Goal: Task Accomplishment & Management: Use online tool/utility

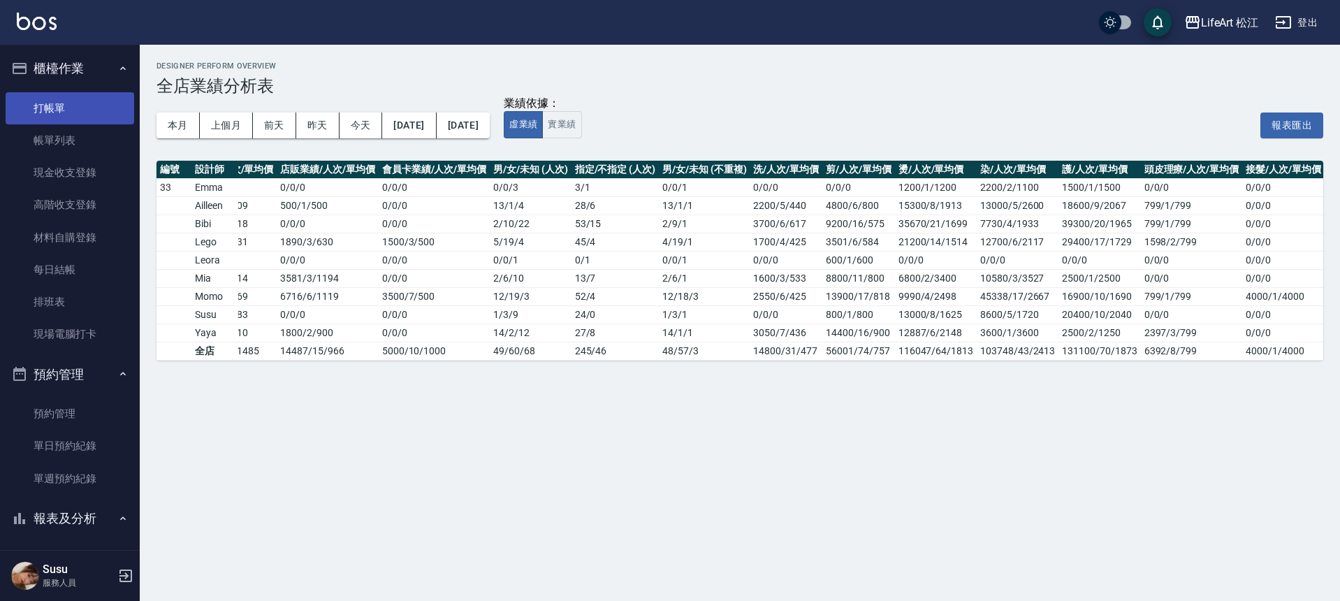
click at [57, 117] on link "打帳單" at bounding box center [70, 108] width 129 height 32
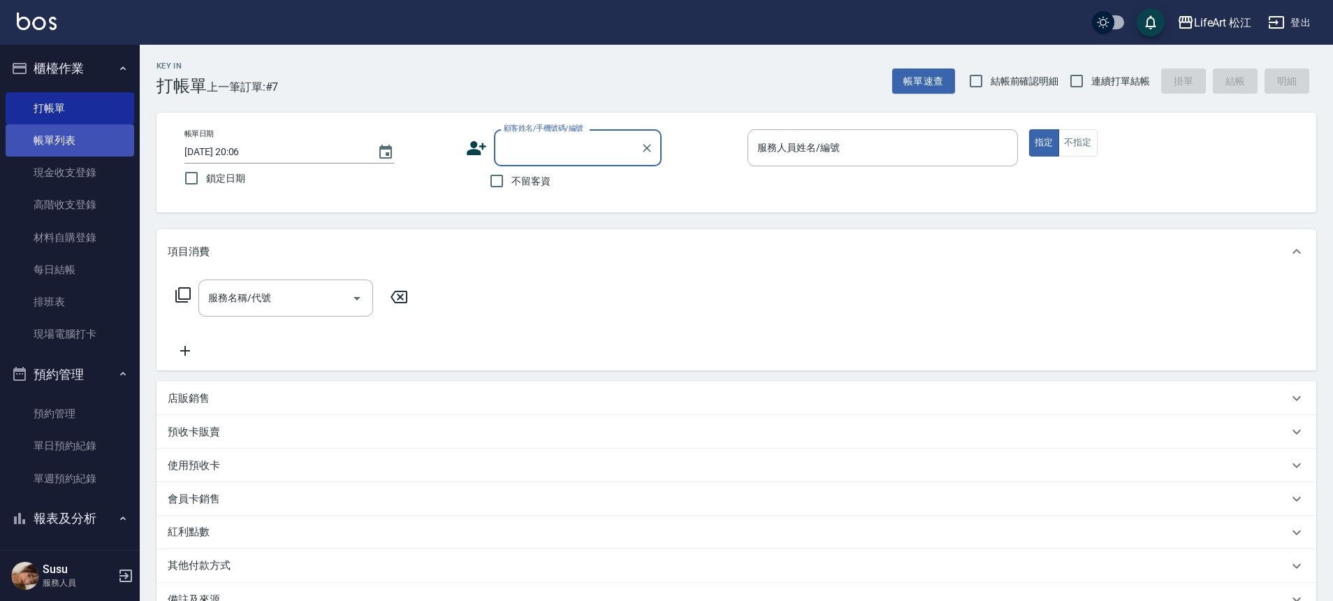
click at [64, 137] on link "帳單列表" at bounding box center [70, 140] width 129 height 32
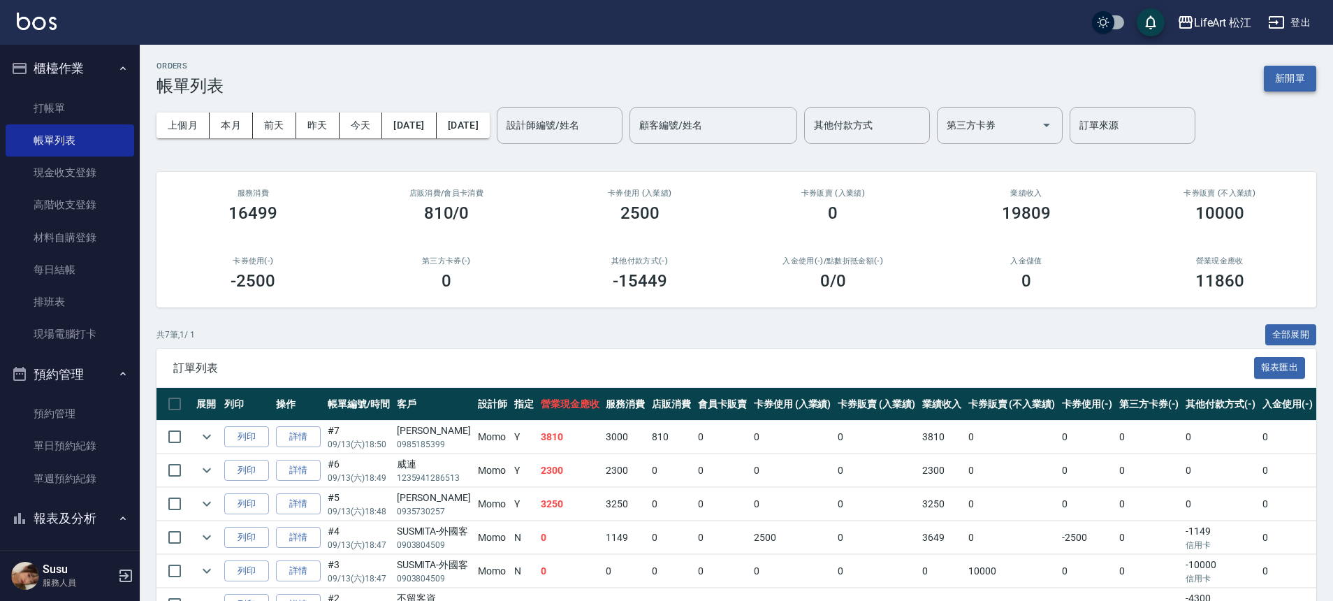
click at [1275, 85] on button "新開單" at bounding box center [1290, 79] width 52 height 26
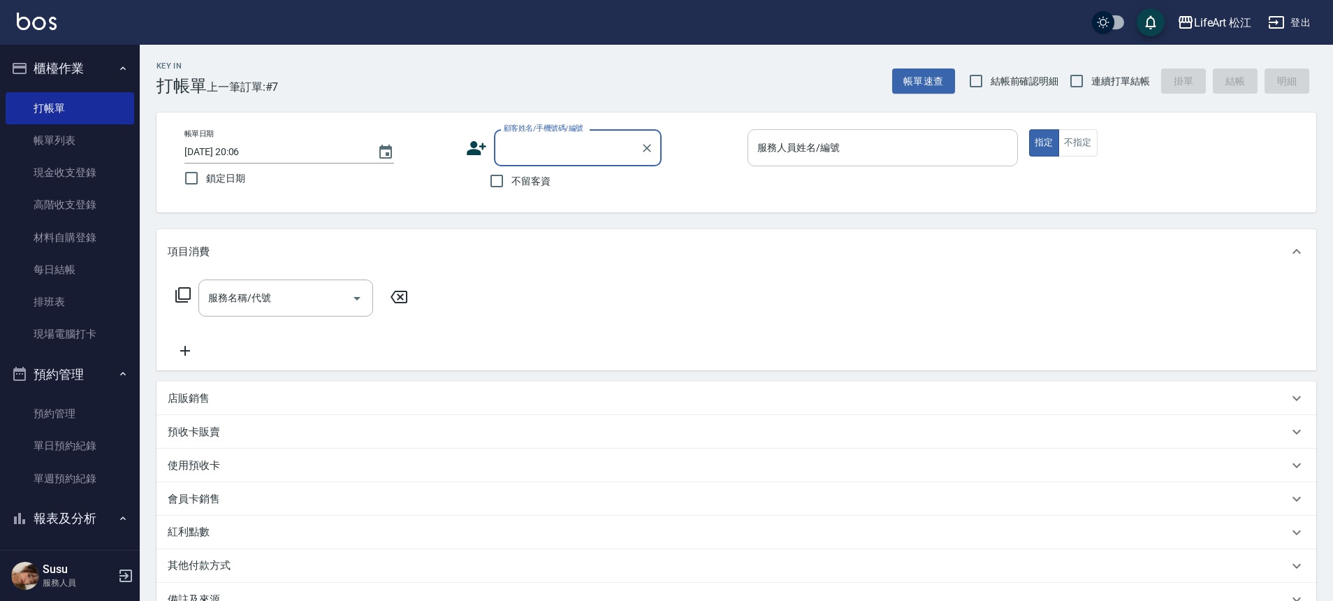
click at [825, 133] on div "服務人員姓名/編號" at bounding box center [883, 147] width 270 height 37
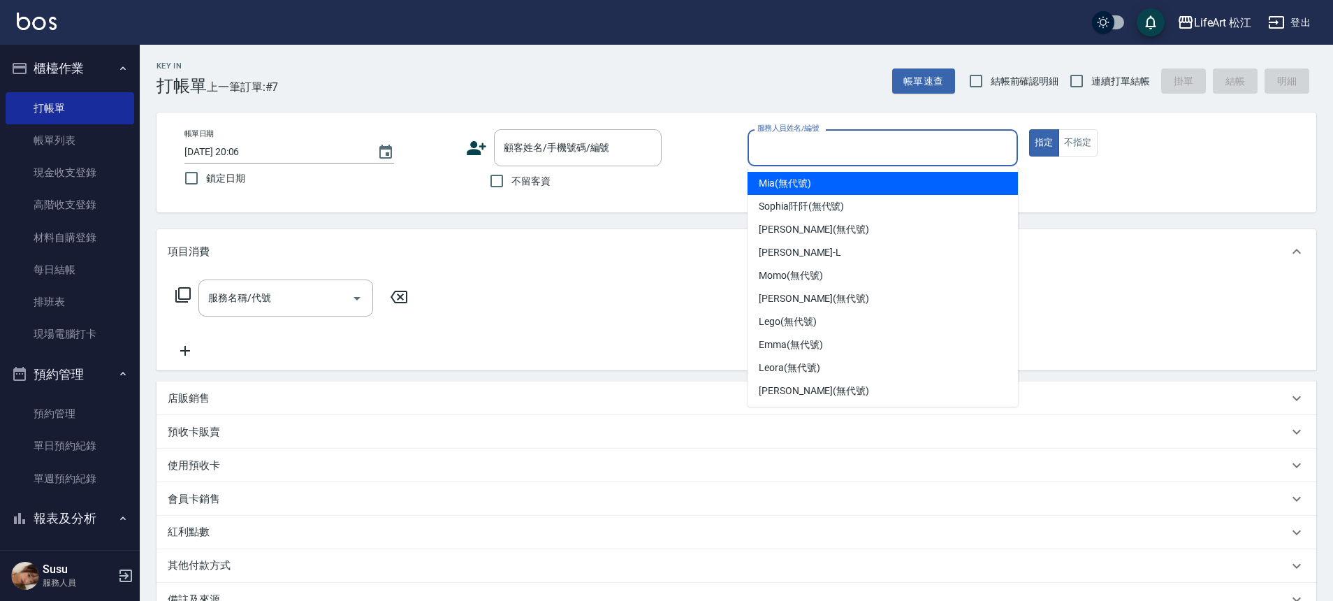
click at [806, 189] on span "Mia (無代號)" at bounding box center [785, 183] width 52 height 15
type input "Mia(無代號)"
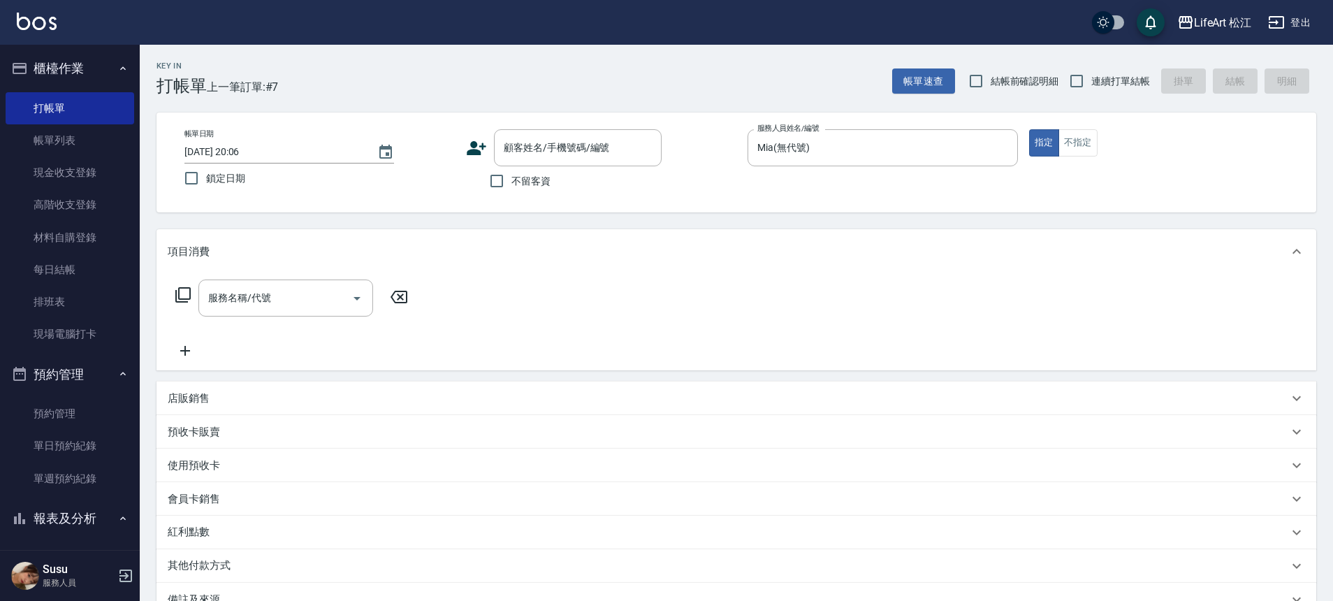
click at [523, 187] on span "不留客資" at bounding box center [530, 181] width 39 height 15
click at [511, 187] on input "不留客資" at bounding box center [496, 180] width 29 height 29
click at [523, 187] on span "不留客資" at bounding box center [530, 181] width 39 height 15
click at [511, 187] on input "不留客資" at bounding box center [496, 180] width 29 height 29
click at [521, 179] on span "不留客資" at bounding box center [530, 181] width 39 height 15
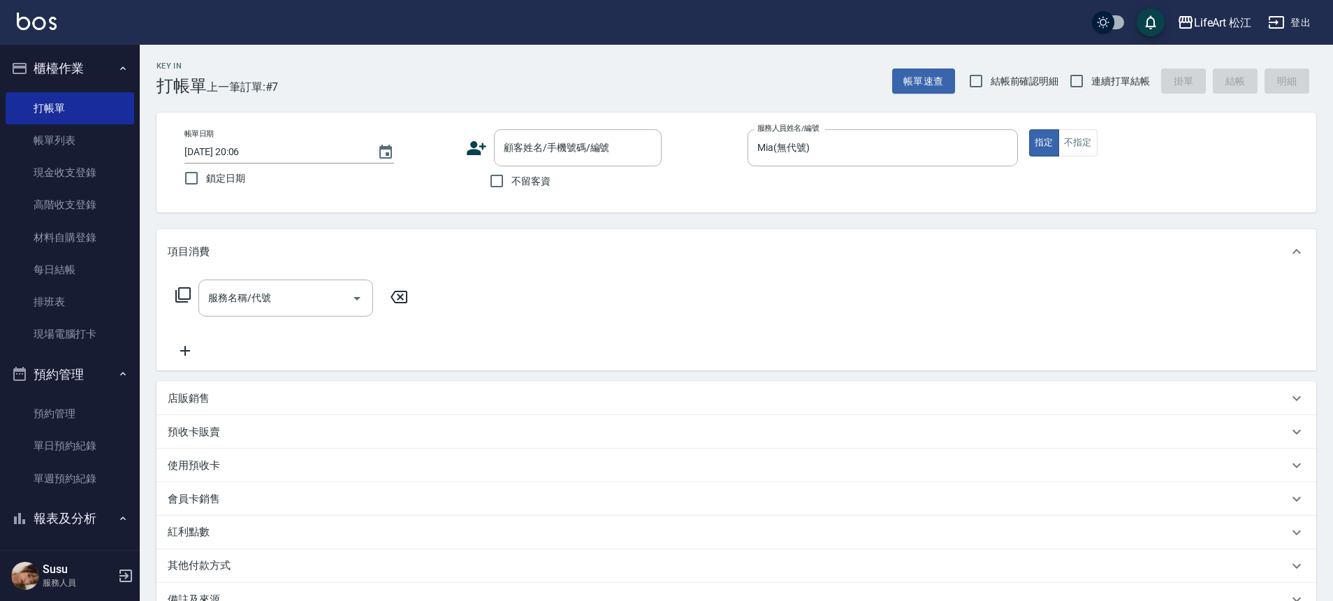
click at [511, 179] on input "不留客資" at bounding box center [496, 180] width 29 height 29
checkbox input "true"
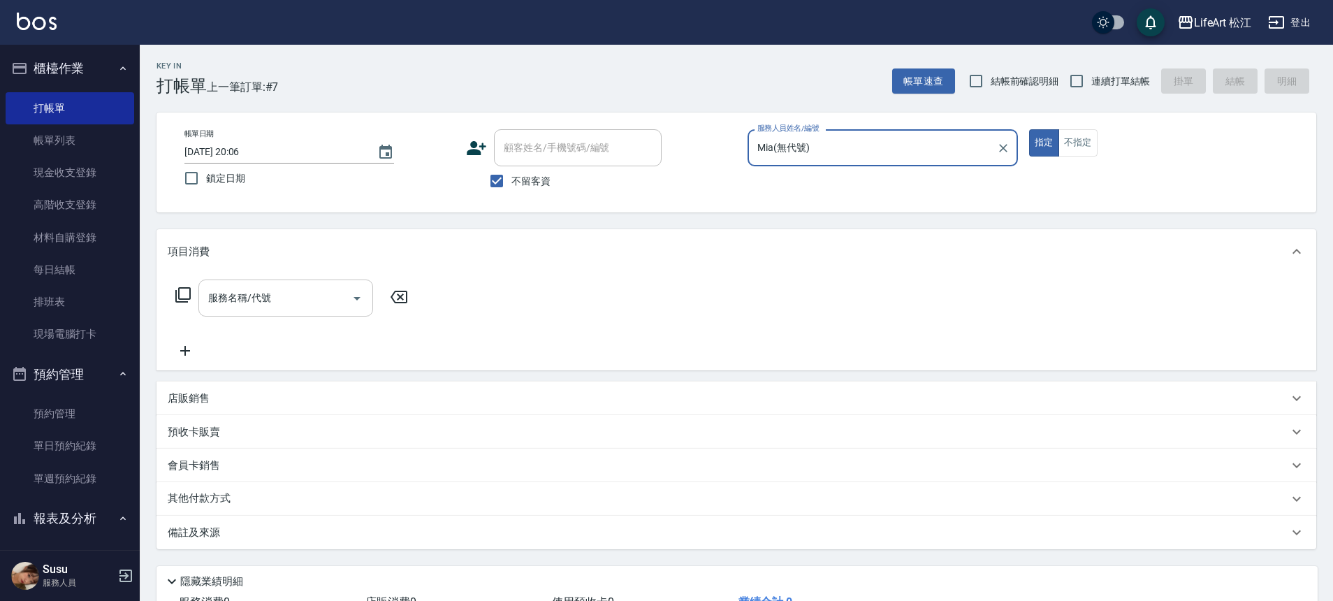
click at [247, 308] on input "服務名稱/代號" at bounding box center [275, 298] width 141 height 24
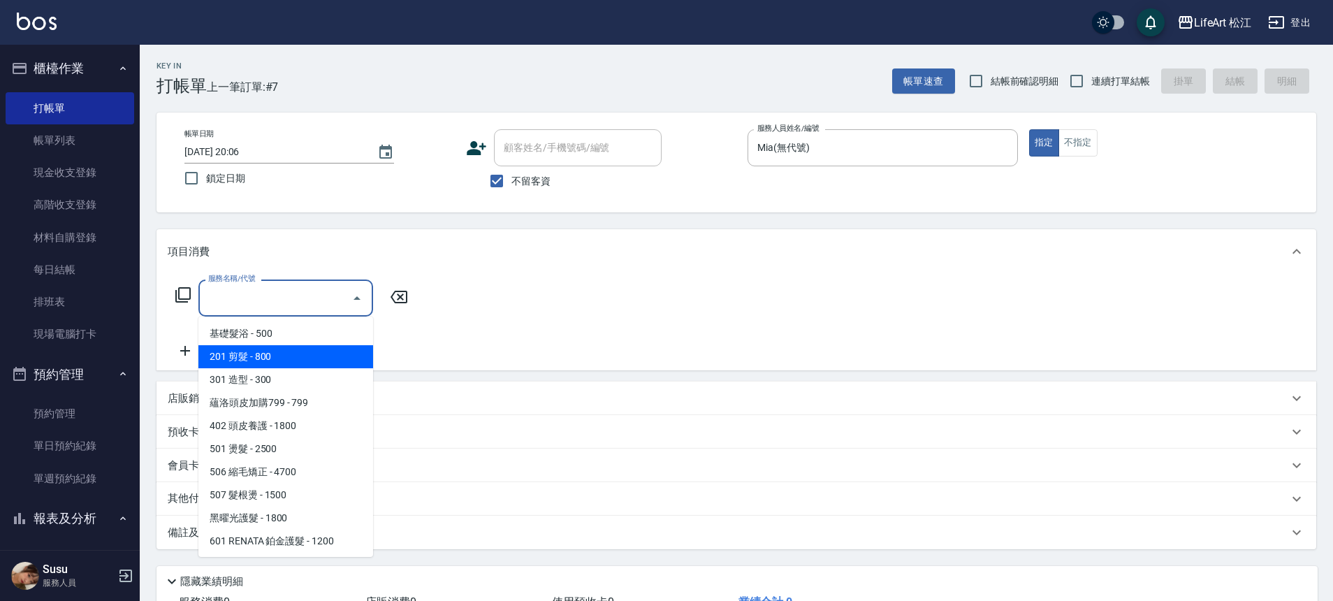
click at [259, 361] on span "201 剪髮 - 800" at bounding box center [285, 356] width 175 height 23
type input "201 剪髮(201)"
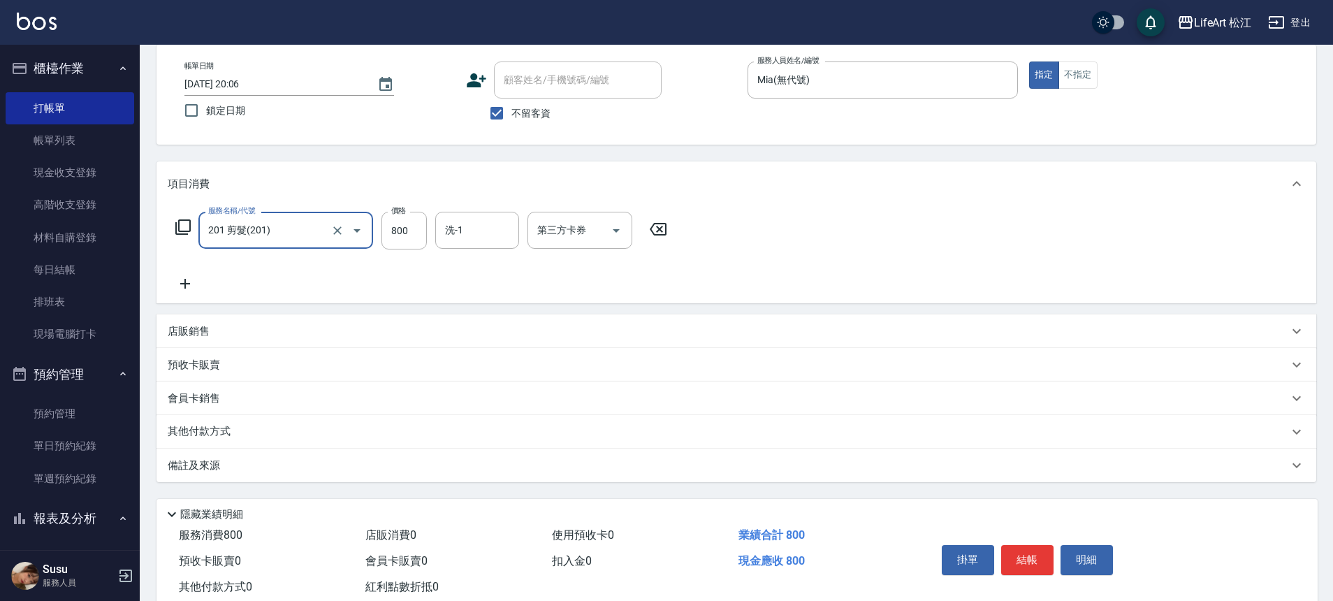
scroll to position [107, 0]
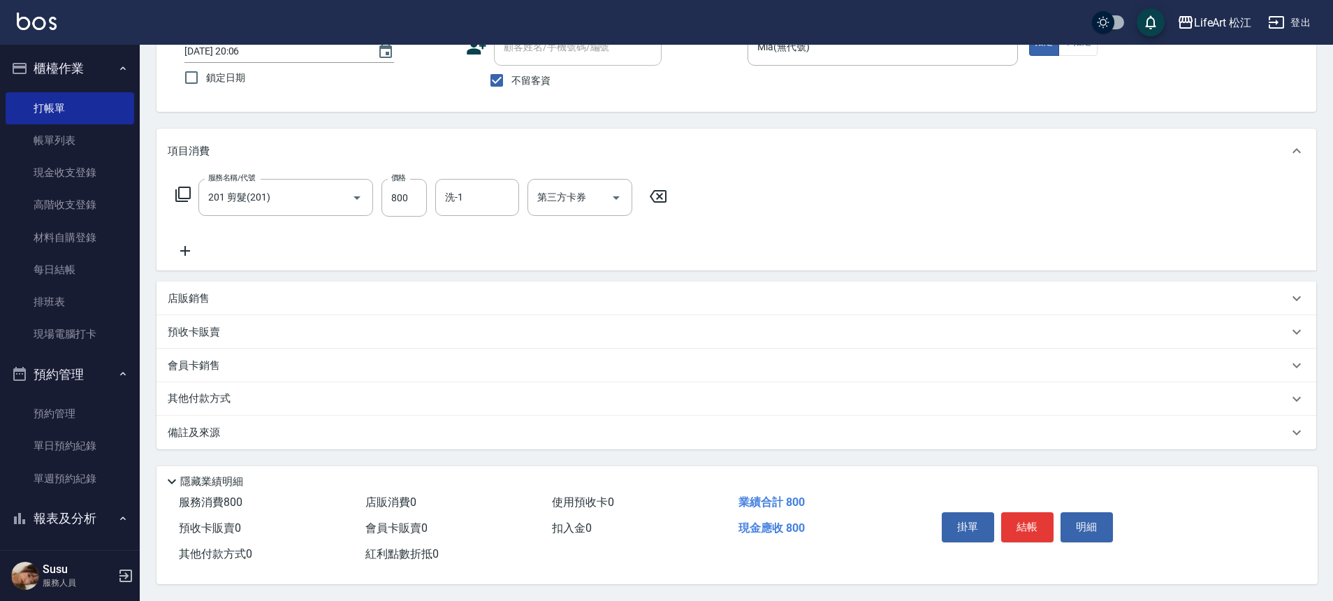
click at [276, 431] on div "備註及來源" at bounding box center [728, 433] width 1121 height 15
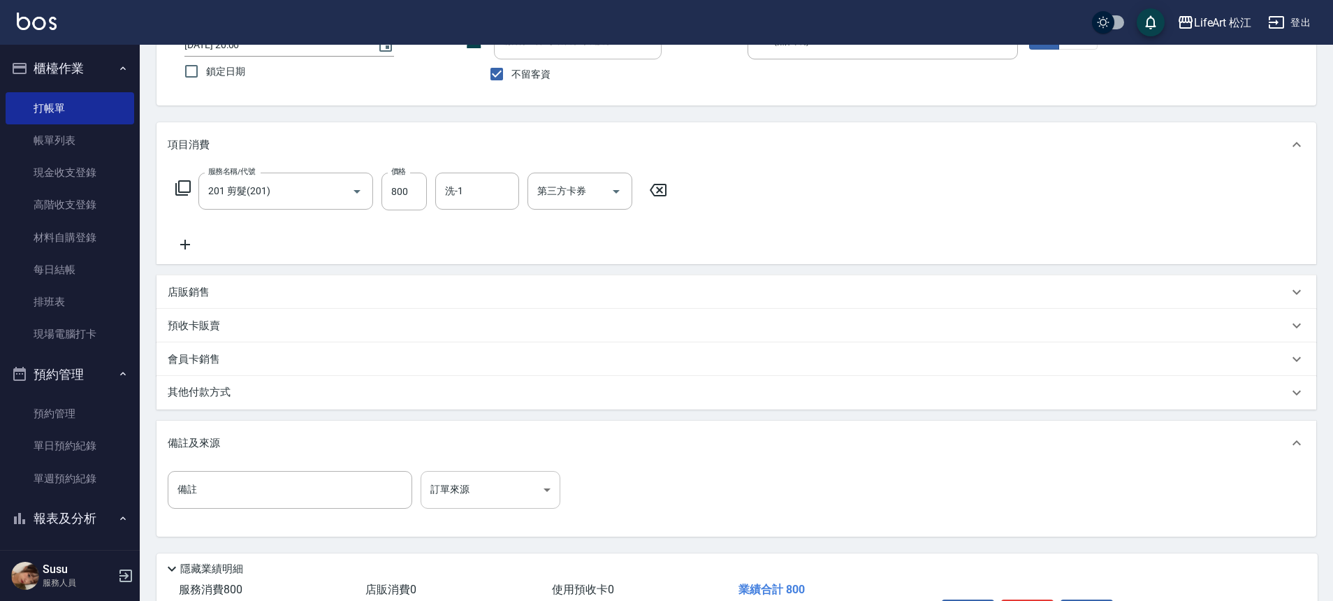
click at [472, 488] on body "LifeArt 松江 登出 櫃檯作業 打帳單 帳單列表 現金收支登錄 高階收支登錄 材料自購登錄 每日結帳 排班表 現場電腦打卡 預約管理 預約管理 單日預約…" at bounding box center [666, 290] width 1333 height 795
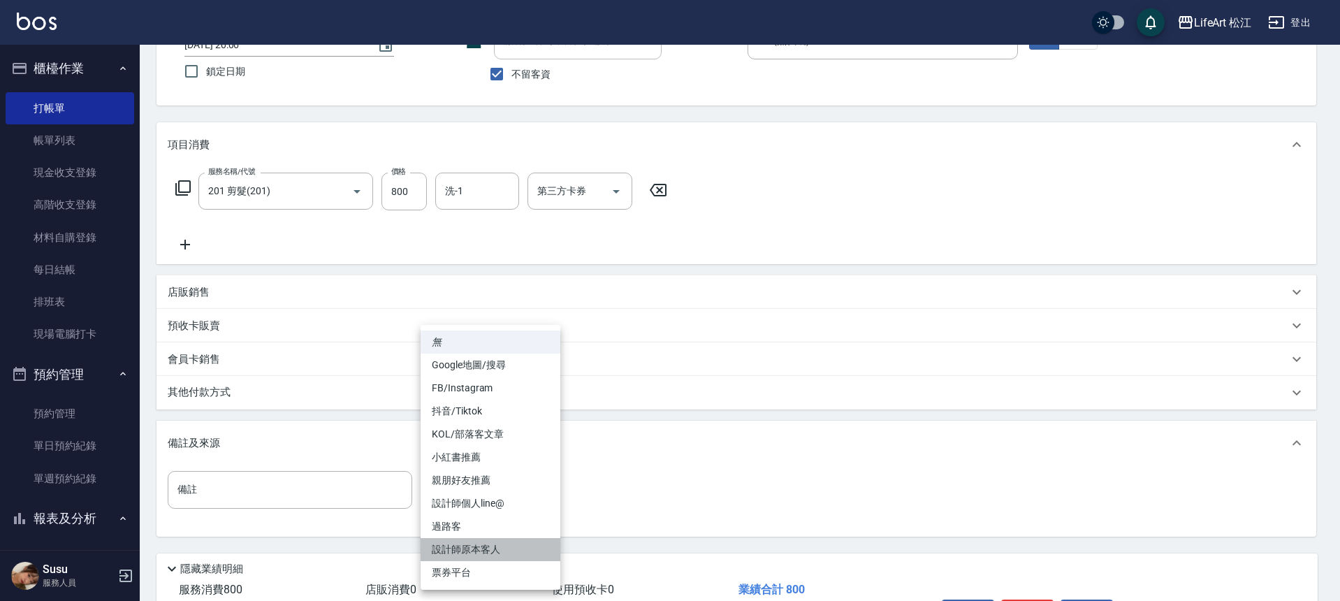
drag, startPoint x: 493, startPoint y: 549, endPoint x: 503, endPoint y: 550, distance: 10.5
click at [493, 549] on li "設計師原本客人" at bounding box center [491, 549] width 140 height 23
type input "設計師原本客人"
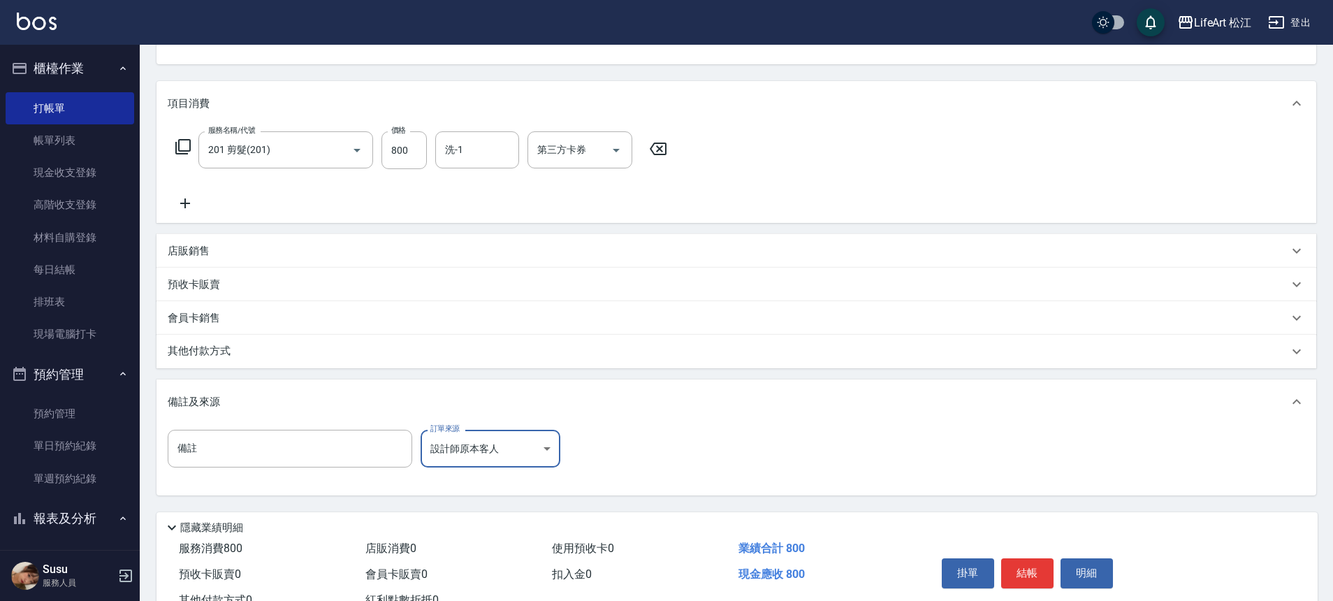
scroll to position [201, 0]
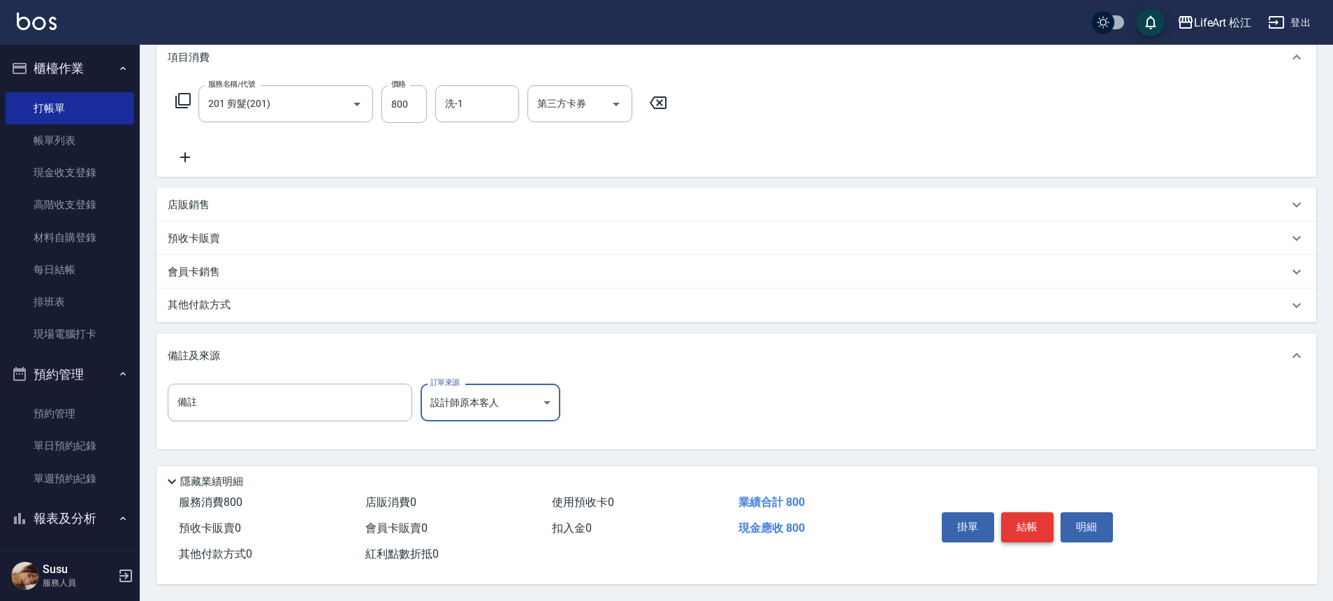
click at [1019, 522] on button "結帳" at bounding box center [1027, 526] width 52 height 29
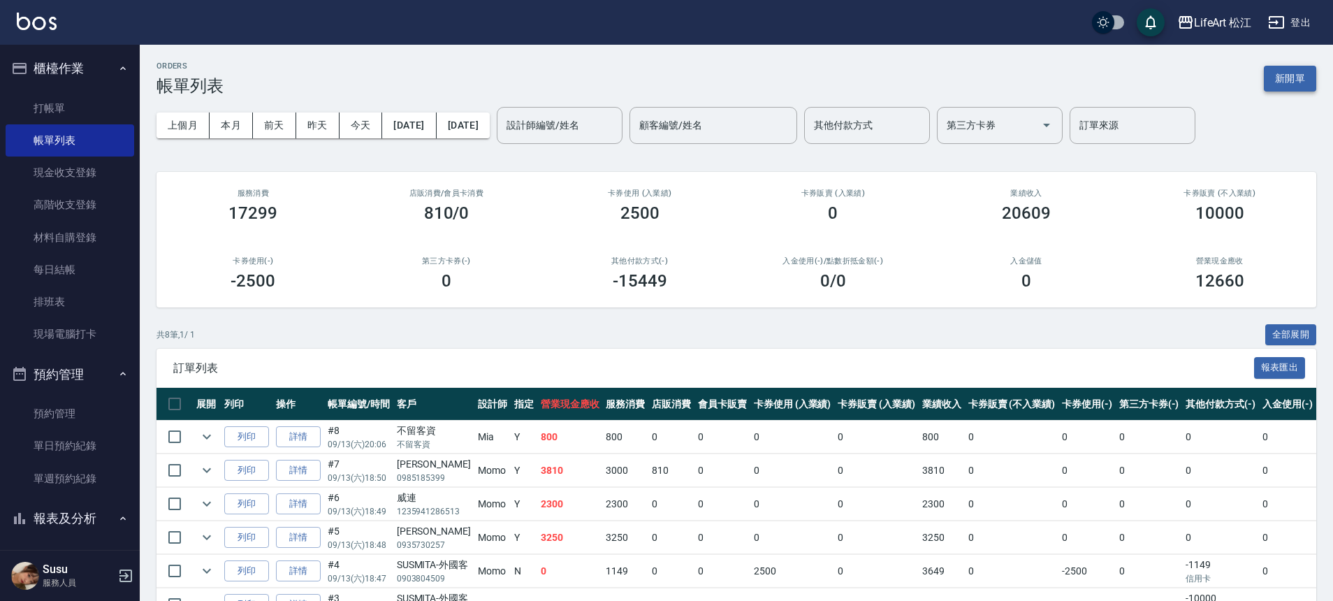
click at [1280, 78] on button "新開單" at bounding box center [1290, 79] width 52 height 26
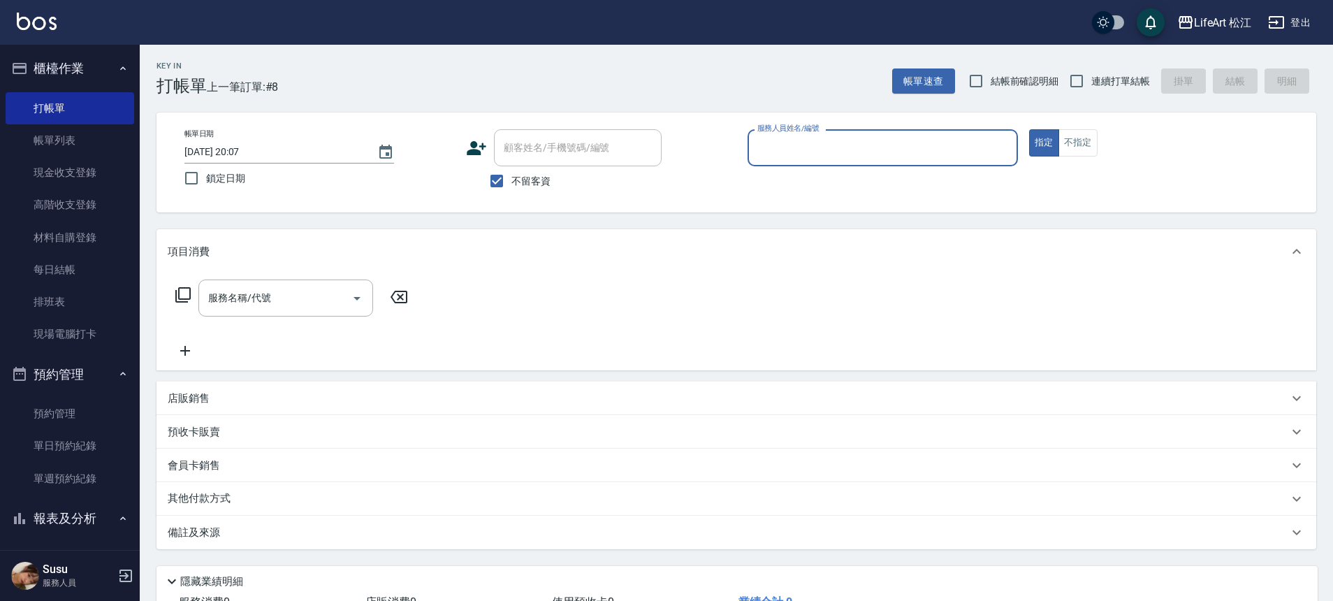
click at [898, 152] on input "服務人員姓名/編號" at bounding box center [883, 148] width 258 height 24
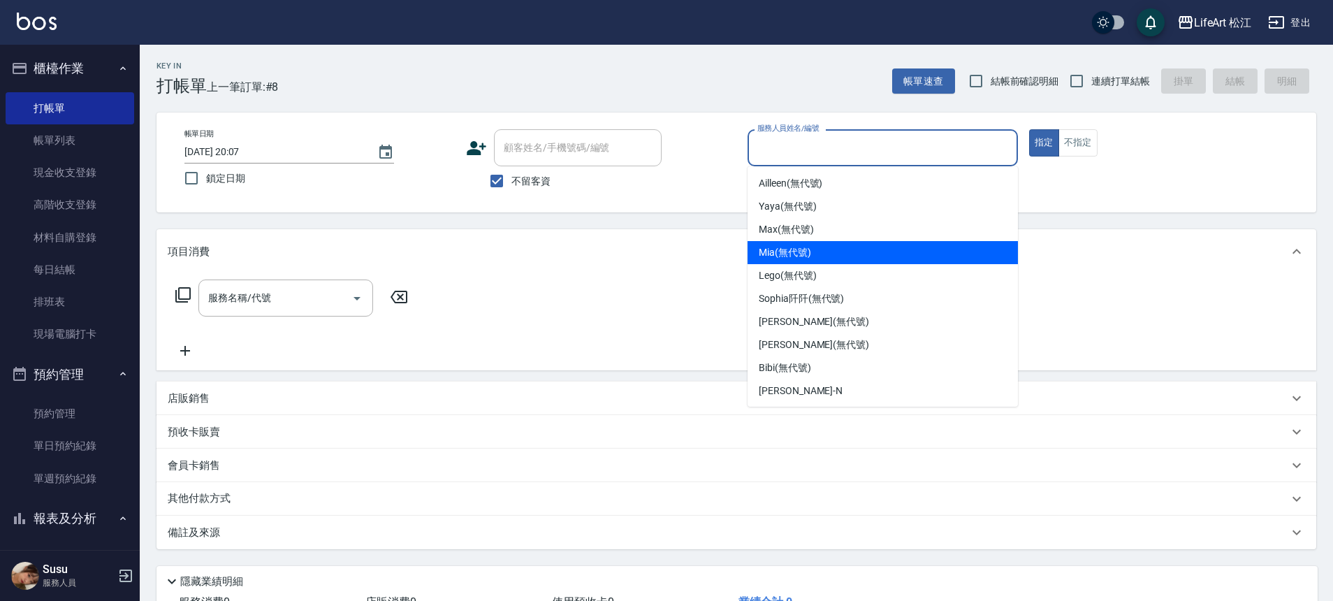
drag, startPoint x: 824, startPoint y: 255, endPoint x: 816, endPoint y: 255, distance: 7.7
click at [824, 254] on div "Mia (無代號)" at bounding box center [883, 252] width 270 height 23
type input "Mia(無代號)"
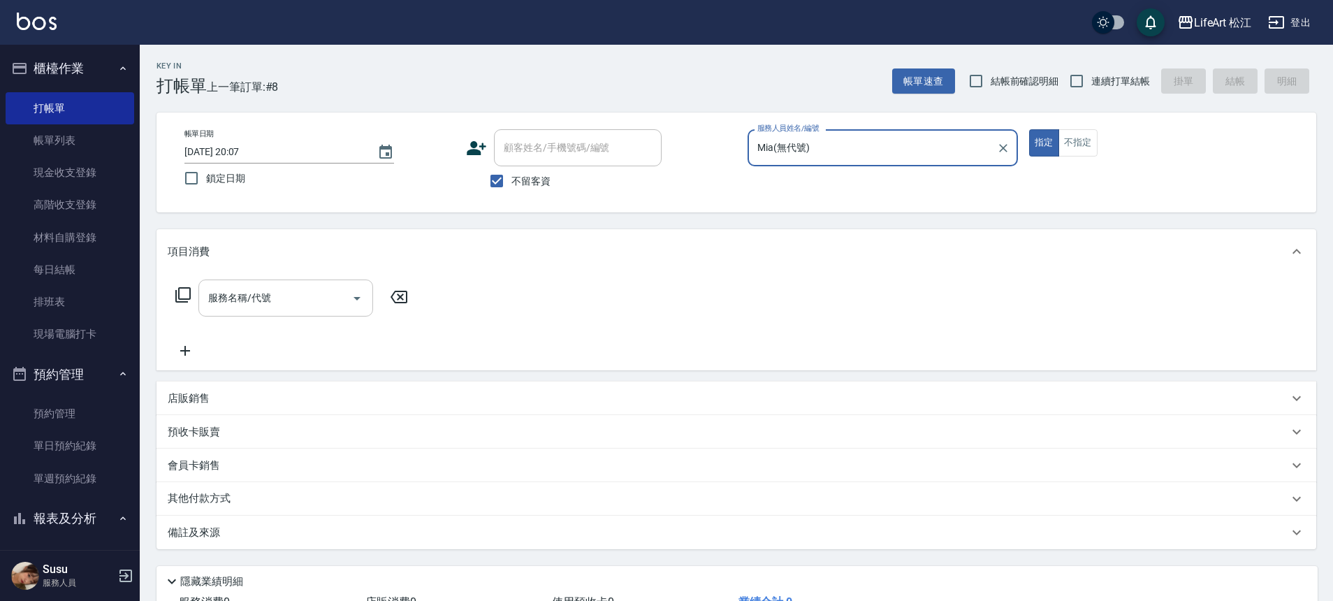
click at [229, 312] on div "服務名稱/代號" at bounding box center [285, 298] width 175 height 37
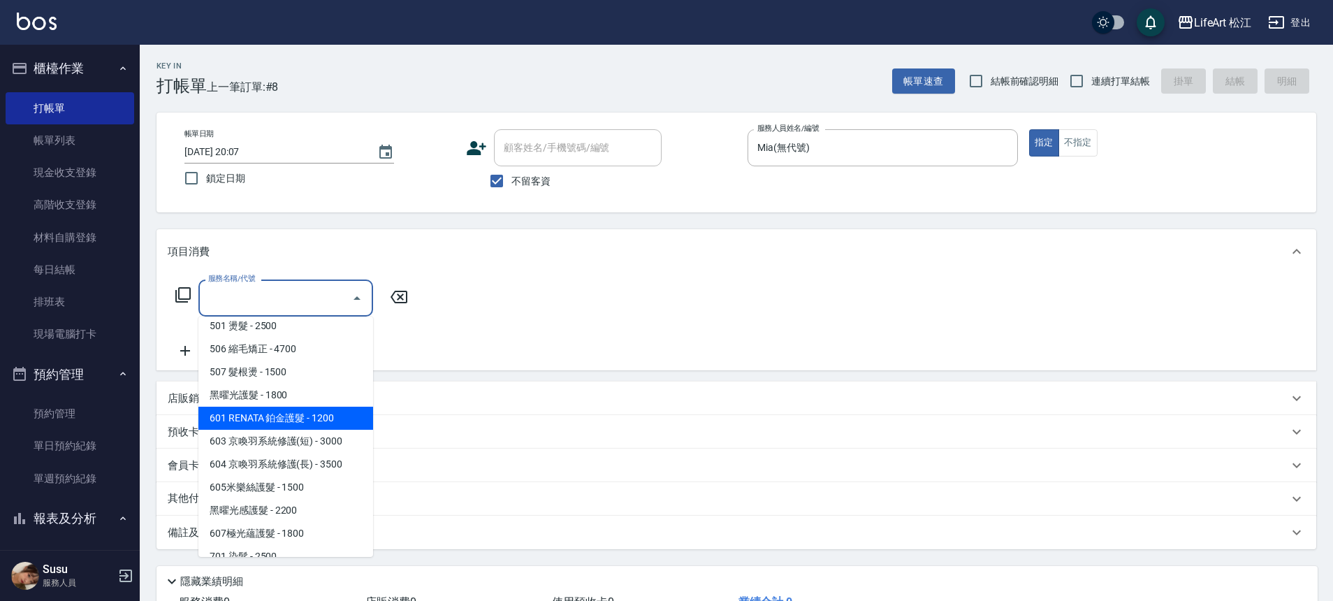
scroll to position [186, 0]
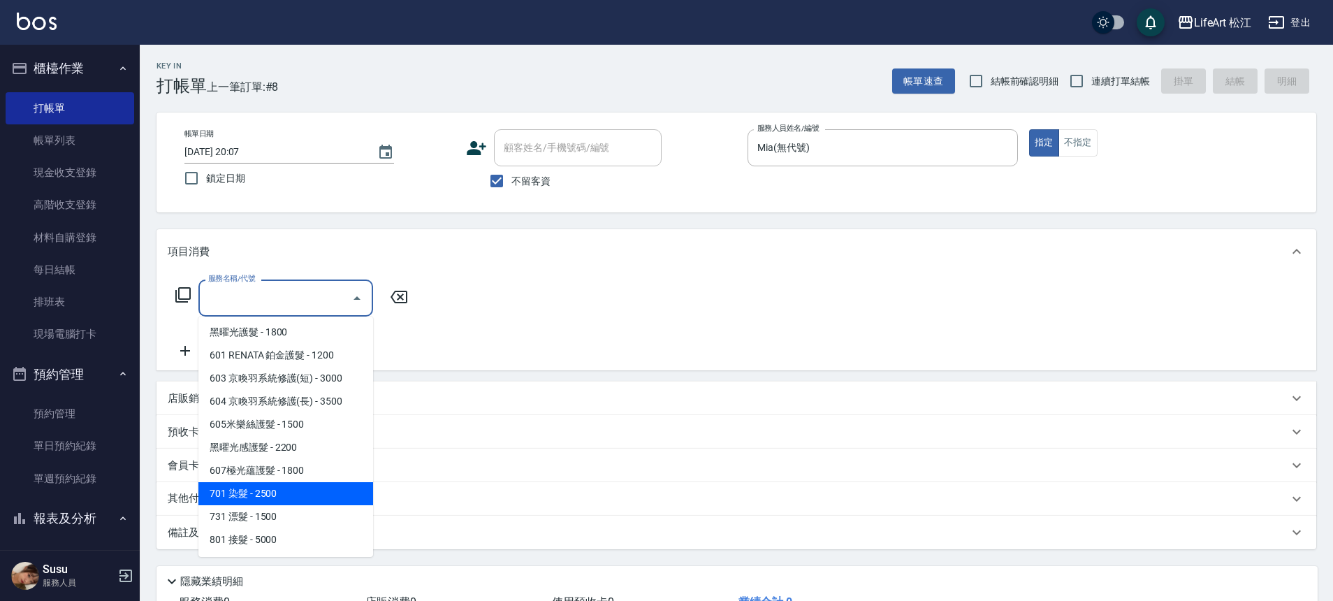
click at [298, 486] on span "701 染髮 - 2500" at bounding box center [285, 493] width 175 height 23
type input "701 染髮(701)"
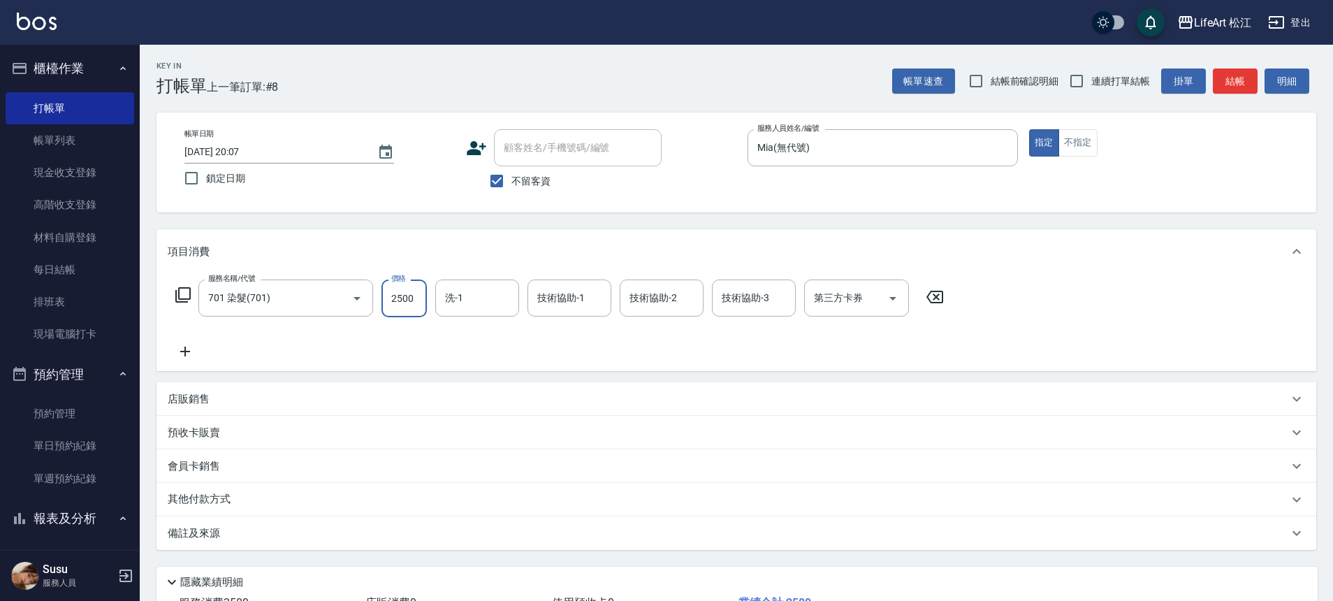
click at [418, 291] on input "2500" at bounding box center [404, 299] width 45 height 38
type input "3480"
click at [173, 361] on div "服務名稱/代號 701 染髮(701) 服務名稱/代號 價格 3480 價格 洗-1 洗-1 技術協助-1 技術協助-1 技術協助-2 技術協助-2 技術協助…" at bounding box center [737, 322] width 1160 height 97
click at [180, 356] on icon at bounding box center [185, 351] width 35 height 17
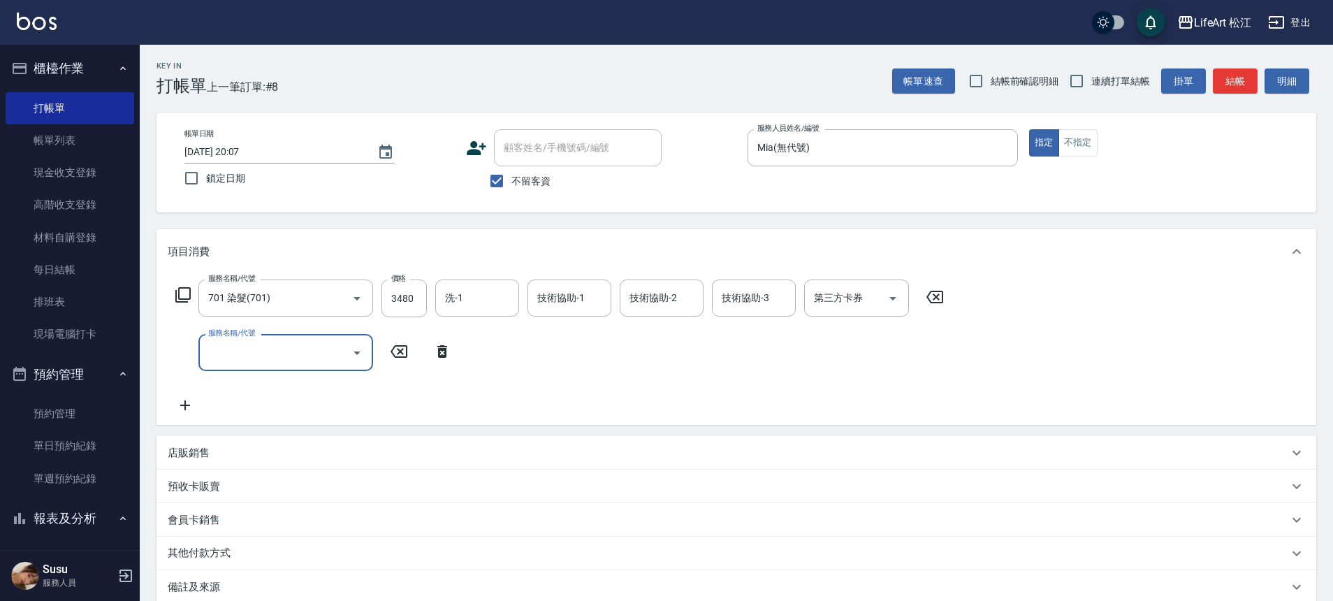
click at [247, 349] on input "服務名稱/代號" at bounding box center [275, 352] width 141 height 24
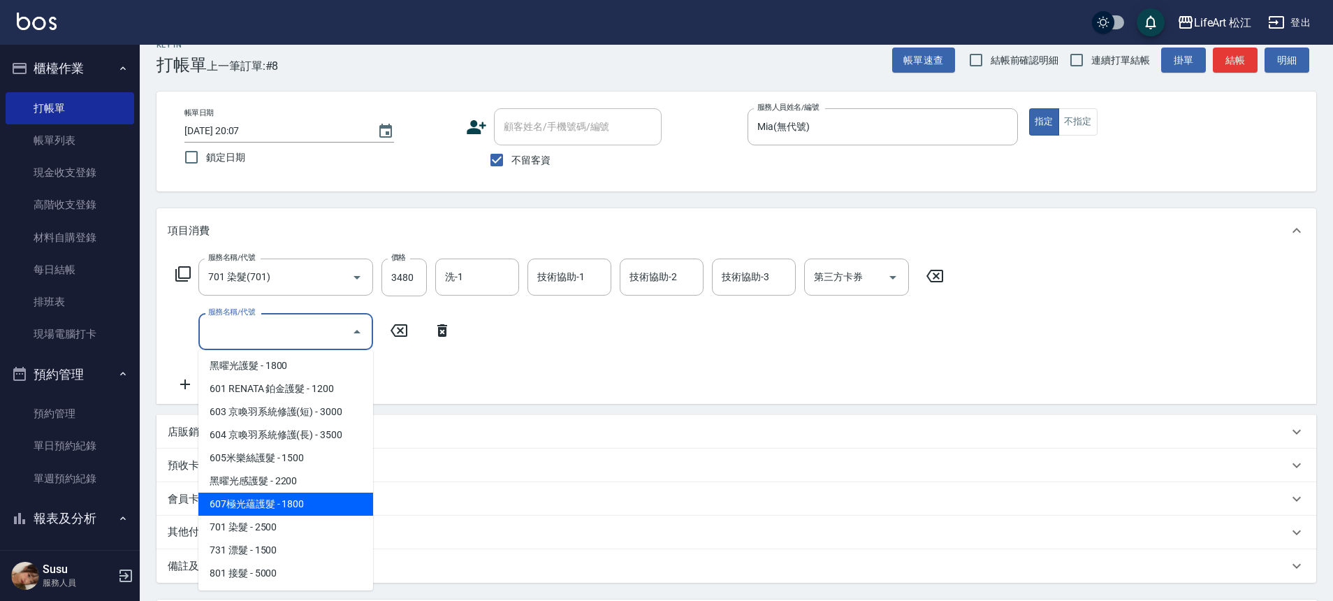
scroll to position [29, 0]
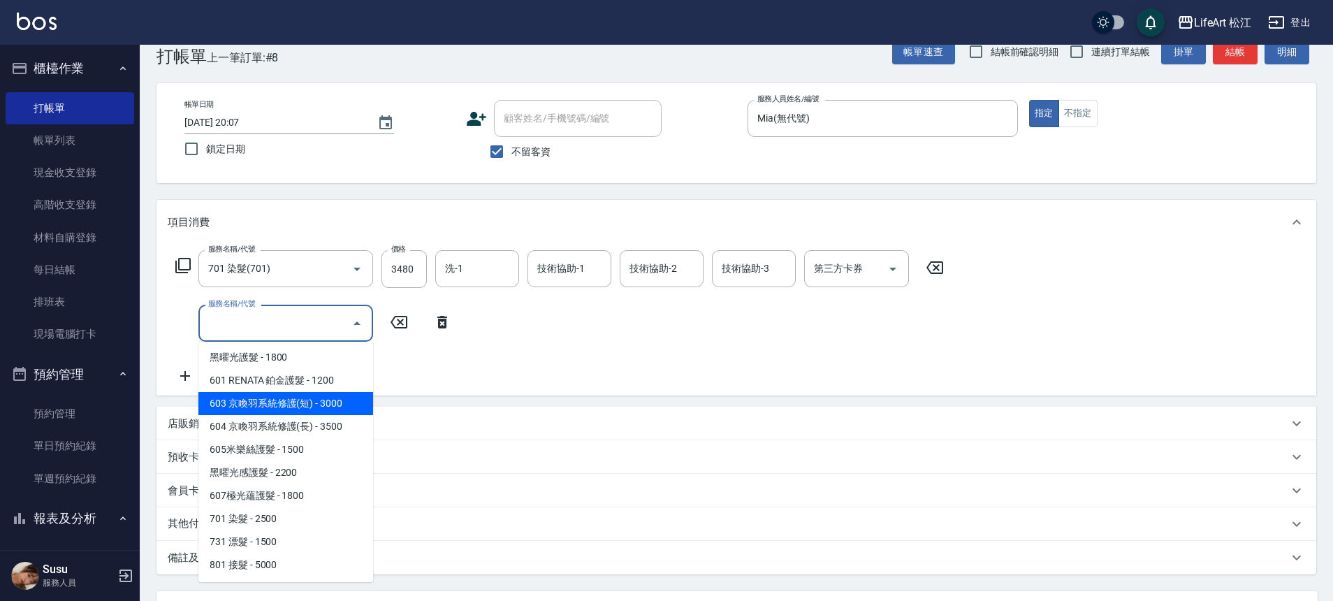
click at [299, 402] on span "603 京喚羽系統修護(短) - 3000" at bounding box center [285, 403] width 175 height 23
type input "603 京喚羽系統修護(短)(603)"
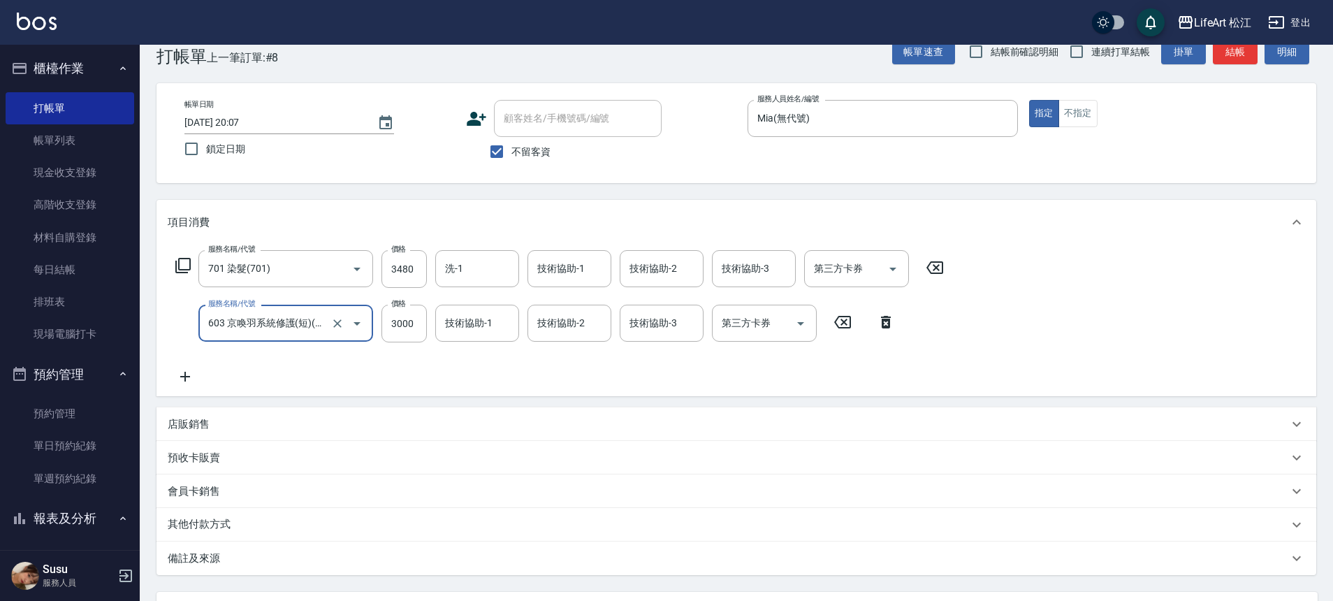
click at [420, 328] on input "3000" at bounding box center [404, 324] width 45 height 38
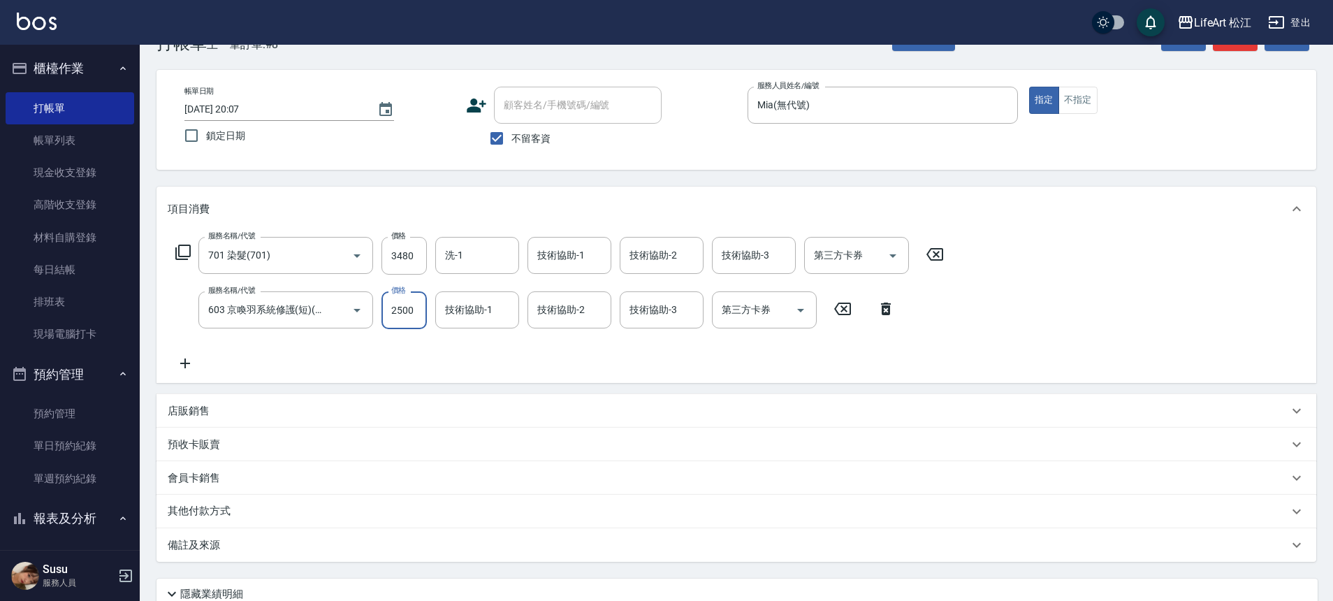
scroll to position [51, 0]
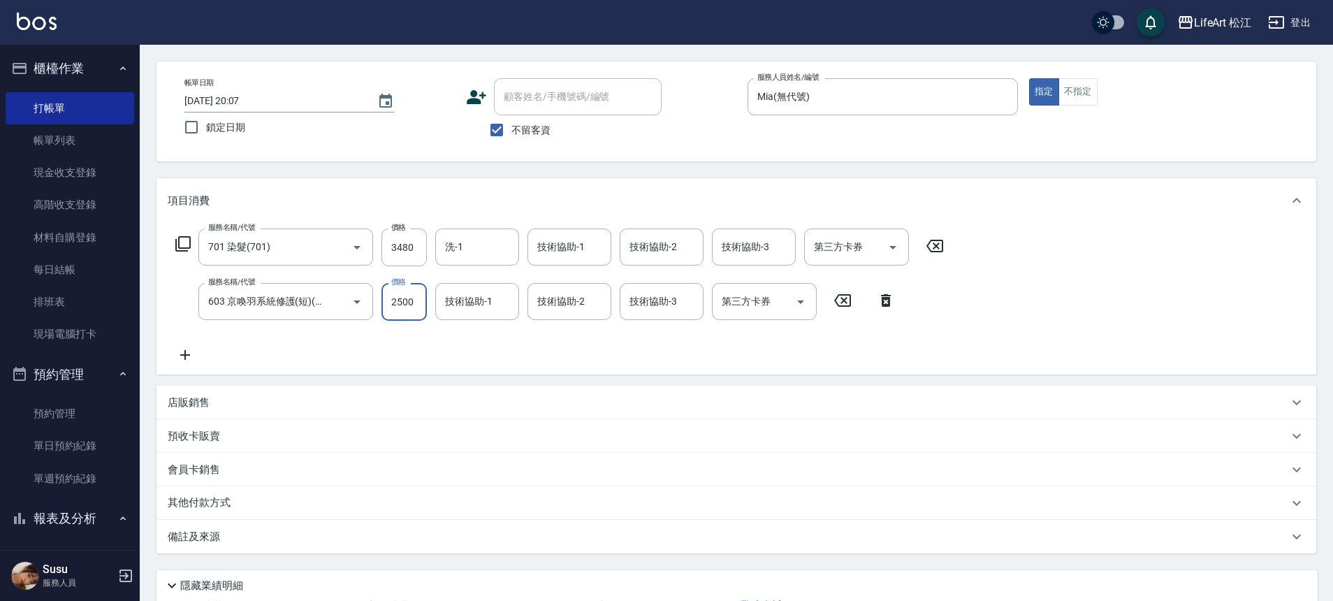
type input "2500"
click at [225, 528] on div "備註及來源" at bounding box center [737, 537] width 1160 height 34
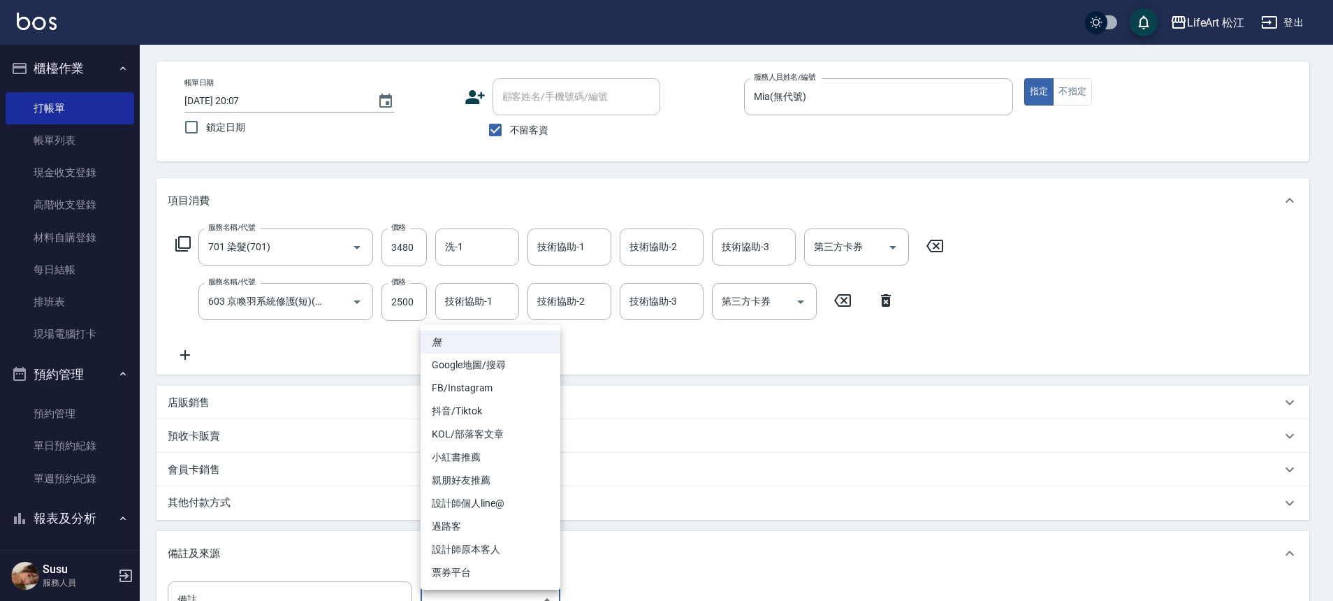
scroll to position [69, 0]
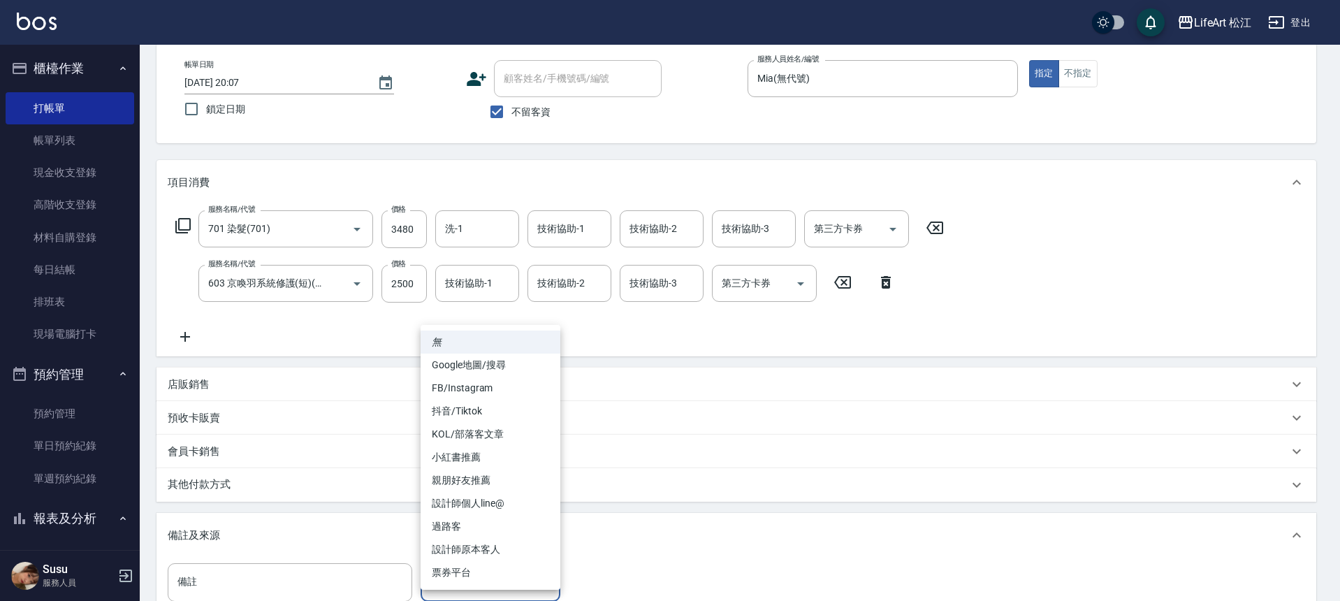
click at [479, 583] on body "LifeArt 松江 登出 櫃檯作業 打帳單 帳單列表 現金收支登錄 高階收支登錄 材料自購登錄 每日結帳 排班表 現場電腦打卡 預約管理 預約管理 單日預約…" at bounding box center [670, 356] width 1340 height 850
click at [490, 396] on li "FB/Instagram" at bounding box center [491, 388] width 140 height 23
type input "FB/Instagram"
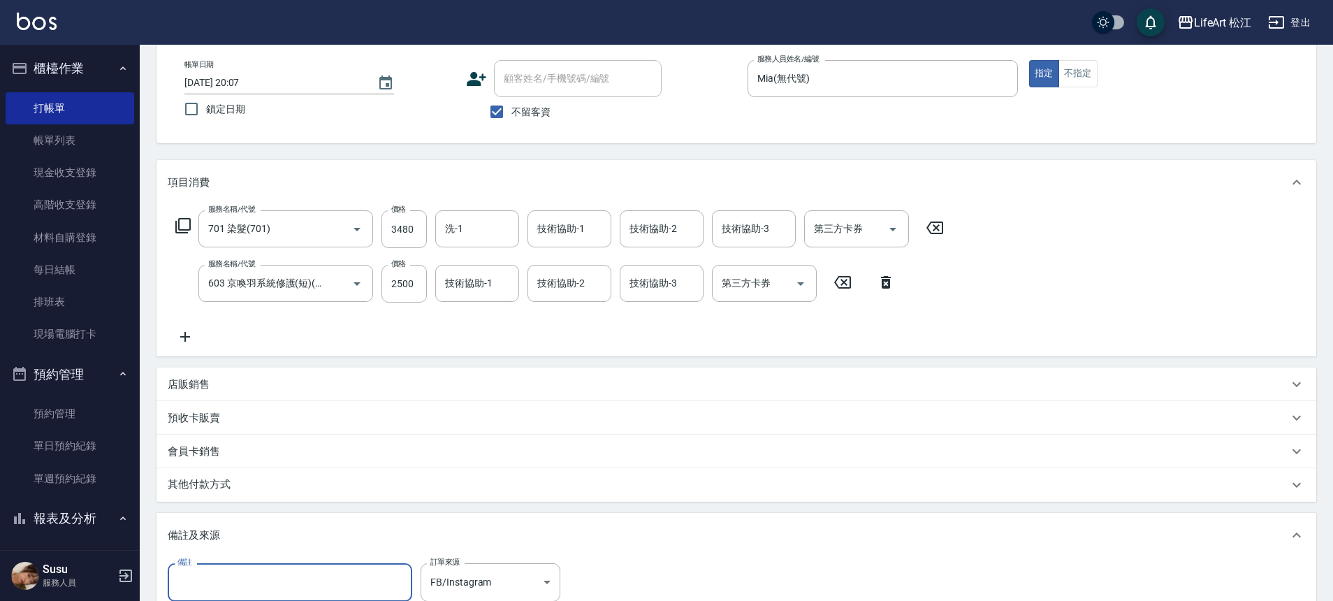
click at [363, 572] on input "備註" at bounding box center [290, 582] width 245 height 38
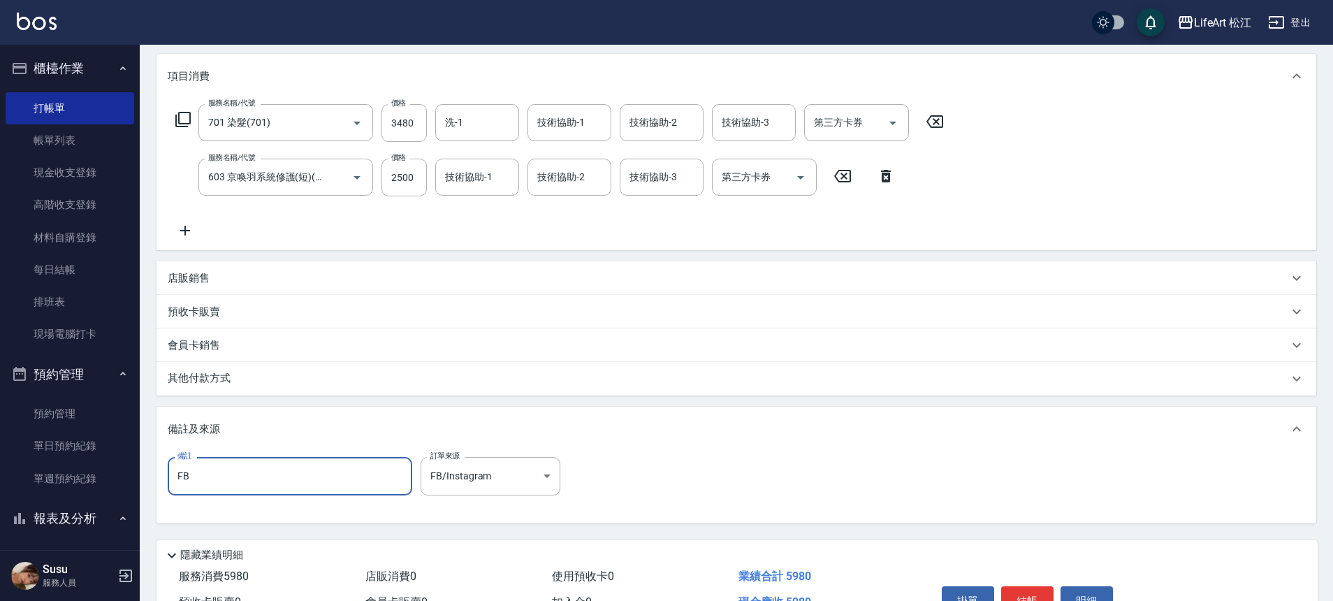
scroll to position [256, 0]
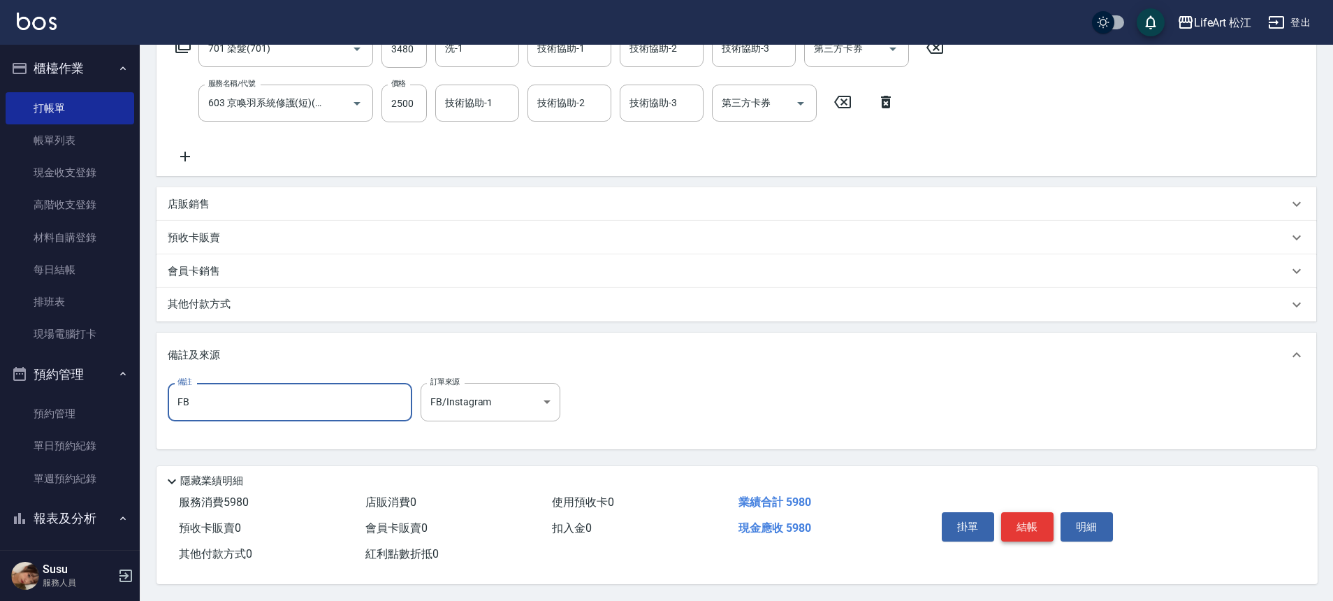
type input "FB"
click at [1038, 515] on button "結帳" at bounding box center [1027, 526] width 52 height 29
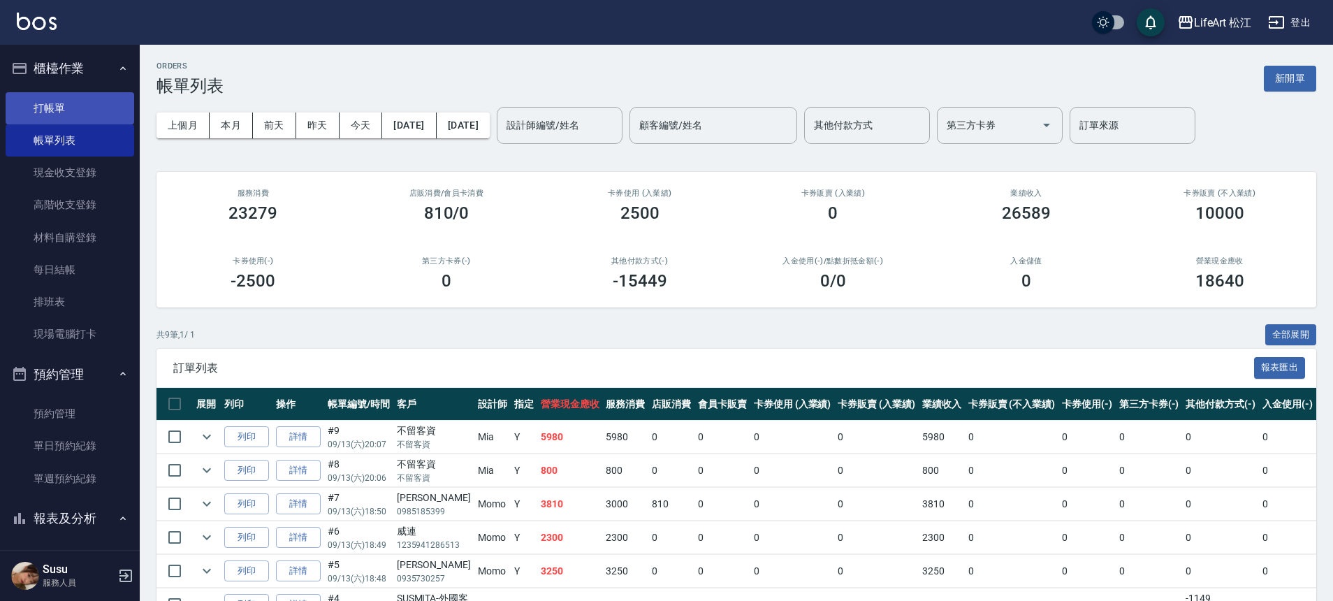
click at [65, 108] on link "打帳單" at bounding box center [70, 108] width 129 height 32
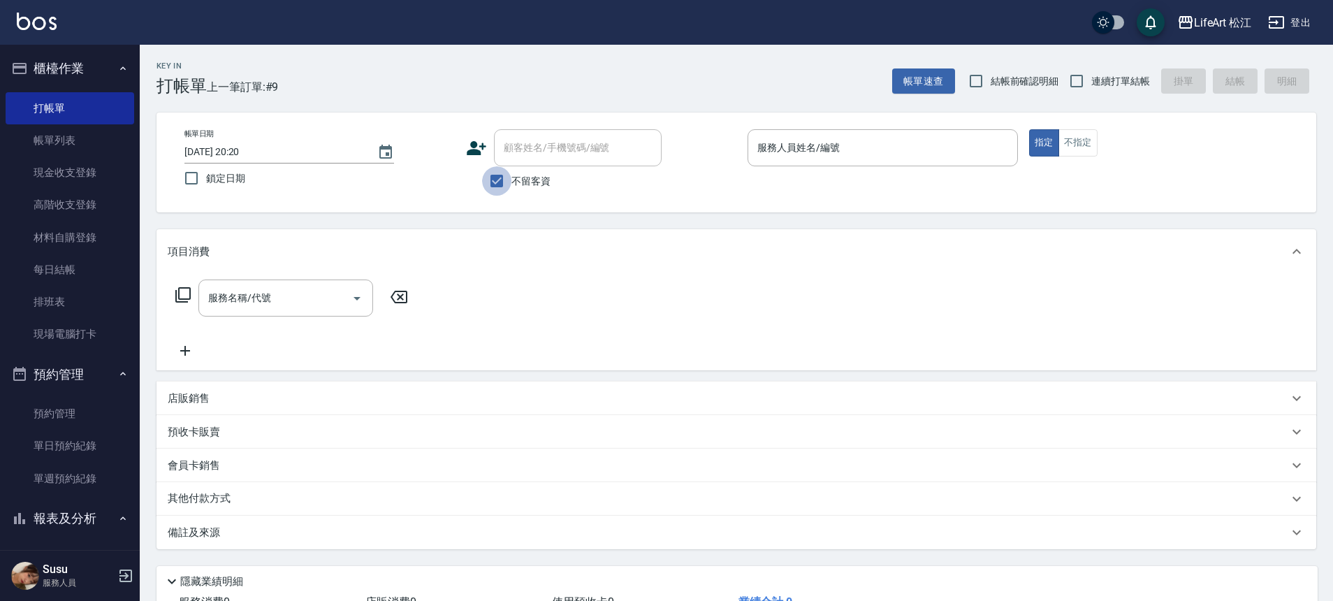
click at [508, 181] on input "不留客資" at bounding box center [496, 180] width 29 height 29
checkbox input "false"
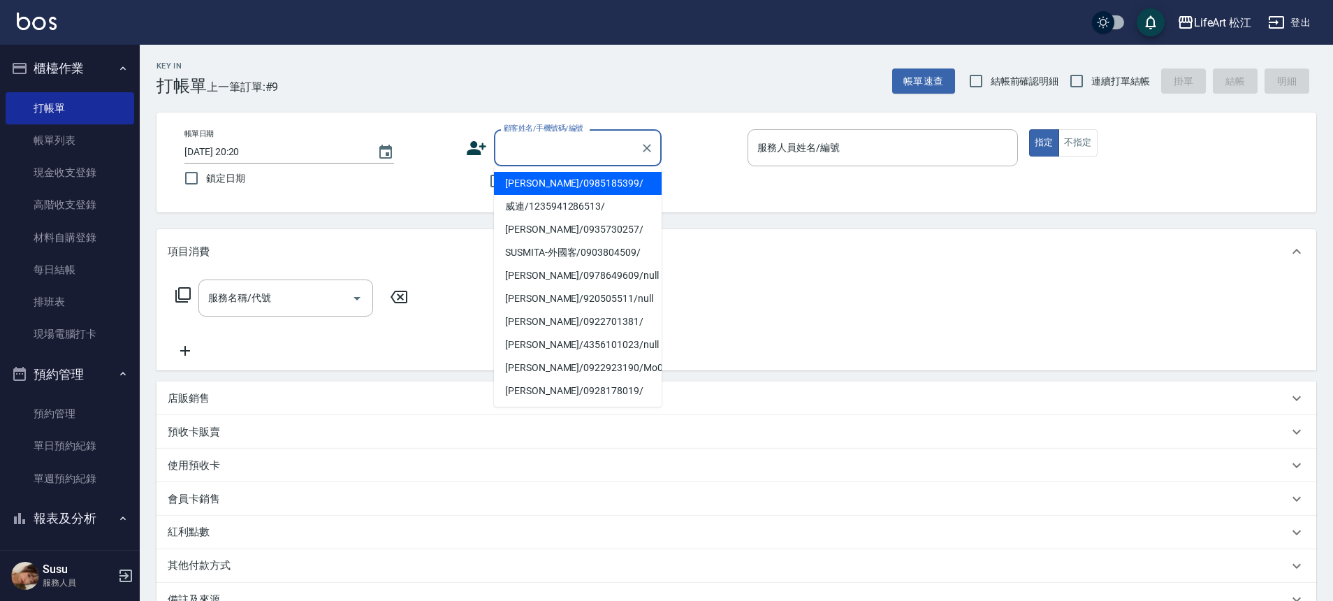
click at [526, 146] on div "顧客姓名/手機號碼/編號 顧客姓名/手機號碼/編號" at bounding box center [578, 147] width 168 height 37
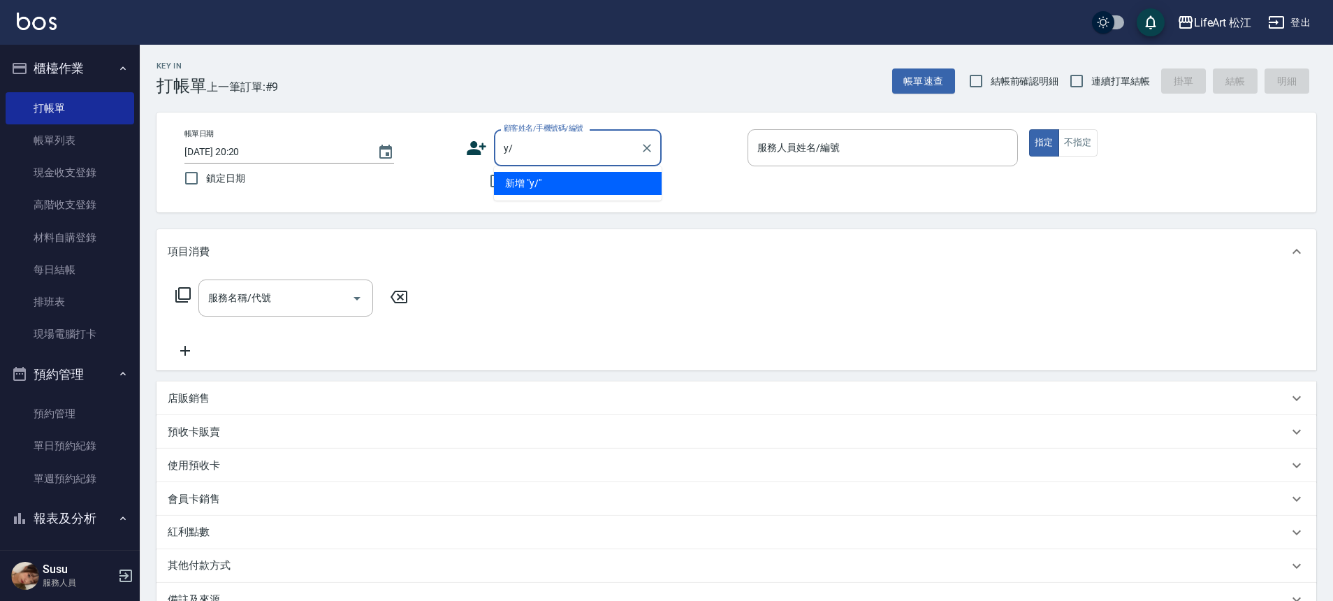
type input "y"
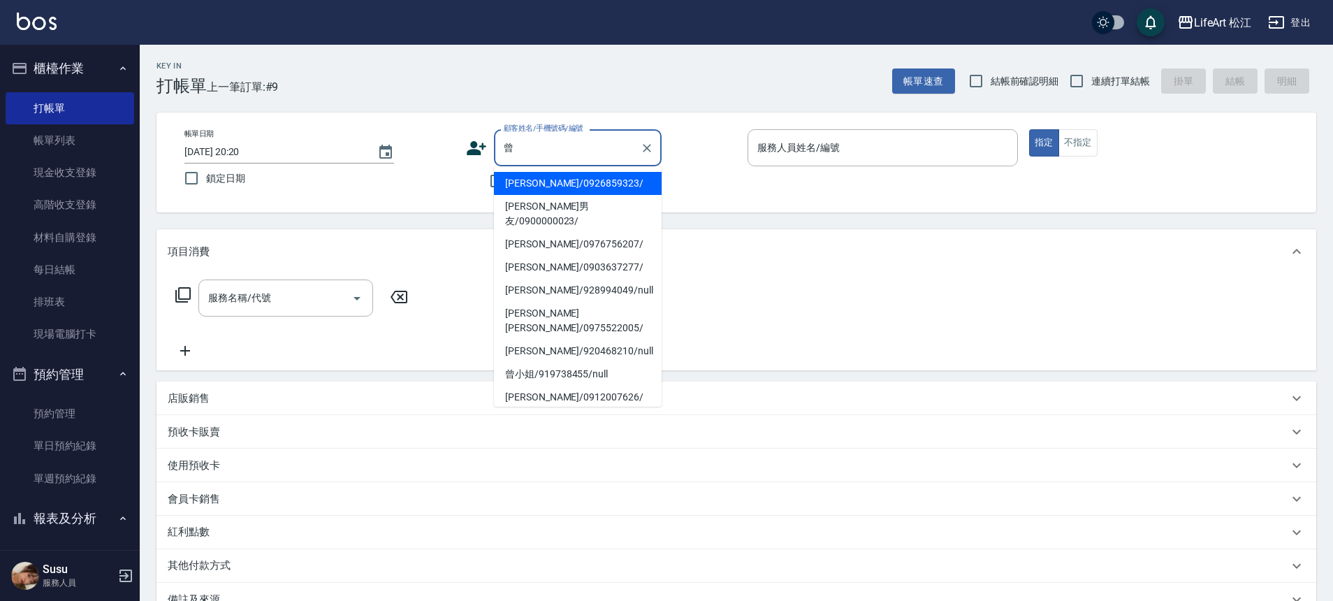
click at [519, 180] on li "[PERSON_NAME]/0926859323/" at bounding box center [578, 183] width 168 height 23
type input "[PERSON_NAME]/0926859323/"
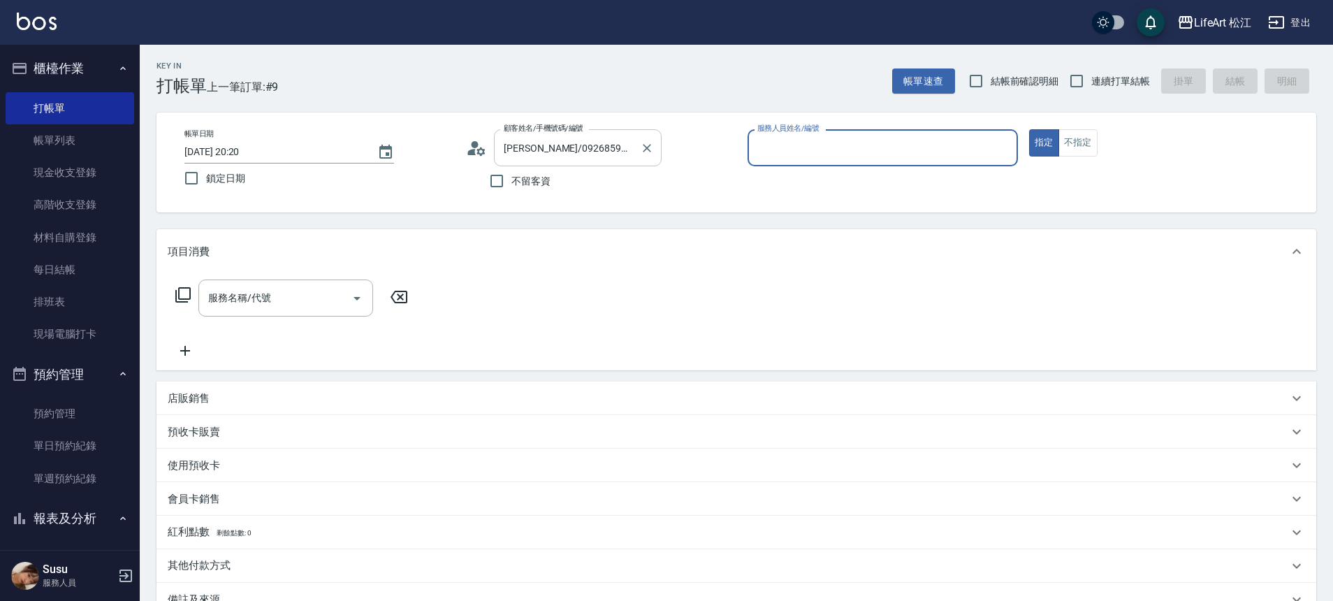
type input "Yaya(無代號)"
click at [218, 300] on div "服務名稱/代號 服務名稱/代號" at bounding box center [285, 302] width 175 height 37
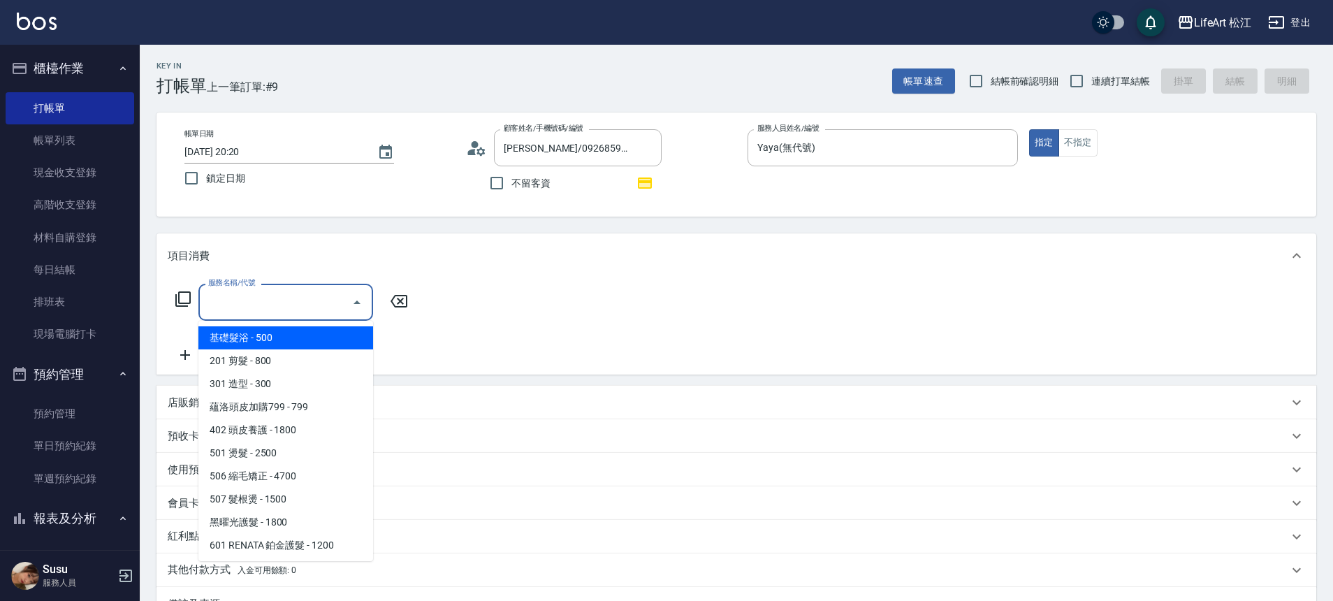
click at [251, 344] on span "基礎髮浴 - 500" at bounding box center [285, 337] width 175 height 23
type input "基礎髮浴 (101)"
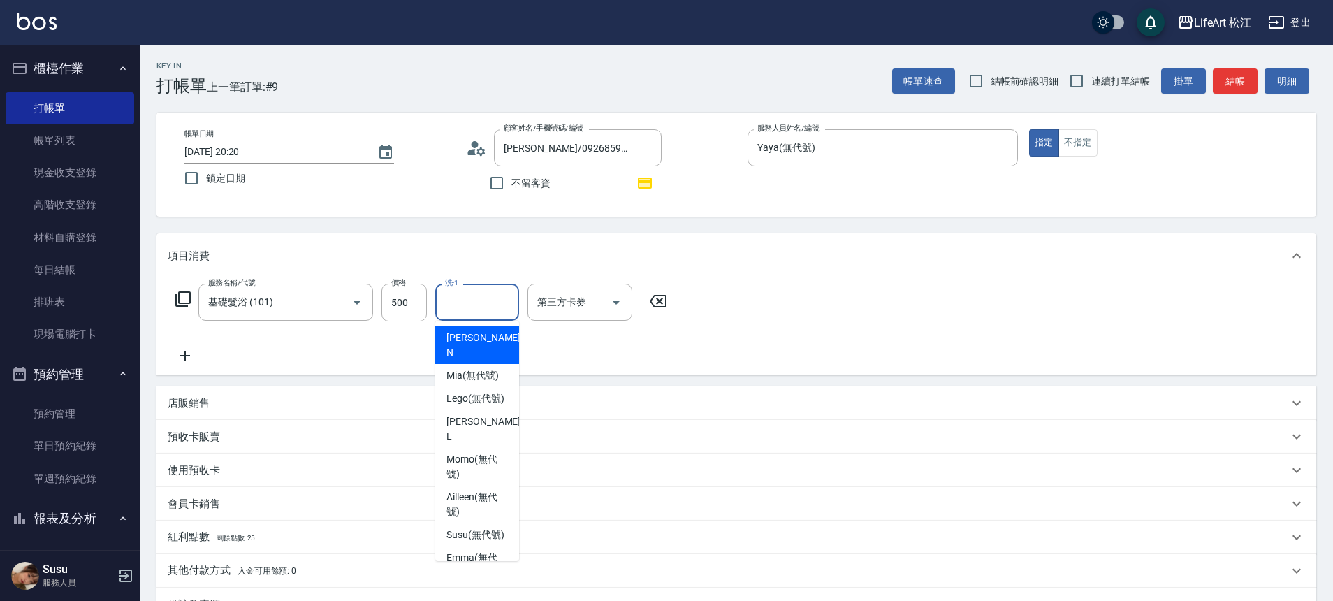
click at [462, 307] on input "洗-1" at bounding box center [477, 302] width 71 height 24
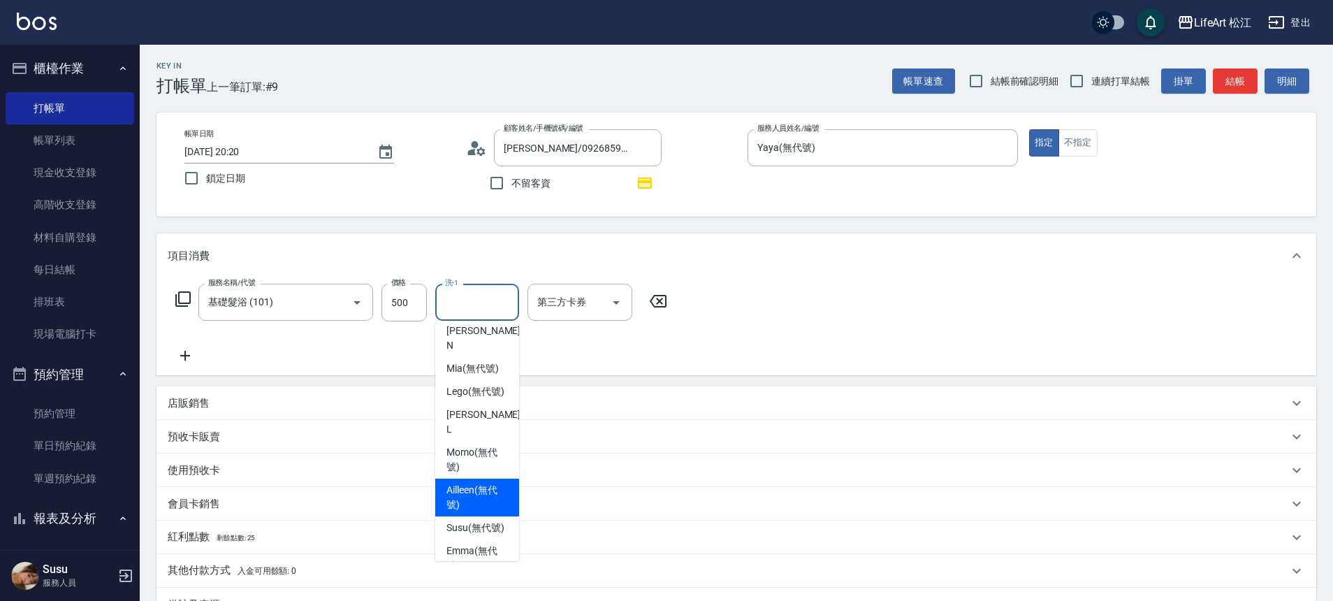
scroll to position [182, 0]
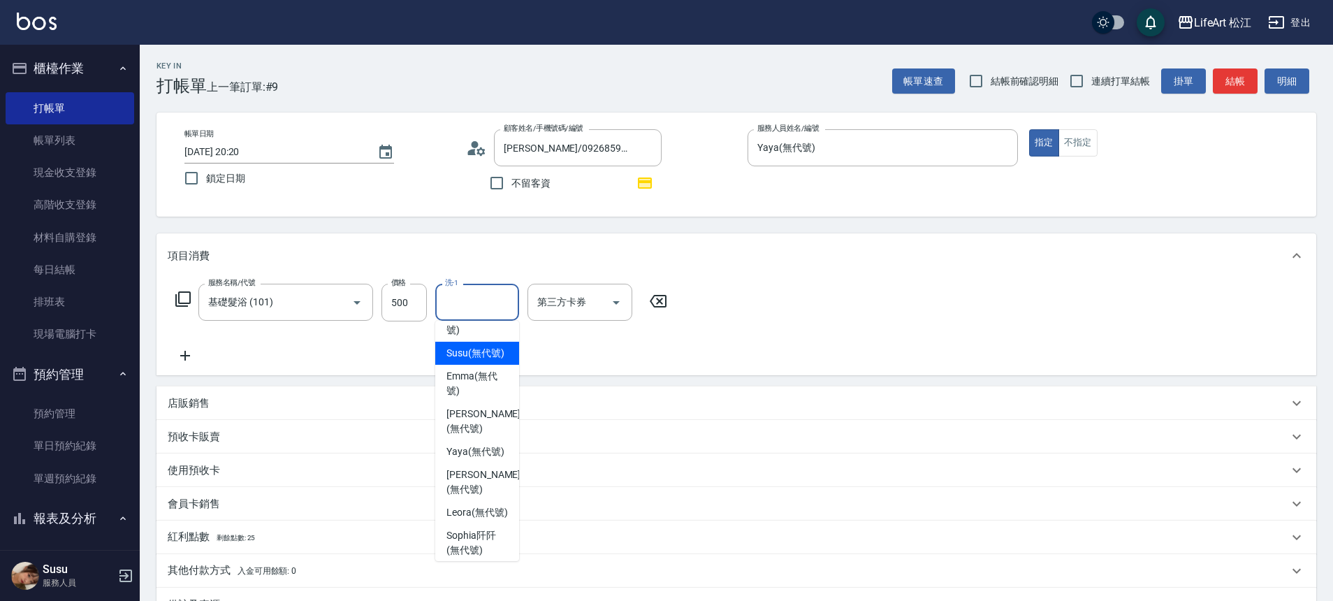
click at [477, 346] on span "Susu (無代號)" at bounding box center [476, 353] width 58 height 15
type input "Susu(無代號)"
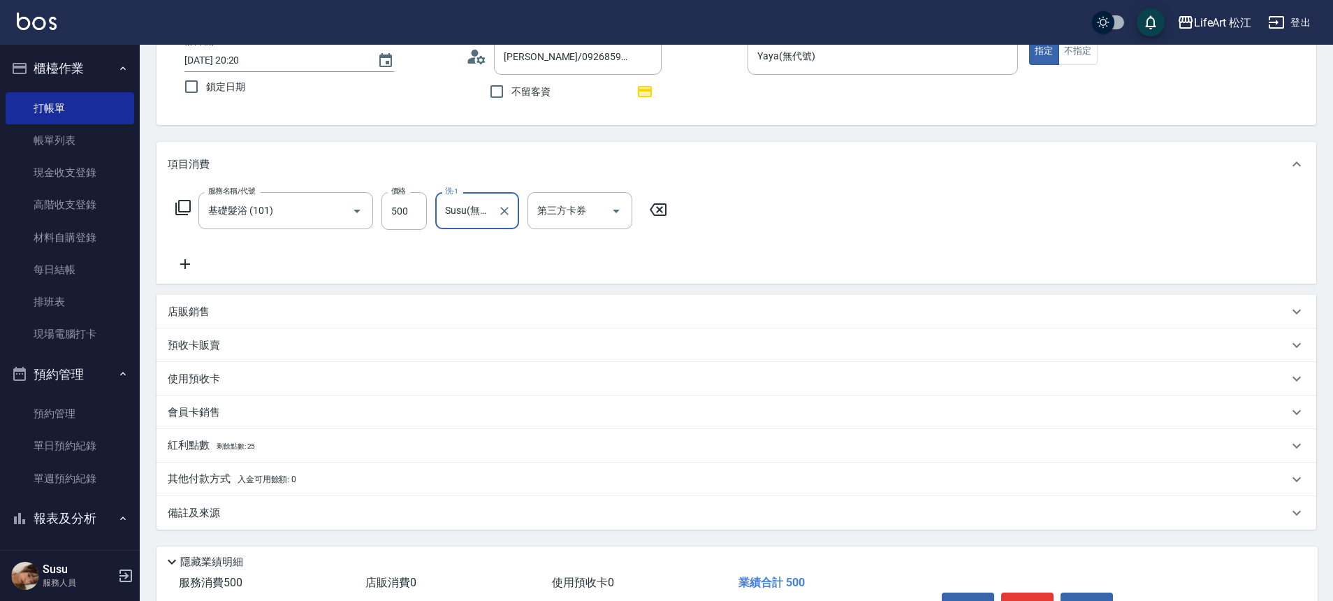
scroll to position [178, 0]
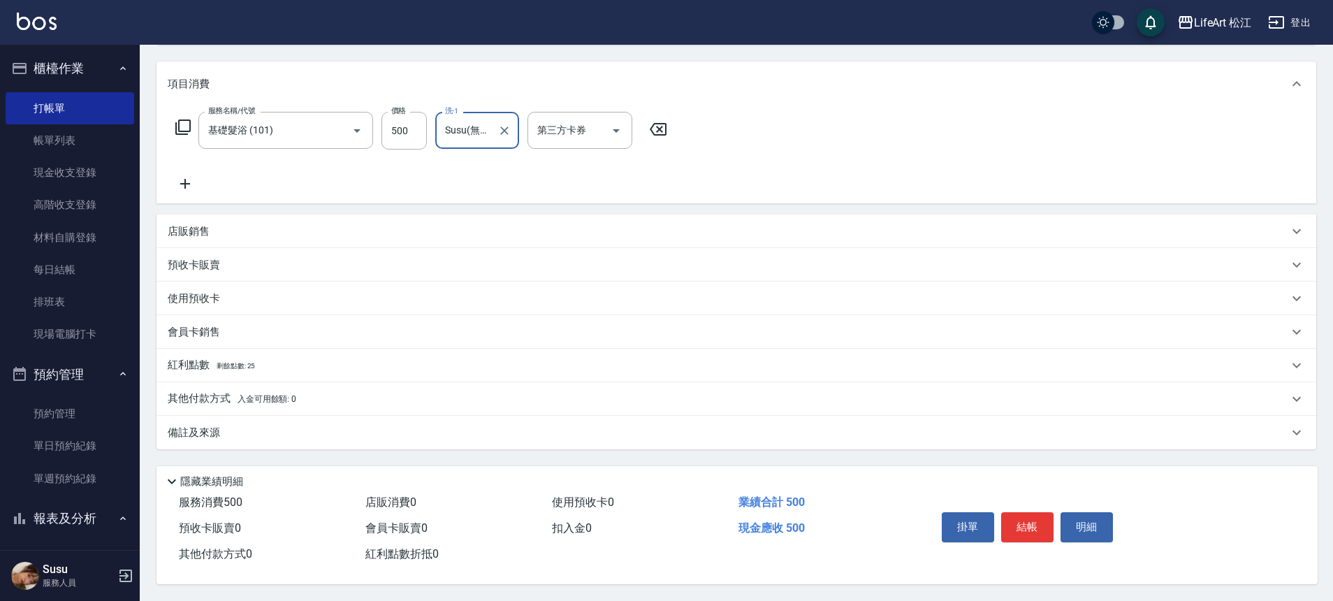
click at [291, 427] on div "備註及來源" at bounding box center [728, 433] width 1121 height 15
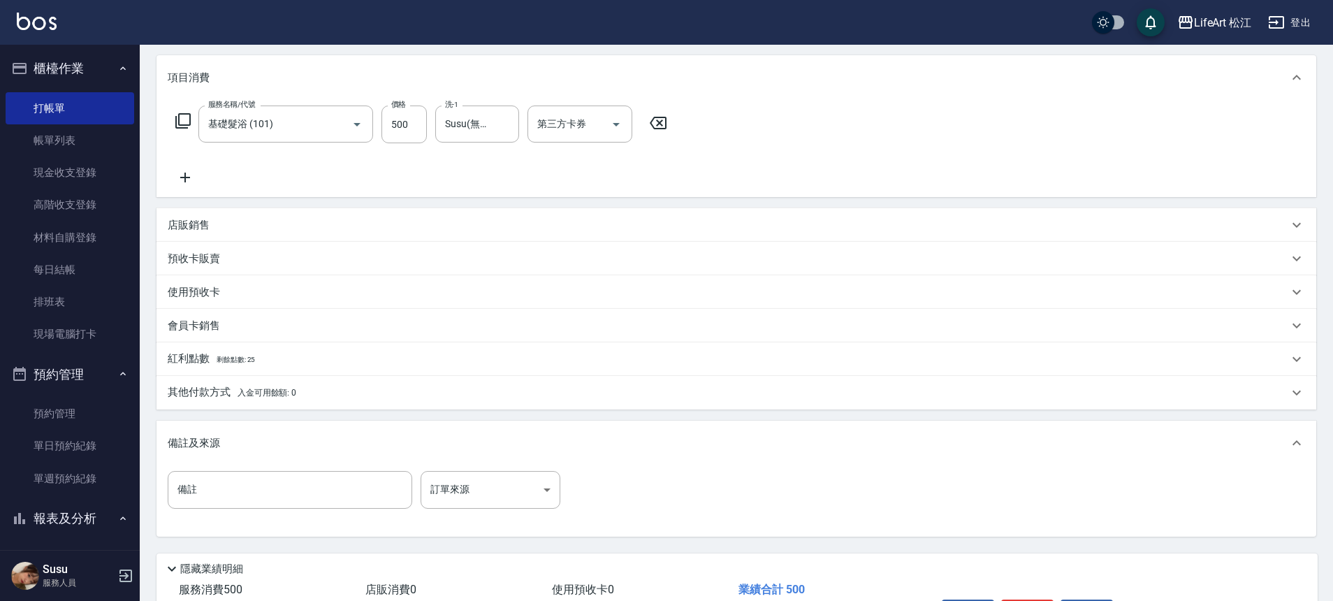
click at [281, 364] on div "紅利點數 剩餘點數: 25" at bounding box center [728, 358] width 1121 height 15
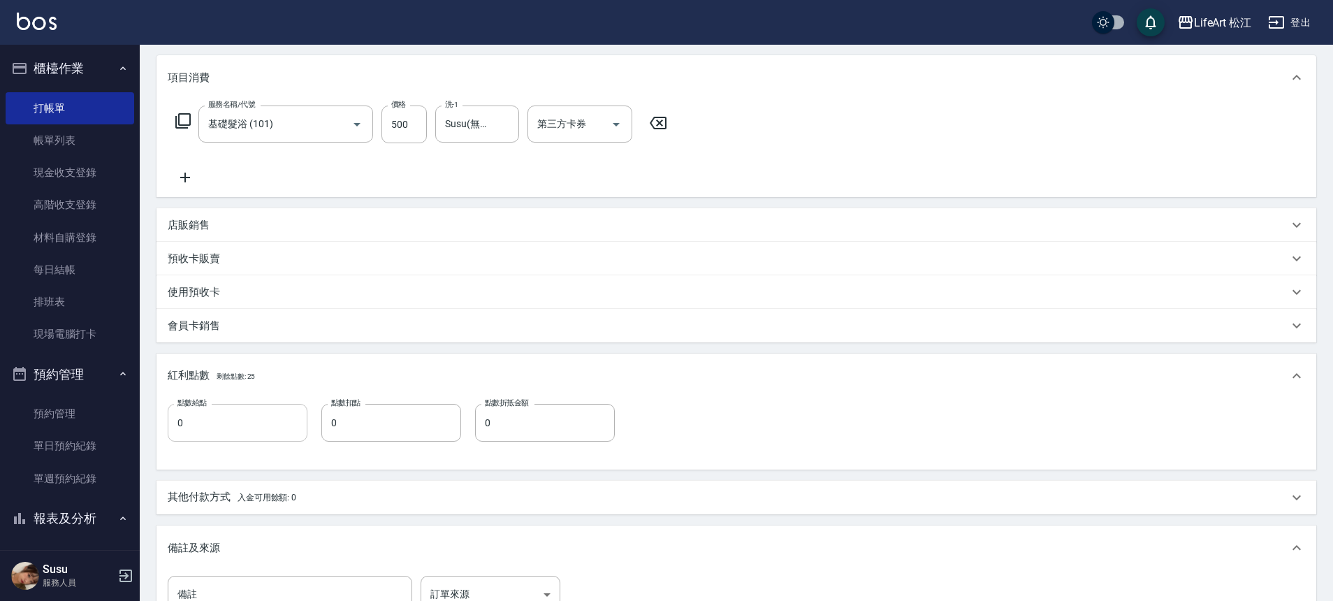
click at [233, 428] on input "0" at bounding box center [238, 423] width 140 height 38
click at [231, 432] on input "0" at bounding box center [238, 423] width 140 height 38
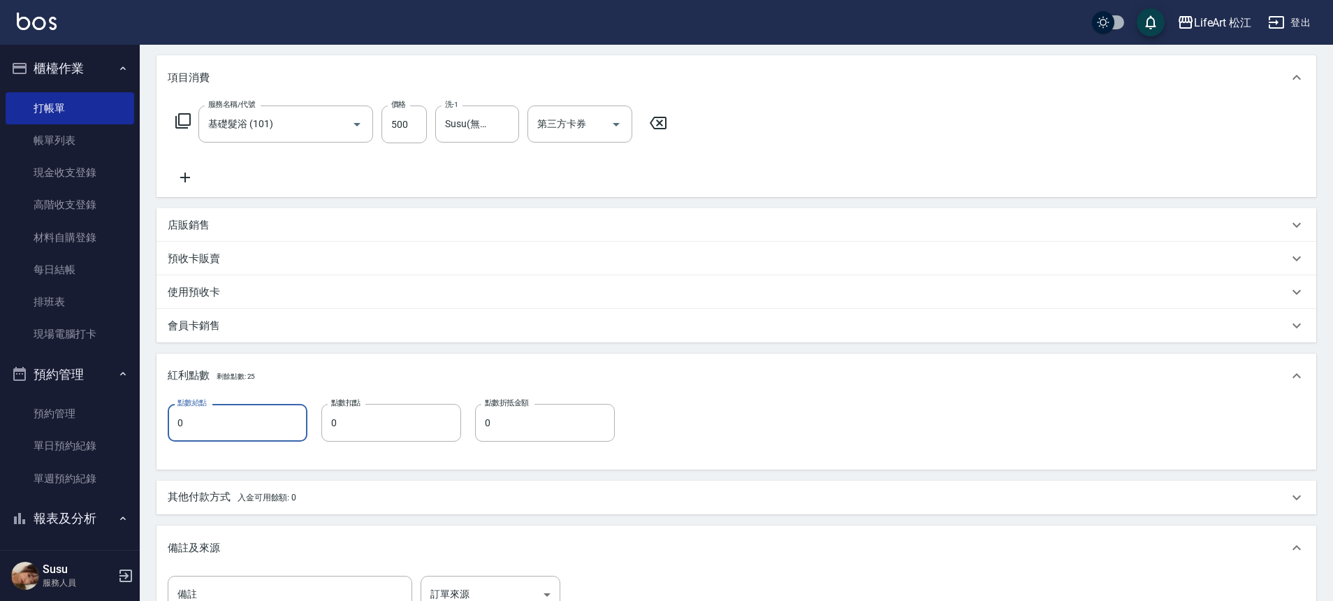
click at [231, 432] on input "0" at bounding box center [238, 423] width 140 height 38
type input "1"
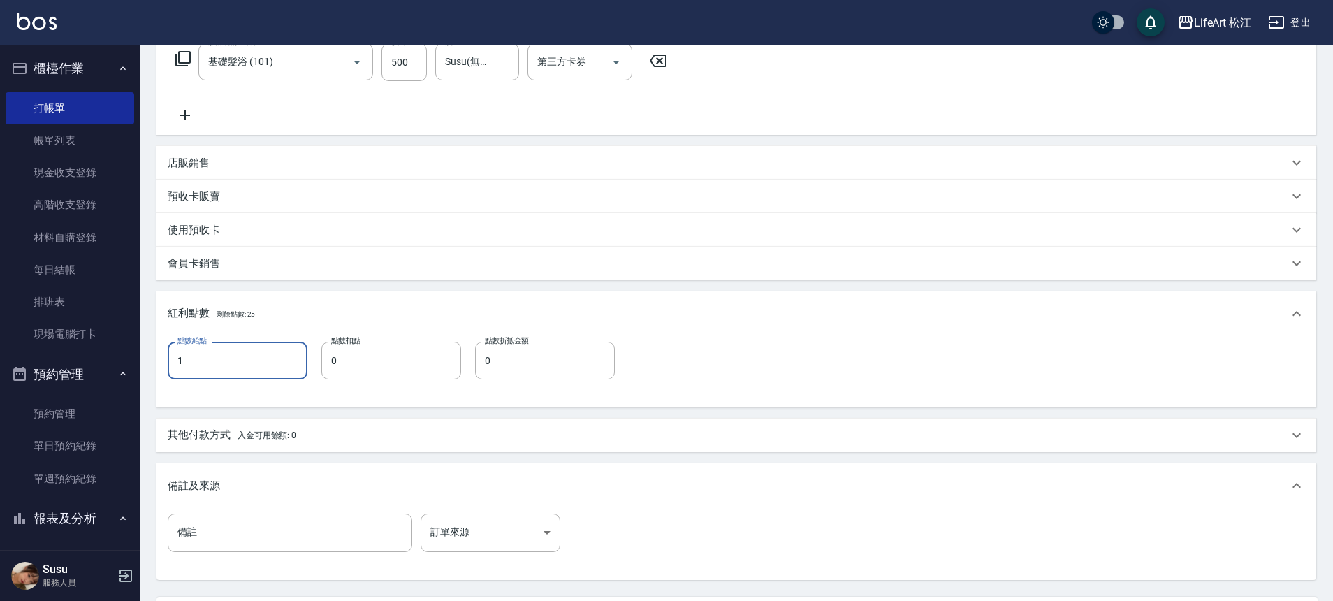
scroll to position [301, 0]
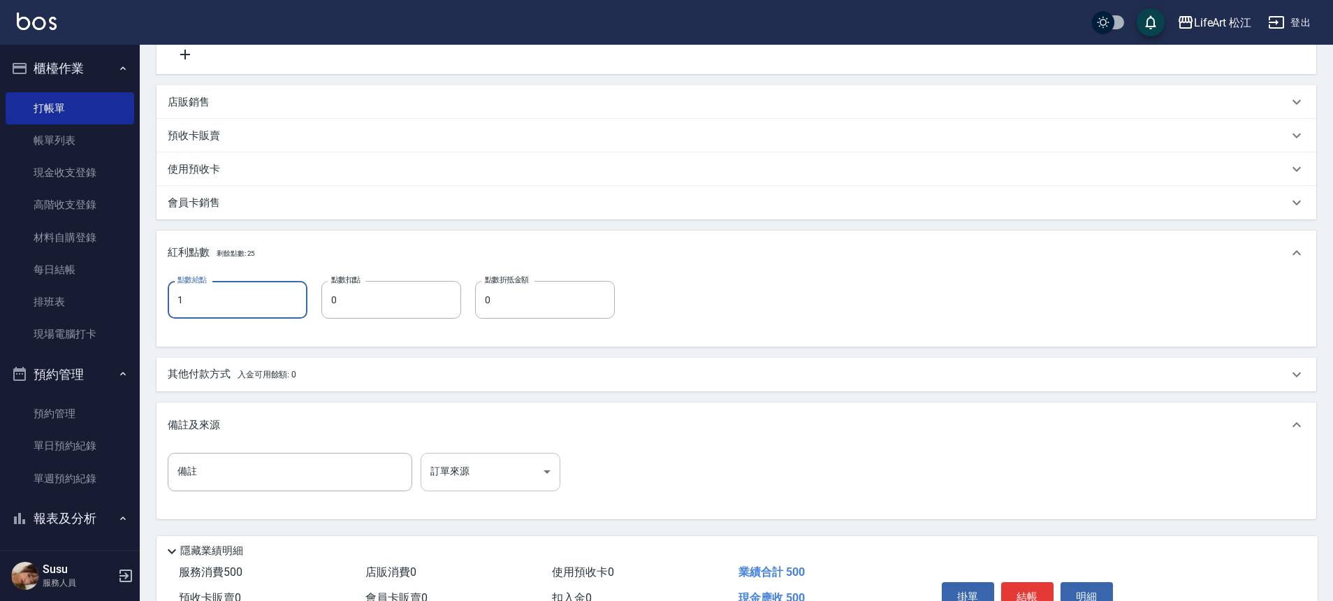
click at [493, 478] on body "LifeArt 松江 登出 櫃檯作業 打帳單 帳單列表 現金收支登錄 高階收支登錄 材料自購登錄 每日結帳 排班表 現場電腦打卡 預約管理 預約管理 單日預約…" at bounding box center [666, 185] width 1333 height 972
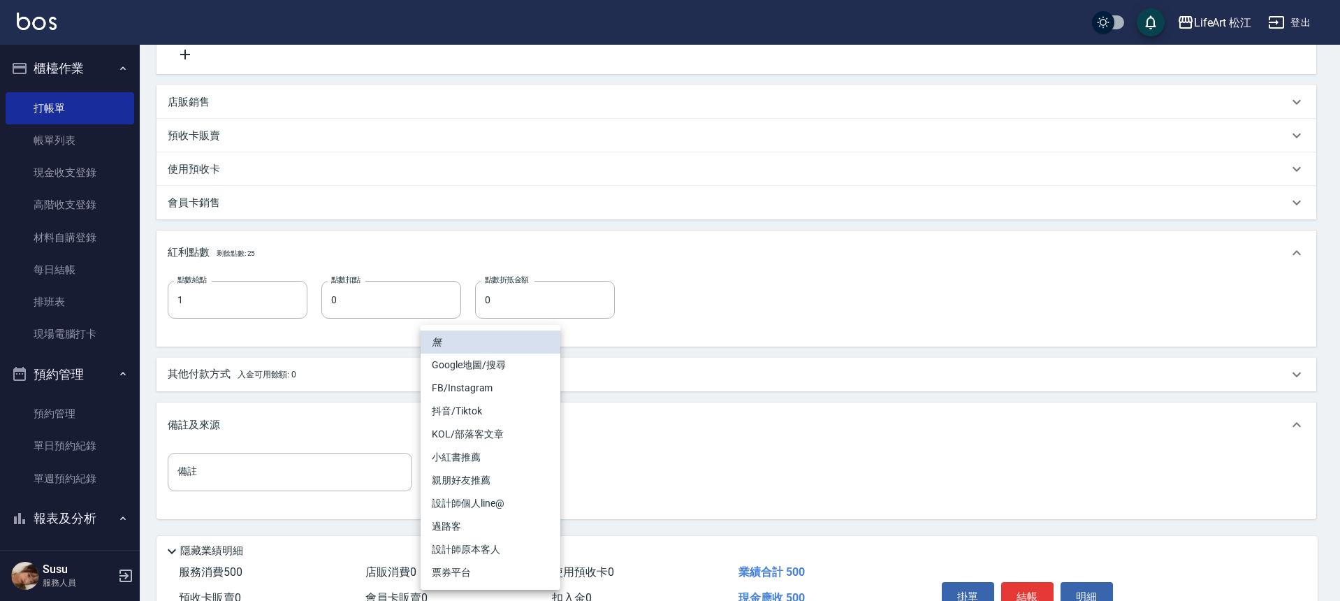
click at [498, 551] on li "設計師原本客人" at bounding box center [491, 549] width 140 height 23
type input "設計師原本客人"
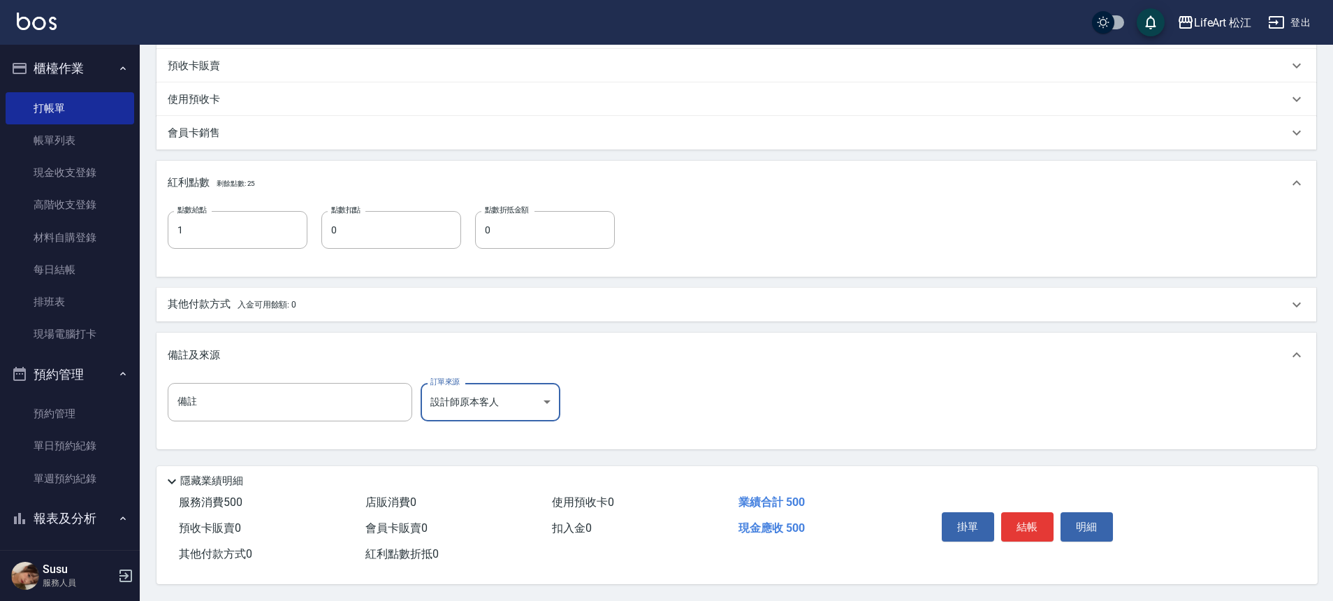
scroll to position [377, 0]
click at [1028, 525] on button "結帳" at bounding box center [1027, 526] width 52 height 29
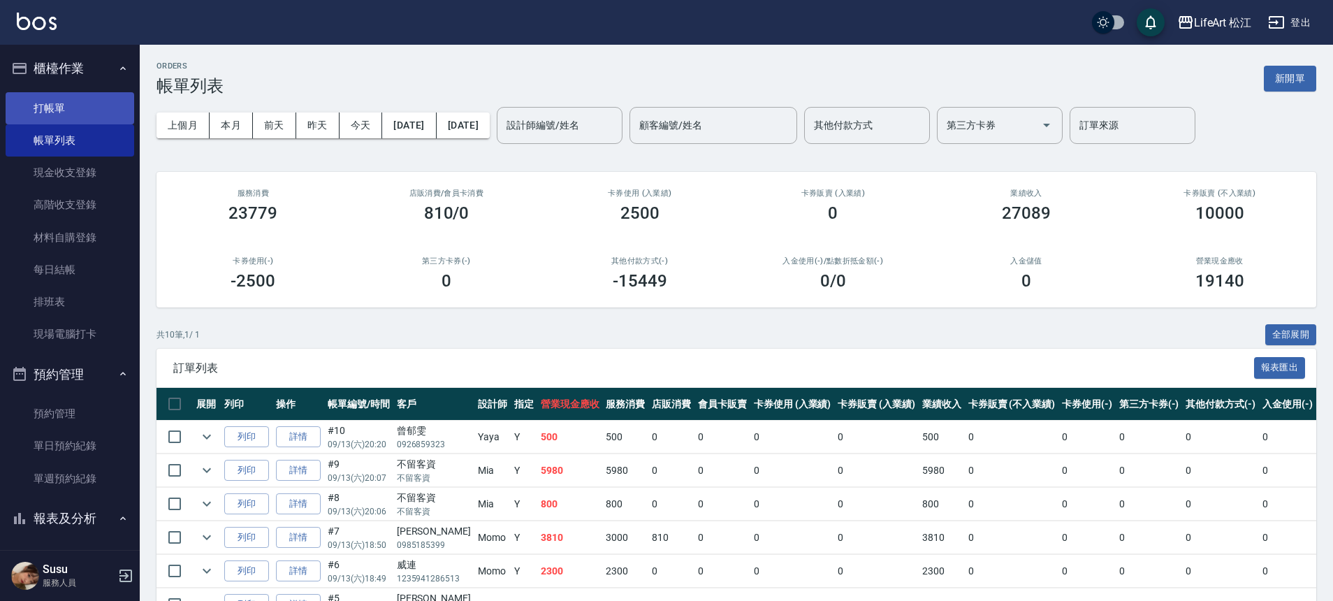
click at [68, 115] on link "打帳單" at bounding box center [70, 108] width 129 height 32
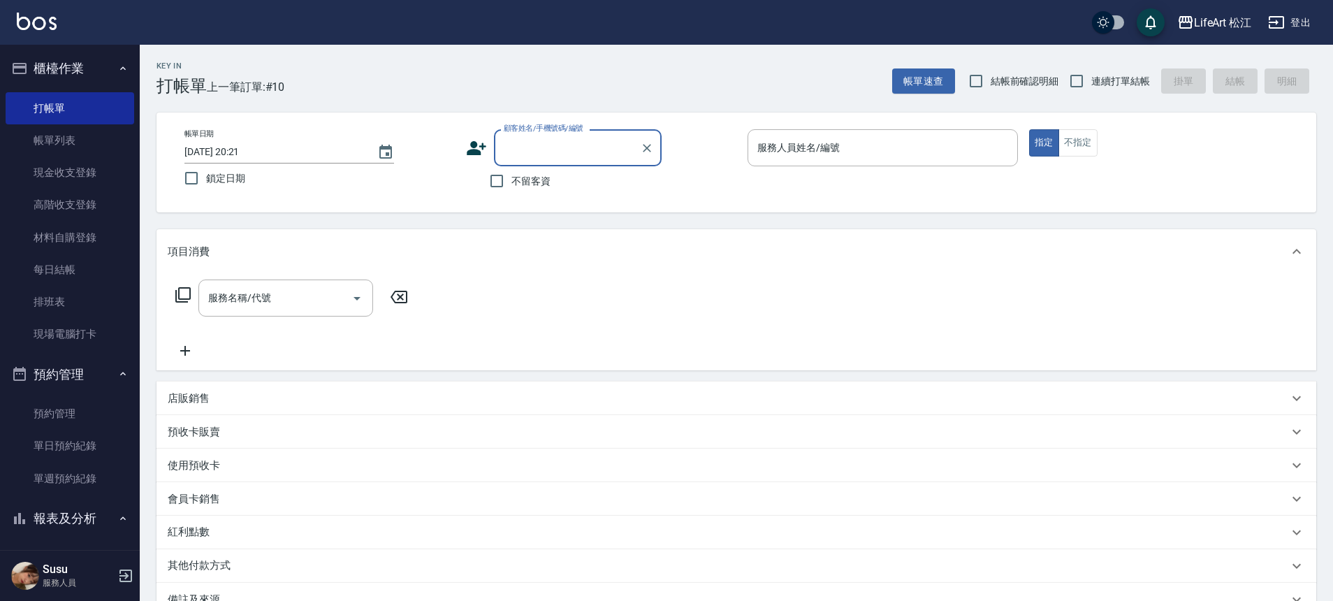
click at [586, 148] on input "顧客姓名/手機號碼/編號" at bounding box center [567, 148] width 134 height 24
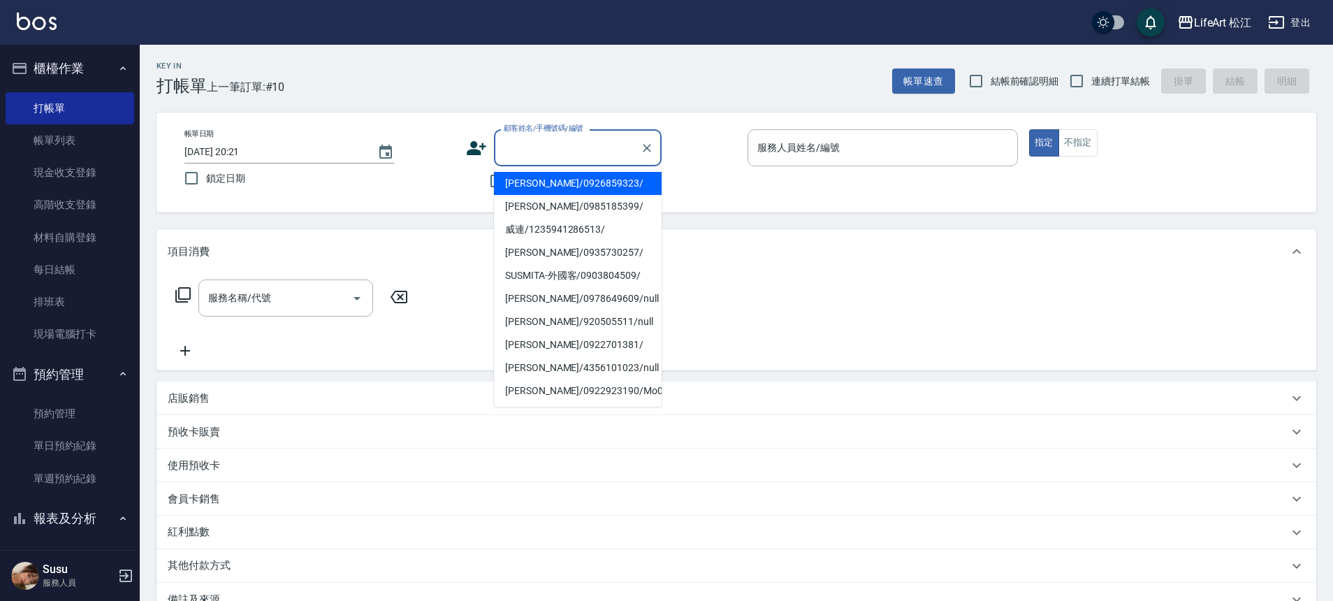
type input "c"
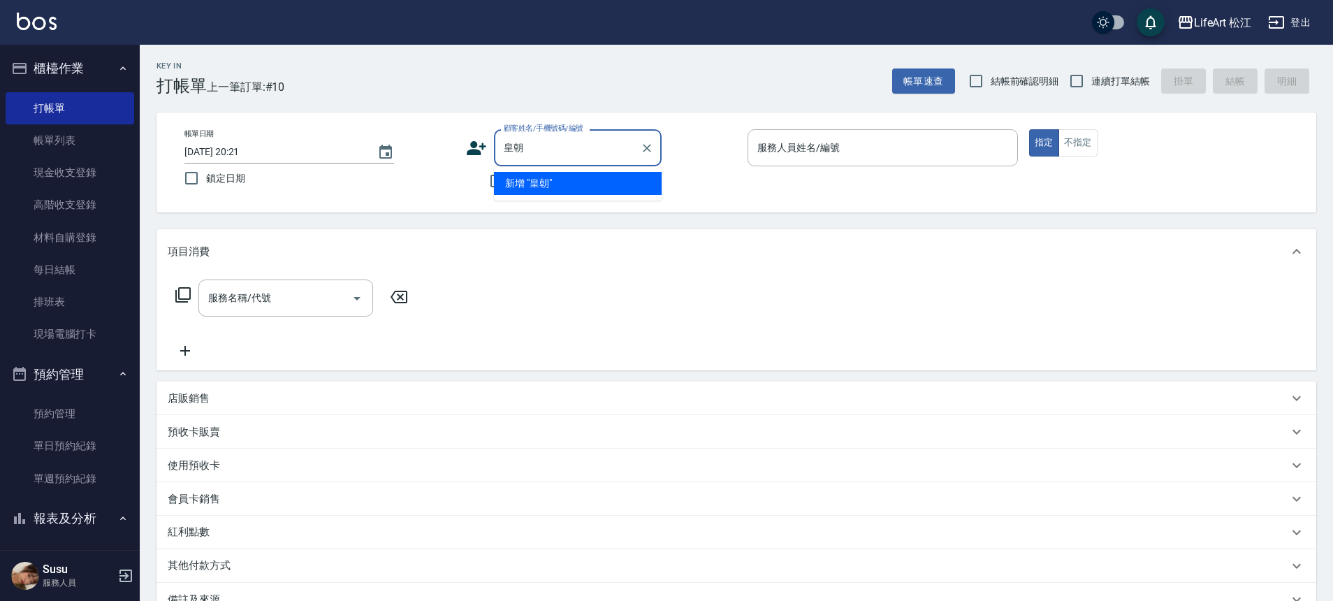
type input "皇"
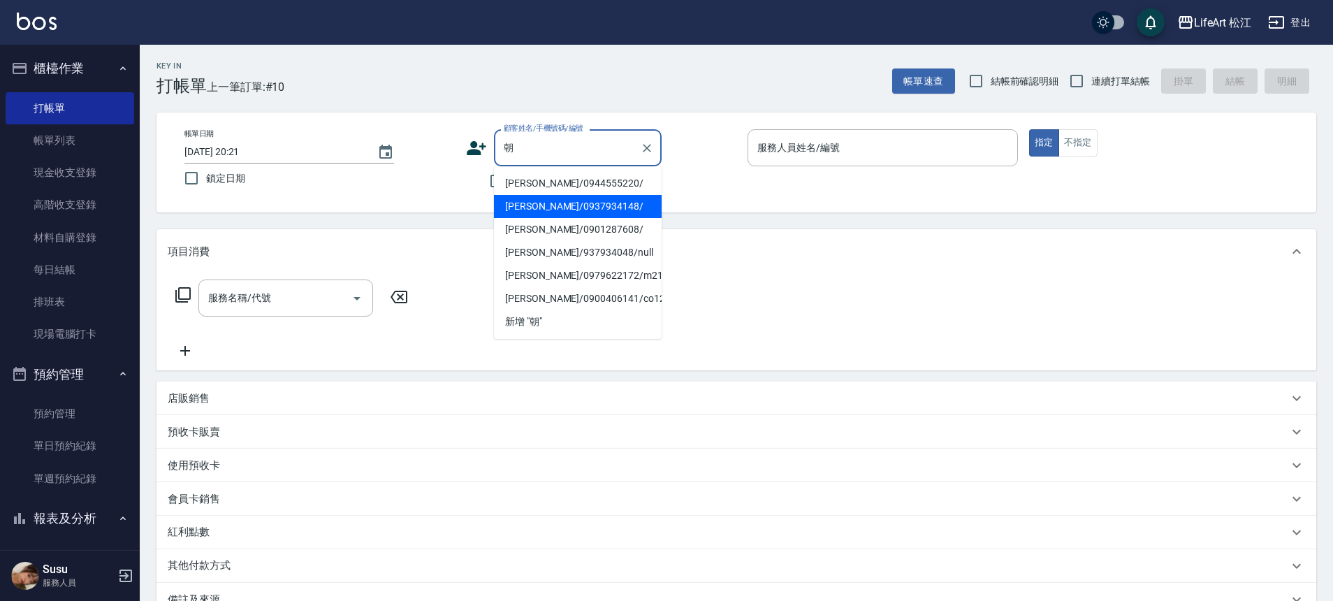
click at [588, 209] on li "[PERSON_NAME]/0937934148/" at bounding box center [578, 206] width 168 height 23
type input "[PERSON_NAME]/0937934148/"
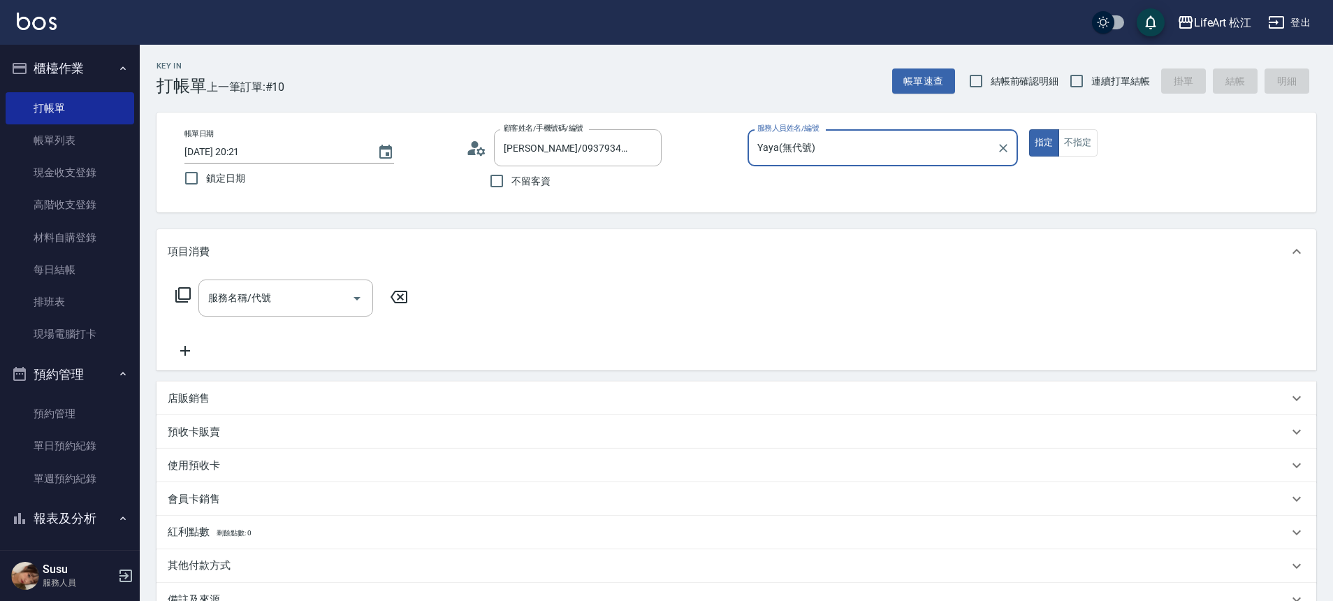
type input "Yaya(無代號)"
click at [295, 307] on input "服務名稱/代號" at bounding box center [275, 298] width 141 height 24
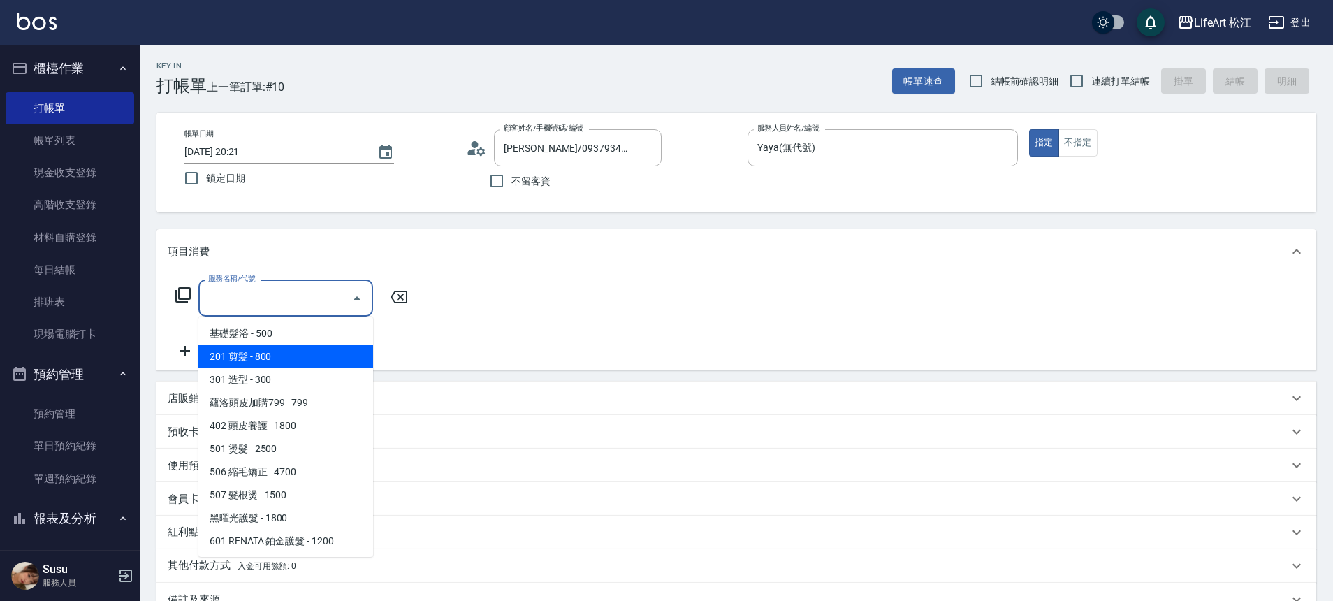
click at [288, 356] on span "201 剪髮 - 800" at bounding box center [285, 356] width 175 height 23
type input "201 剪髮(201)"
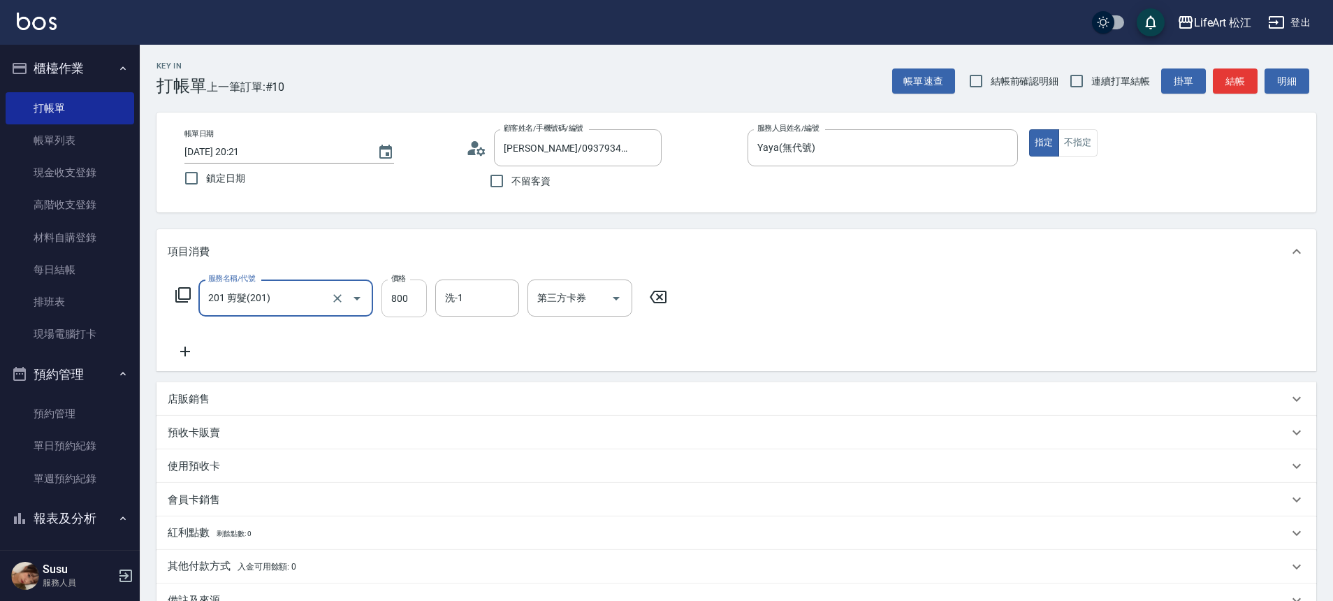
click at [394, 304] on input "800" at bounding box center [404, 299] width 45 height 38
type input "1000"
click at [455, 299] on input "洗-1" at bounding box center [477, 298] width 71 height 24
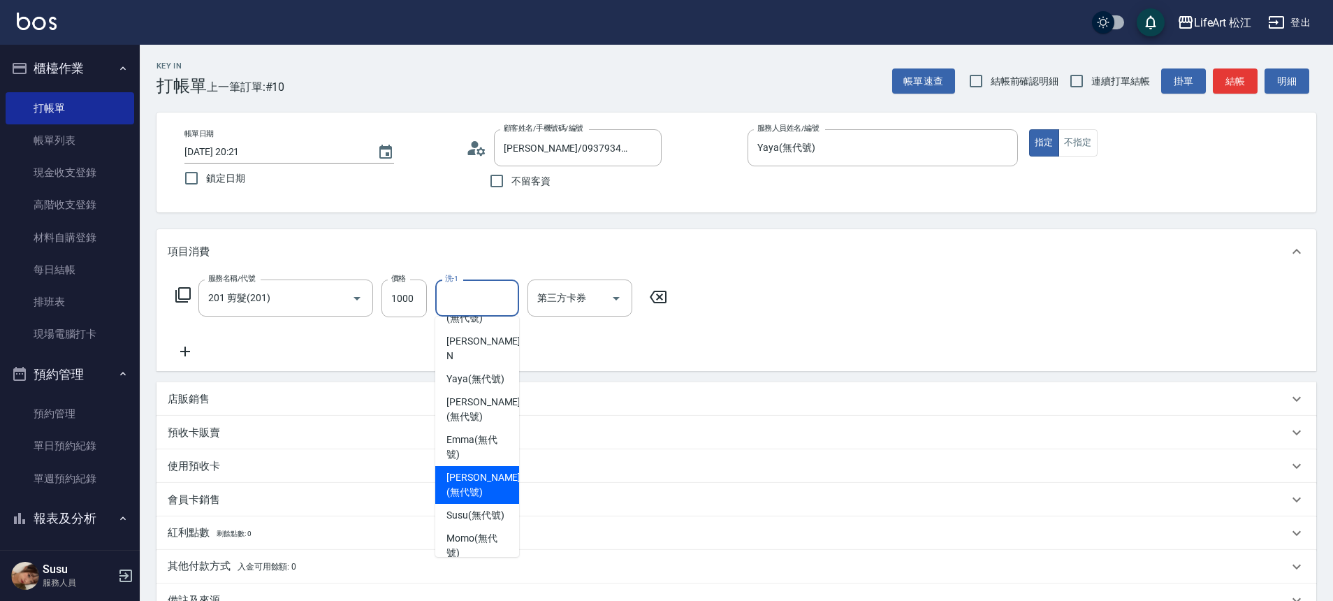
scroll to position [191, 0]
click at [481, 508] on span "Susu (無代號)" at bounding box center [476, 514] width 58 height 15
type input "Susu(無代號)"
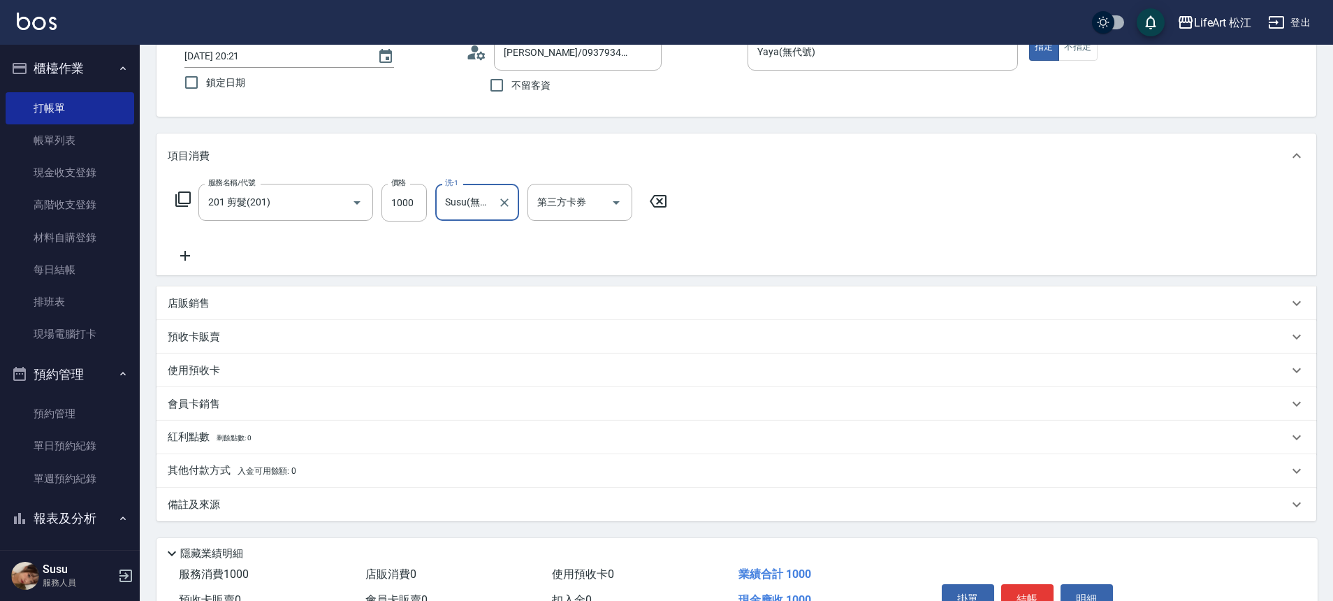
scroll to position [174, 0]
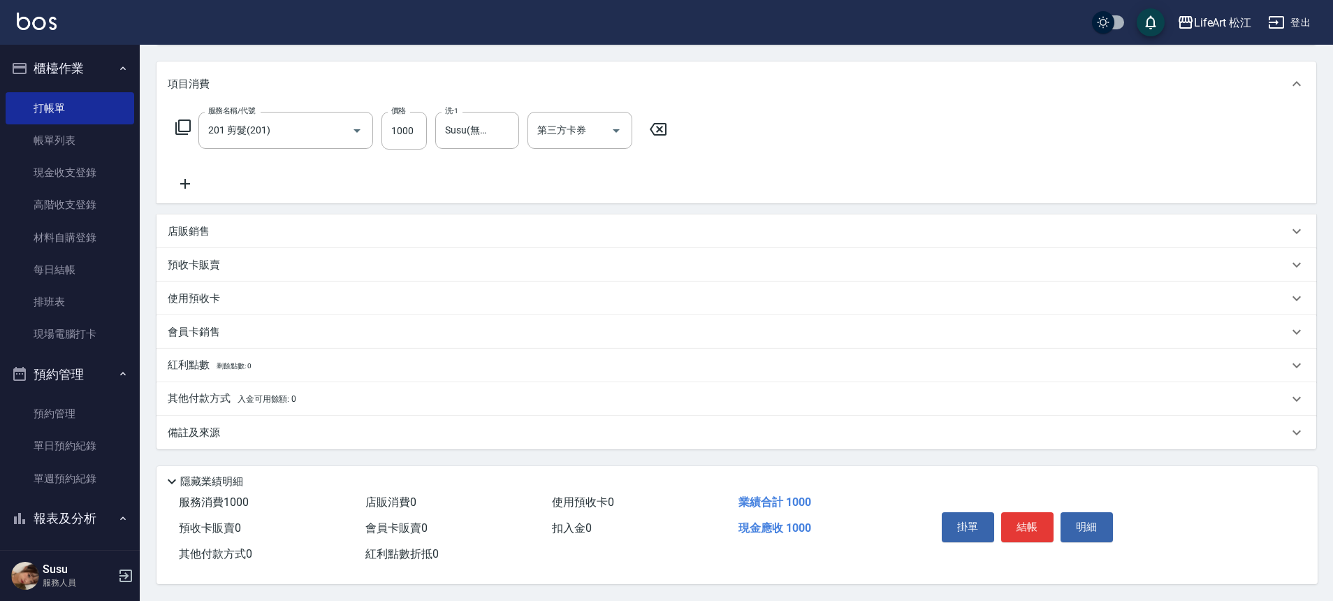
click at [350, 429] on div "備註及來源" at bounding box center [728, 433] width 1121 height 15
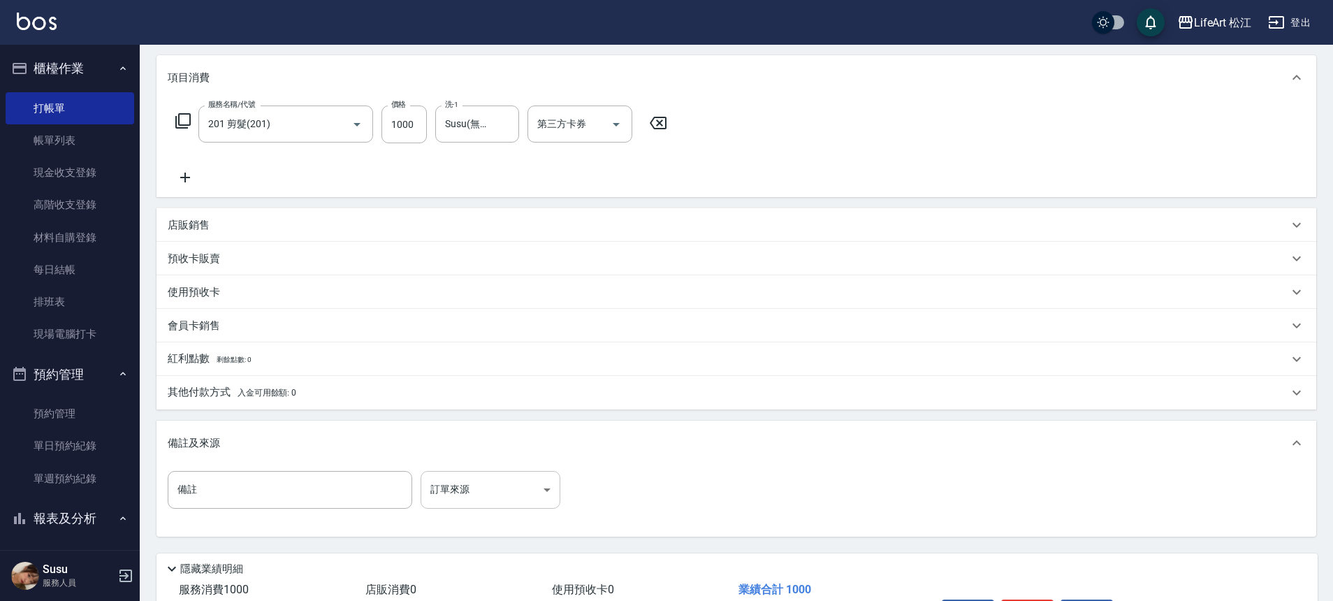
click at [506, 488] on body "LifeArt 松江 登出 櫃檯作業 打帳單 帳單列表 現金收支登錄 高階收支登錄 材料自購登錄 每日結帳 排班表 現場電腦打卡 預約管理 預約管理 單日預約…" at bounding box center [666, 257] width 1333 height 862
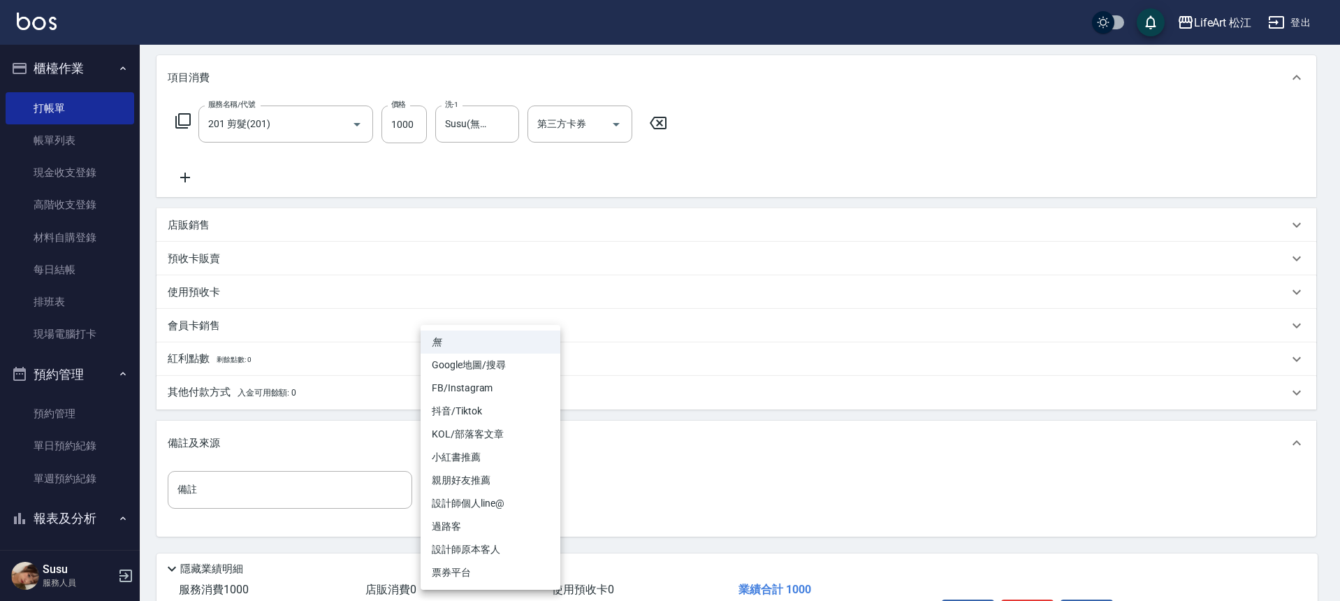
click at [504, 546] on li "設計師原本客人" at bounding box center [491, 549] width 140 height 23
type input "設計師原本客人"
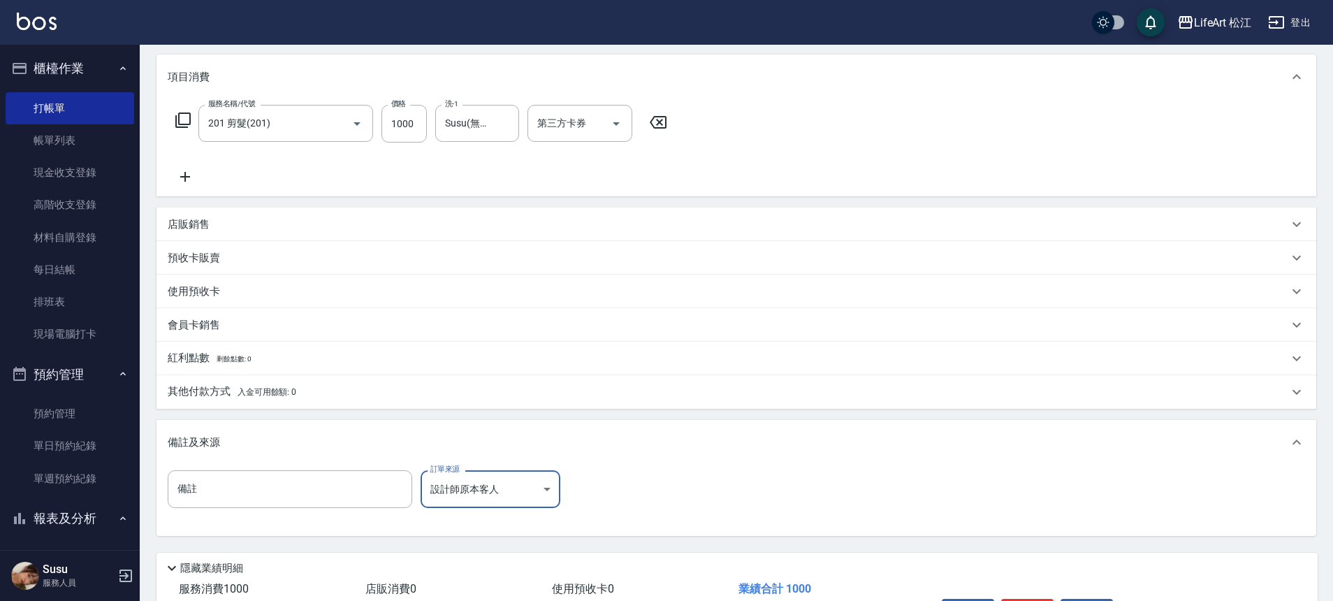
scroll to position [268, 0]
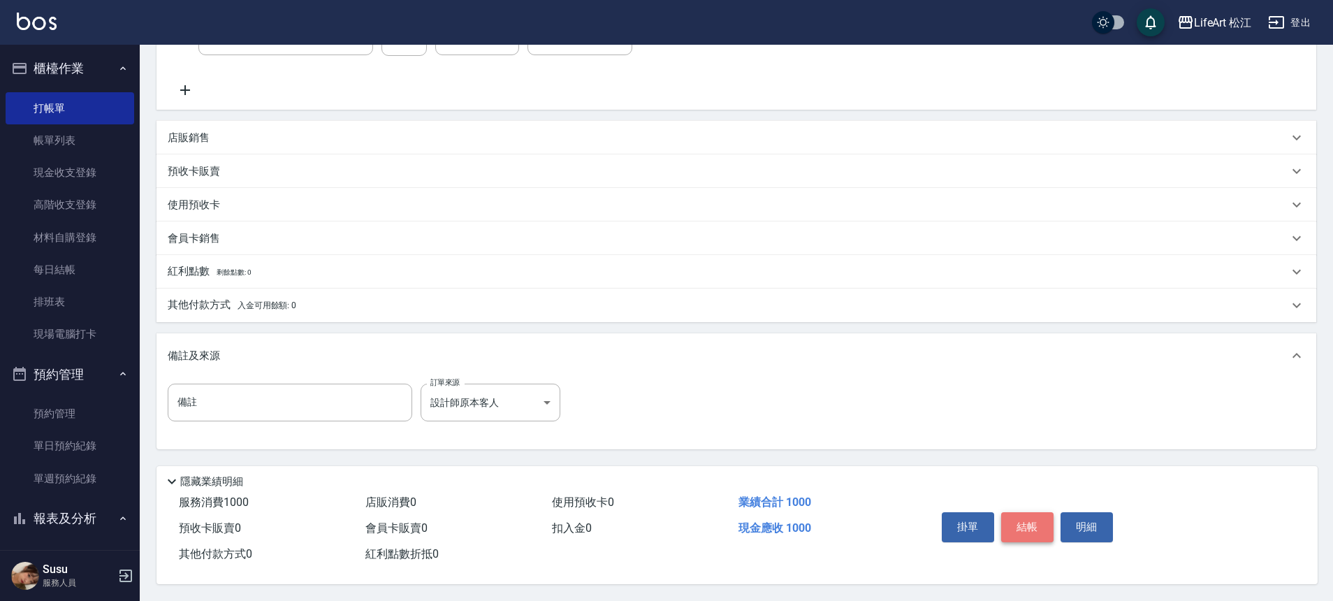
click at [1026, 516] on button "結帳" at bounding box center [1027, 526] width 52 height 29
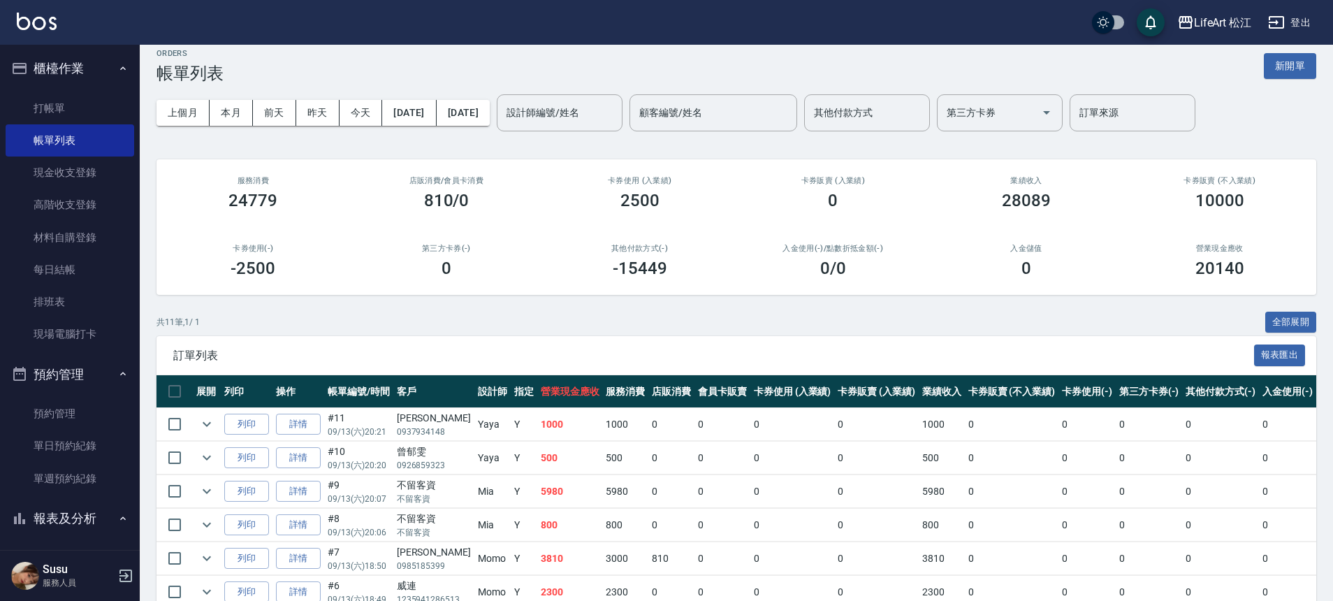
scroll to position [84, 0]
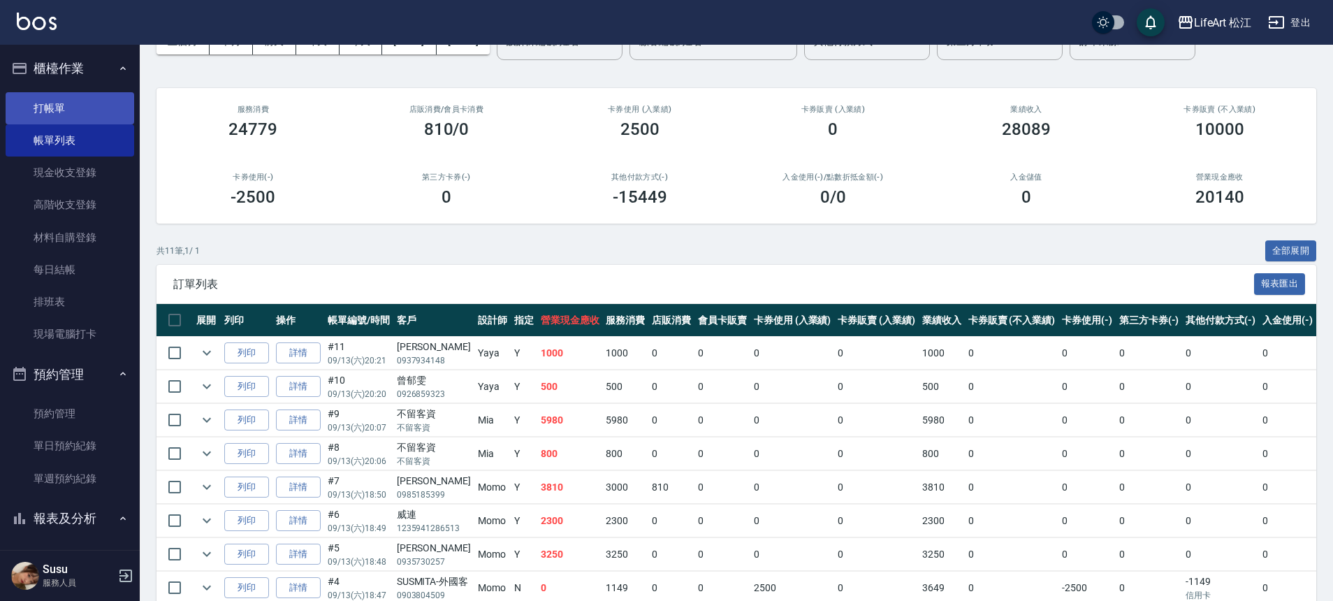
click at [54, 105] on link "打帳單" at bounding box center [70, 108] width 129 height 32
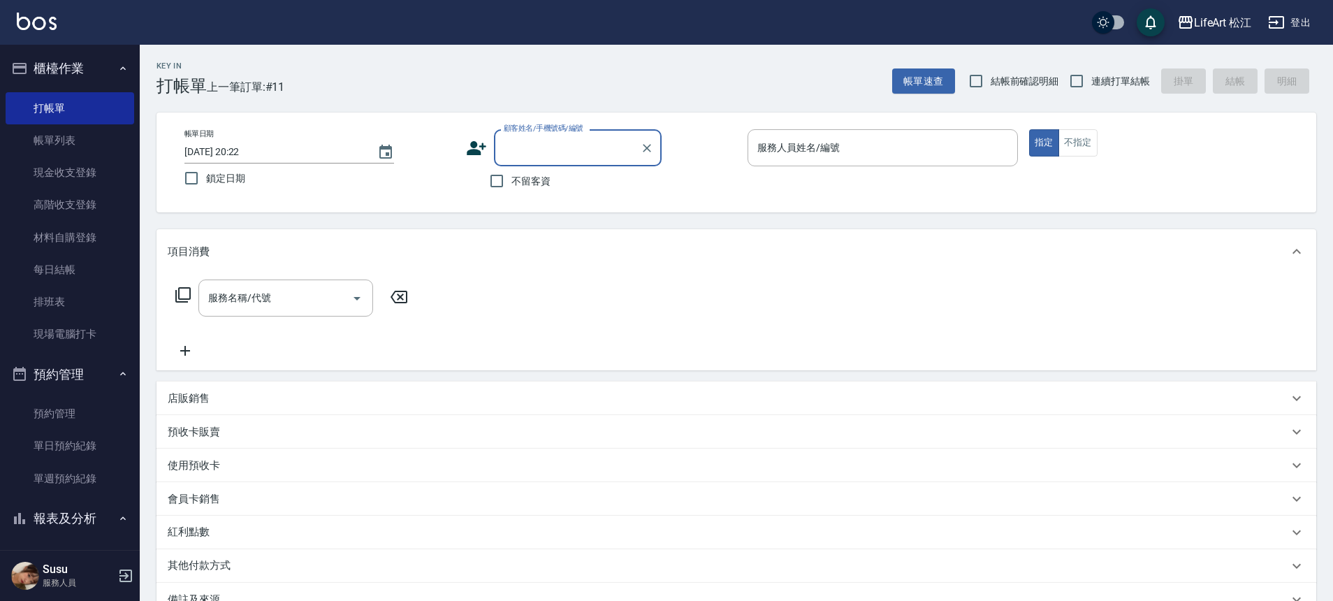
click at [477, 151] on icon at bounding box center [477, 148] width 20 height 14
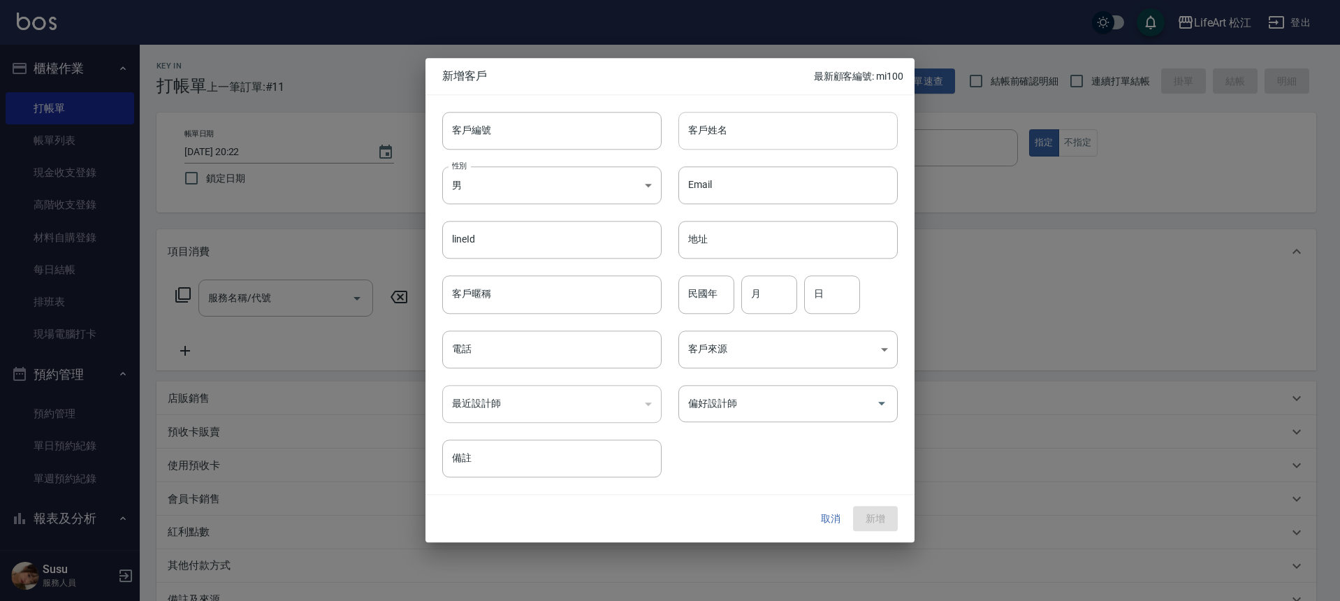
click at [699, 141] on input "客戶姓名" at bounding box center [787, 131] width 219 height 38
type input "5"
type input "[PERSON_NAME]"
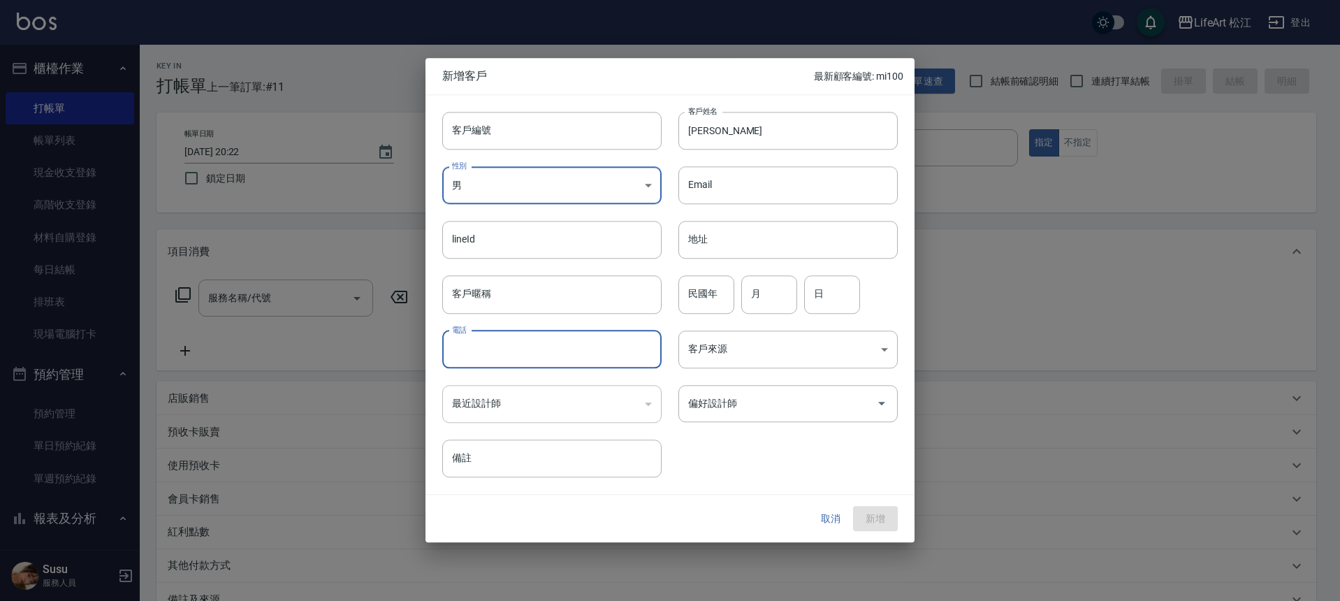
click at [524, 341] on input "電話" at bounding box center [551, 350] width 219 height 38
type input "0977487531"
click at [707, 349] on body "LifeArt 松江 登出 櫃檯作業 打帳單 帳單列表 現金收支登錄 高階收支登錄 材料自購登錄 每日結帳 排班表 現場電腦打卡 預約管理 預約管理 單日預約…" at bounding box center [670, 384] width 1340 height 768
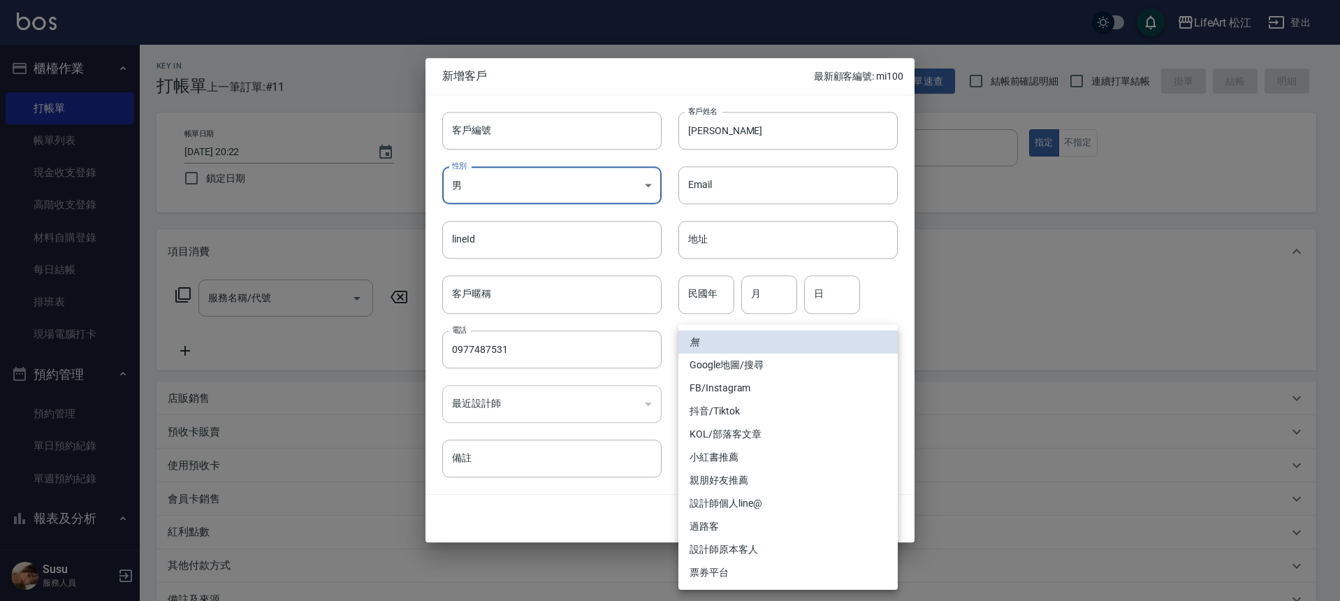
click at [728, 387] on li "FB/Instagram" at bounding box center [787, 388] width 219 height 23
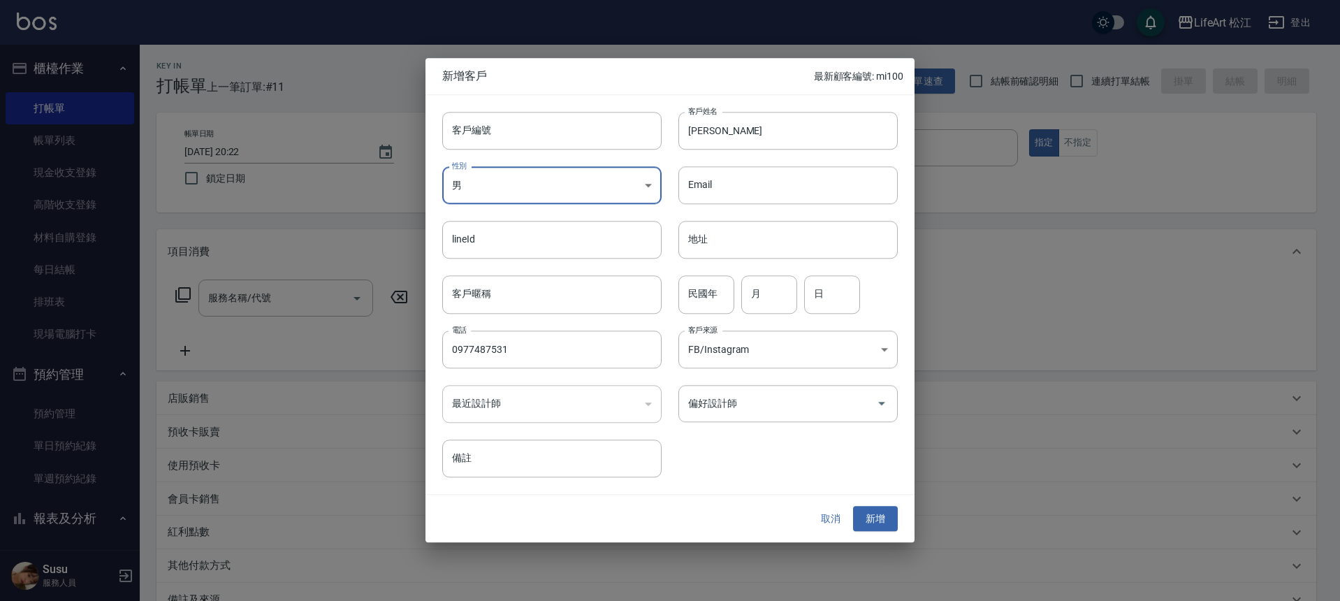
type input "FB/Instagram"
click at [737, 409] on input "偏好設計師" at bounding box center [778, 403] width 186 height 24
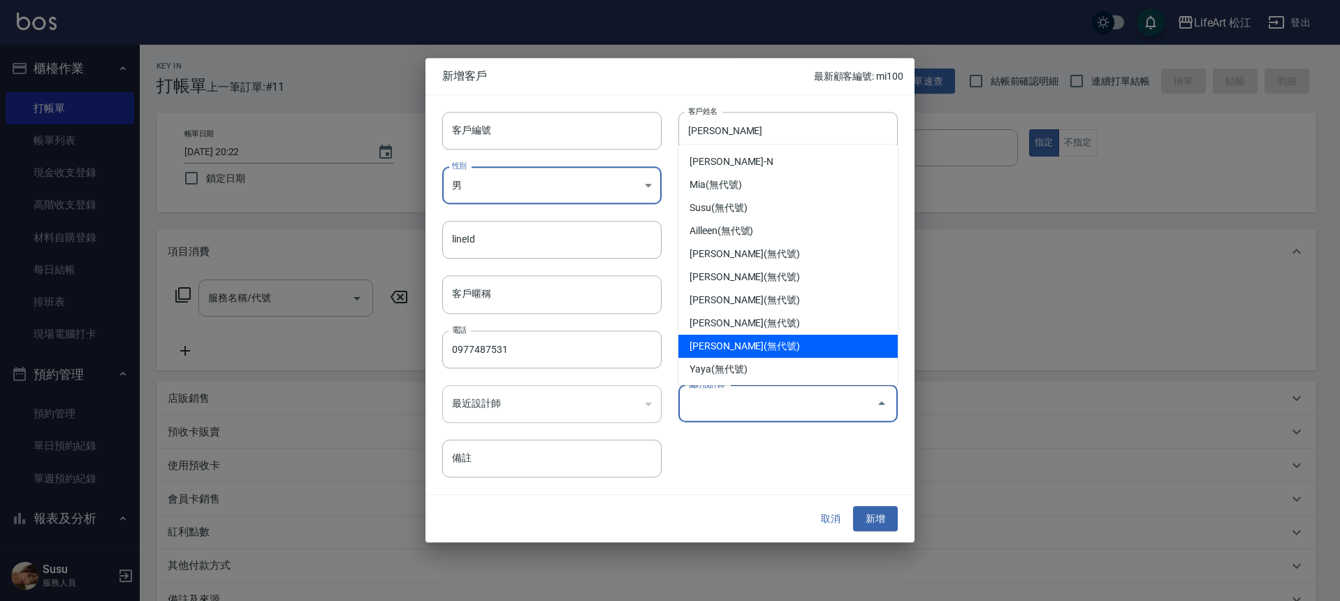
click at [738, 355] on li "[PERSON_NAME](無代號)" at bounding box center [787, 346] width 219 height 23
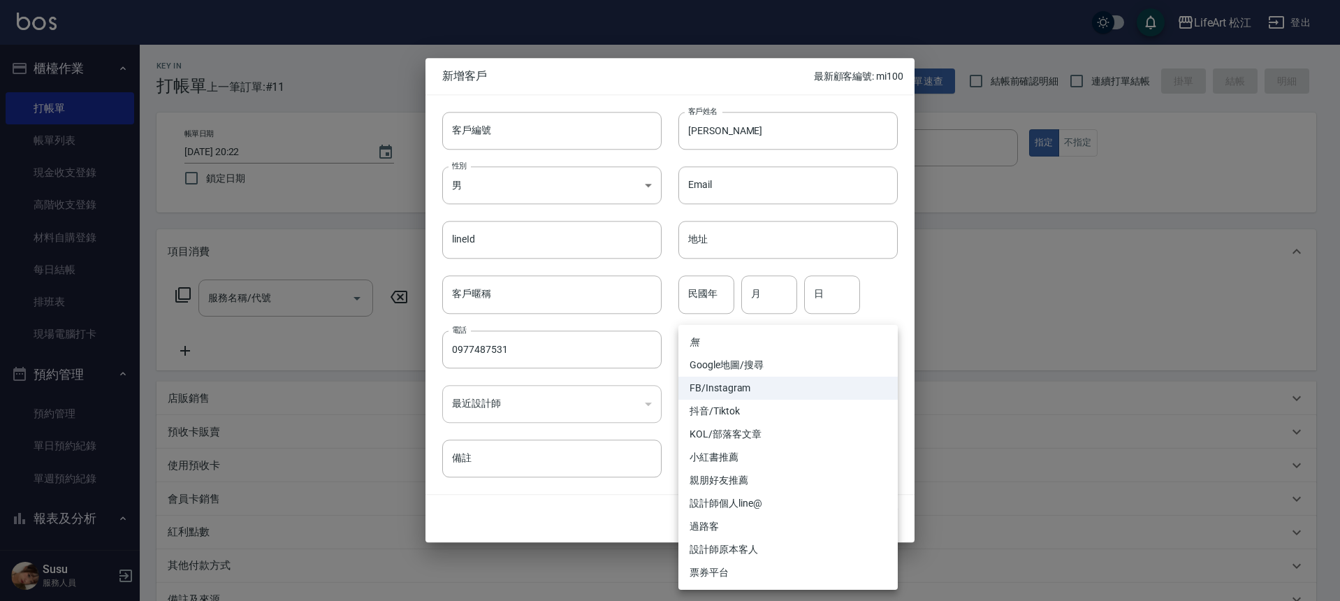
drag, startPoint x: 738, startPoint y: 355, endPoint x: 739, endPoint y: 362, distance: 7.1
click at [739, 362] on body "LifeArt 松江 登出 櫃檯作業 打帳單 帳單列表 現金收支登錄 高階收支登錄 材料自購登錄 每日結帳 排班表 現場電腦打卡 預約管理 預約管理 單日預約…" at bounding box center [670, 384] width 1340 height 768
click at [666, 413] on div at bounding box center [670, 300] width 1340 height 601
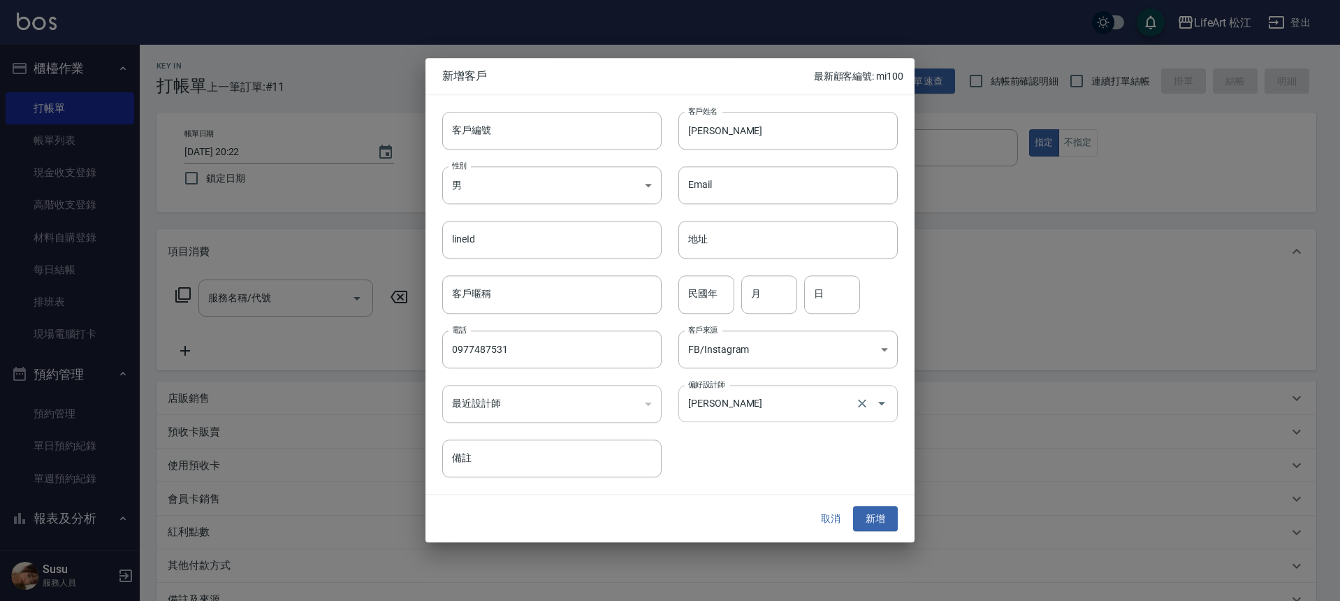
click at [702, 404] on input "[PERSON_NAME]" at bounding box center [769, 403] width 168 height 24
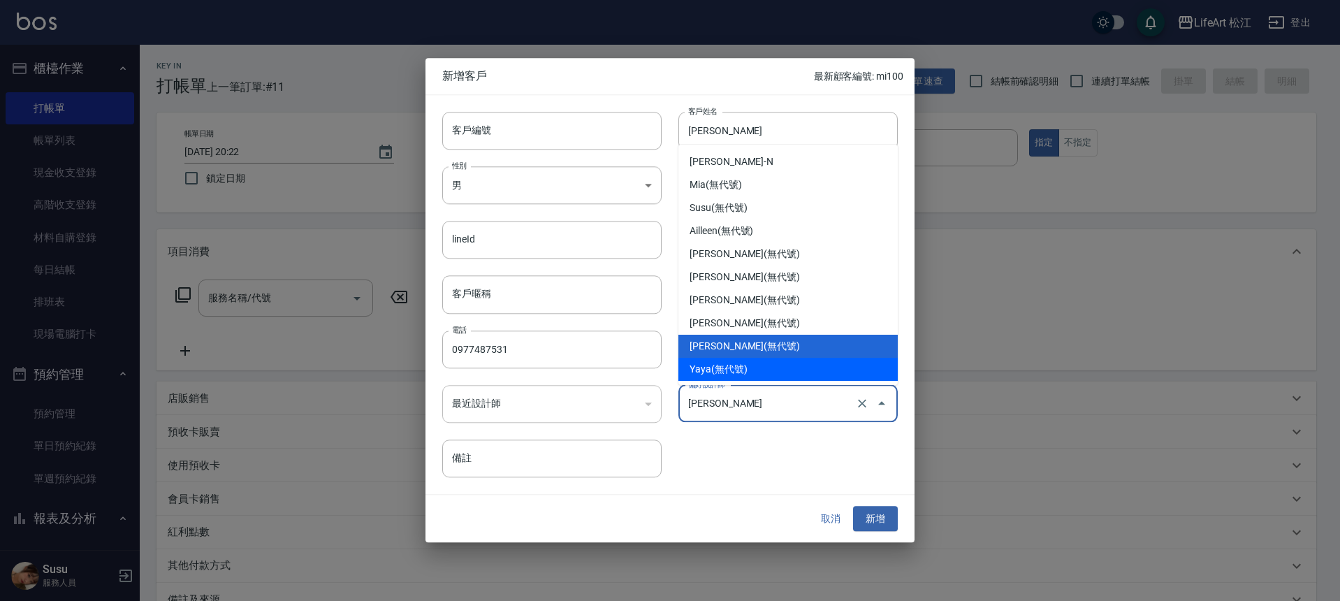
click at [728, 369] on li "Yaya(無代號)" at bounding box center [787, 369] width 219 height 23
type input "Yaya"
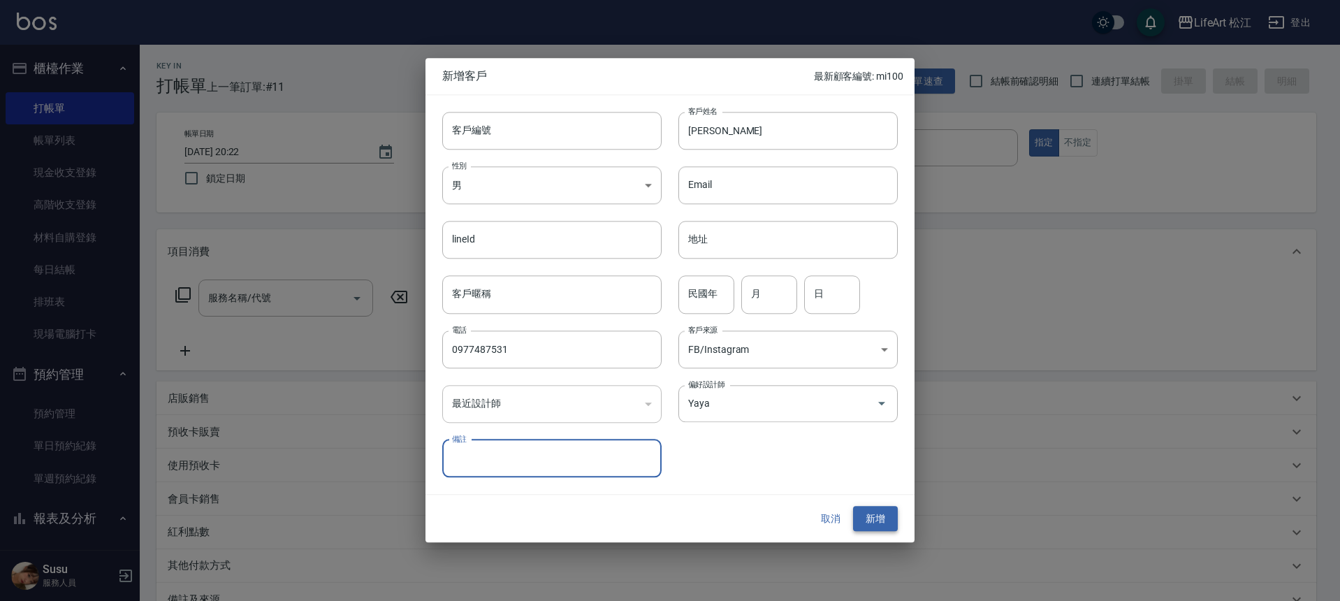
click at [879, 520] on button "新增" at bounding box center [875, 519] width 45 height 26
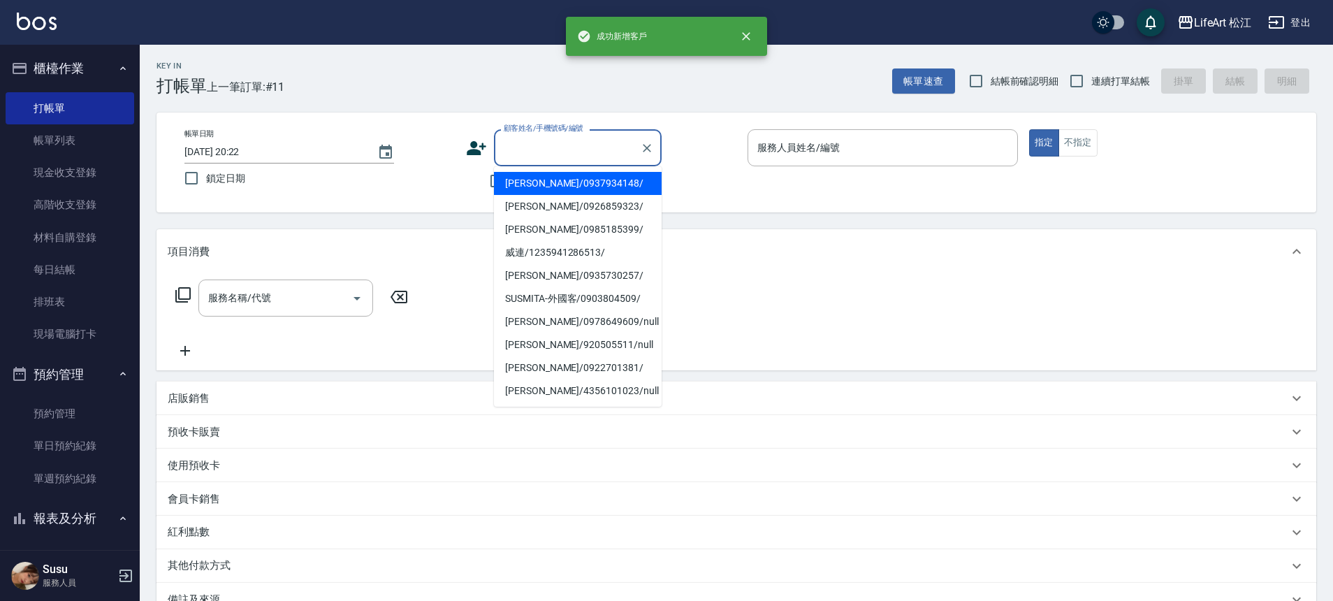
click at [539, 154] on input "顧客姓名/手機號碼/編號" at bounding box center [567, 148] width 134 height 24
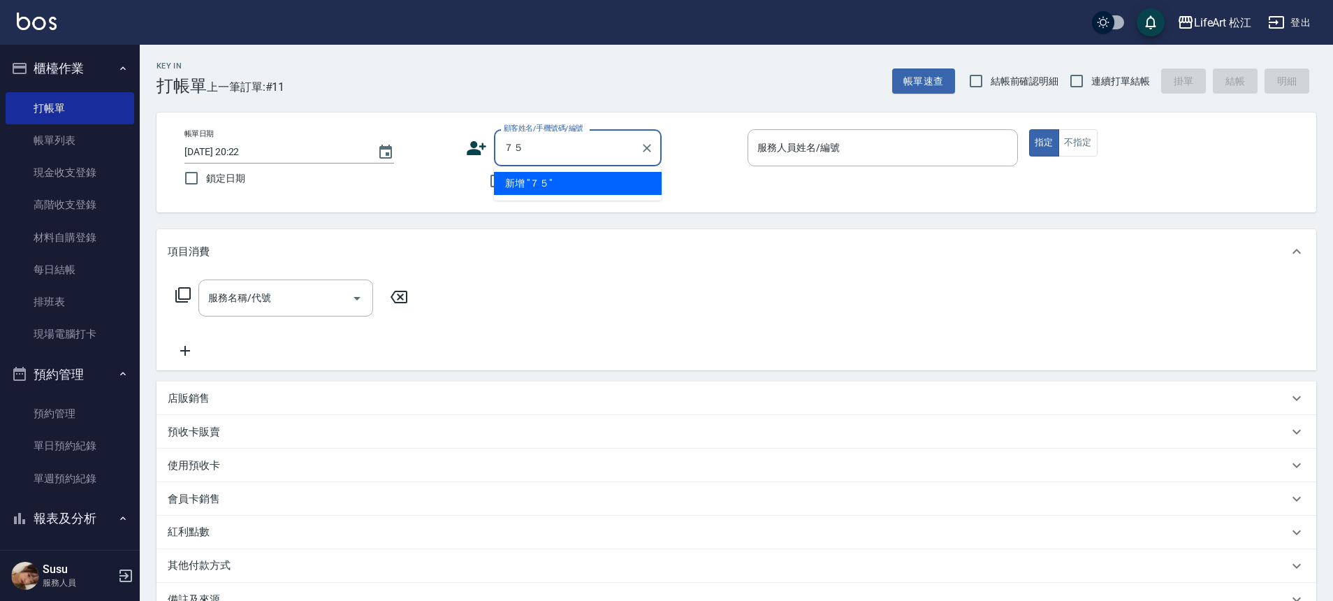
type input "７"
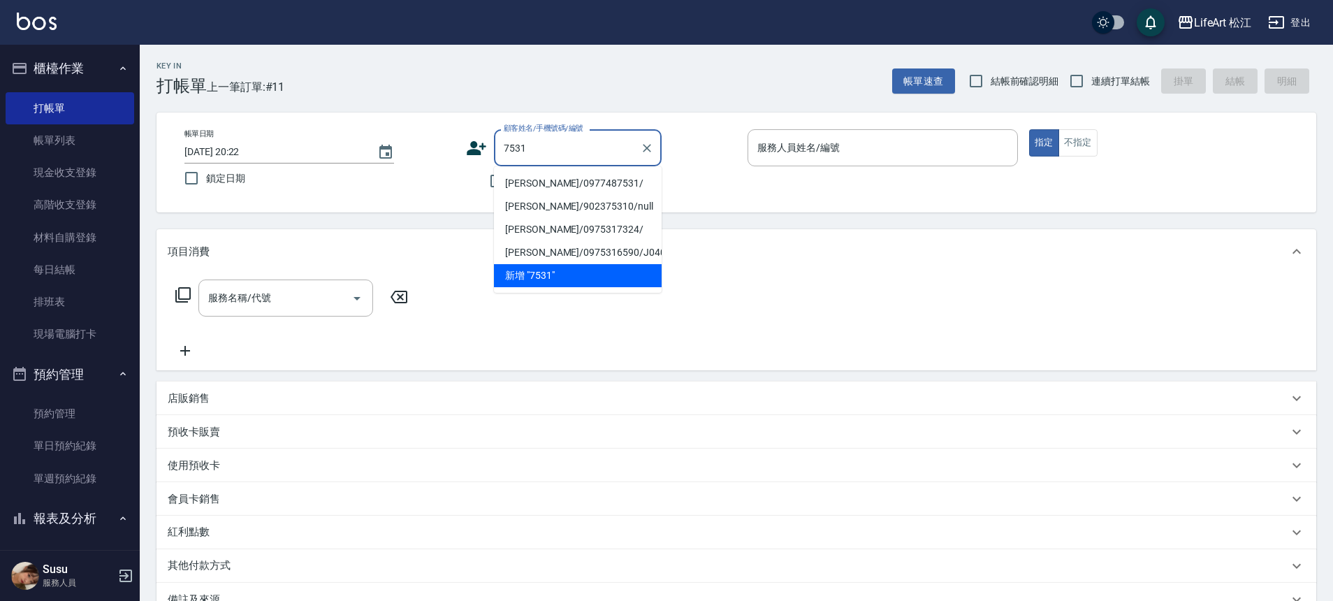
click at [567, 182] on li "[PERSON_NAME]/0977487531/" at bounding box center [578, 183] width 168 height 23
type input "[PERSON_NAME]/0977487531/"
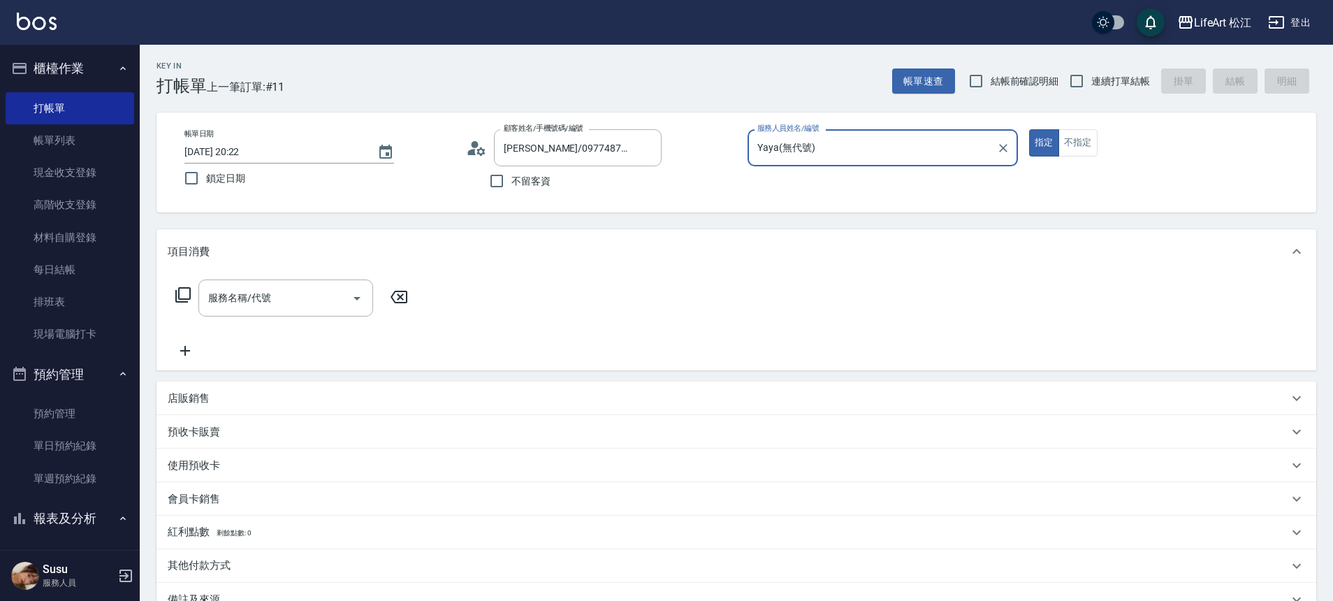
type input "Yaya(無代號)"
click at [343, 296] on input "服務名稱/代號" at bounding box center [275, 298] width 141 height 24
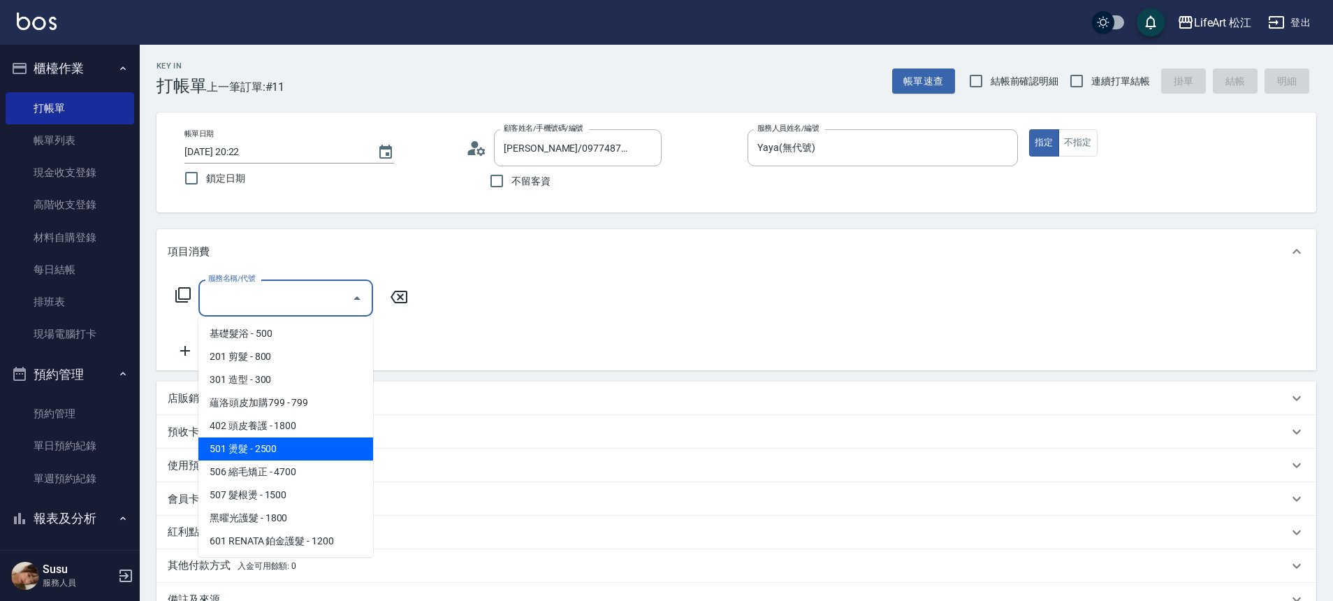
click at [288, 444] on span "501 燙髮 - 2500" at bounding box center [285, 448] width 175 height 23
type input "501 燙髮(501)"
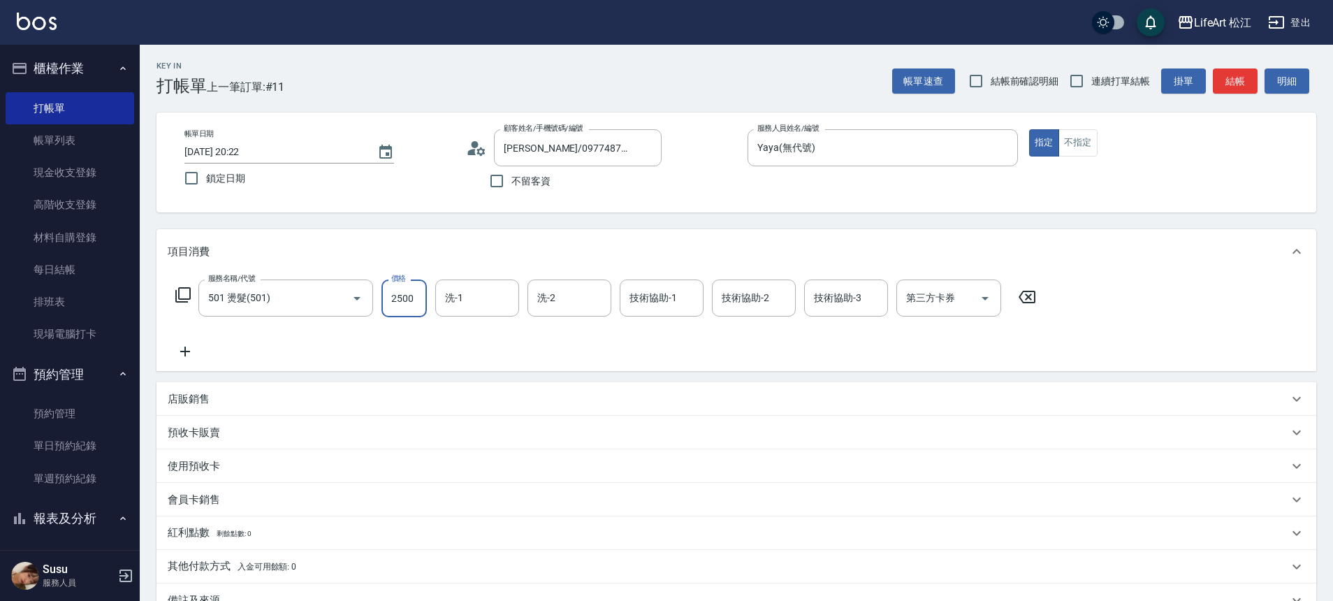
click at [401, 293] on input "2500" at bounding box center [404, 299] width 45 height 38
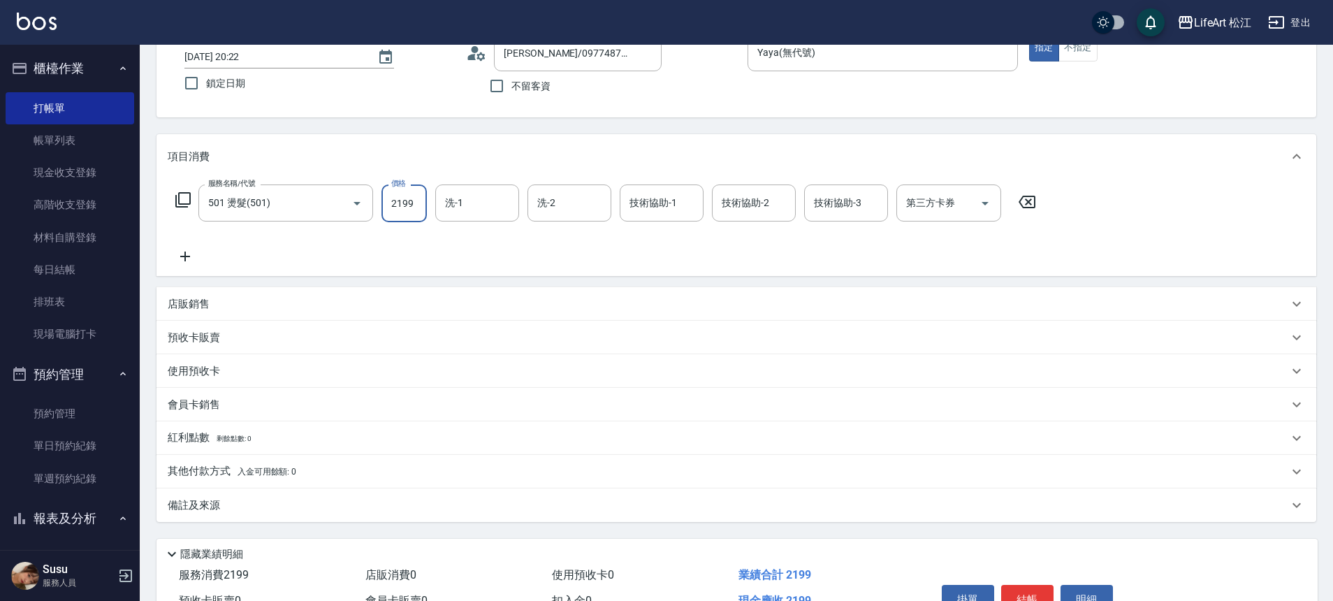
scroll to position [102, 0]
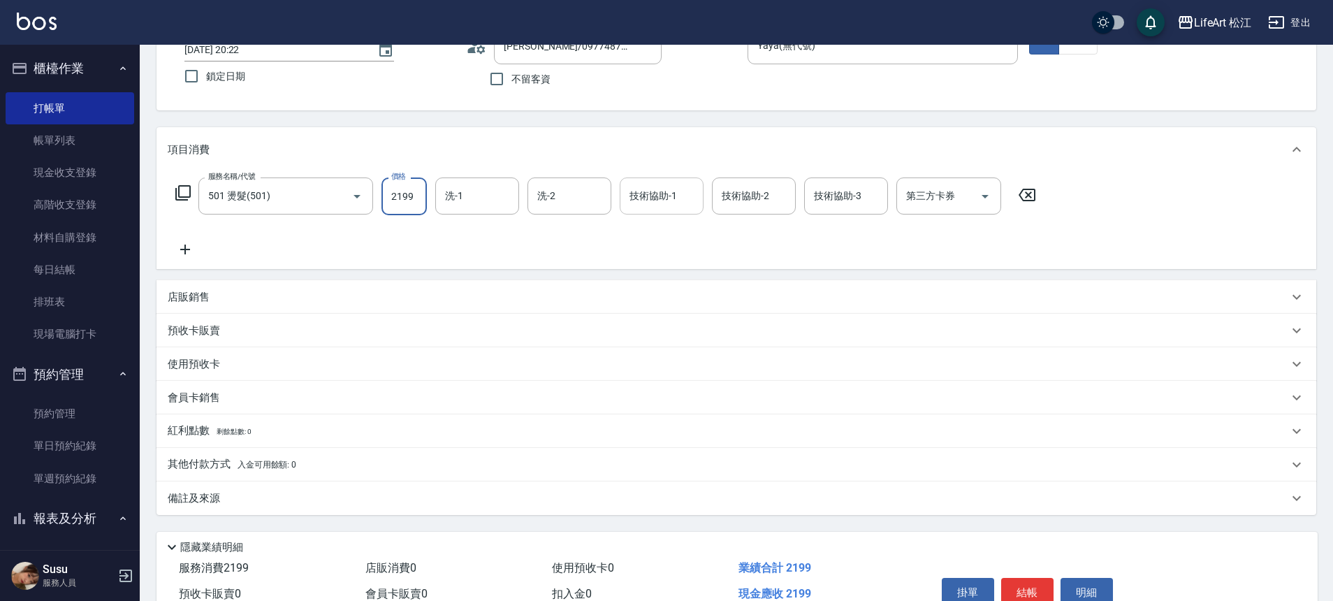
type input "2199"
click at [638, 200] on div "技術協助-1 技術協助-1" at bounding box center [662, 195] width 84 height 37
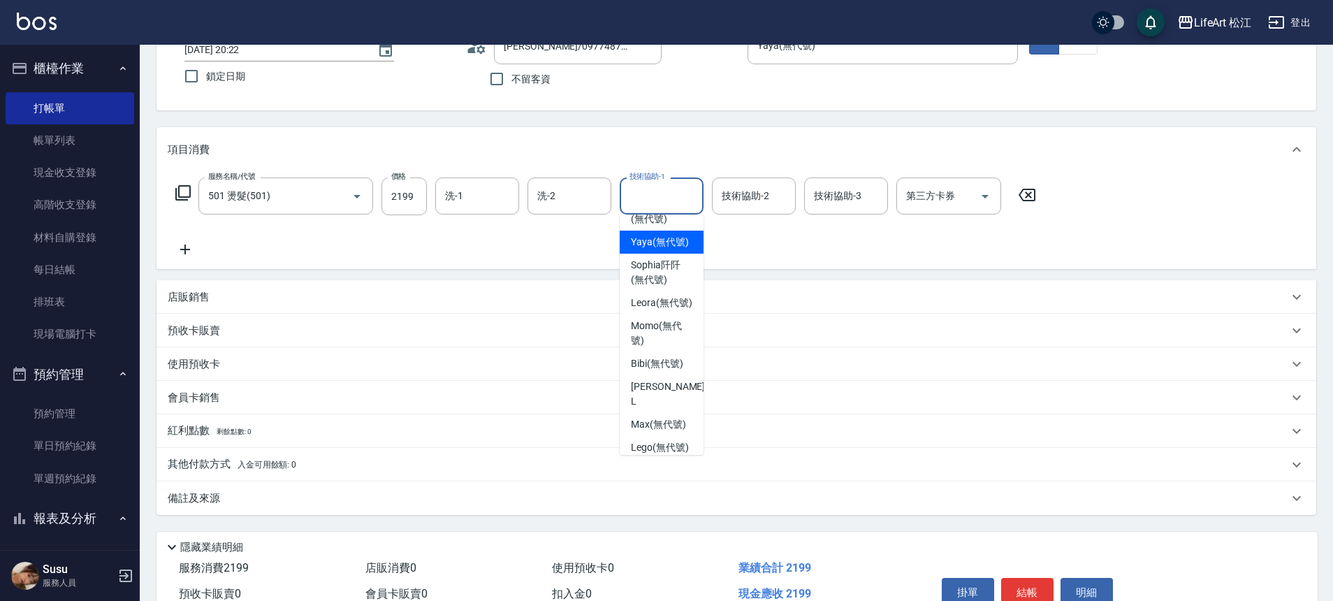
scroll to position [328, 0]
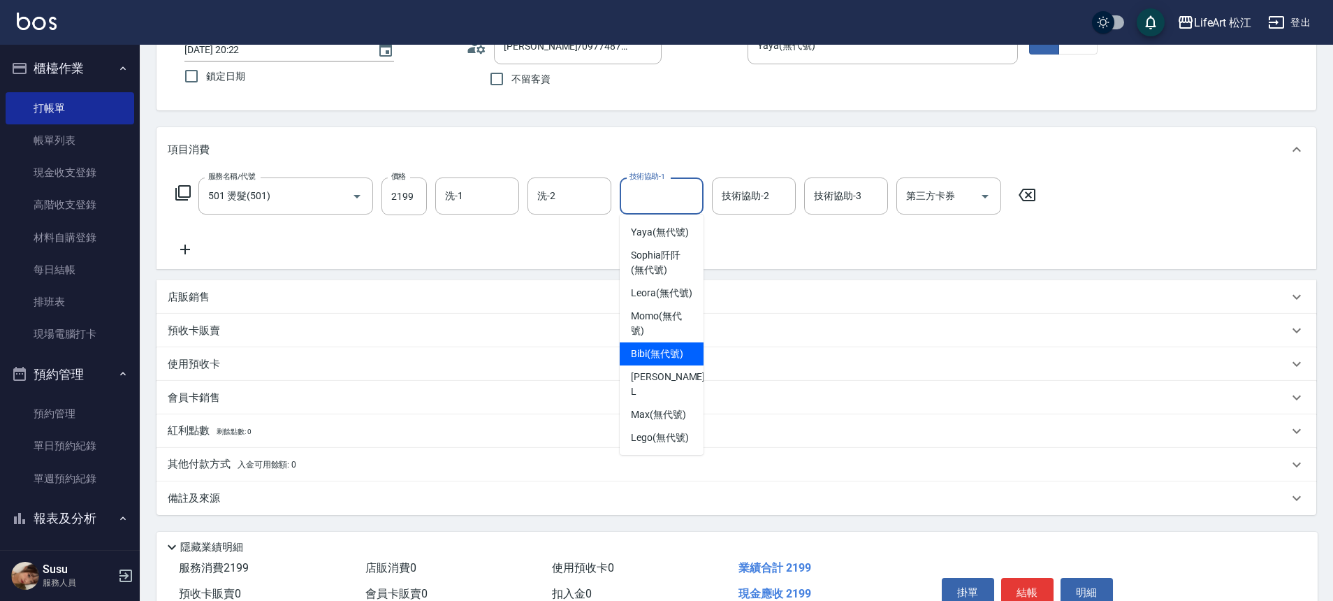
click at [667, 347] on span "Bibi (無代號)" at bounding box center [657, 354] width 52 height 15
type input "Bibi(無代號)"
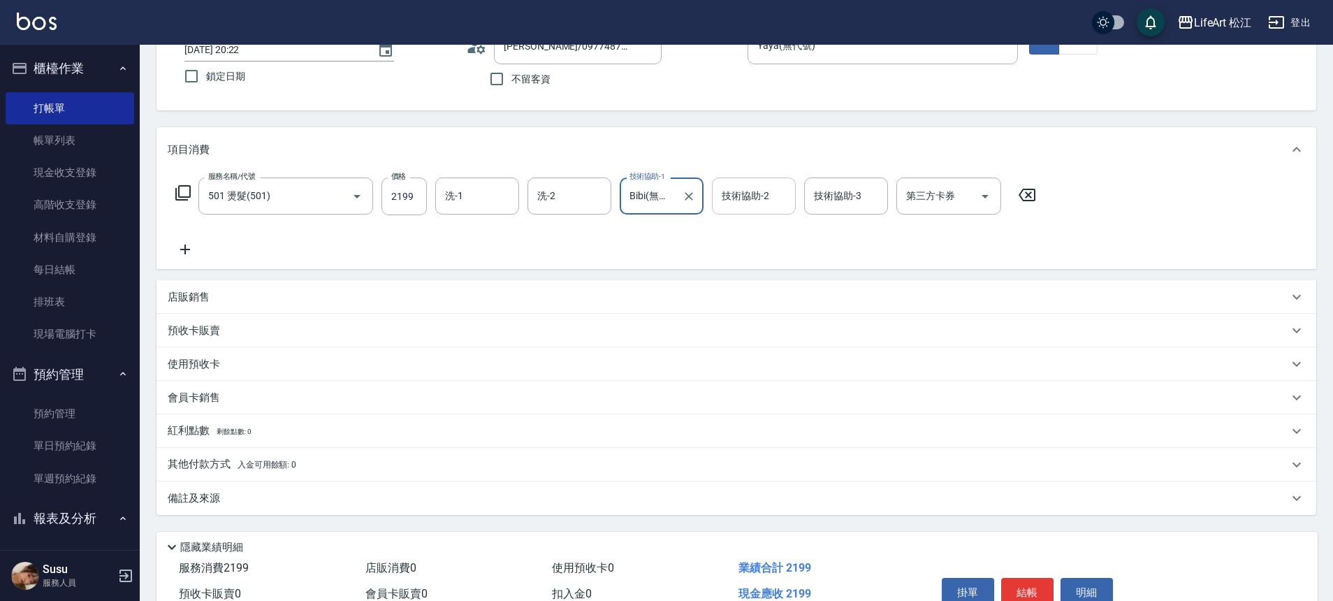
click at [722, 189] on div "技術協助-2 技術協助-2" at bounding box center [754, 195] width 84 height 37
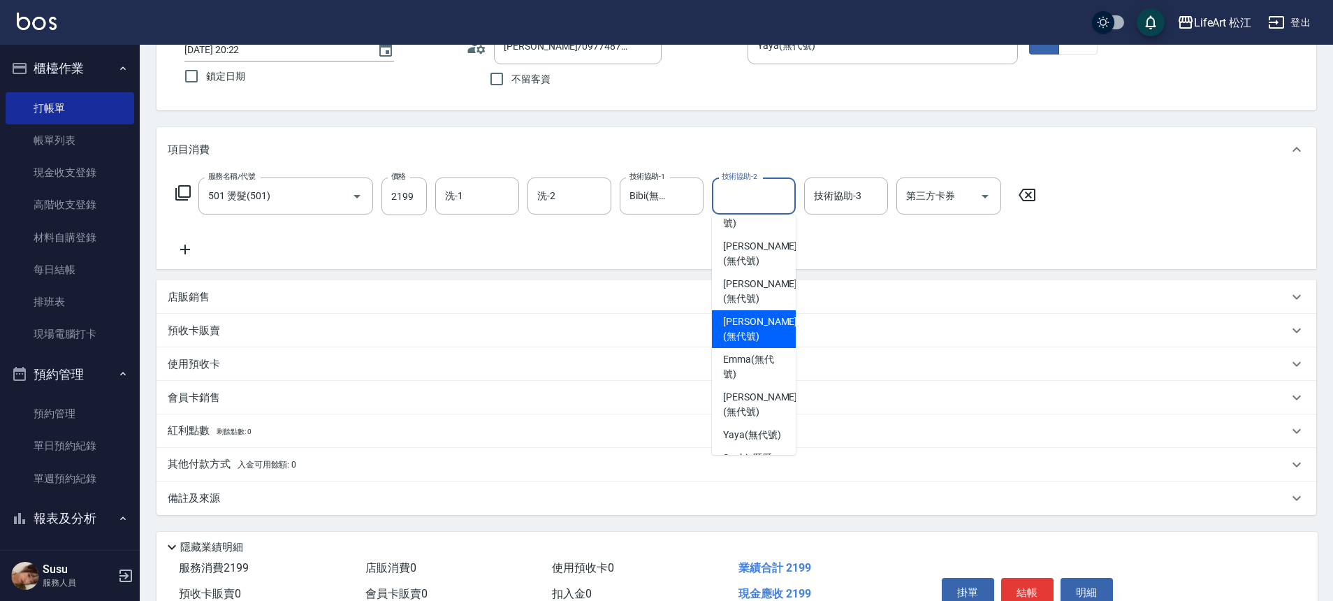
scroll to position [0, 0]
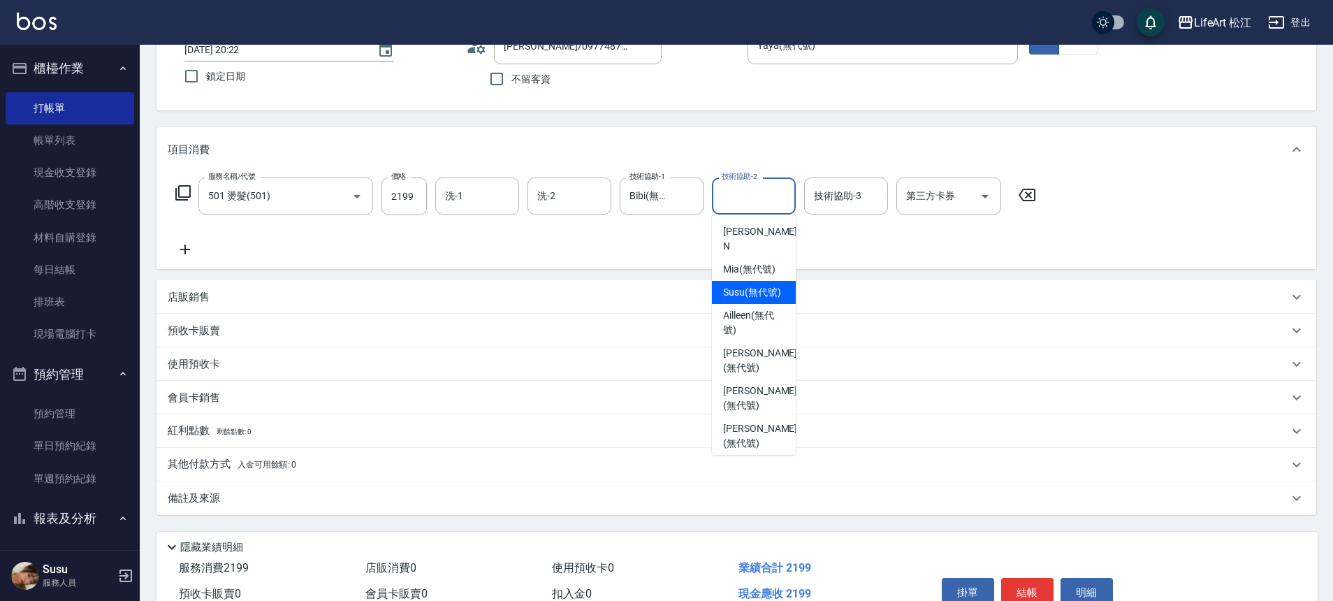
click at [755, 290] on span "Susu (無代號)" at bounding box center [752, 292] width 58 height 15
type input "Susu(無代號)"
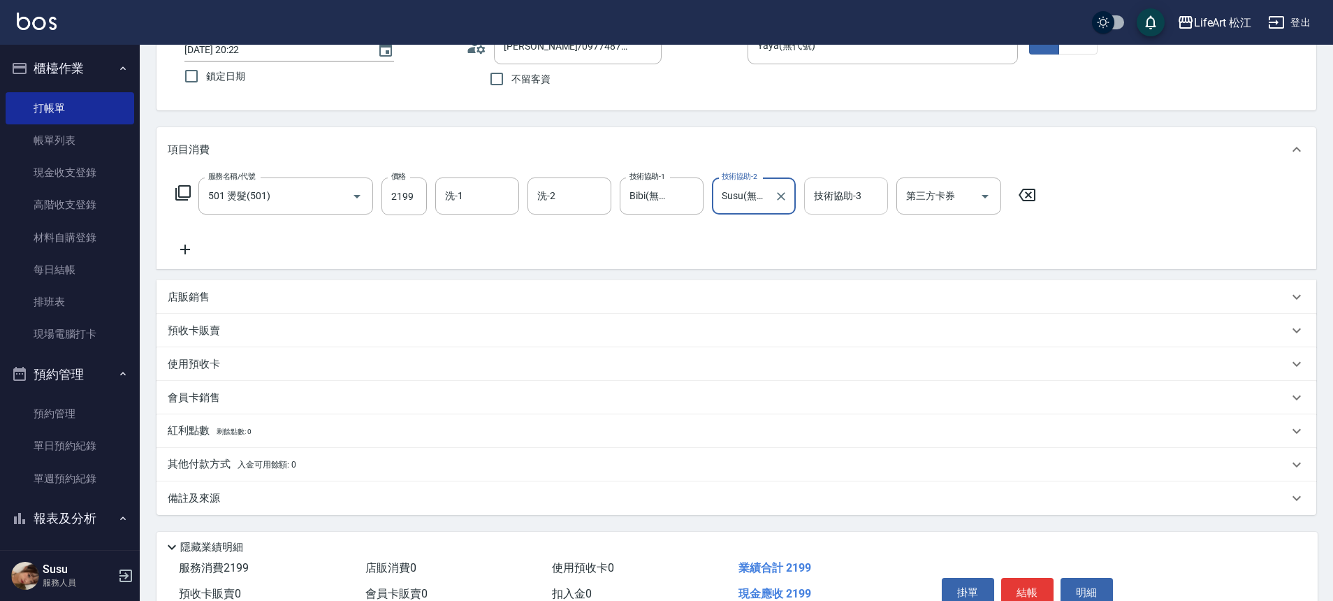
click at [835, 200] on input "技術協助-3" at bounding box center [846, 196] width 71 height 24
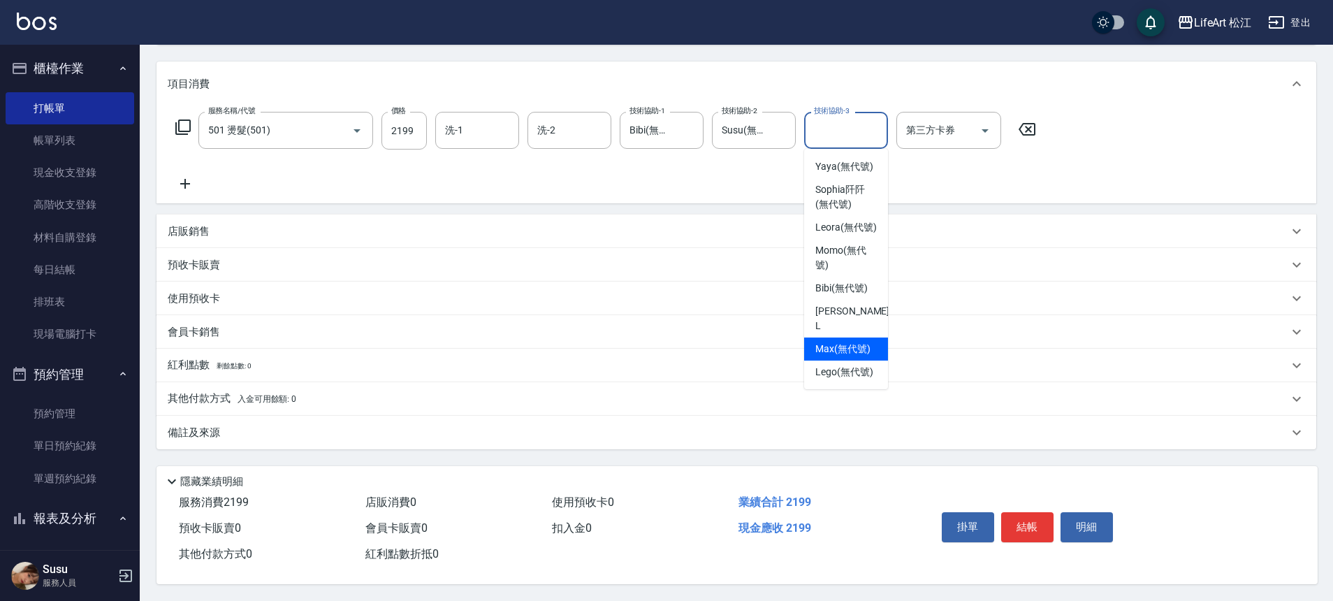
scroll to position [229, 0]
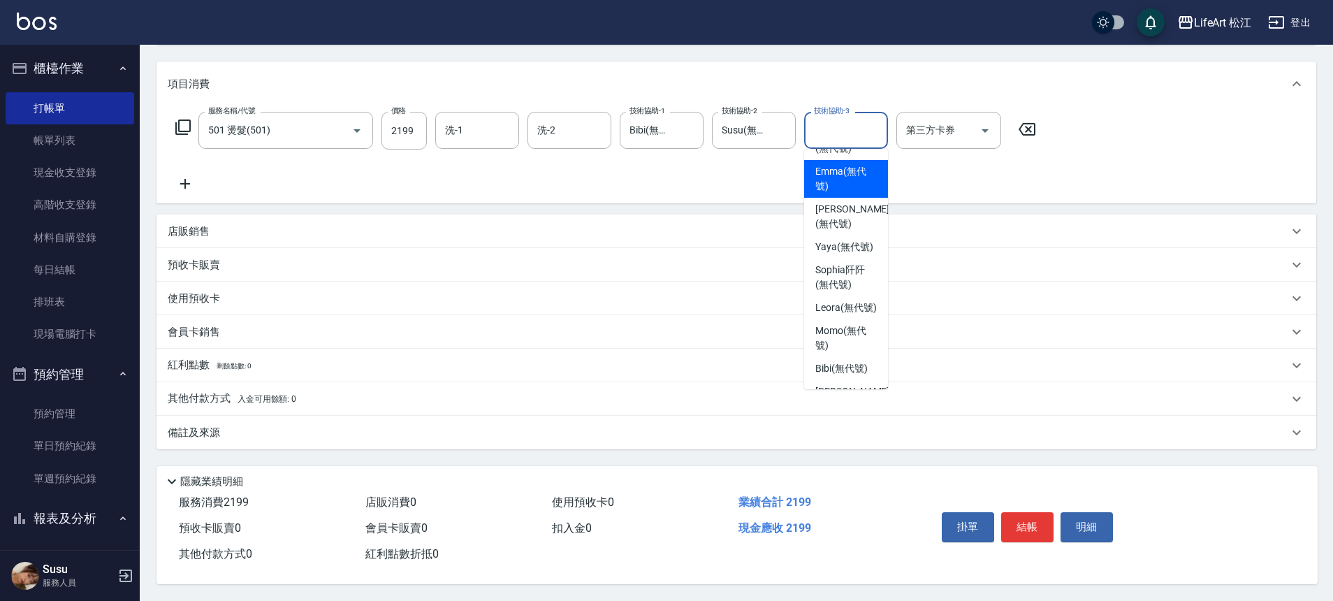
click at [850, 164] on span "[PERSON_NAME] (無代號)" at bounding box center [845, 178] width 61 height 29
type input "[PERSON_NAME](無代號)"
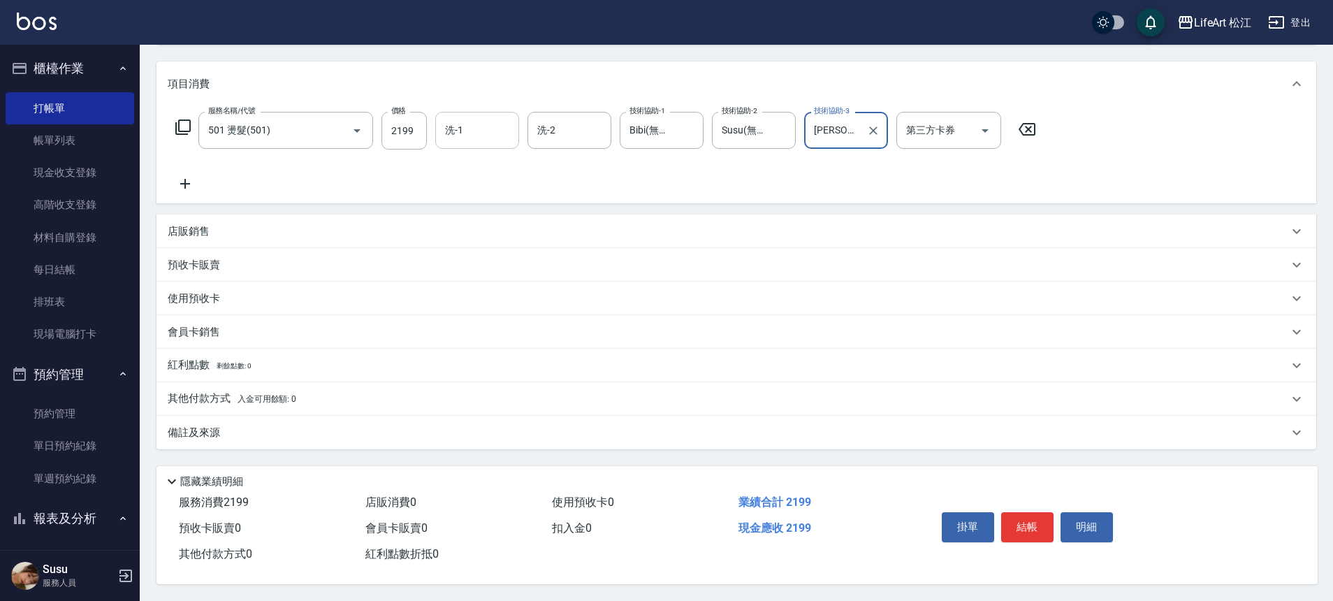
click at [494, 127] on input "洗-1" at bounding box center [477, 130] width 71 height 24
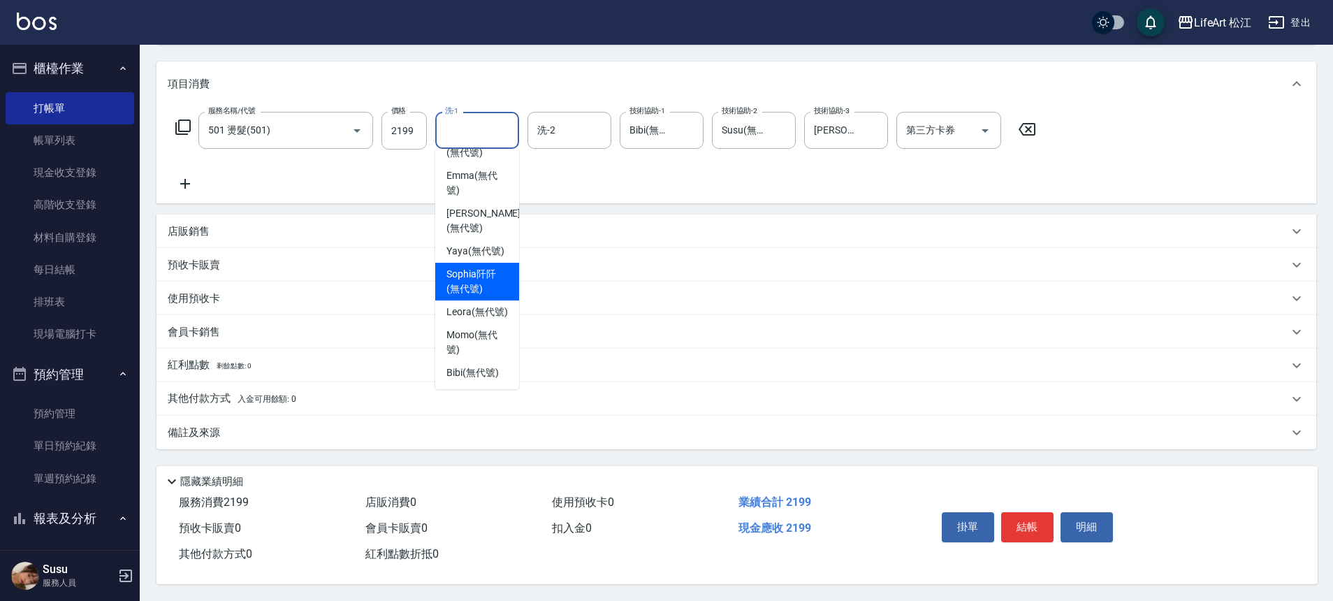
scroll to position [226, 0]
click at [483, 311] on span "Leora (無代號)" at bounding box center [477, 311] width 61 height 15
type input "Leora(無代號)"
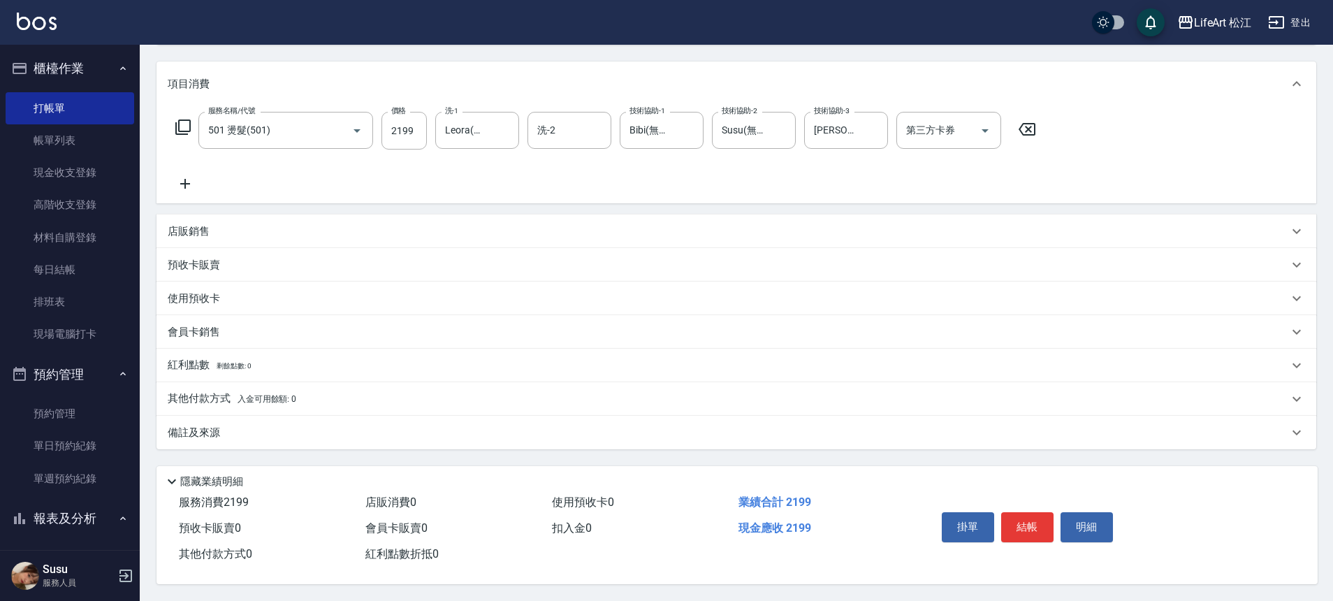
click at [565, 97] on div "項目消費" at bounding box center [737, 83] width 1160 height 45
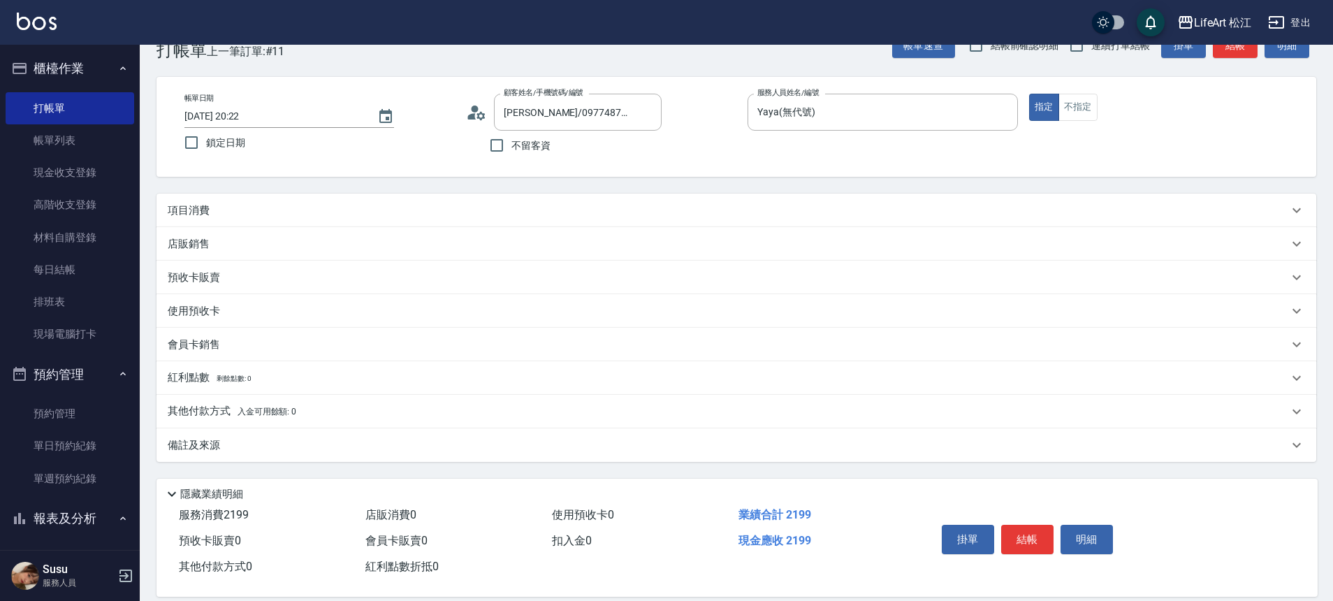
scroll to position [26, 0]
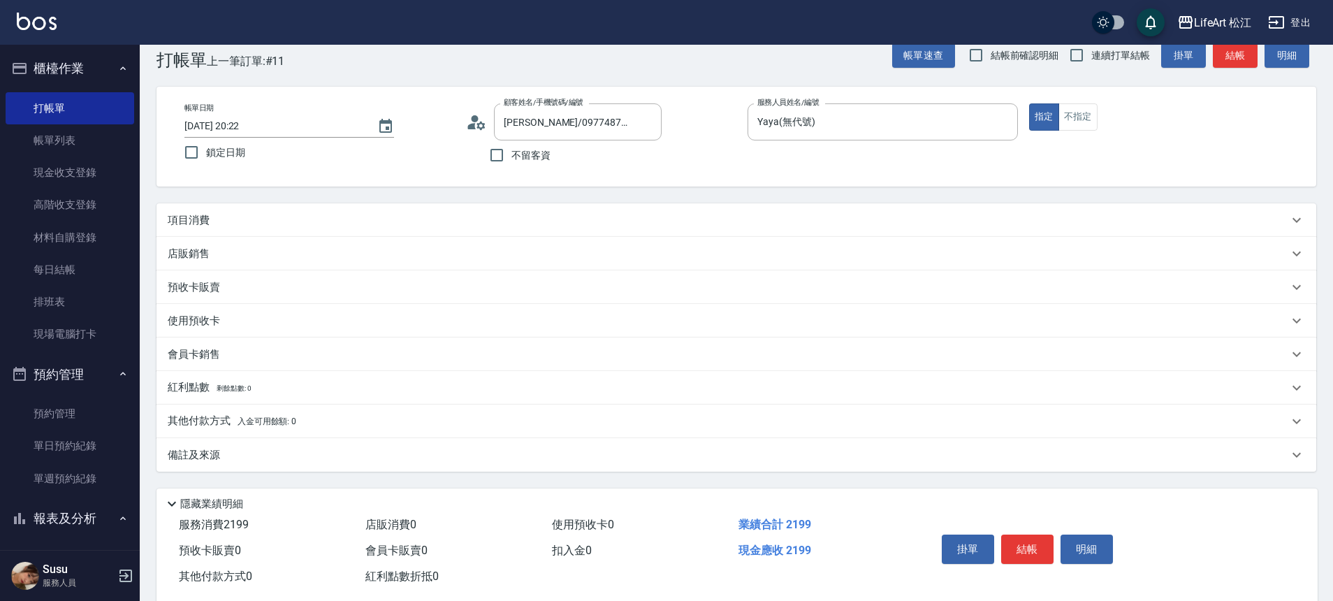
click at [451, 229] on div "項目消費" at bounding box center [737, 220] width 1160 height 34
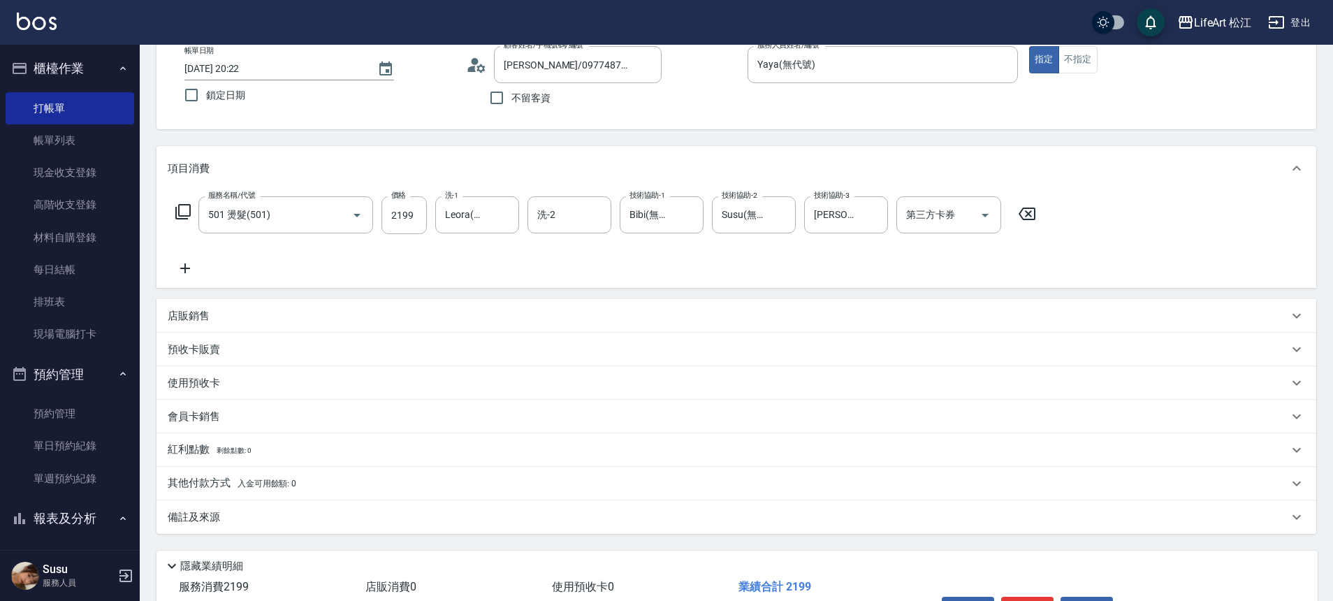
scroll to position [149, 0]
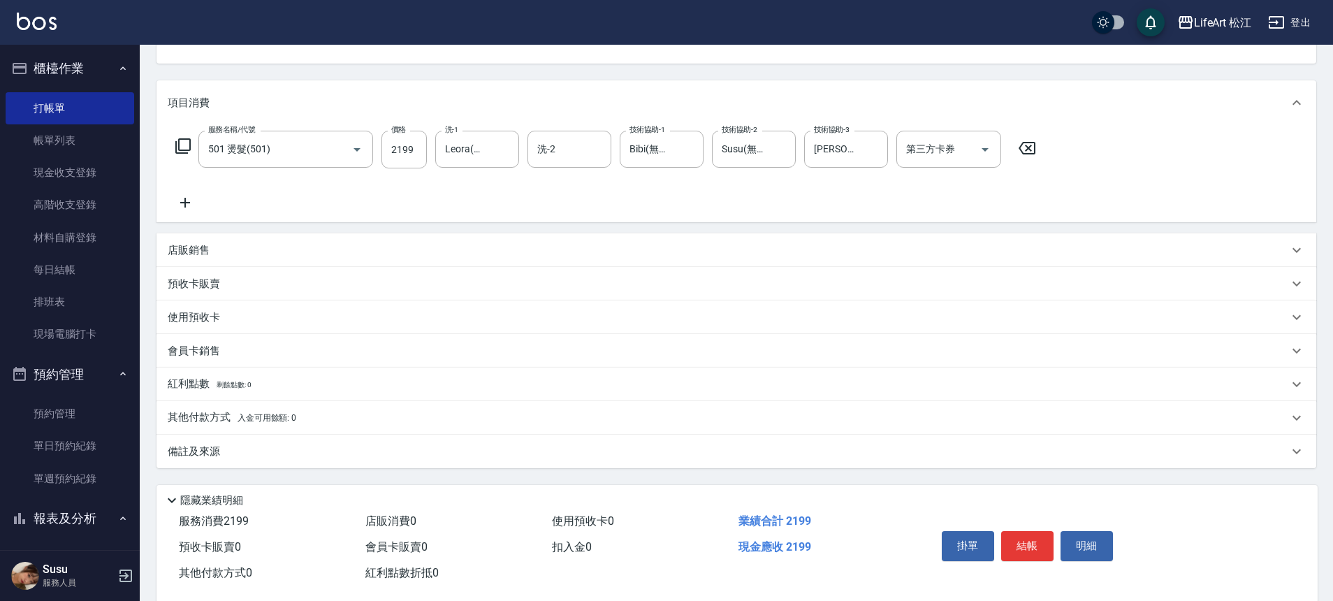
click at [465, 451] on div "備註及來源" at bounding box center [728, 451] width 1121 height 15
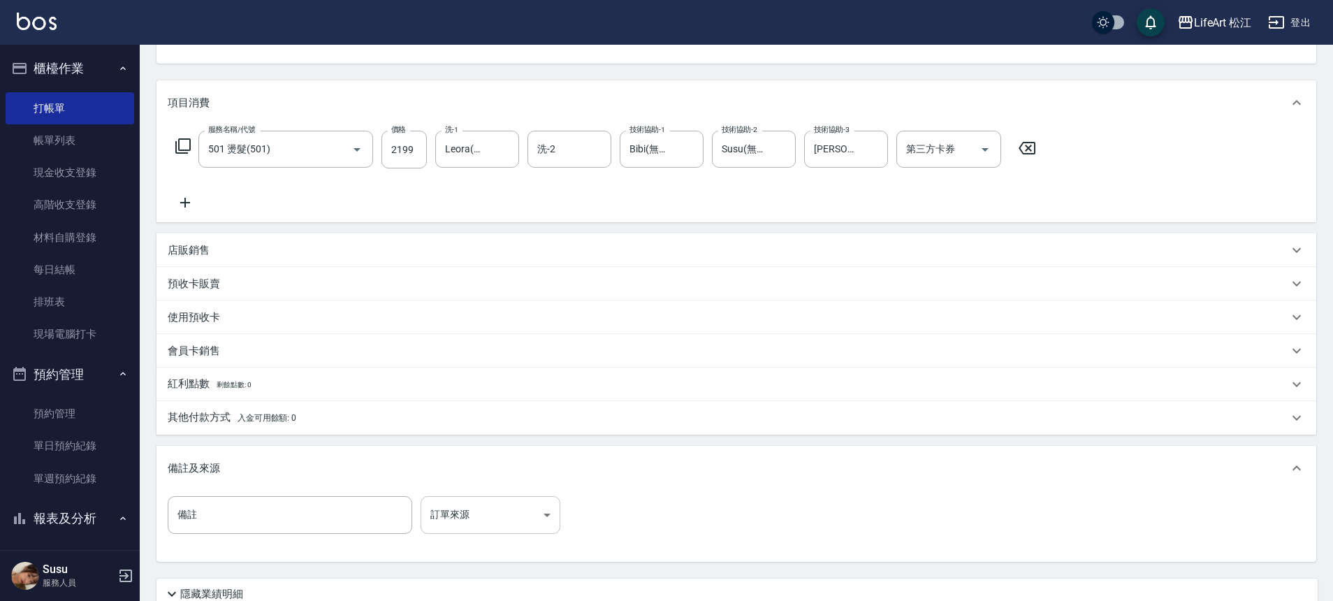
click at [519, 498] on body "LifeArt 松江 登出 櫃檯作業 打帳單 帳單列表 現金收支登錄 高階收支登錄 材料自購登錄 每日結帳 排班表 現場電腦打卡 預約管理 預約管理 單日預約…" at bounding box center [666, 282] width 1333 height 862
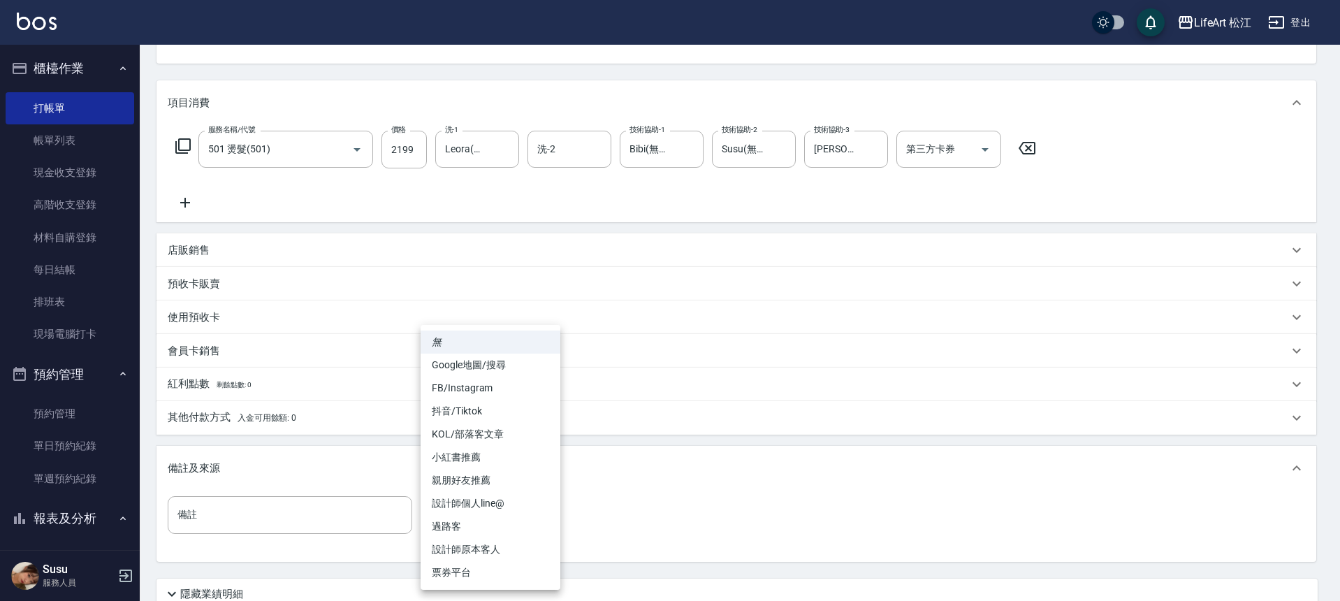
click at [495, 391] on li "FB/Instagram" at bounding box center [491, 388] width 140 height 23
type input "FB/Instagram"
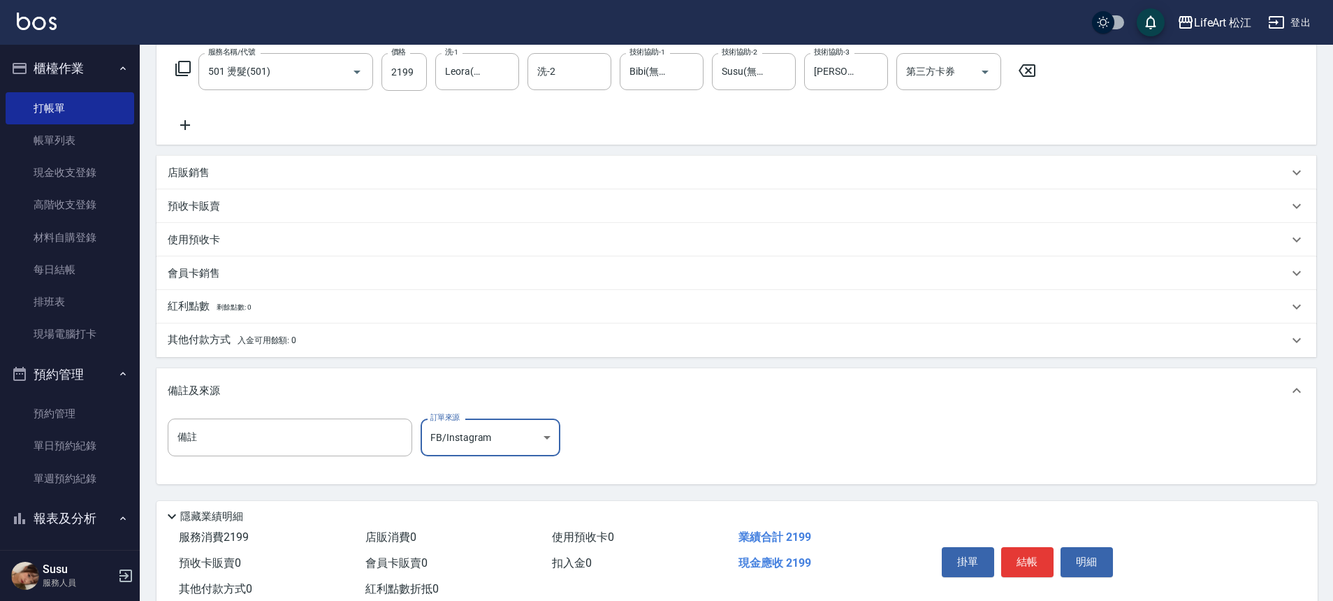
scroll to position [268, 0]
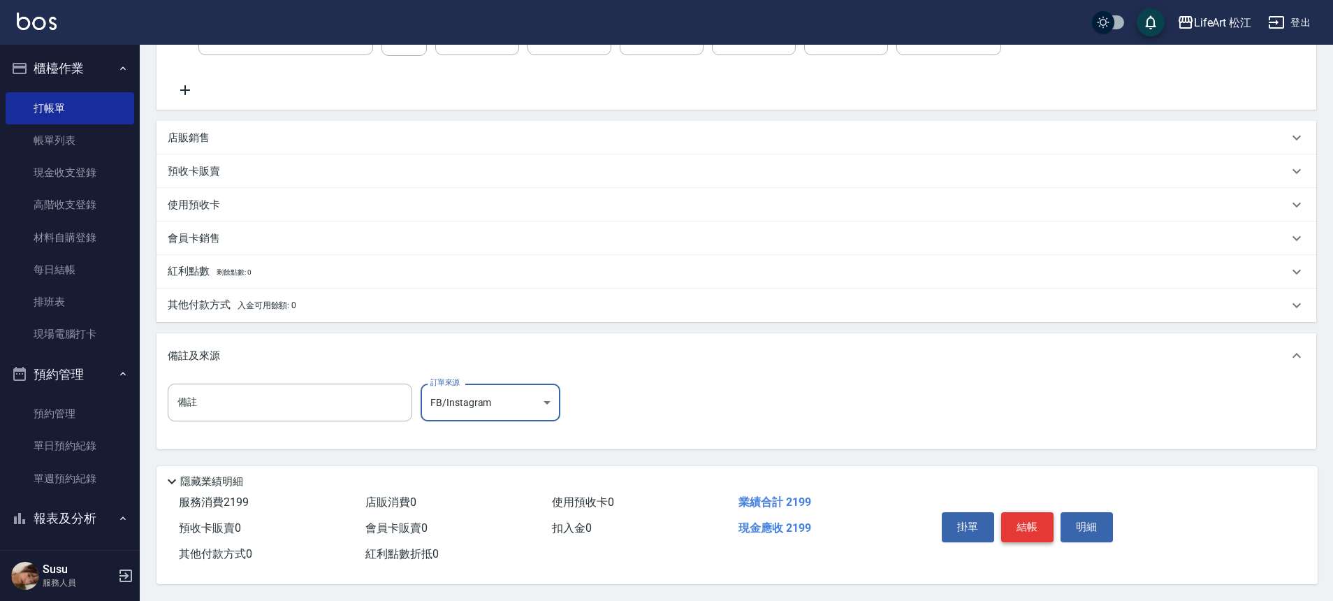
click at [1017, 530] on button "結帳" at bounding box center [1027, 526] width 52 height 29
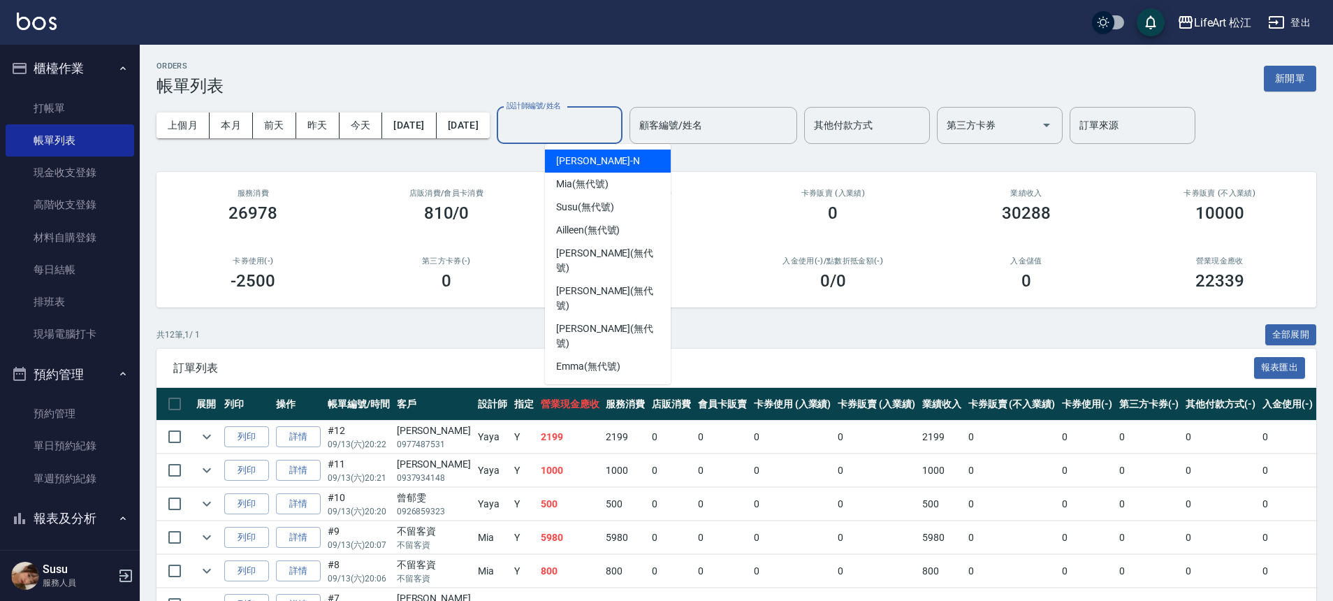
click at [560, 131] on input "設計師編號/姓名" at bounding box center [559, 125] width 113 height 24
click at [616, 416] on div "Yaya (無代號)" at bounding box center [608, 427] width 126 height 23
type input "Yaya(無代號)"
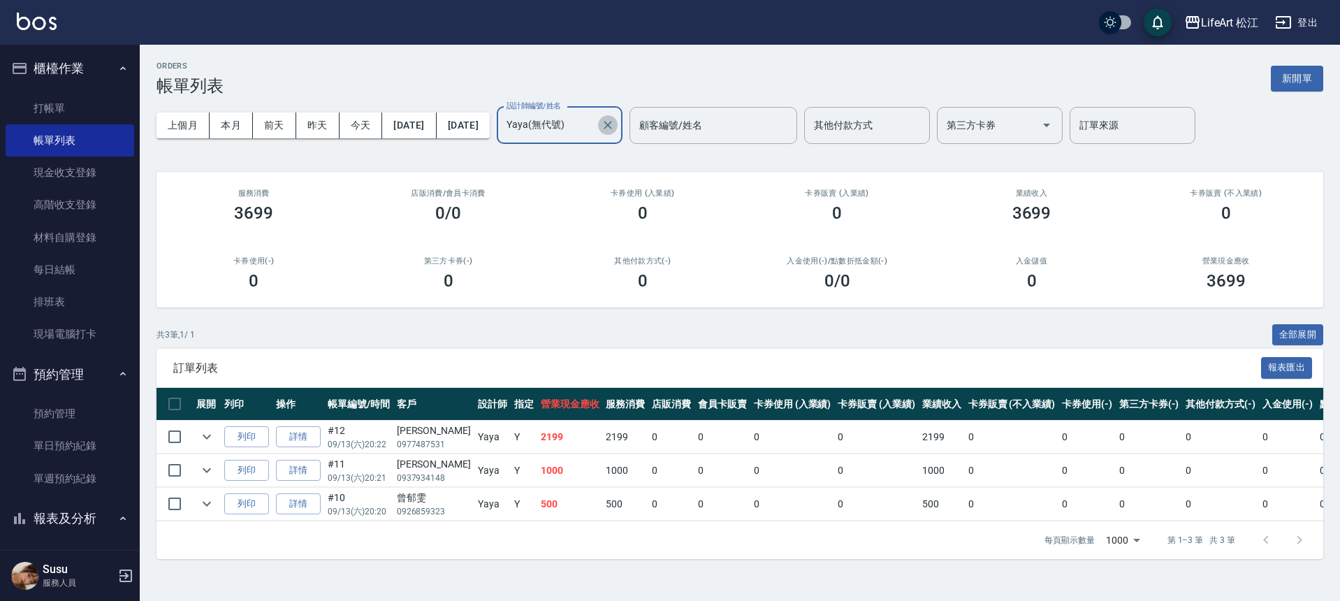
click at [615, 128] on icon "Clear" at bounding box center [608, 125] width 14 height 14
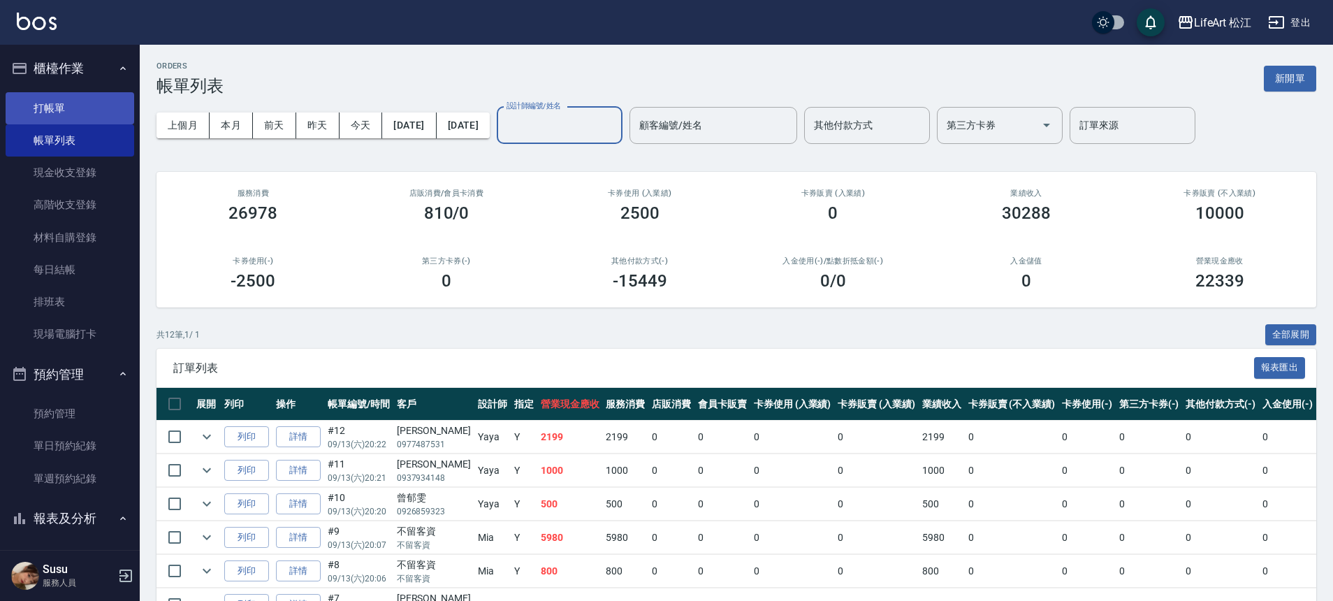
click at [71, 106] on link "打帳單" at bounding box center [70, 108] width 129 height 32
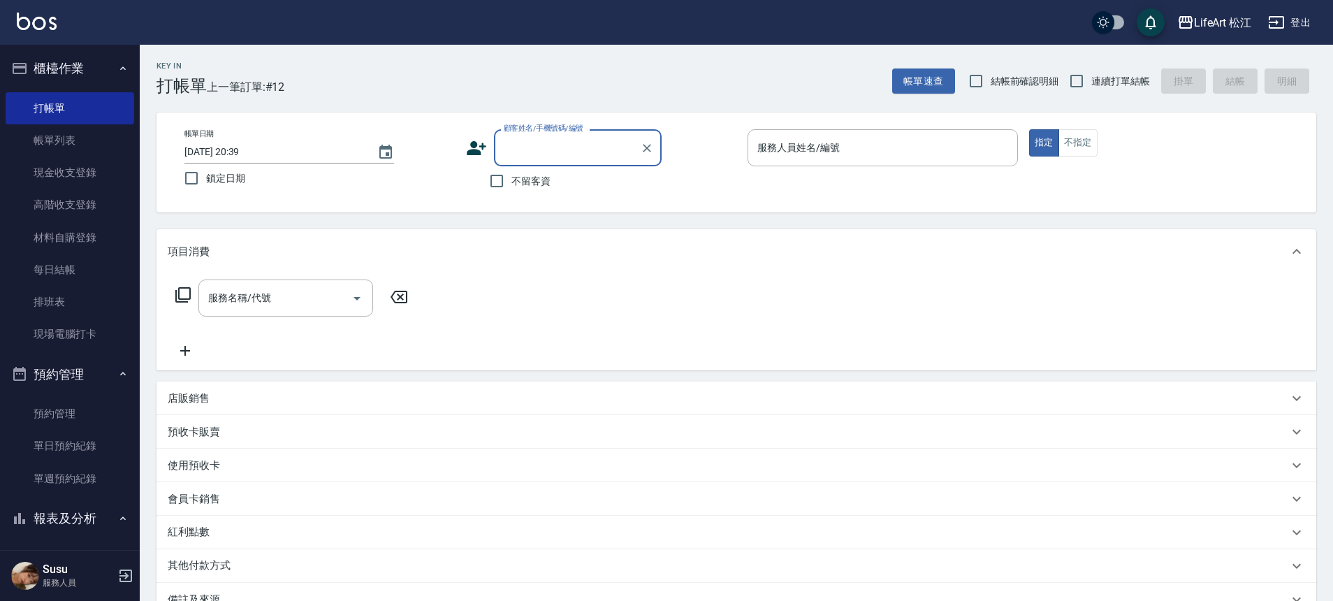
click at [552, 146] on input "顧客姓名/手機號碼/編號" at bounding box center [567, 148] width 134 height 24
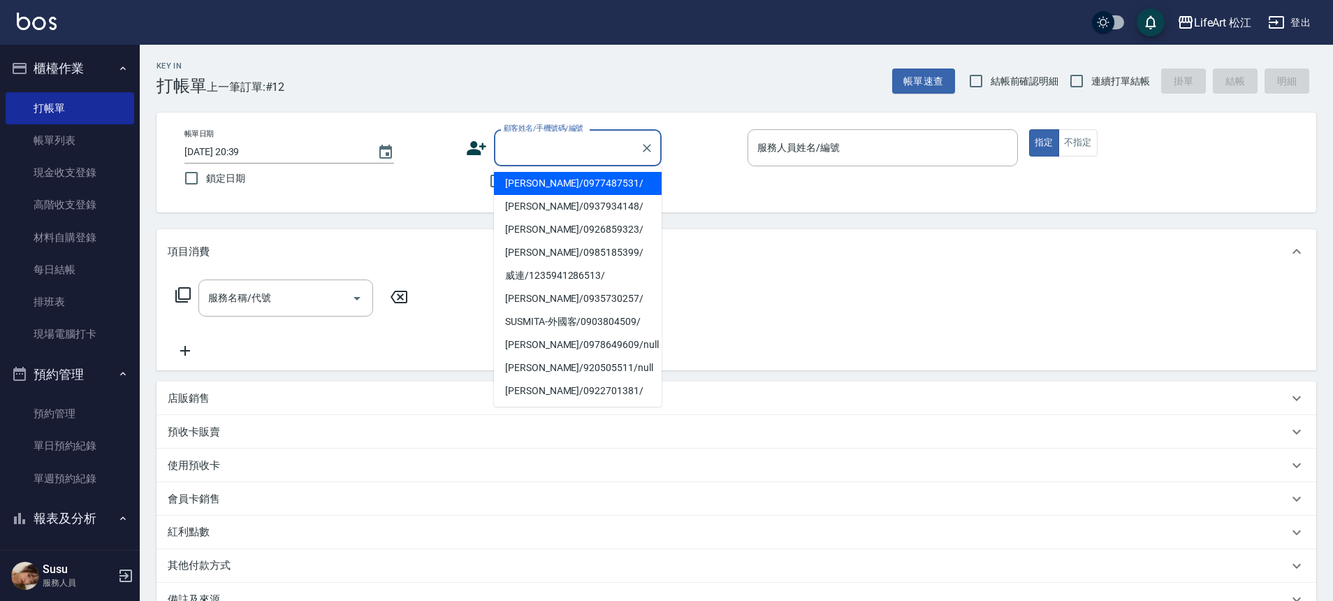
type input "v"
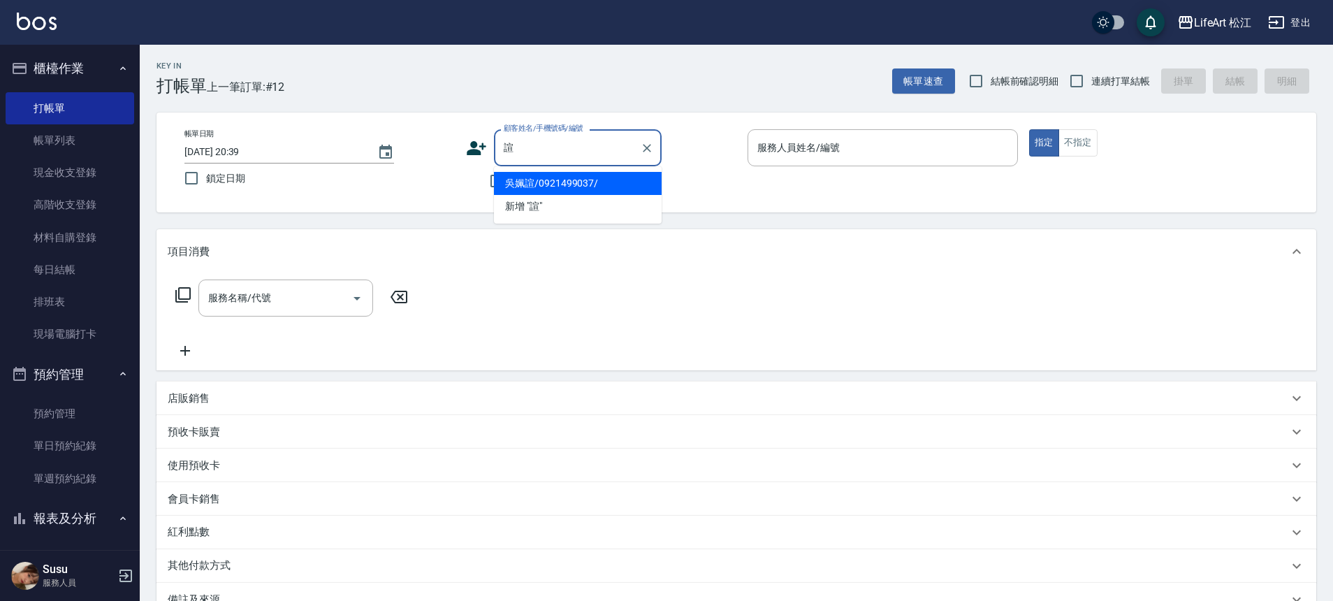
click at [530, 180] on li "吳姵諠/0921499037/" at bounding box center [578, 183] width 168 height 23
type input "吳姵諠/0921499037/"
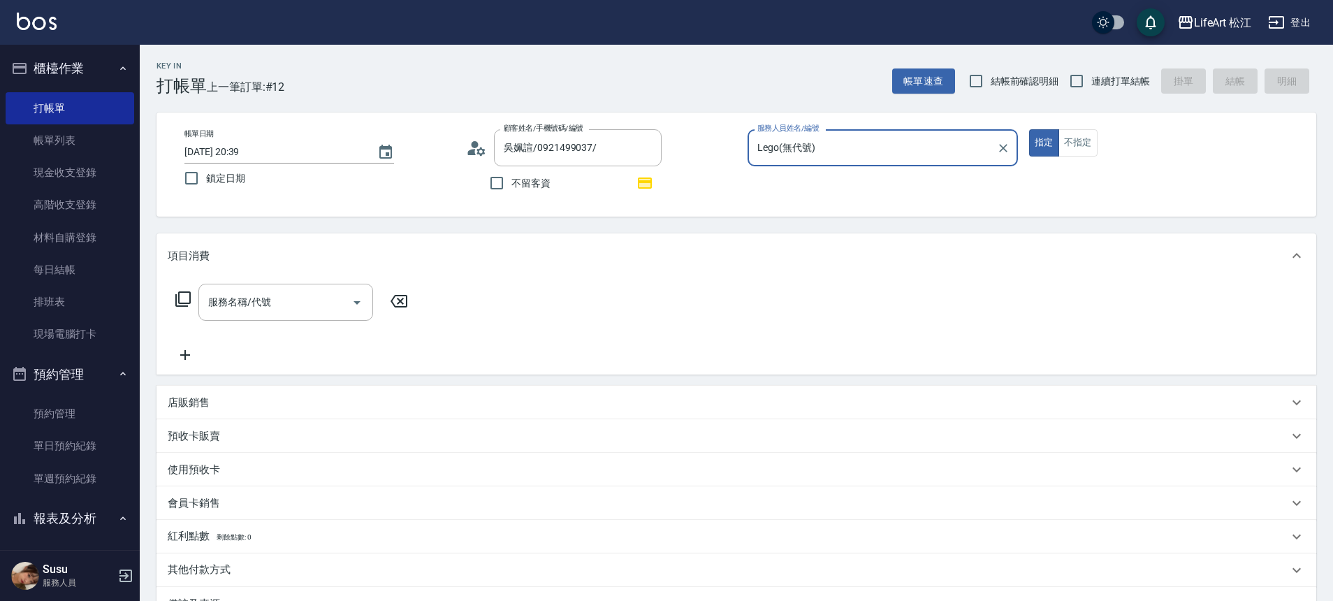
type input "Lego(無代號)"
click at [354, 296] on icon "Open" at bounding box center [357, 302] width 17 height 17
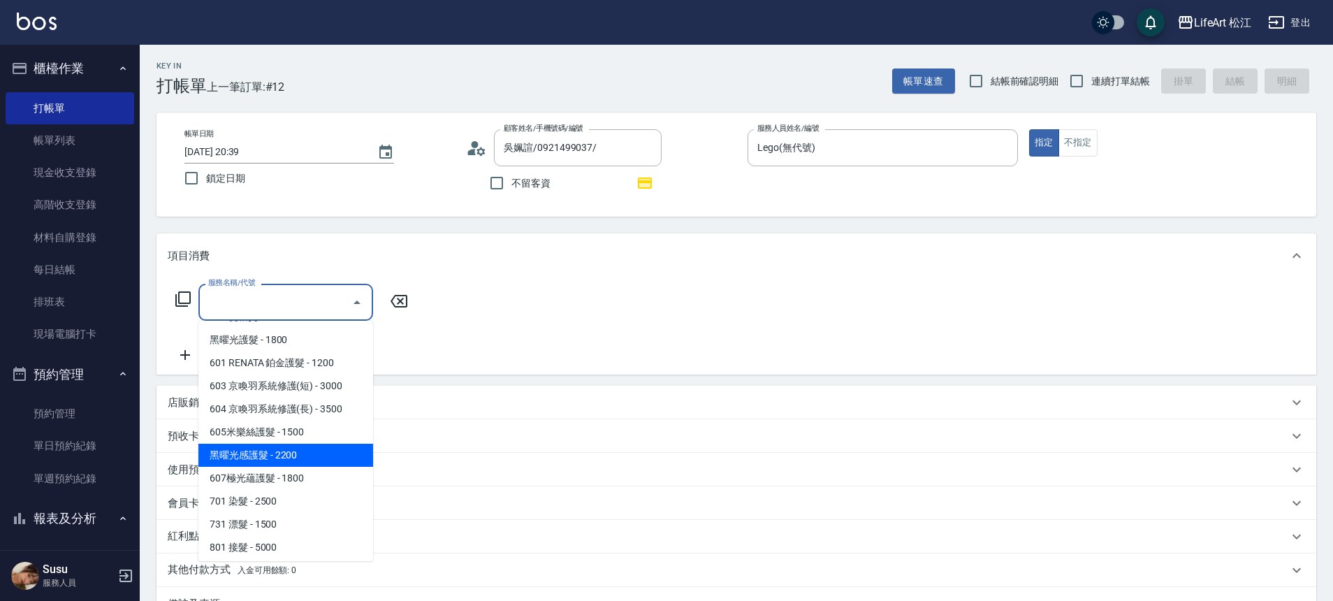
scroll to position [186, 0]
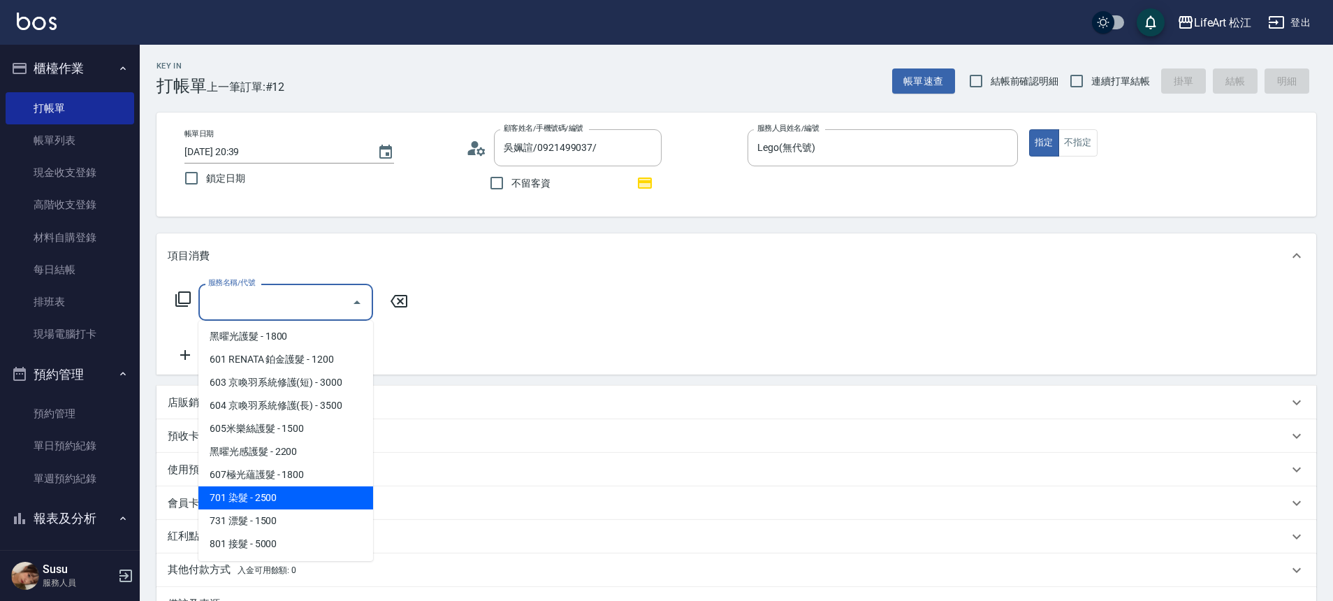
click at [269, 501] on span "701 染髮 - 2500" at bounding box center [285, 497] width 175 height 23
type input "701 染髮(701)"
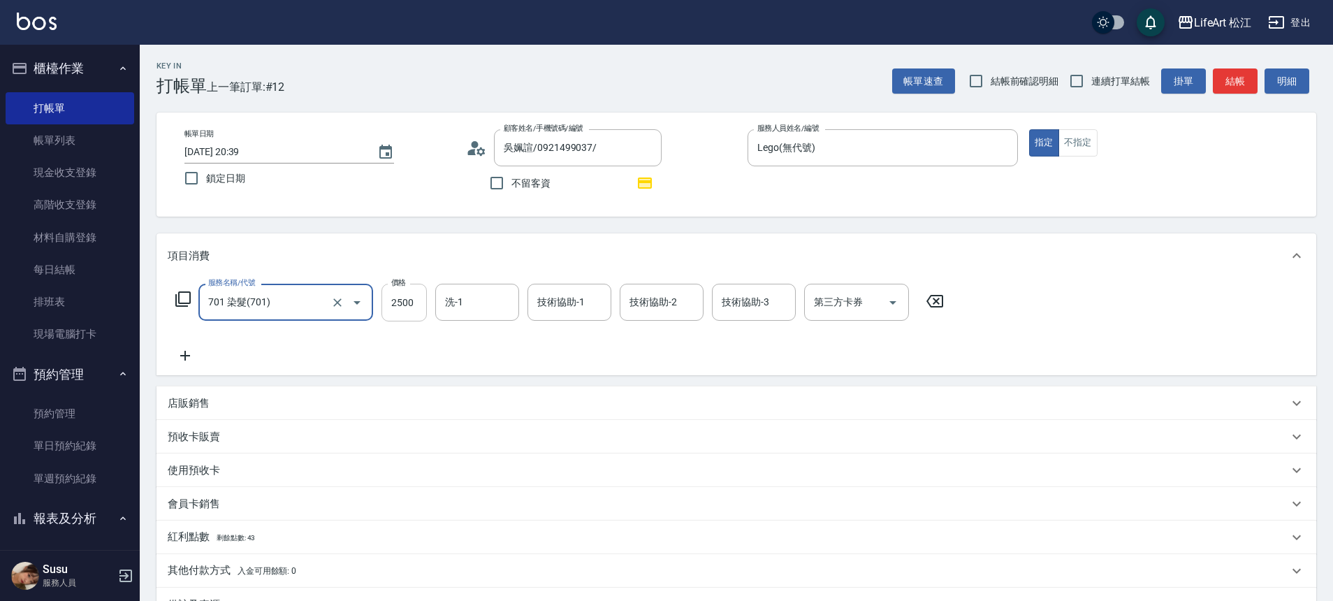
click at [418, 301] on input "2500" at bounding box center [404, 303] width 45 height 38
type input "2450"
click at [176, 361] on icon at bounding box center [185, 355] width 35 height 17
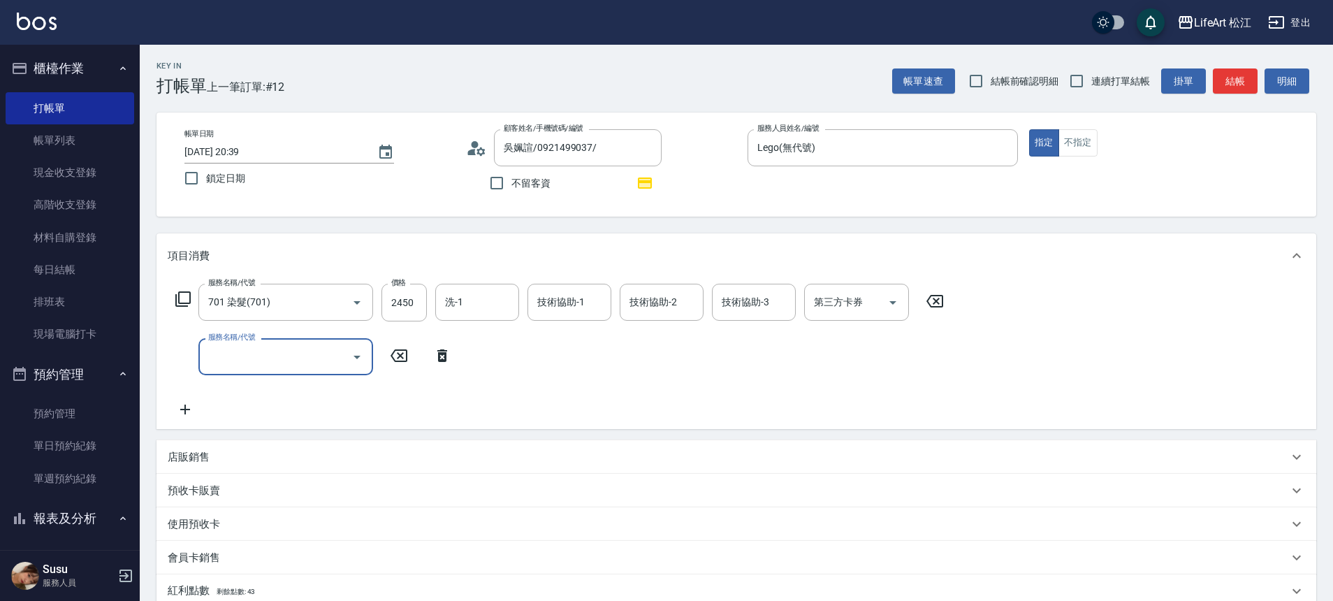
click at [179, 357] on div "服務名稱/代號 服務名稱/代號" at bounding box center [314, 356] width 292 height 37
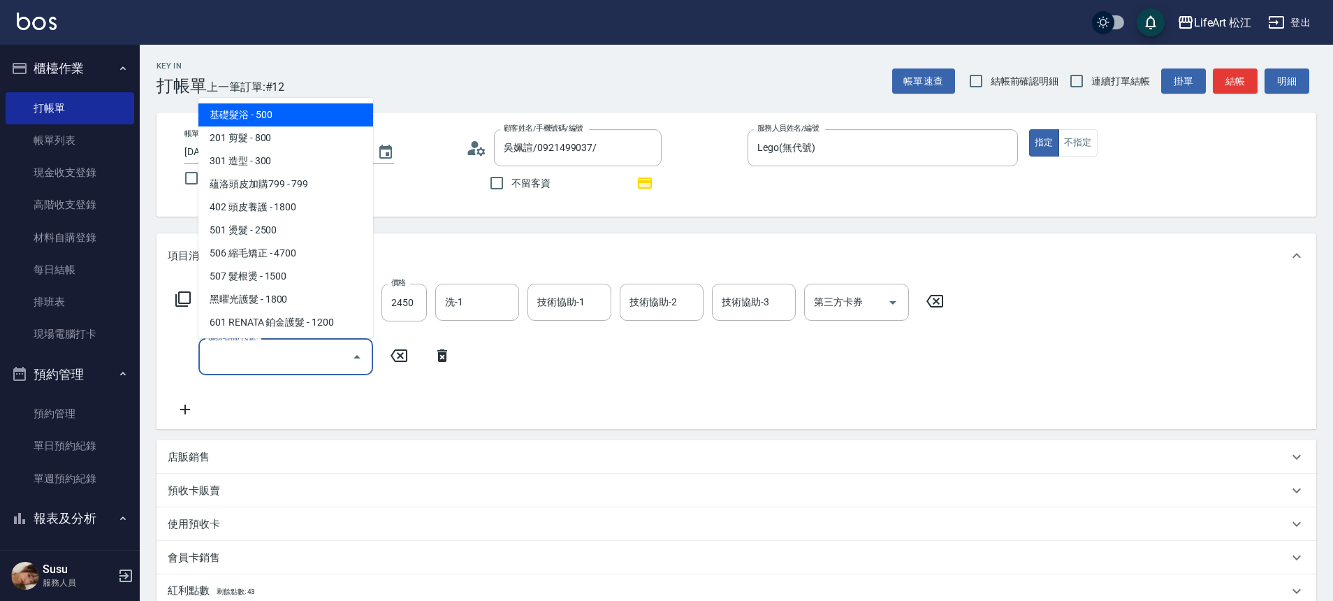
click at [243, 355] on input "服務名稱/代號" at bounding box center [275, 356] width 141 height 24
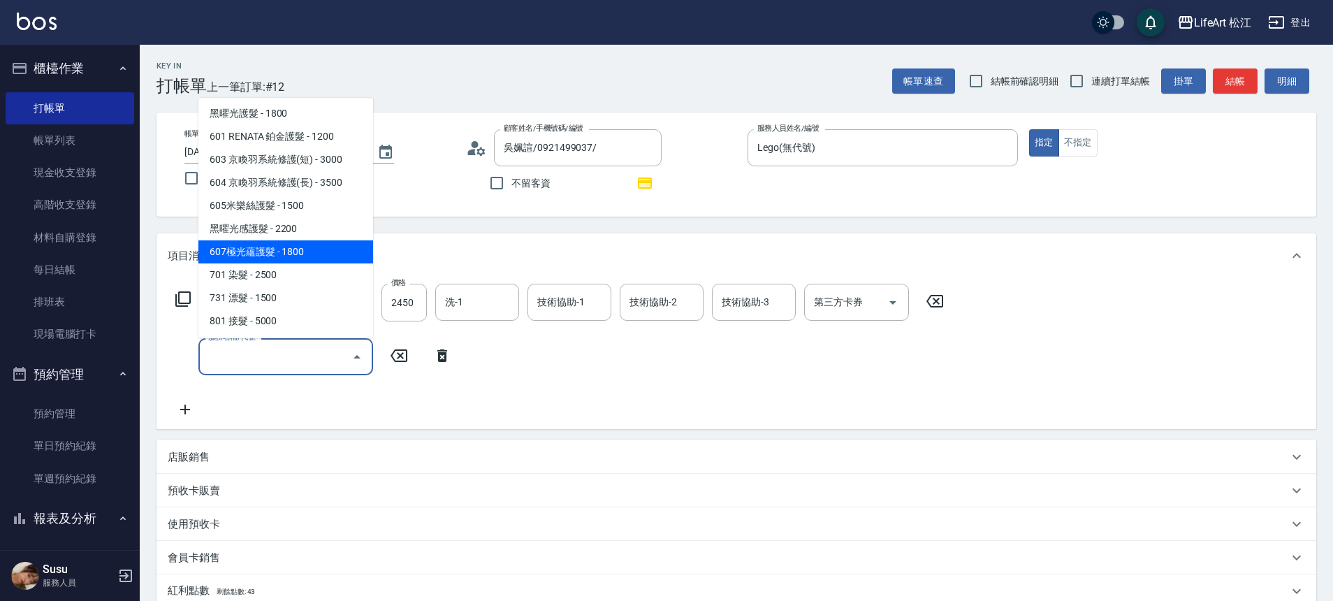
click at [319, 252] on span "607極光蘊護髮 - 1800" at bounding box center [285, 251] width 175 height 23
type input "607極光蘊護髮(607)"
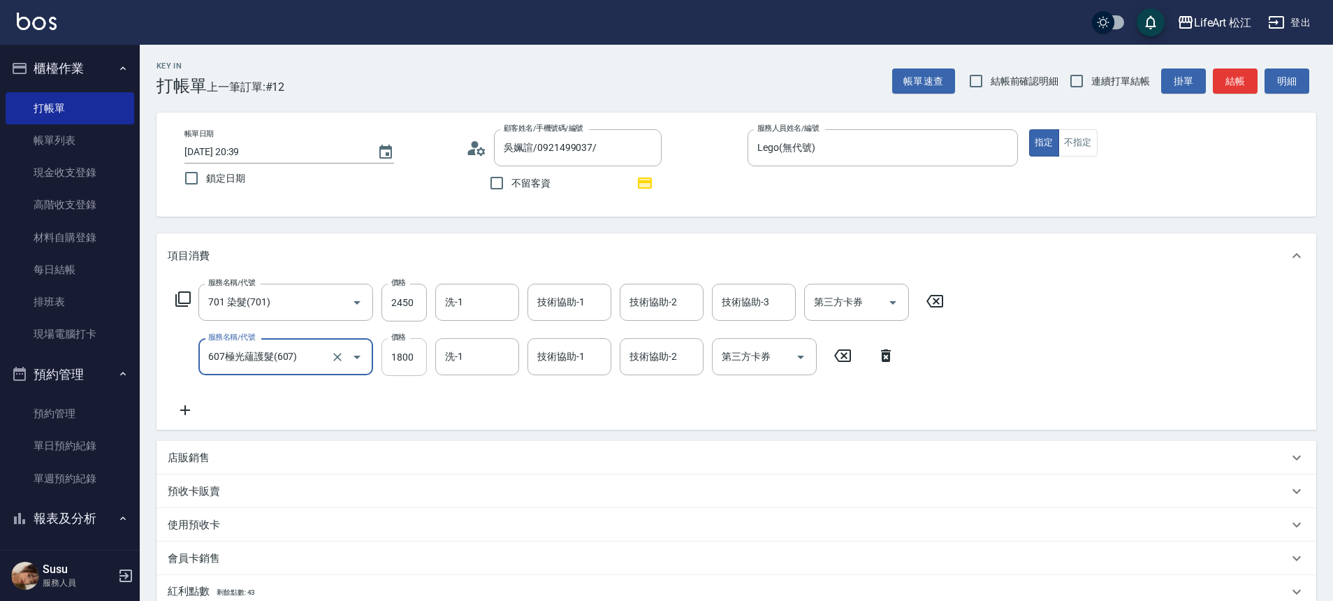
click at [400, 347] on input "1800" at bounding box center [404, 357] width 45 height 38
type input "2200"
click at [584, 313] on input "技術協助-1" at bounding box center [569, 302] width 71 height 24
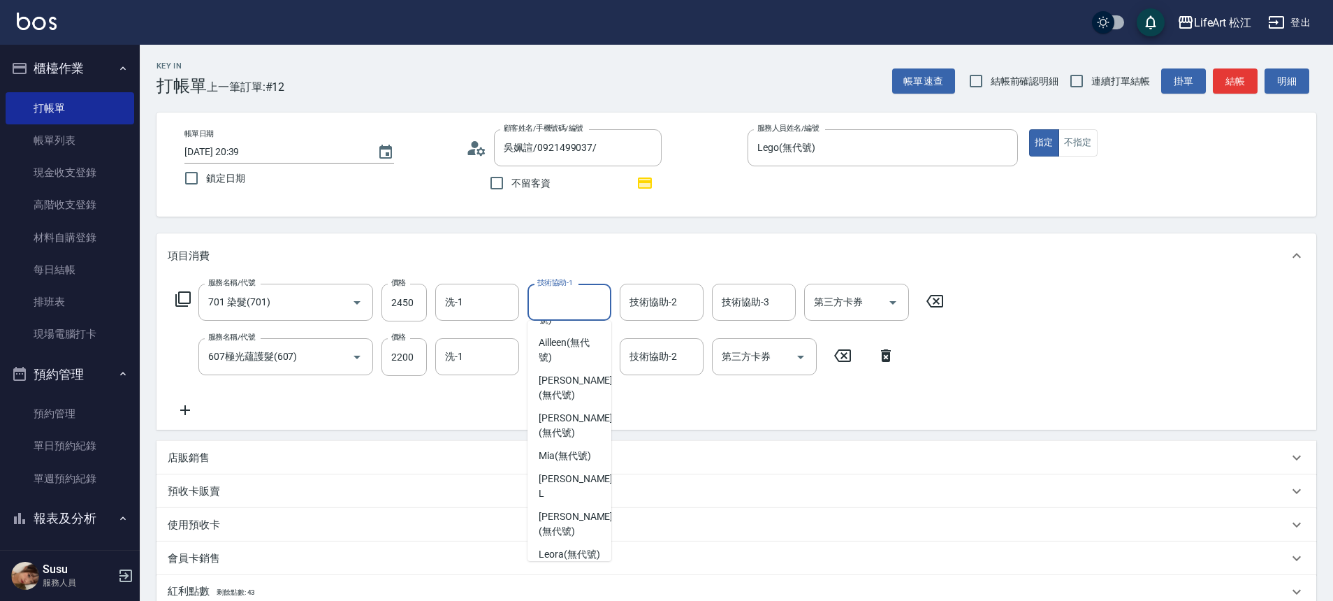
scroll to position [113, 0]
click at [579, 538] on div "Leora (無代號)" at bounding box center [570, 549] width 84 height 23
type input "Leora(無代號)"
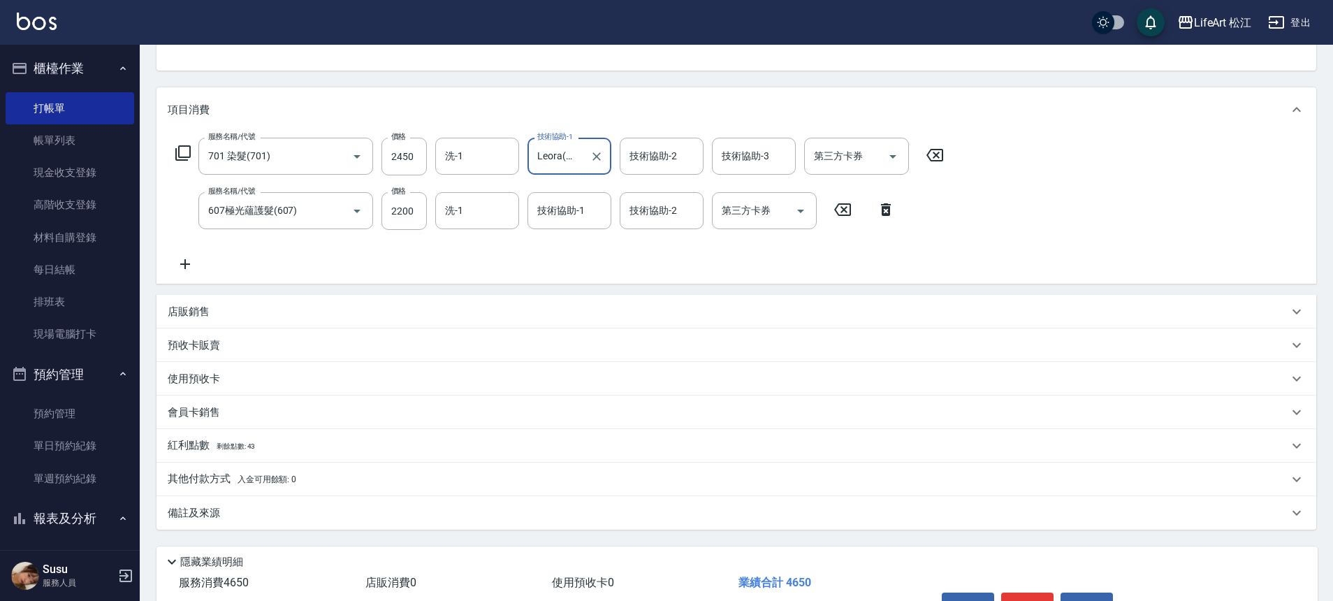
scroll to position [233, 0]
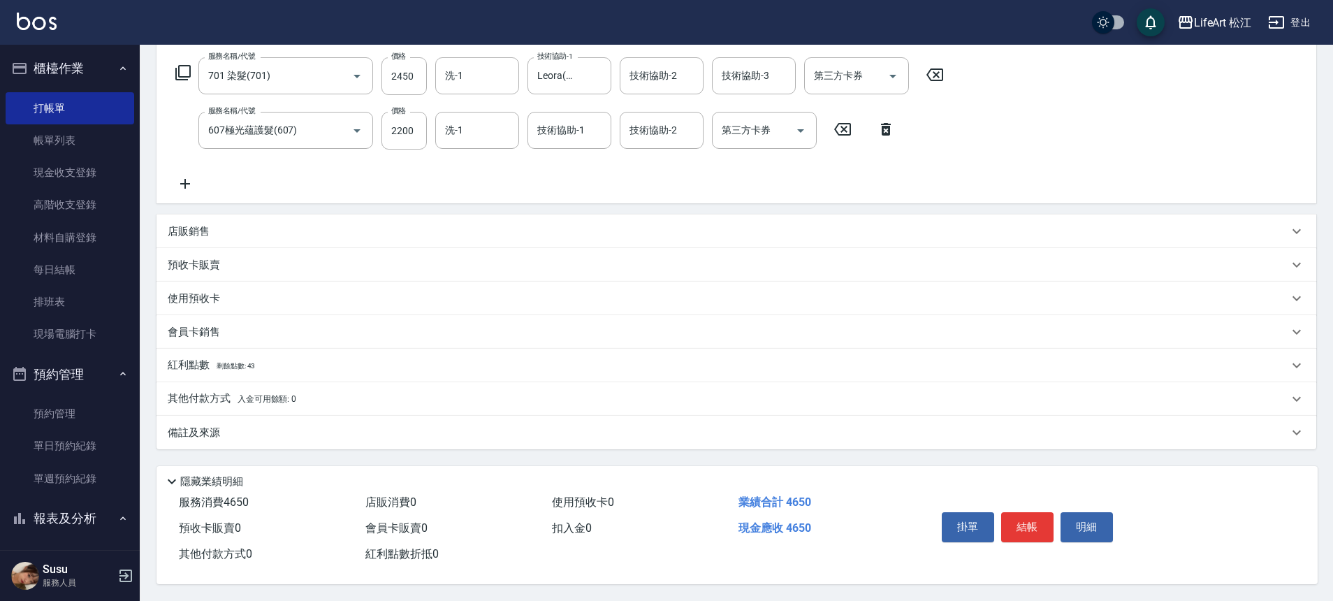
click at [191, 360] on p "紅利點數 剩餘點數: 43" at bounding box center [211, 365] width 87 height 15
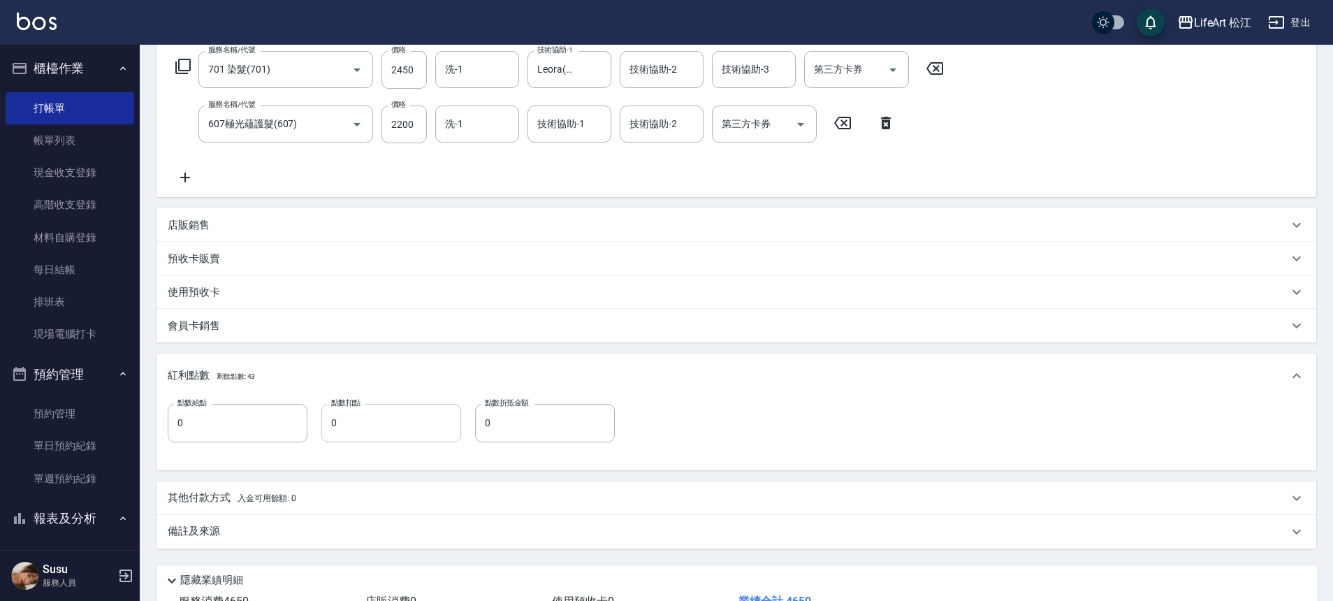
click at [335, 421] on input "0" at bounding box center [391, 423] width 140 height 38
type input "43"
click at [496, 428] on input "0" at bounding box center [545, 423] width 140 height 38
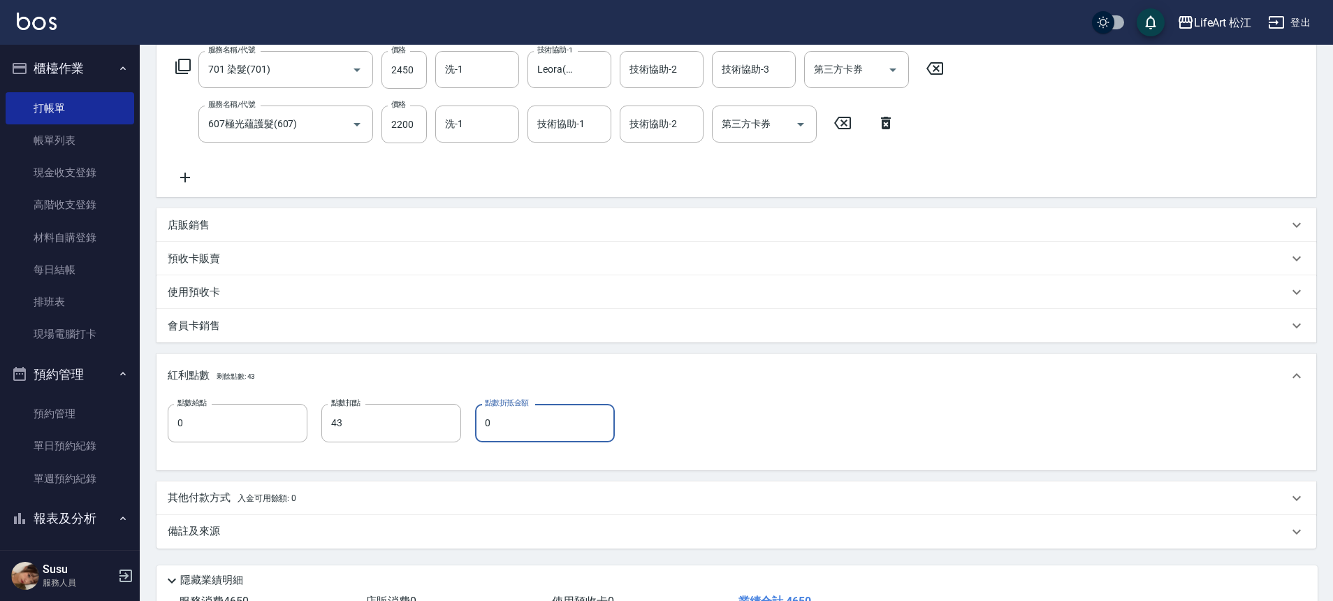
click at [496, 428] on input "0" at bounding box center [545, 423] width 140 height 38
type input "510"
click at [698, 421] on div "點數給點 0 點數給點 點數扣點 43 點數扣點 點數折抵金額 510 點數折抵金額" at bounding box center [737, 431] width 1138 height 55
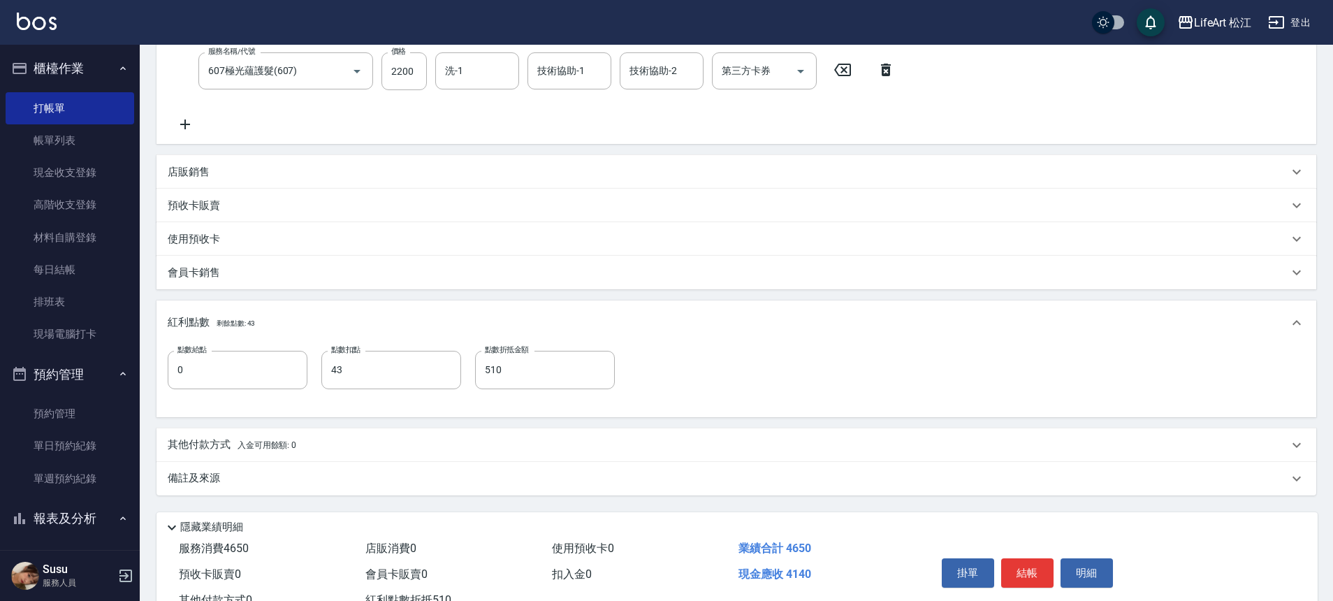
scroll to position [338, 0]
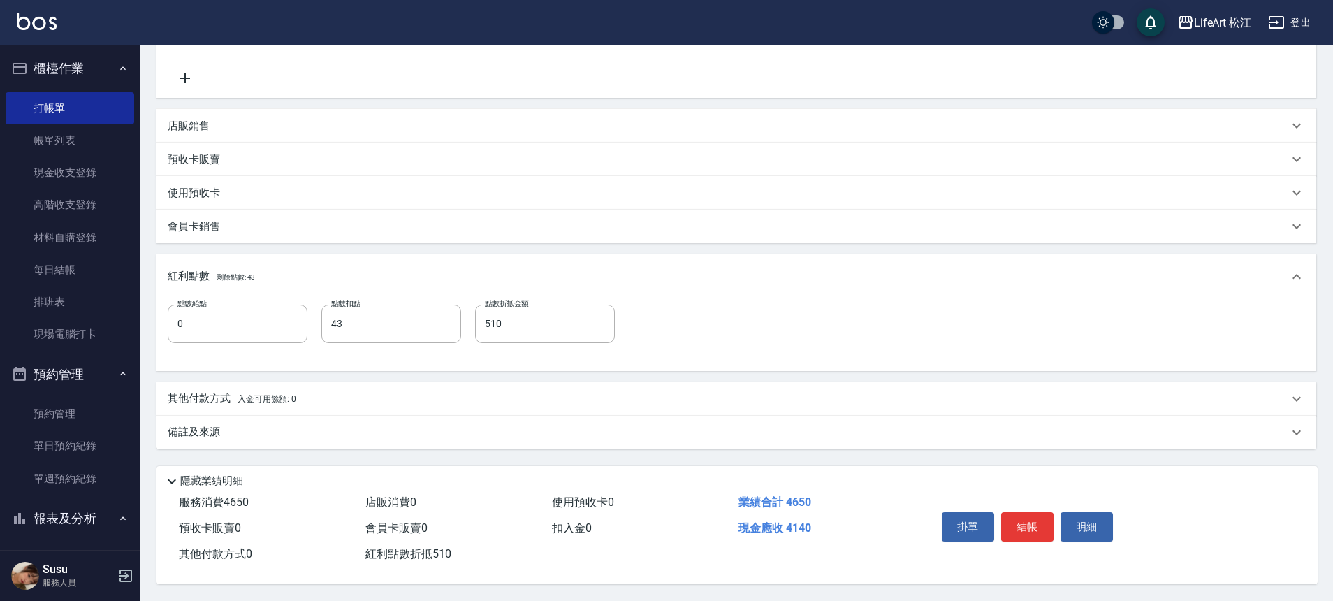
click at [203, 391] on p "其他付款方式 入金可用餘額: 0" at bounding box center [232, 398] width 129 height 15
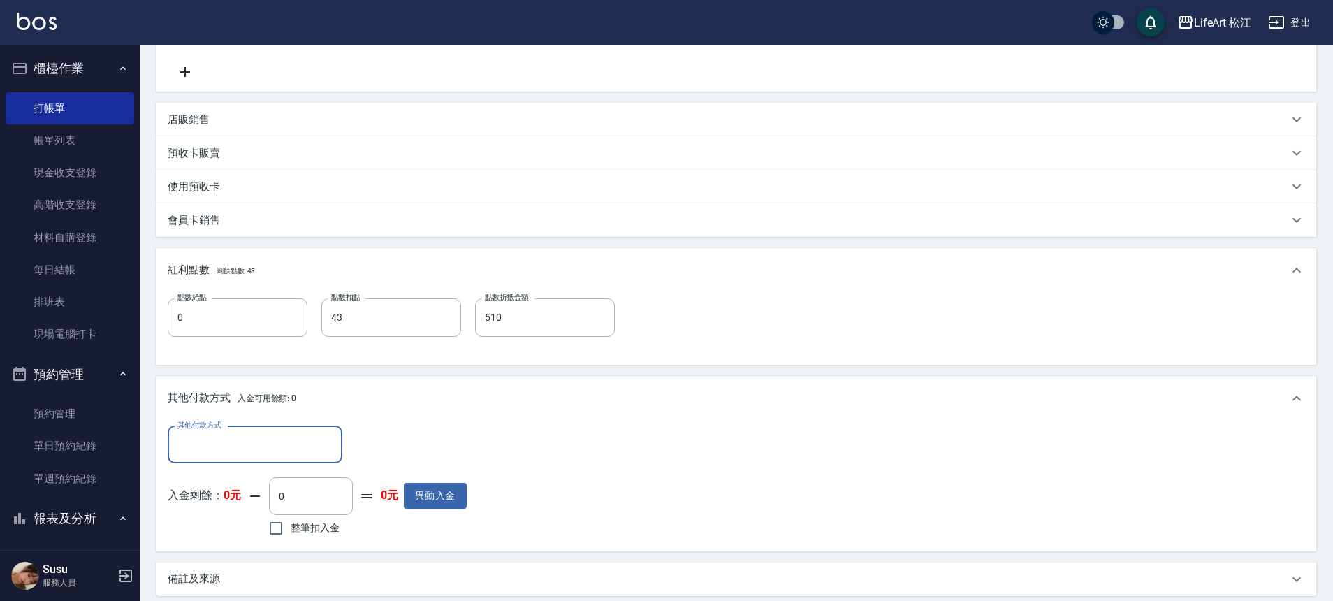
scroll to position [1, 0]
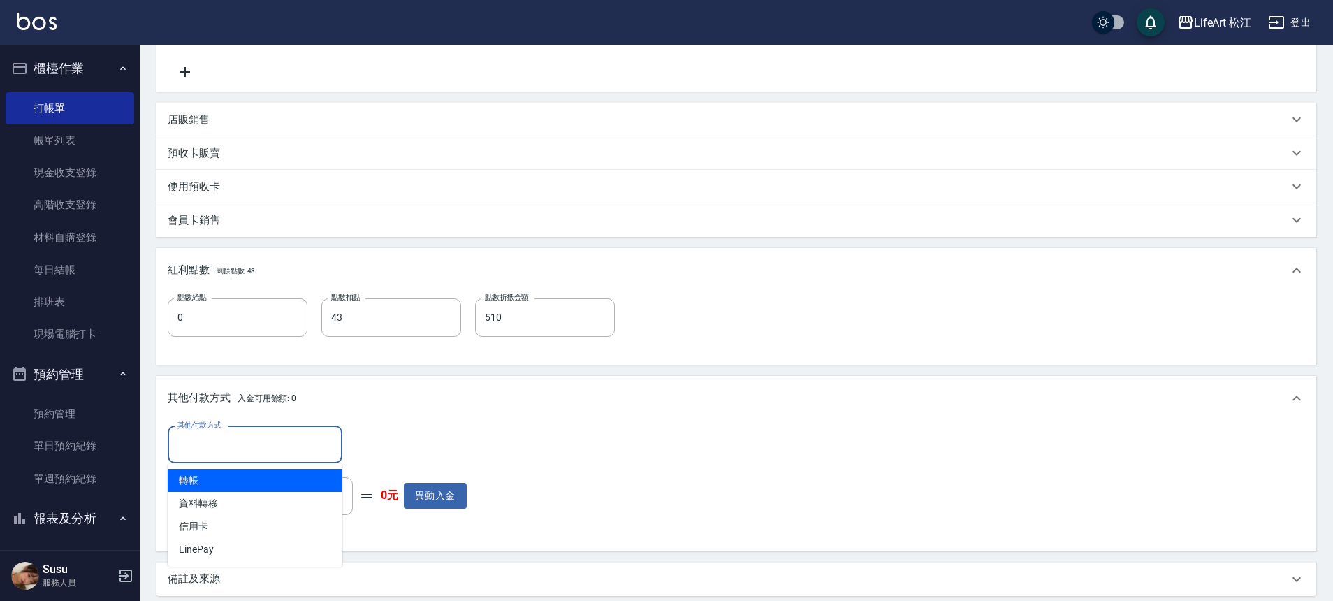
click at [279, 447] on input "其他付款方式" at bounding box center [255, 445] width 162 height 24
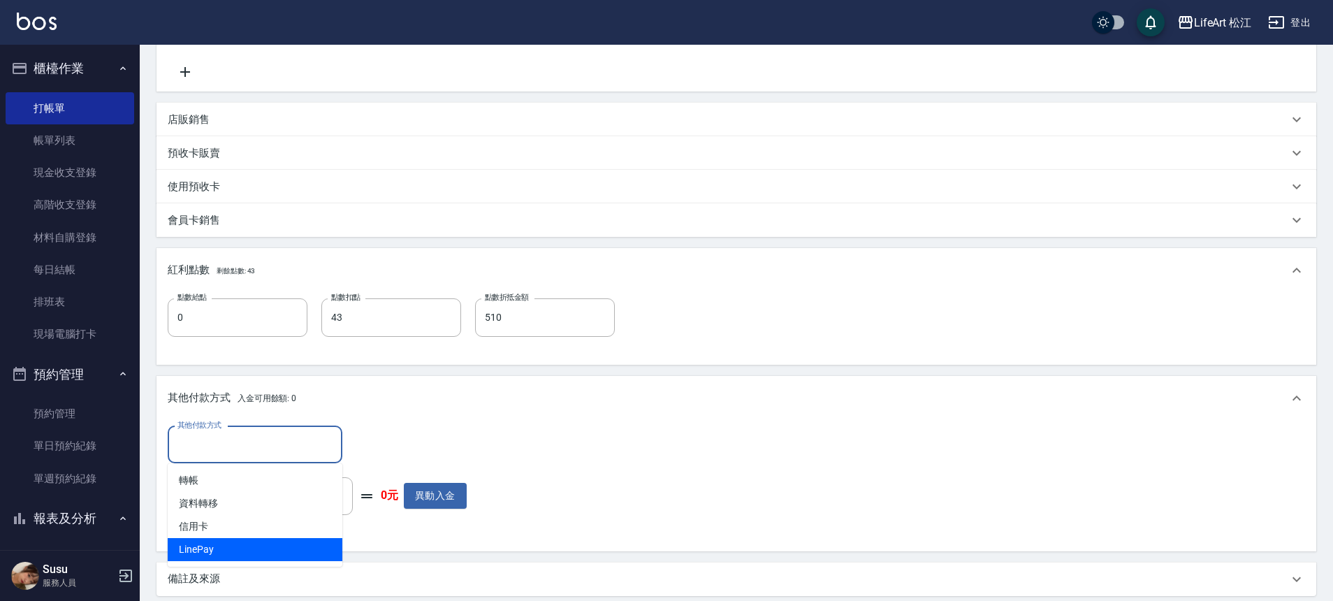
click at [255, 545] on span "LinePay" at bounding box center [255, 549] width 175 height 23
type input "LinePay"
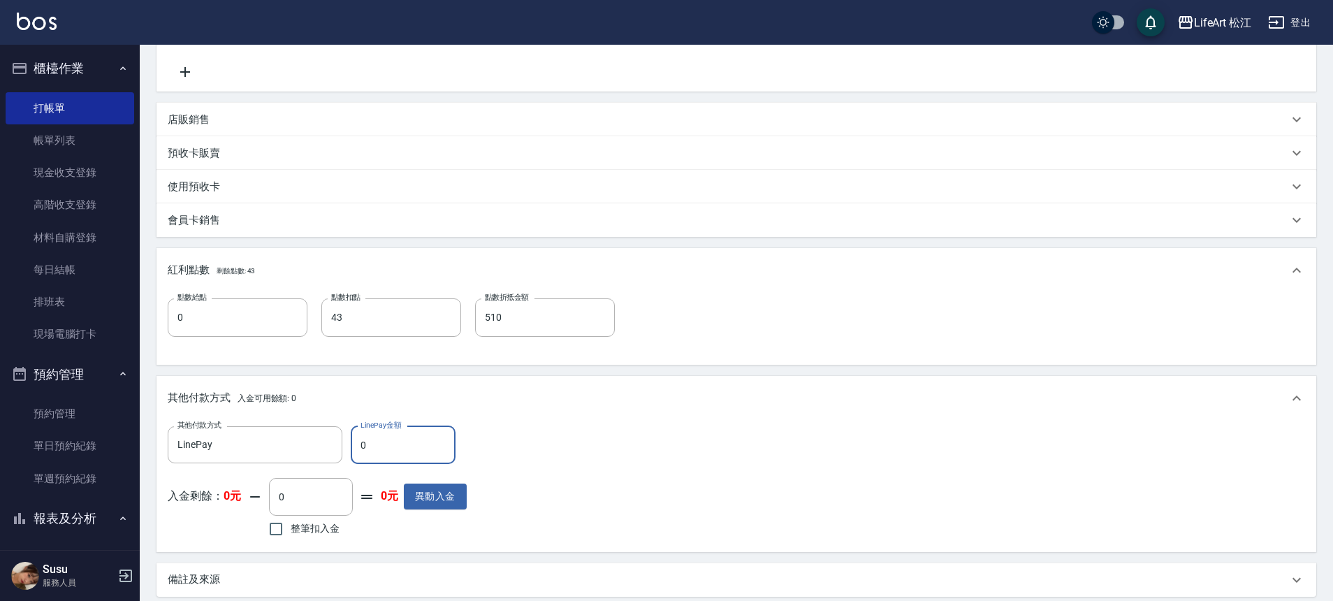
click at [407, 445] on input "0" at bounding box center [403, 445] width 105 height 38
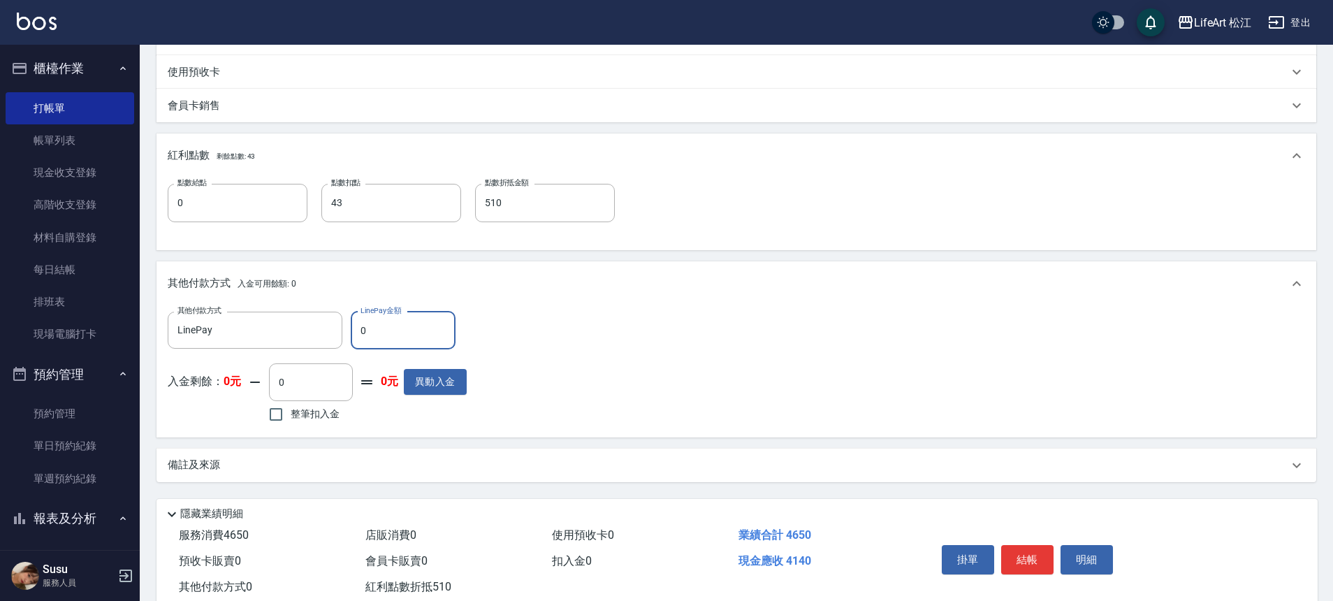
scroll to position [492, 0]
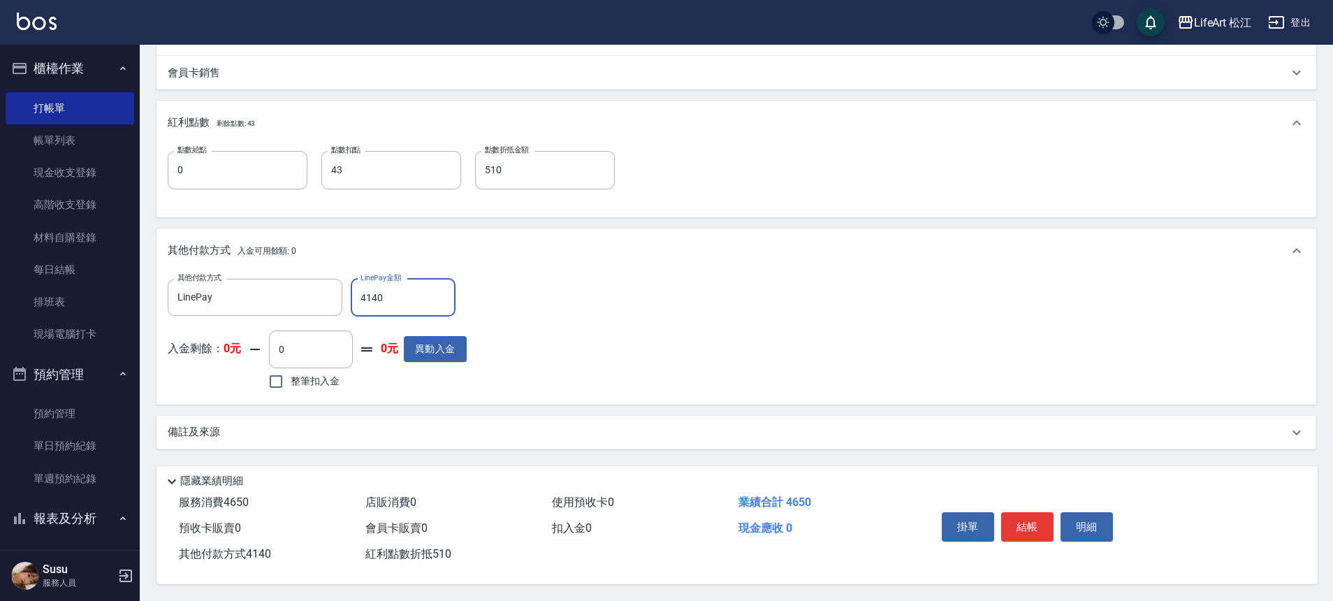
type input "4140"
click at [210, 425] on p "備註及來源" at bounding box center [194, 432] width 52 height 15
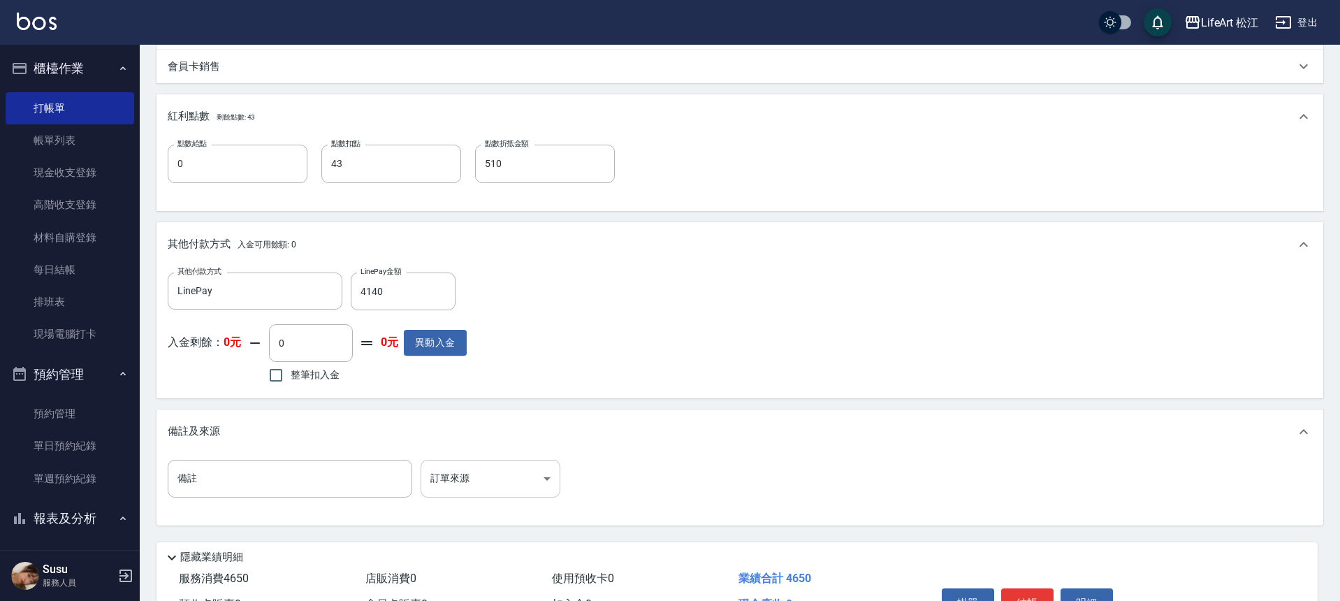
click at [442, 474] on body "LifeArt 松江 登出 櫃檯作業 打帳單 帳單列表 現金收支登錄 高階收支登錄 材料自購登錄 每日結帳 排班表 現場電腦打卡 預約管理 預約管理 單日預約…" at bounding box center [670, 92] width 1340 height 1169
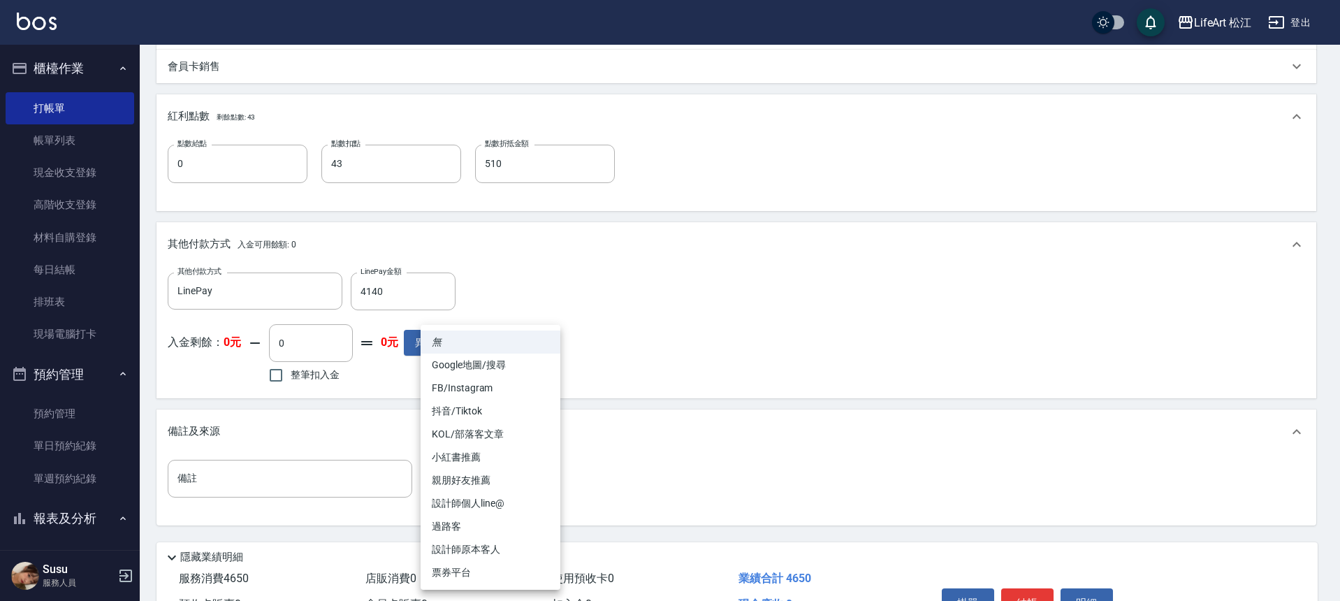
click at [493, 505] on li "設計師個人line@" at bounding box center [491, 503] width 140 height 23
type input "設計師個人line@"
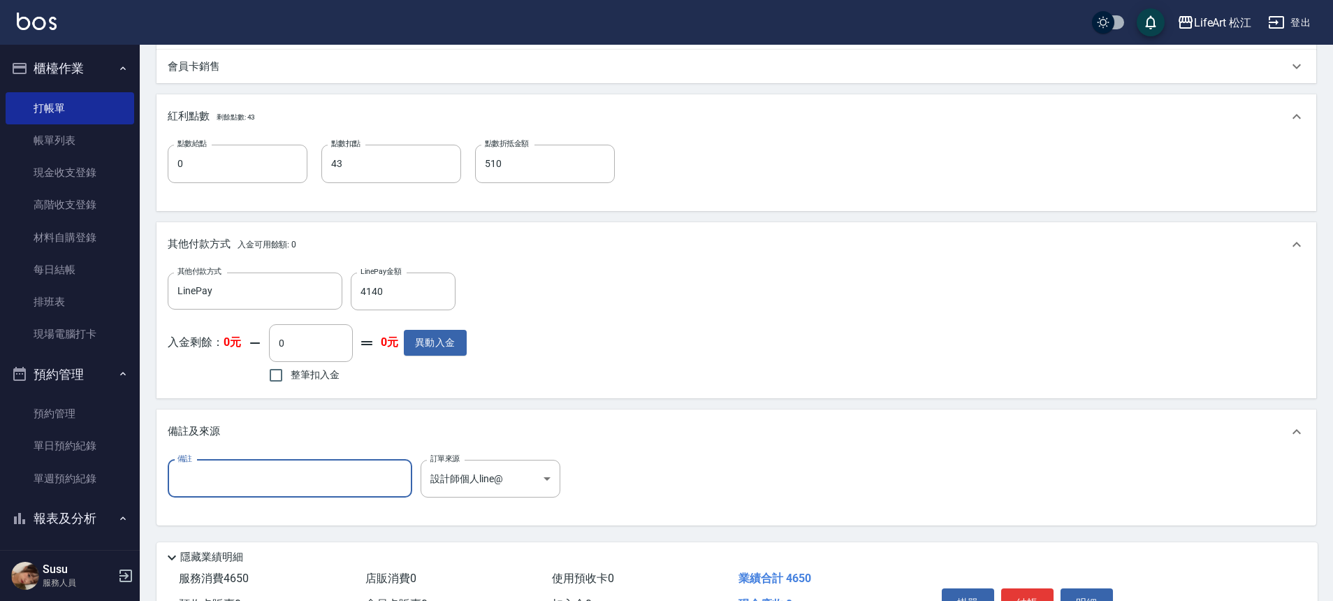
click at [341, 486] on input "備註" at bounding box center [290, 479] width 245 height 38
type input "４"
type input "4/1+6GB冷茶色"
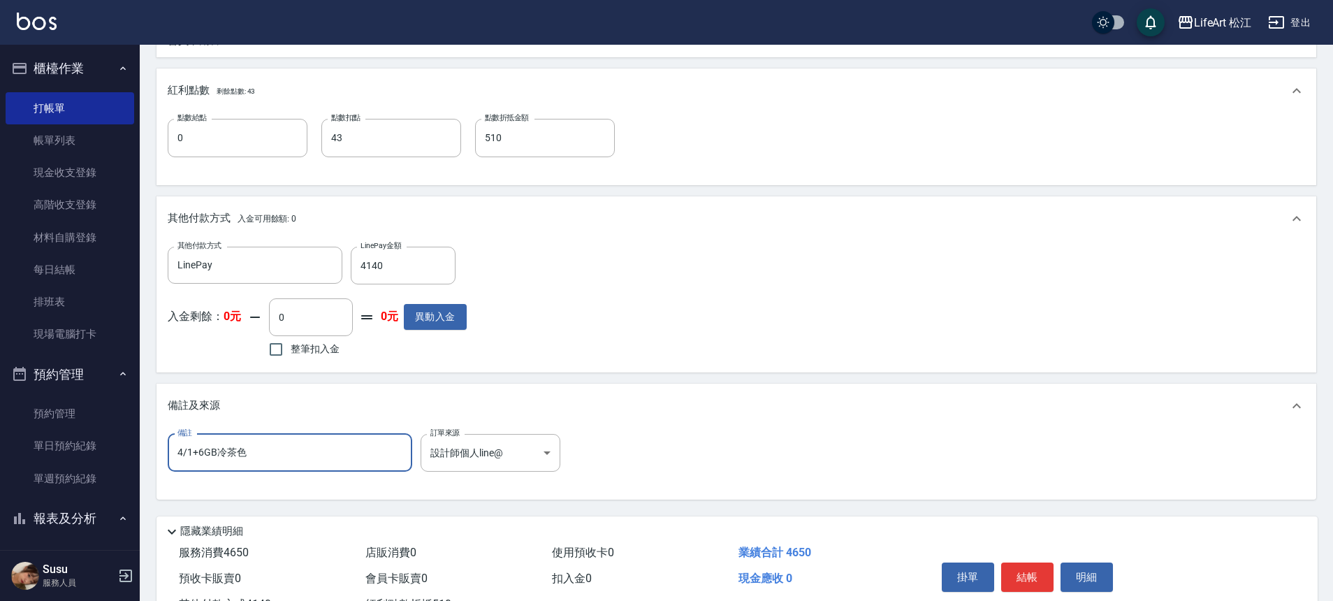
scroll to position [574, 0]
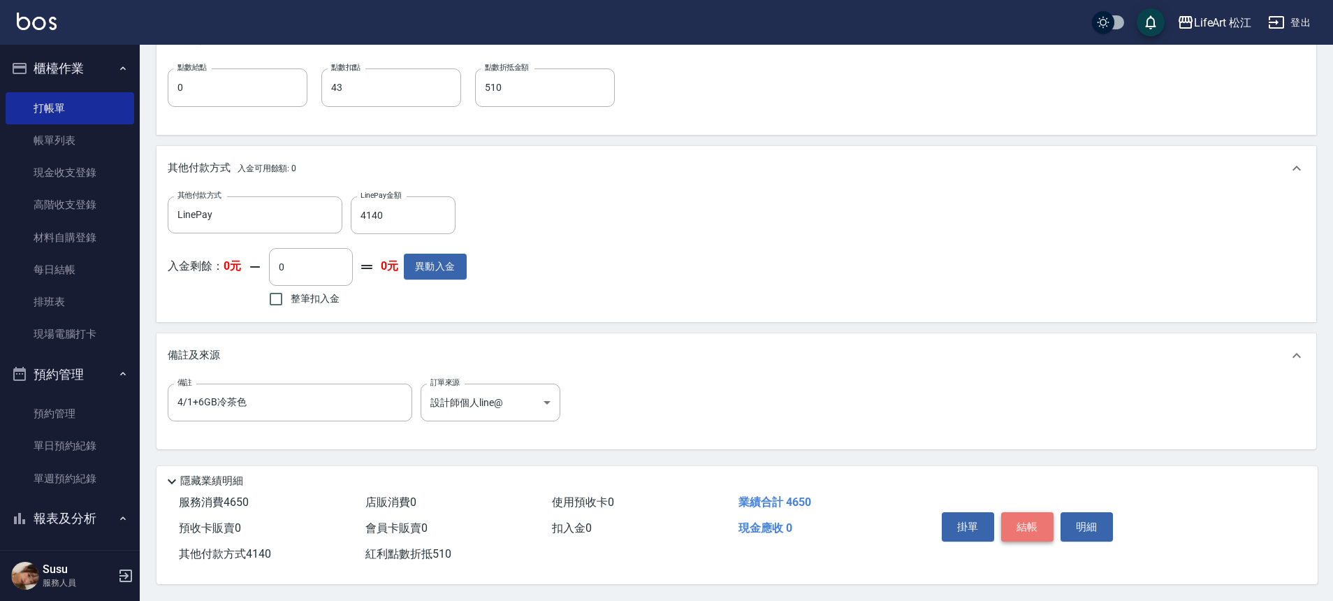
click at [1029, 524] on button "結帳" at bounding box center [1027, 526] width 52 height 29
click at [1029, 524] on div "掛單 結帳 明細" at bounding box center [1027, 529] width 182 height 44
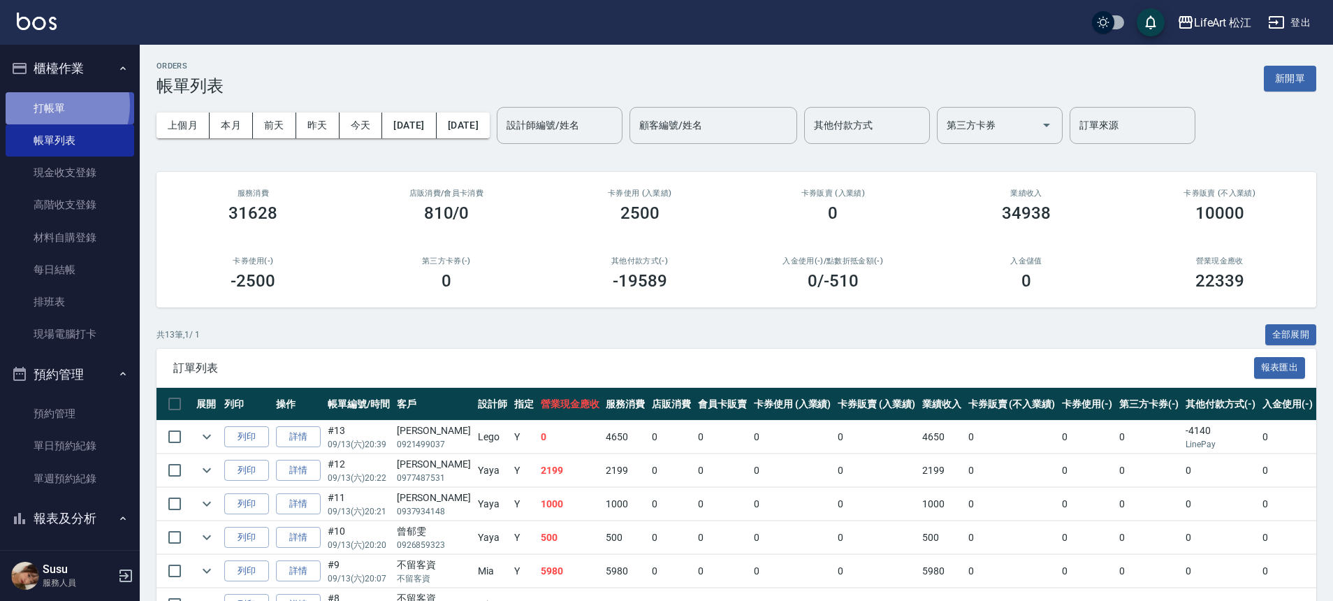
click at [51, 106] on link "打帳單" at bounding box center [70, 108] width 129 height 32
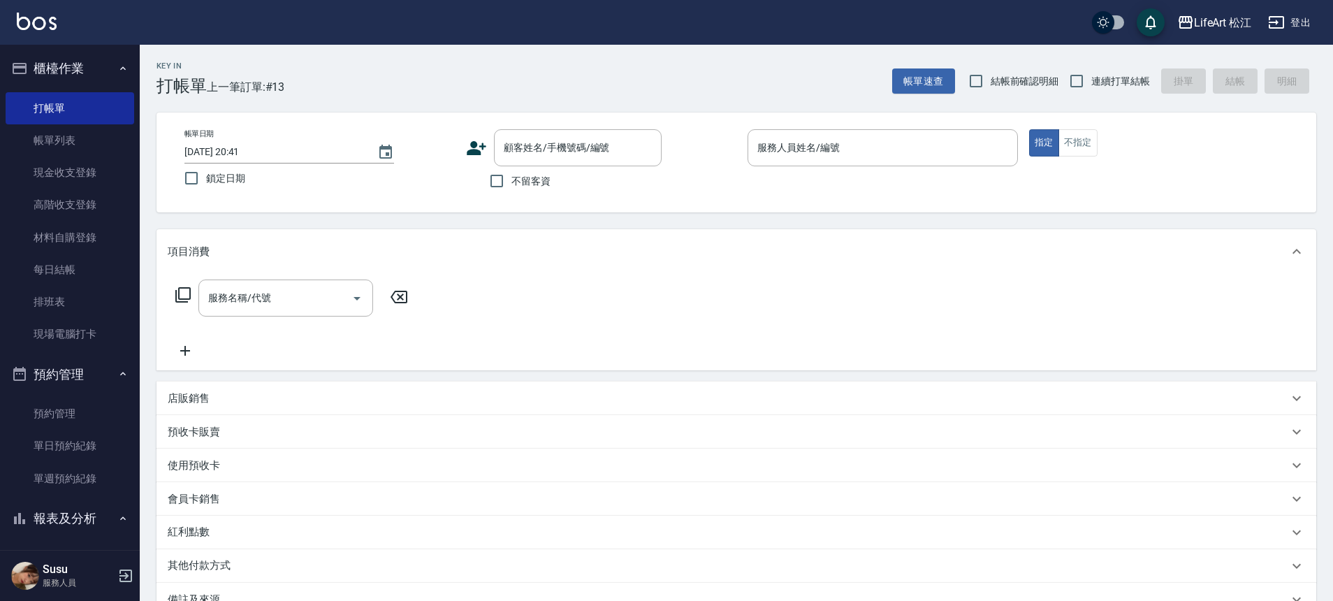
click at [472, 147] on icon at bounding box center [477, 148] width 20 height 14
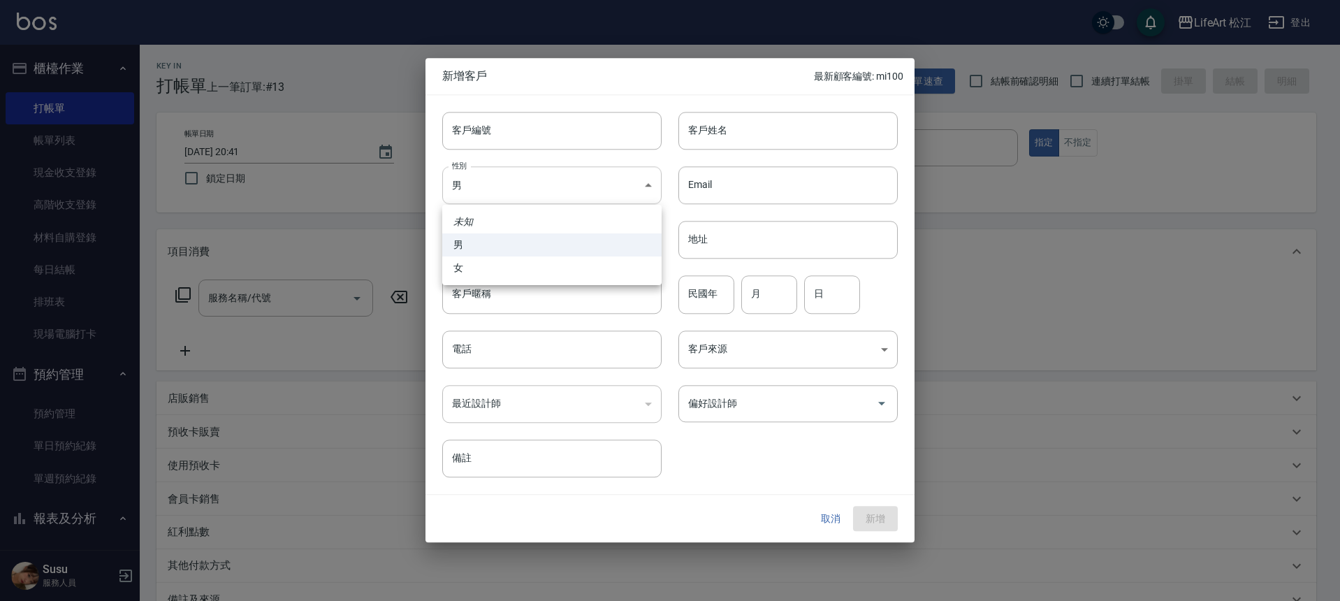
click at [534, 188] on body "LifeArt 松江 登出 櫃檯作業 打帳單 帳單列表 現金收支登錄 高階收支登錄 材料自購登錄 每日結帳 排班表 現場電腦打卡 預約管理 預約管理 單日預約…" at bounding box center [670, 384] width 1340 height 768
click at [490, 273] on li "女" at bounding box center [551, 267] width 219 height 23
type input "[DEMOGRAPHIC_DATA]"
click at [766, 138] on input "客戶姓名" at bounding box center [787, 131] width 219 height 38
click at [823, 518] on button "取消" at bounding box center [830, 519] width 45 height 26
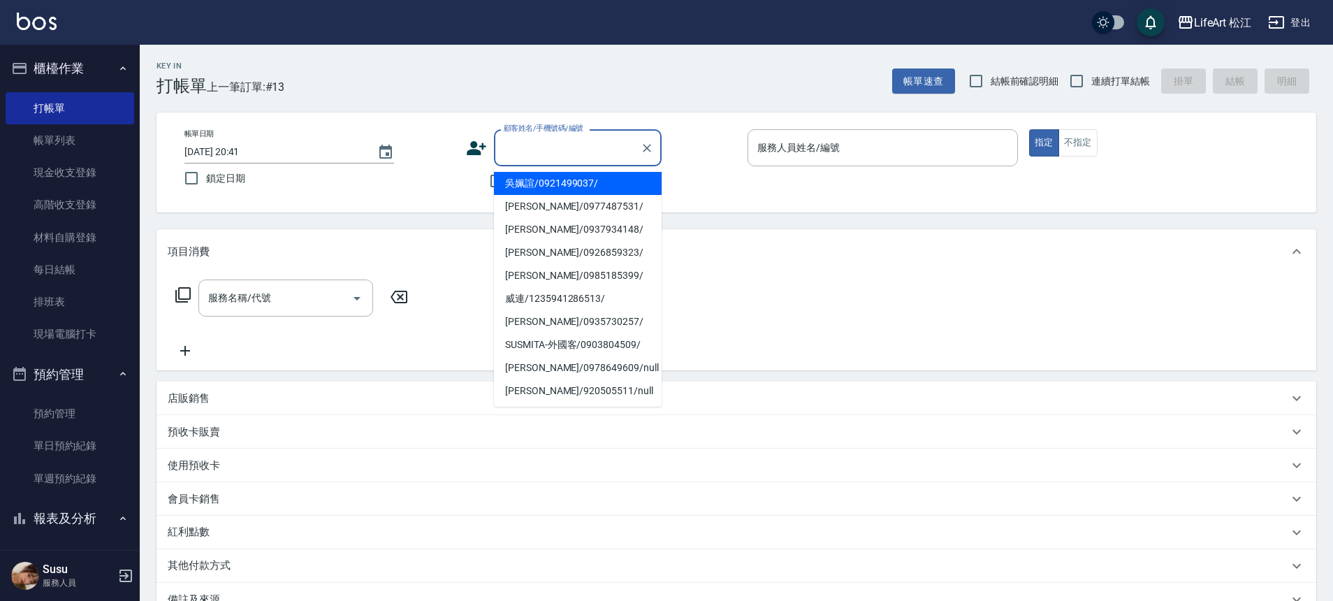
click at [552, 147] on input "顧客姓名/手機號碼/編號" at bounding box center [567, 148] width 134 height 24
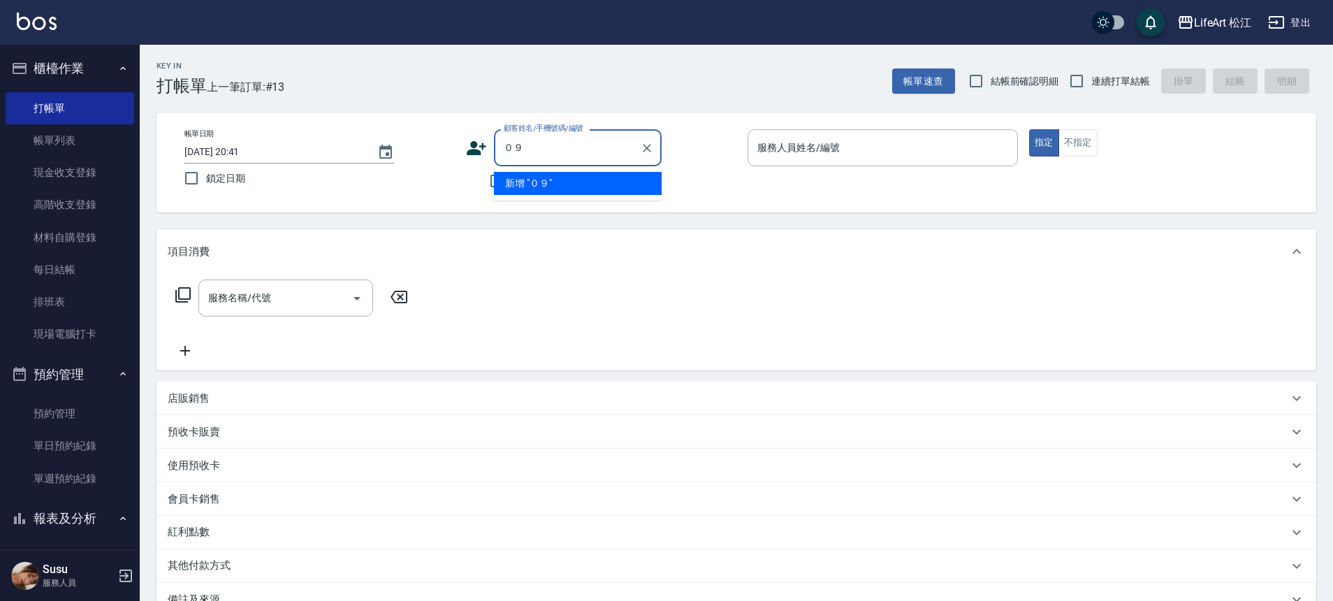
type input "０"
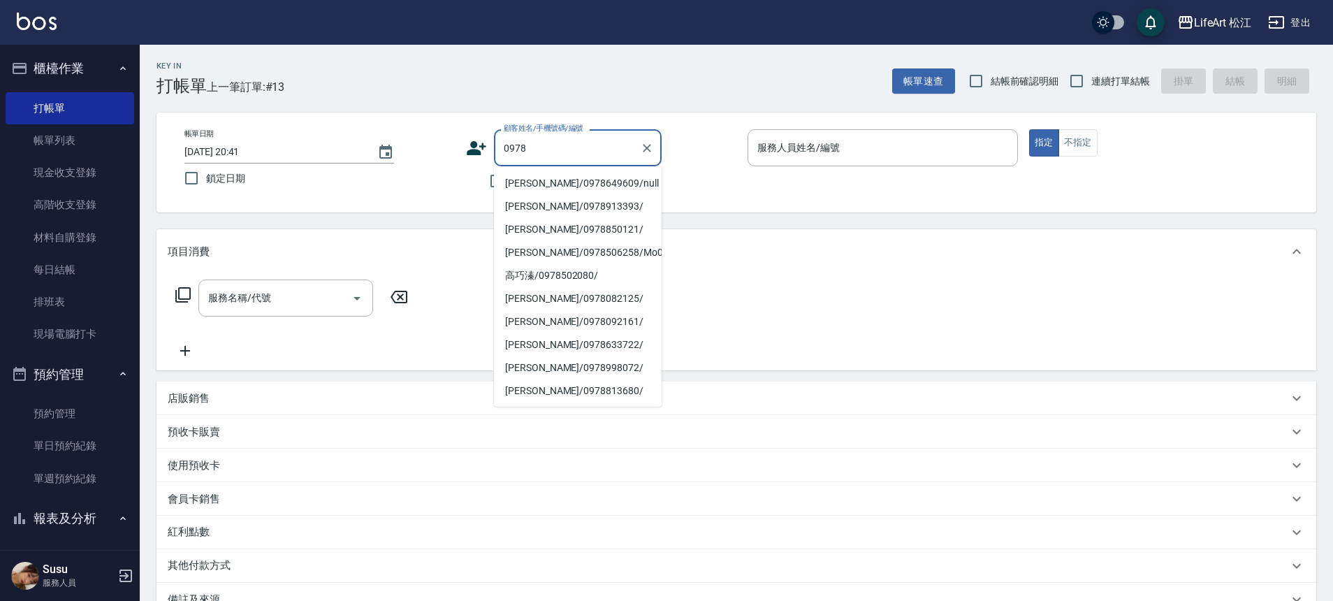
click at [553, 181] on li "[PERSON_NAME]/0978649609/null" at bounding box center [578, 183] width 168 height 23
type input "[PERSON_NAME]/0978649609/null"
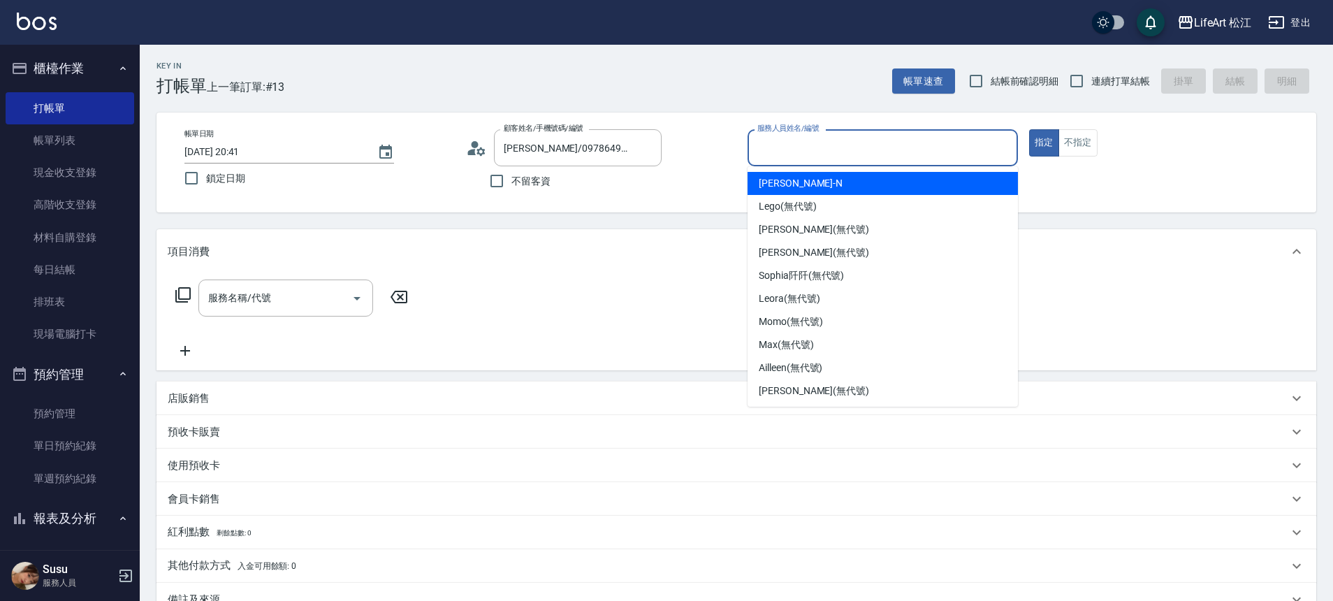
click at [900, 137] on input "服務人員姓名/編號" at bounding box center [883, 148] width 258 height 24
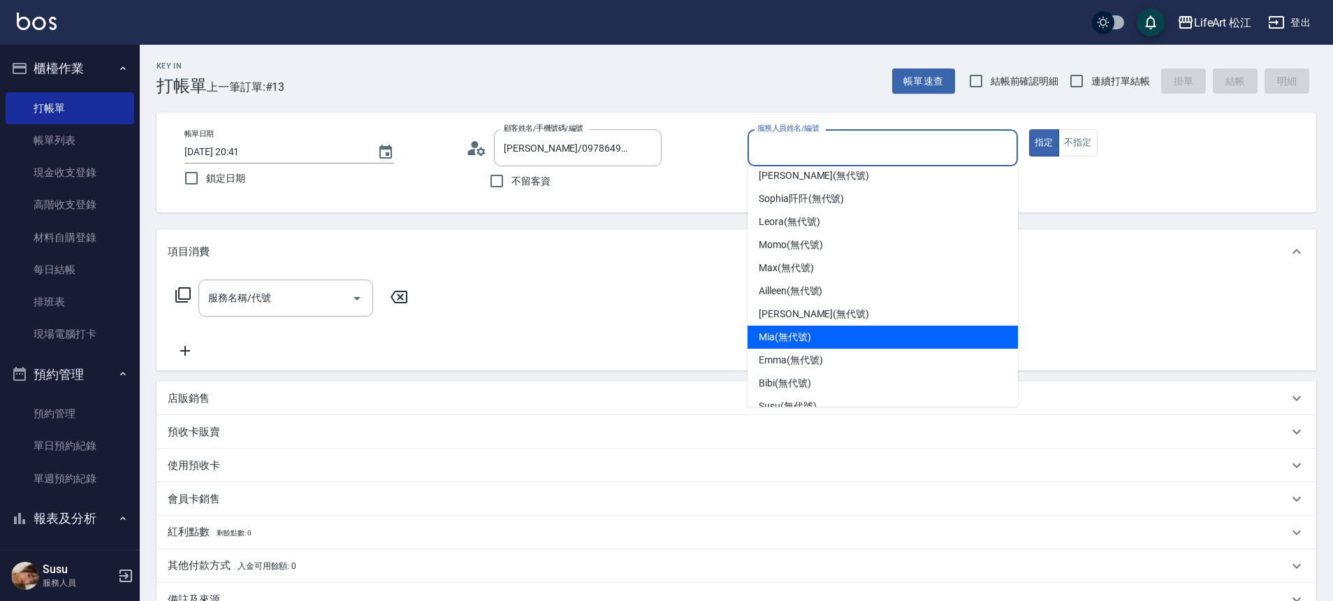
scroll to position [137, 0]
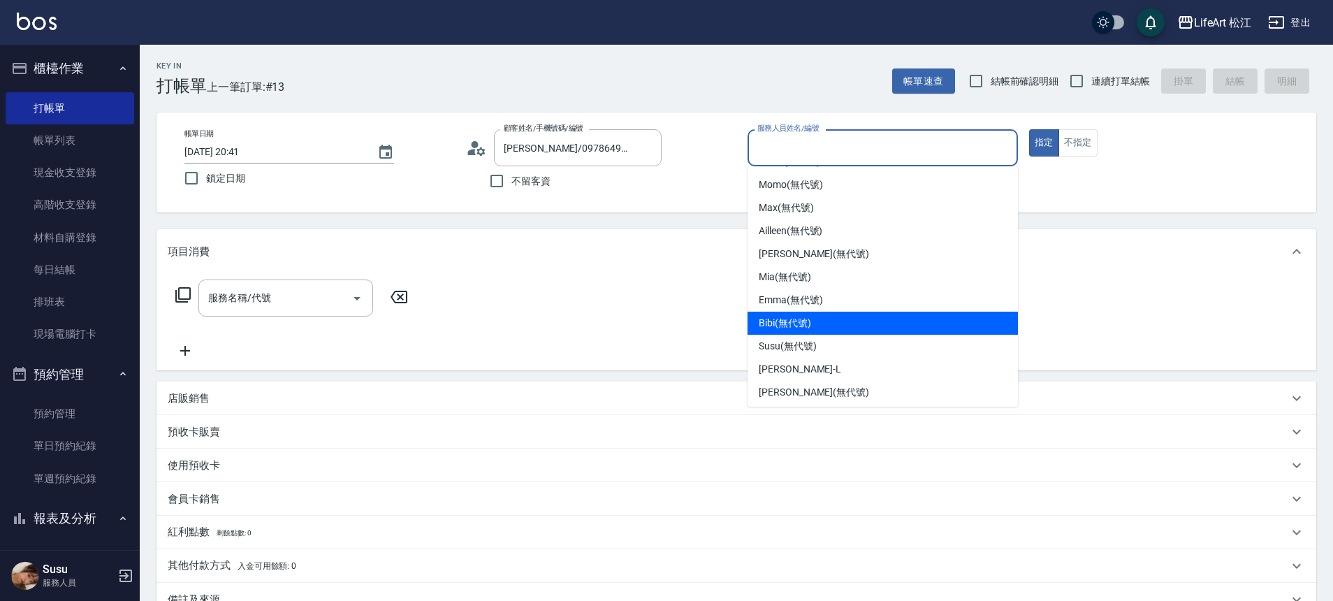
click at [836, 320] on div "Bibi (無代號)" at bounding box center [883, 323] width 270 height 23
type input "Bibi(無代號)"
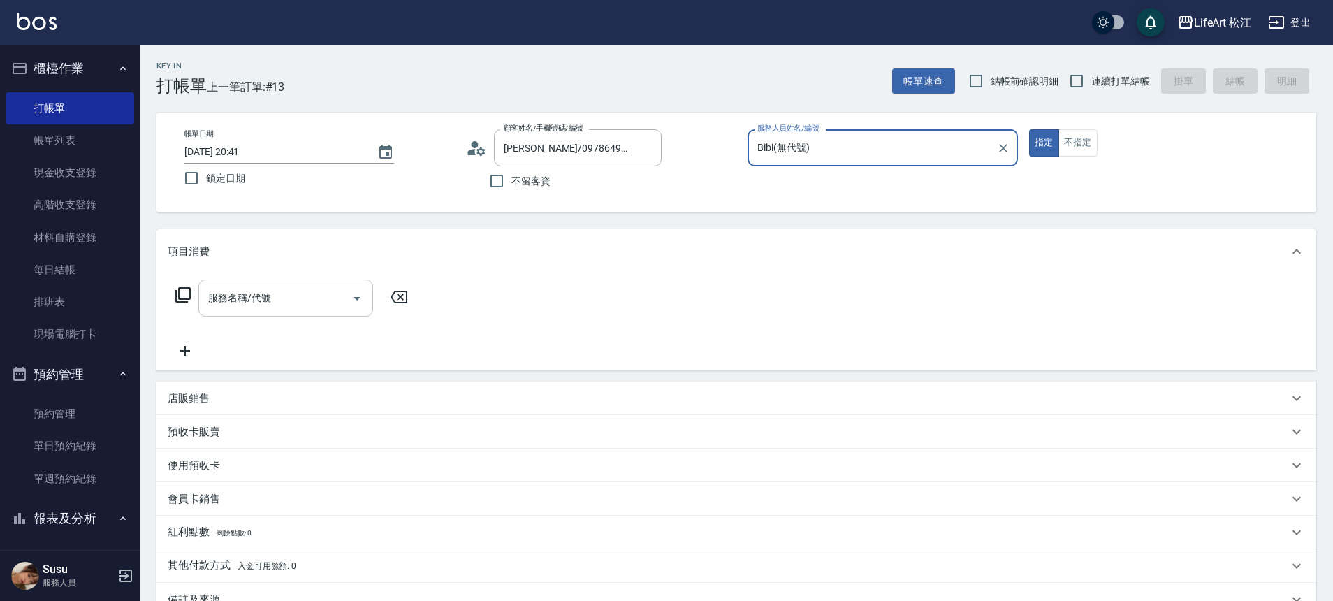
click at [314, 305] on input "服務名稱/代號" at bounding box center [275, 298] width 141 height 24
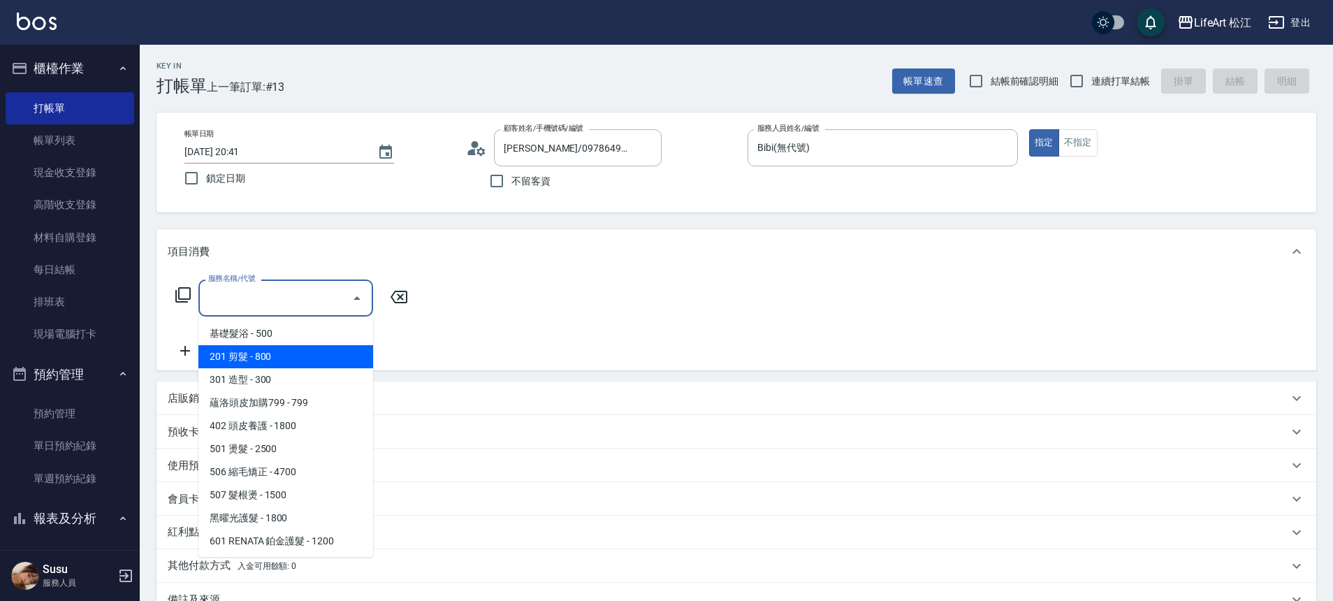
click at [322, 347] on span "201 剪髮 - 800" at bounding box center [285, 356] width 175 height 23
type input "201 剪髮(201)"
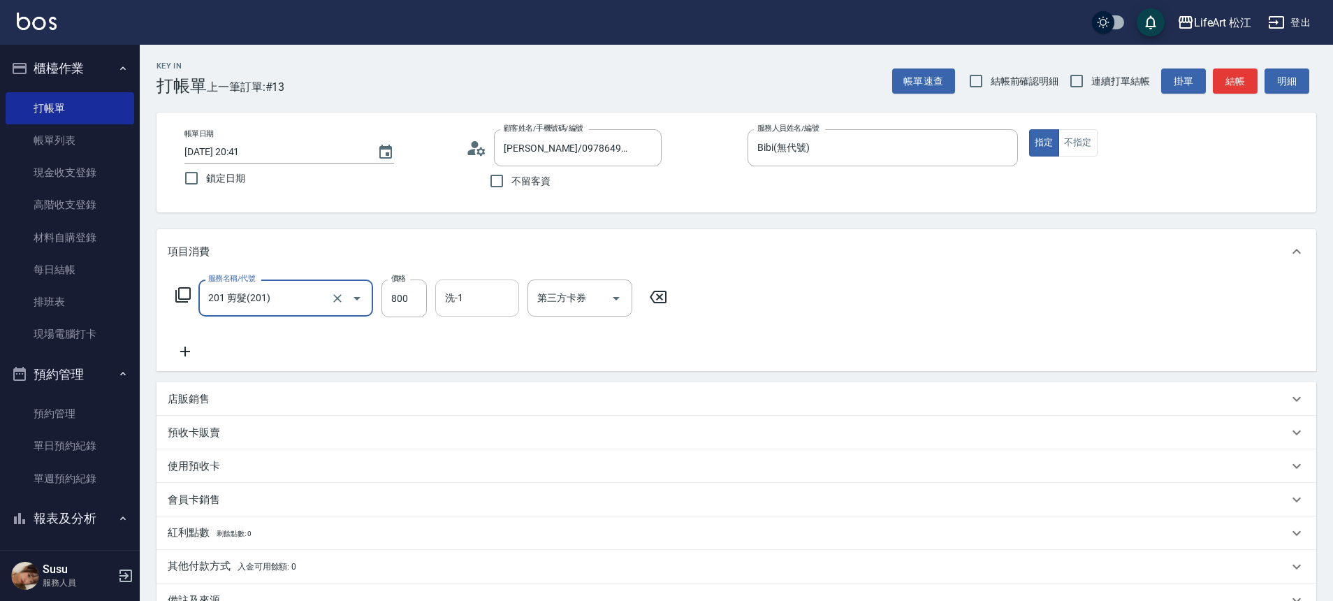
click at [457, 297] on input "洗-1" at bounding box center [477, 298] width 71 height 24
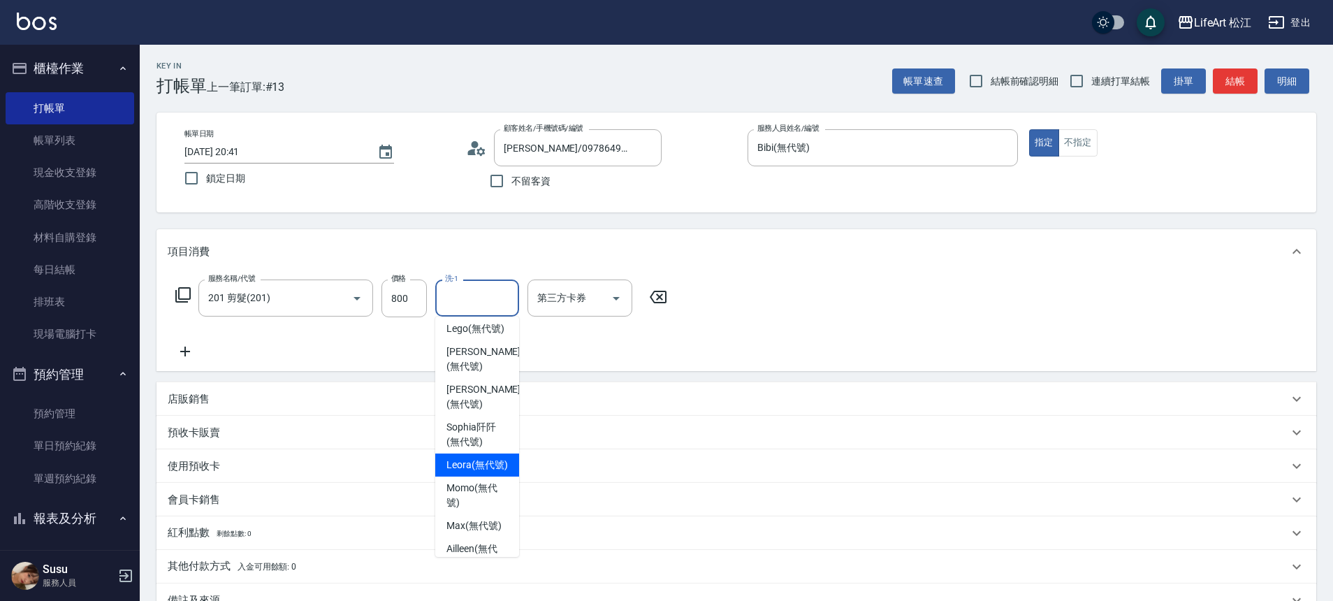
scroll to position [257, 0]
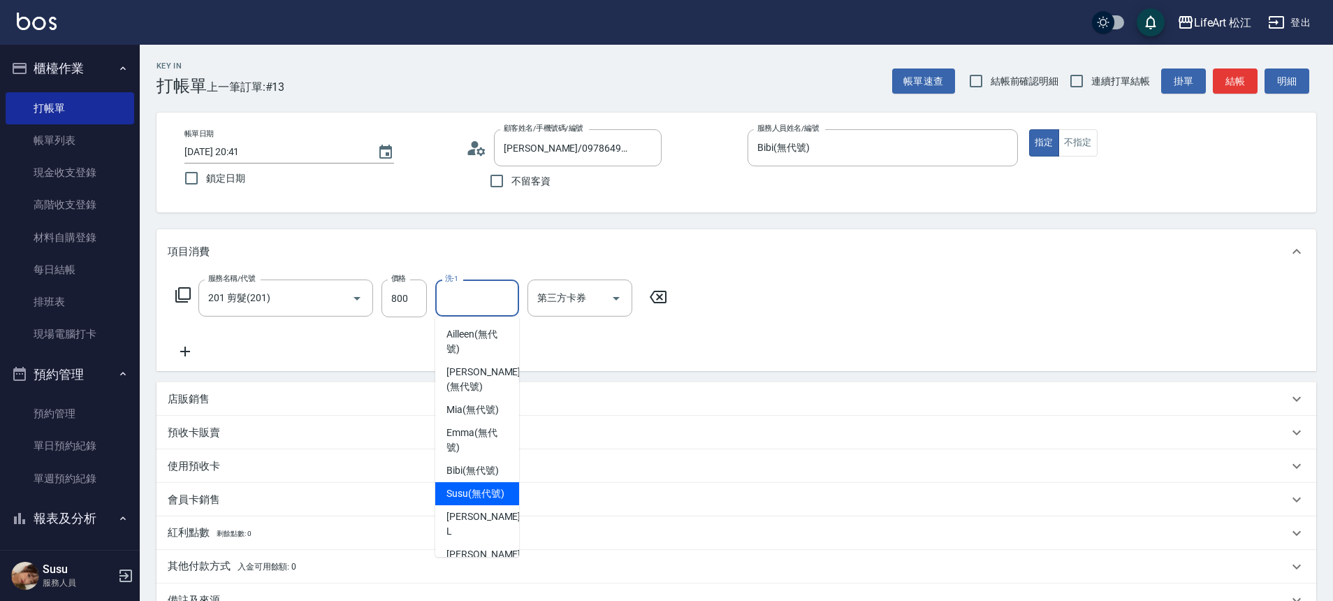
drag, startPoint x: 479, startPoint y: 518, endPoint x: 470, endPoint y: 509, distance: 12.4
click at [480, 501] on span "Susu (無代號)" at bounding box center [476, 493] width 58 height 15
type input "Susu(無代號)"
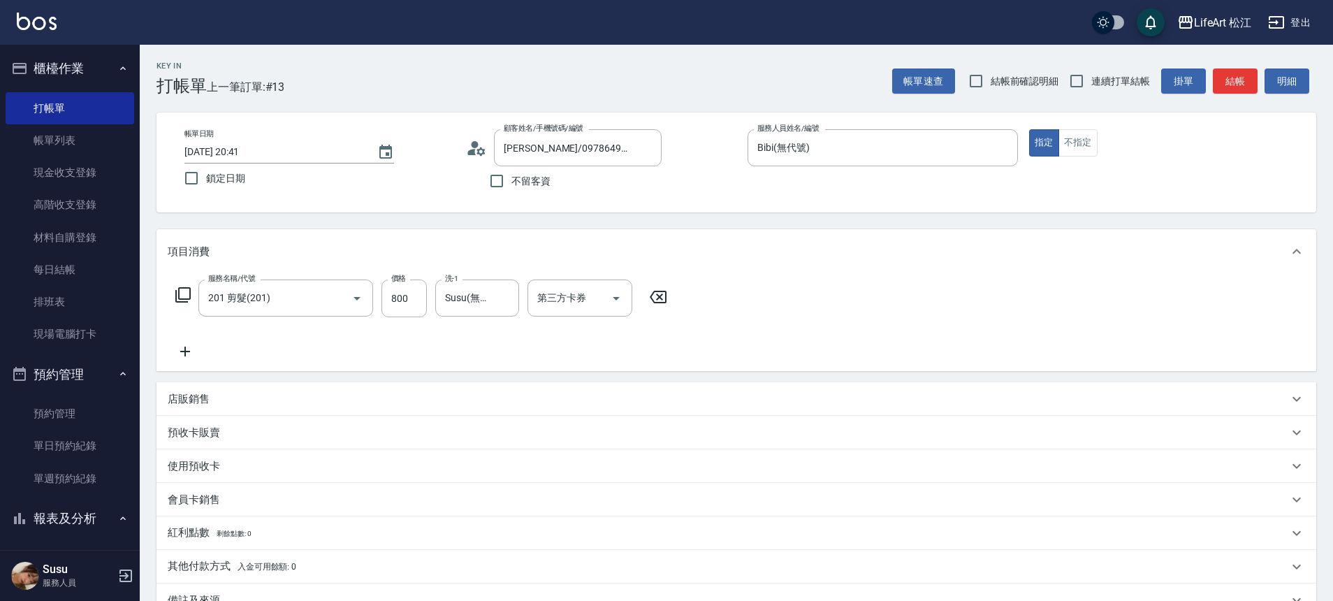
click at [188, 344] on div "服務名稱/代號 201 剪髮(201) 服務名稱/代號 價格 800 價格 洗-1 Susu(無代號) 洗-1 第三方卡券 第三方卡券" at bounding box center [422, 320] width 508 height 80
click at [187, 351] on icon at bounding box center [185, 352] width 10 height 10
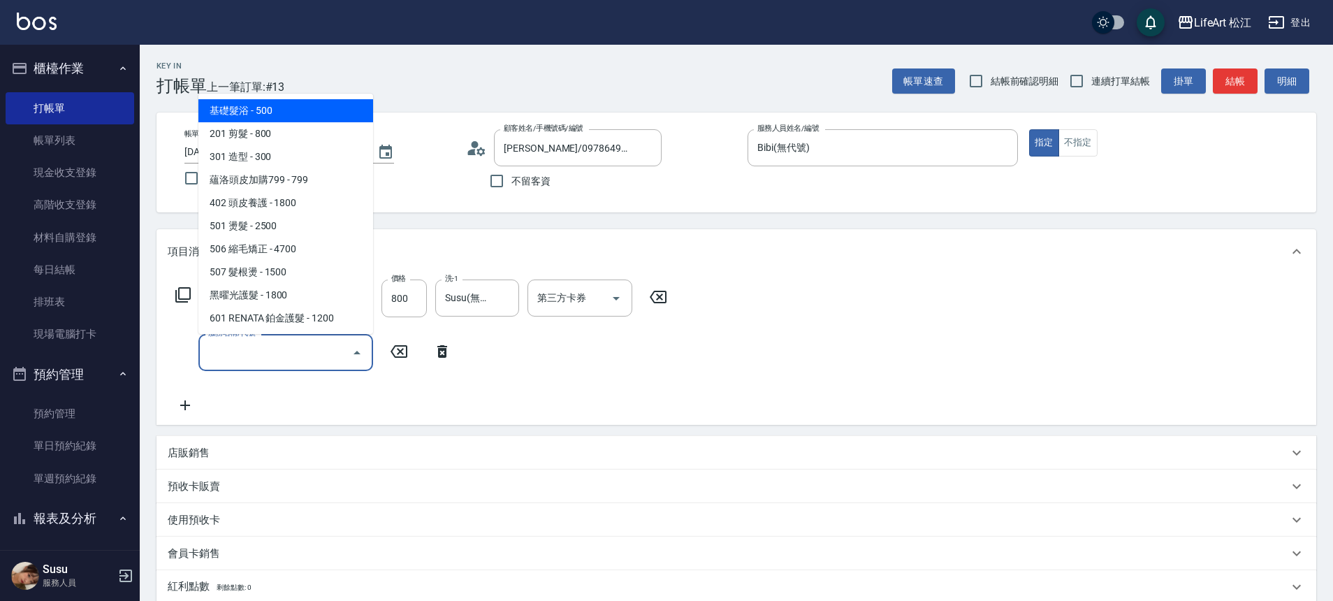
click at [259, 362] on input "服務名稱/代號" at bounding box center [275, 352] width 141 height 24
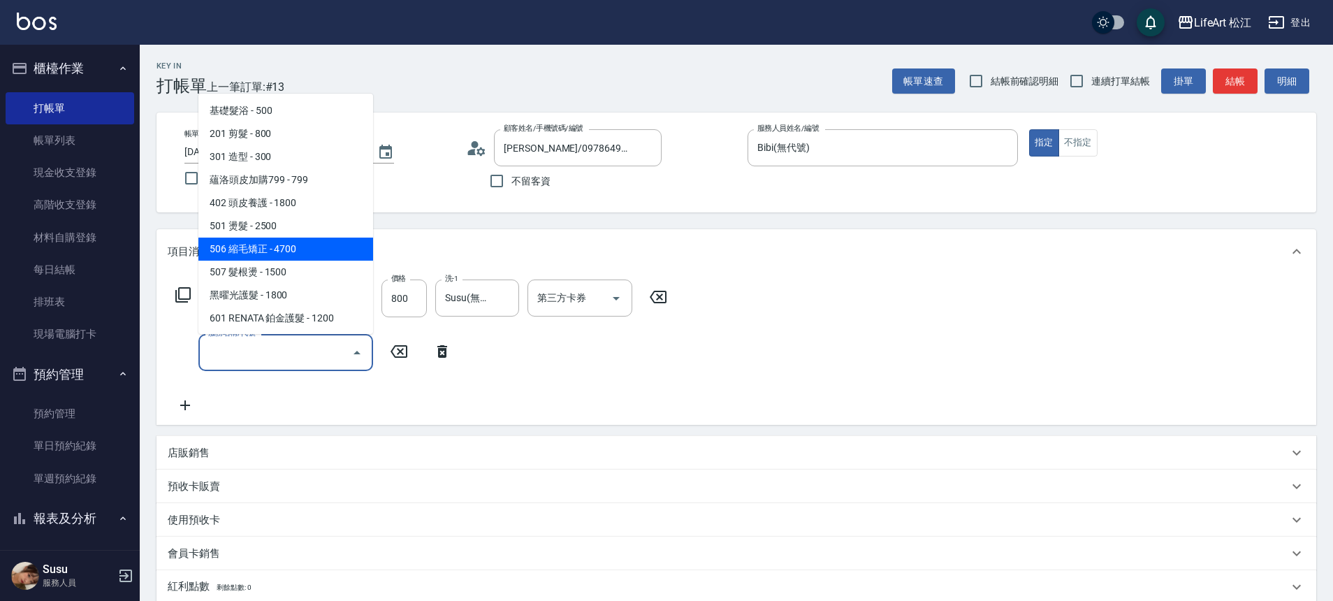
click at [293, 248] on span "506 縮毛矯正 - 4700" at bounding box center [285, 249] width 175 height 23
type input "506 縮毛矯正 (506)"
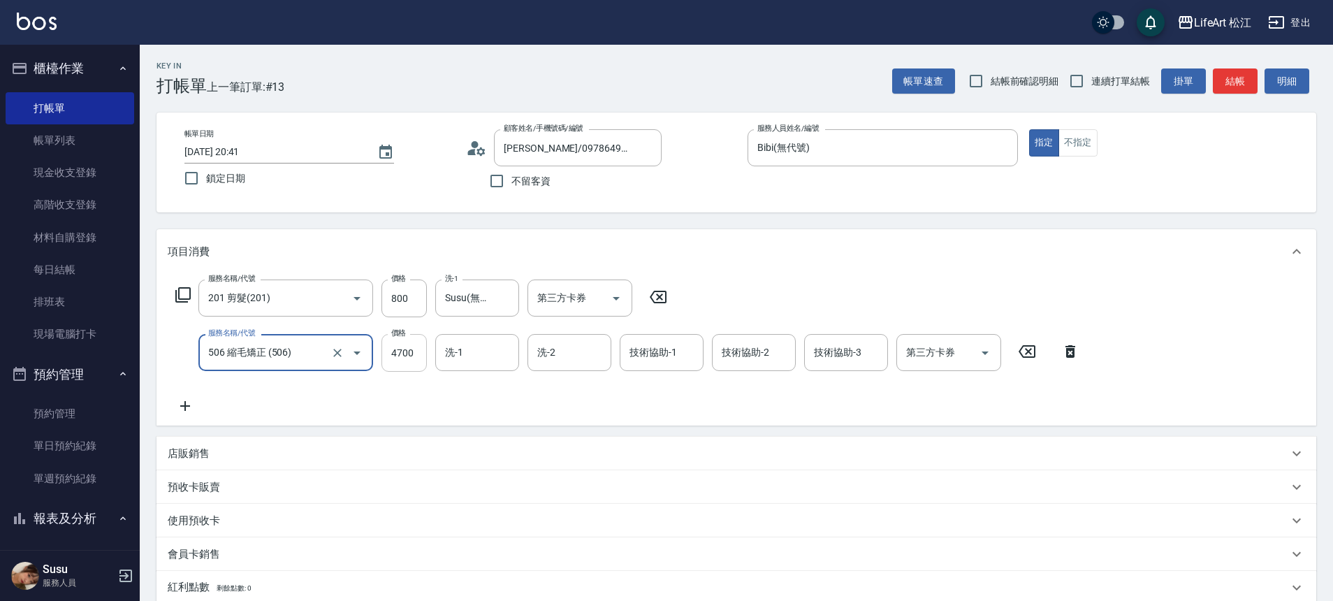
click at [407, 353] on input "4700" at bounding box center [404, 353] width 45 height 38
type input "2000"
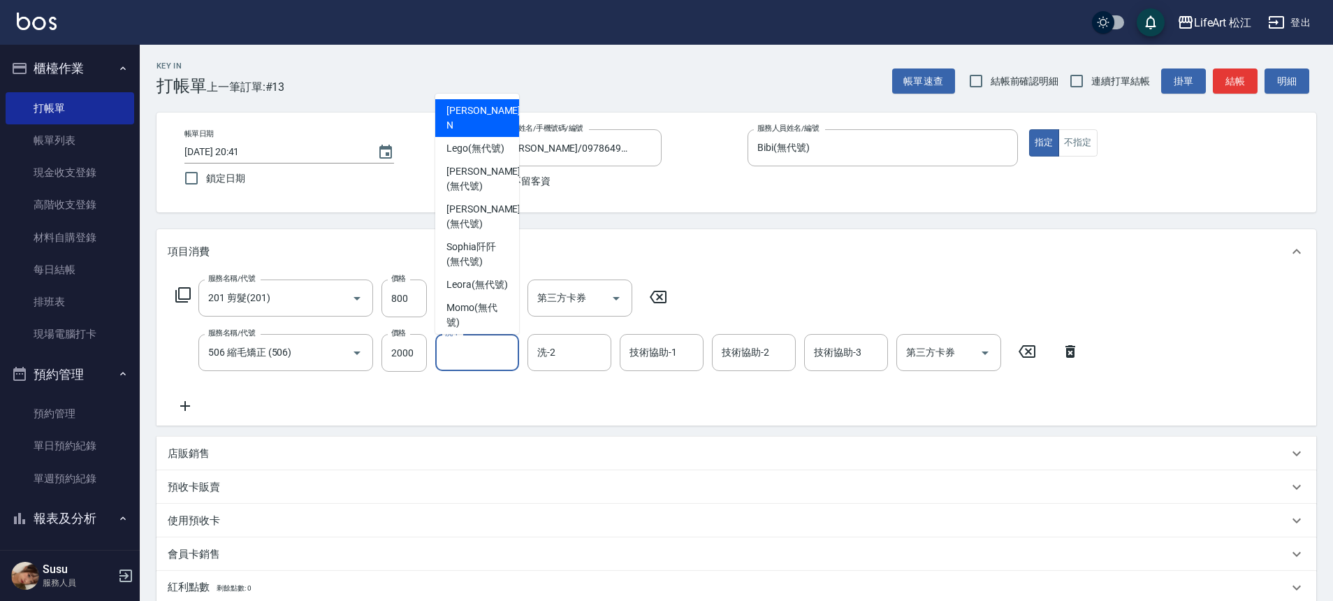
click at [459, 353] on input "洗-1" at bounding box center [477, 352] width 71 height 24
click at [689, 359] on input "技術協助-1" at bounding box center [661, 352] width 71 height 24
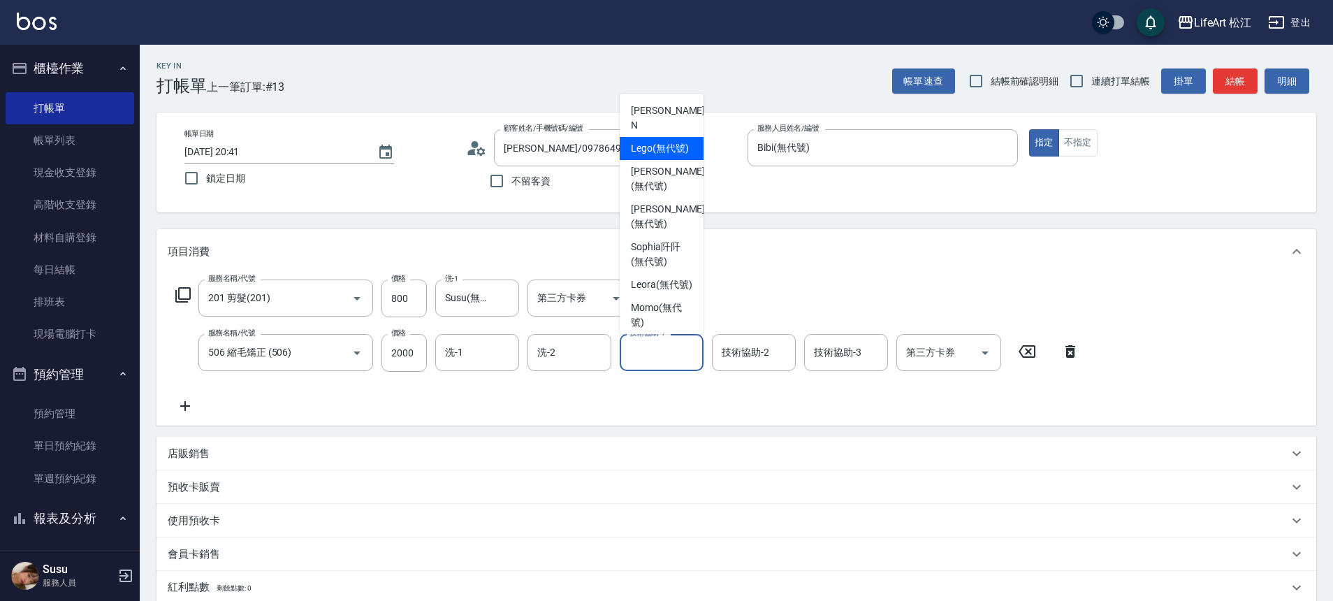
click at [672, 150] on span "Lego (無代號)" at bounding box center [660, 148] width 58 height 15
type input "Lego(無代號)"
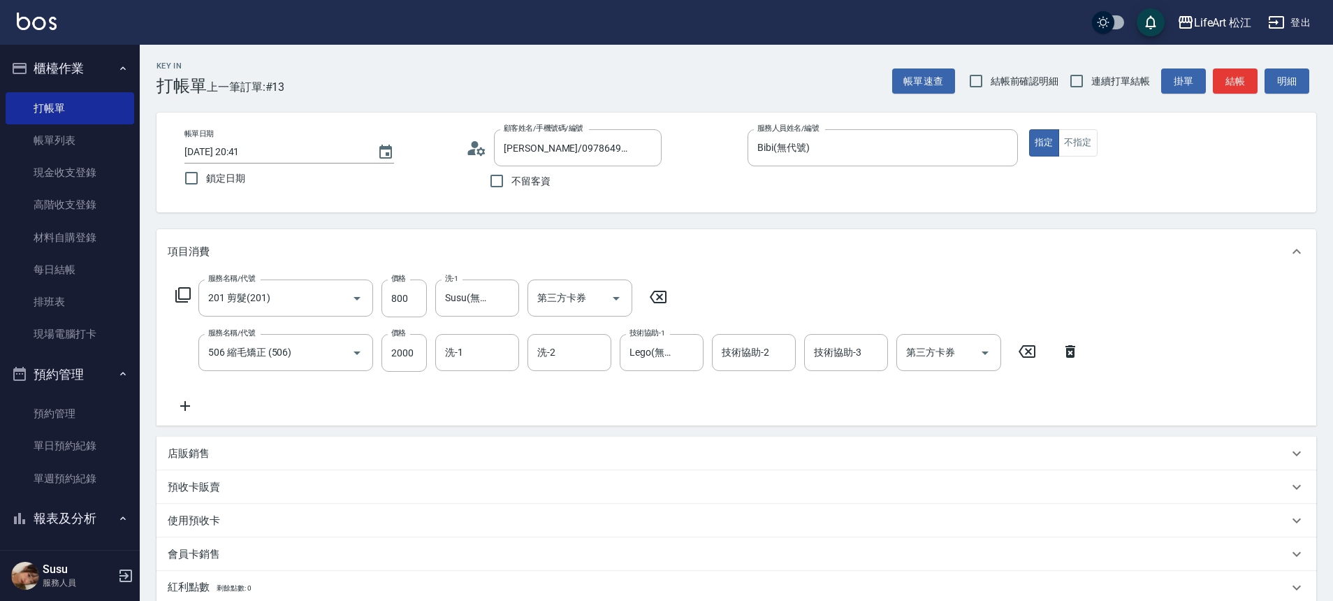
click at [189, 405] on icon at bounding box center [185, 406] width 35 height 17
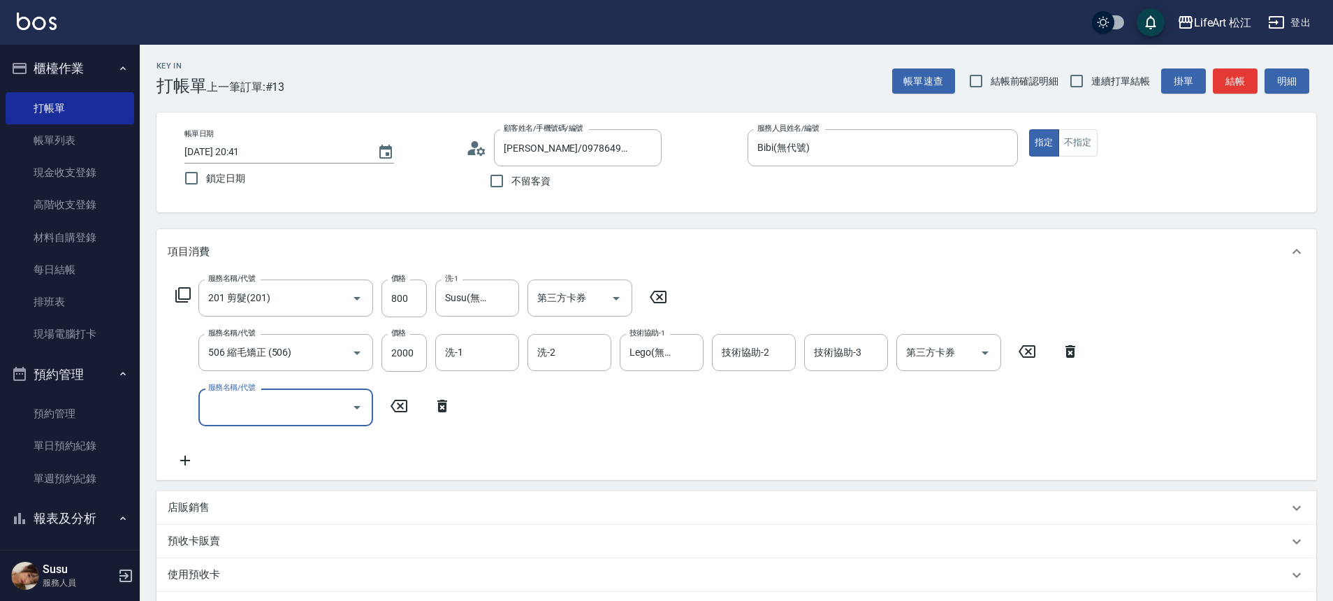
click at [243, 395] on input "服務名稱/代號" at bounding box center [275, 407] width 141 height 24
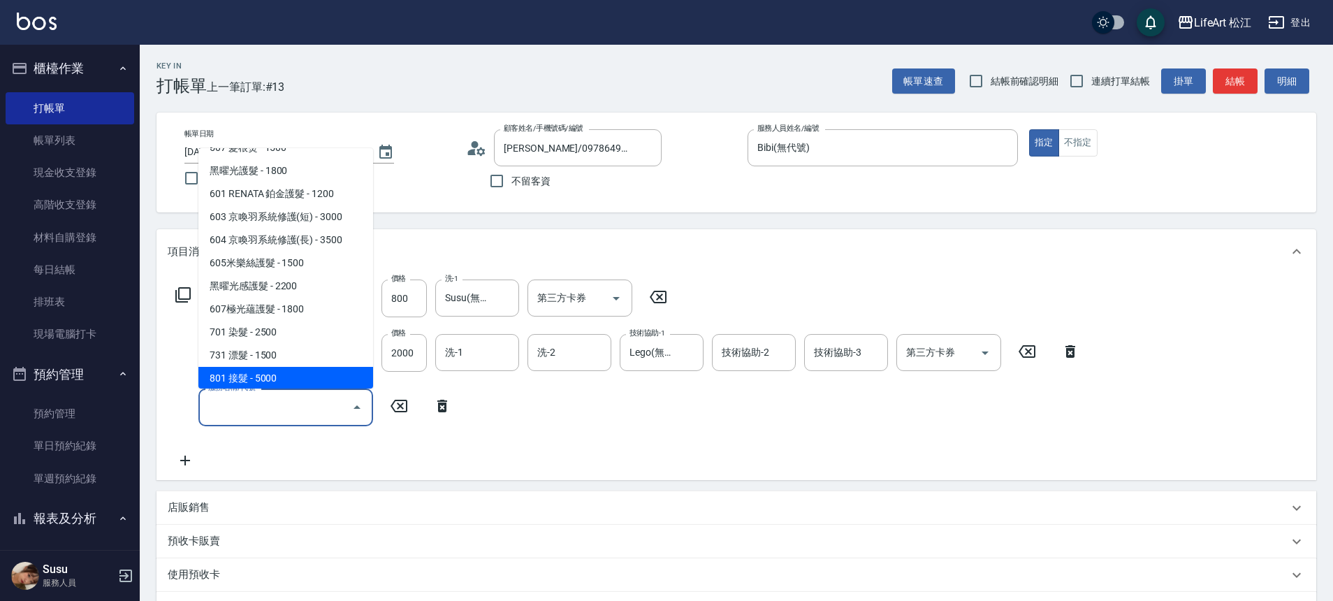
scroll to position [186, 0]
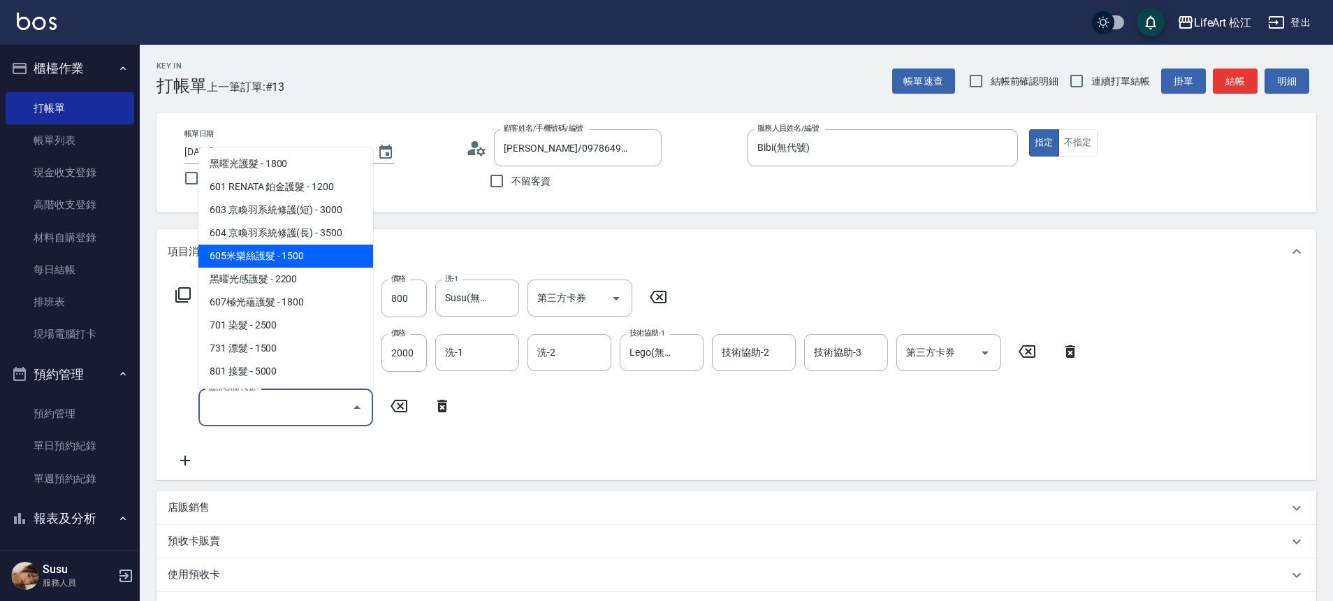
click at [295, 259] on span "605米樂絲護髮 - 1500" at bounding box center [285, 256] width 175 height 23
type input "605米樂絲護髮(605)"
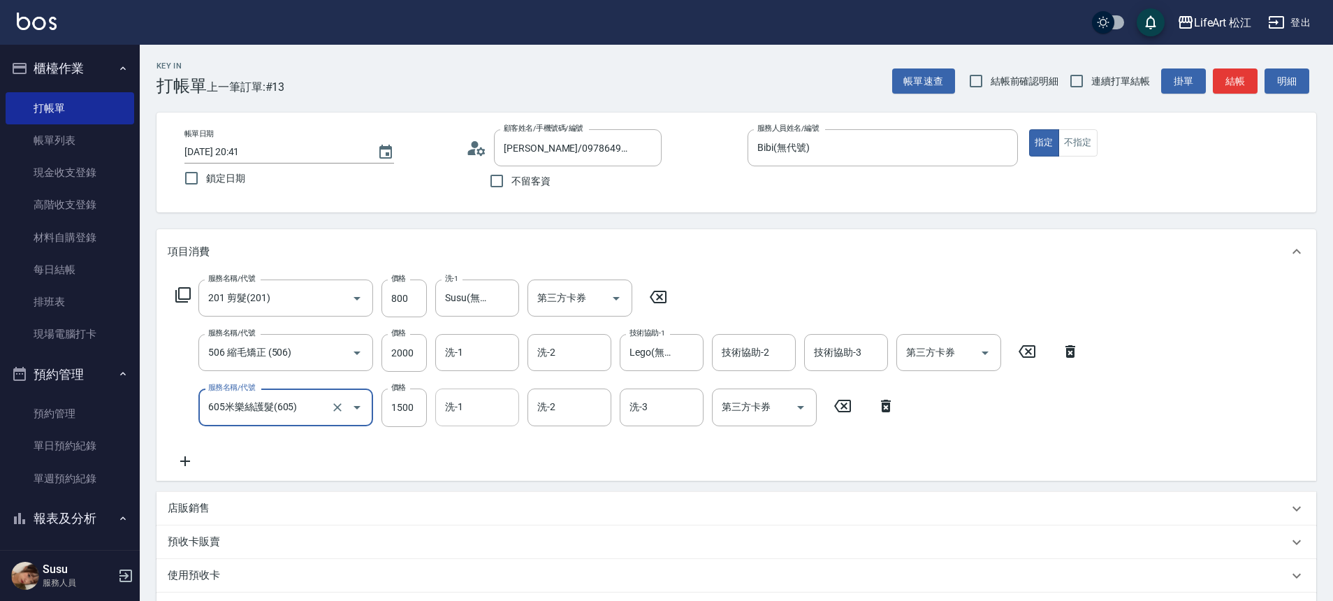
click at [465, 413] on input "洗-1" at bounding box center [477, 407] width 71 height 24
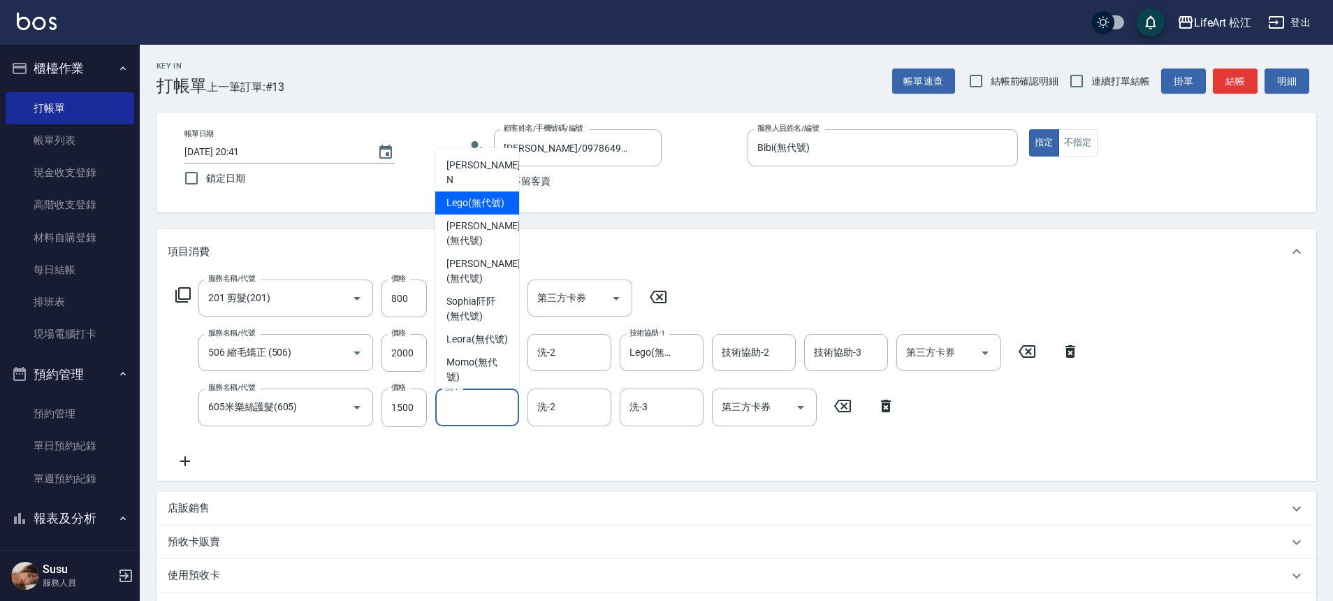
click at [473, 196] on span "Lego (無代號)" at bounding box center [476, 203] width 58 height 15
type input "Lego(無代號)"
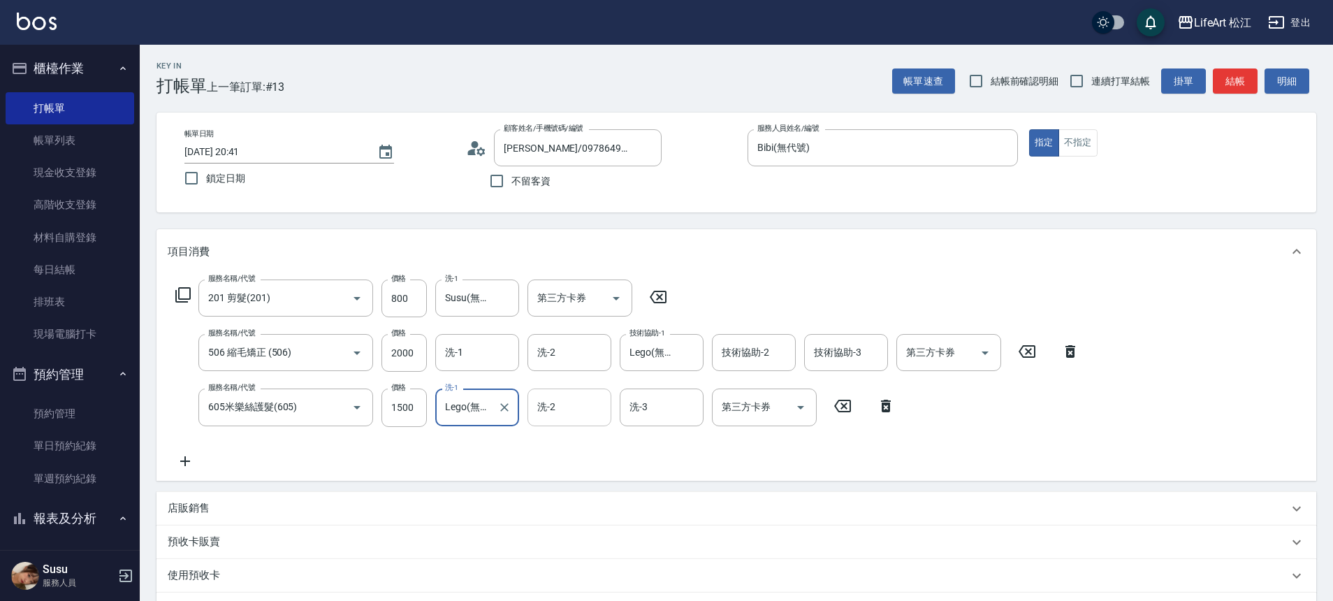
click at [573, 414] on input "洗-2" at bounding box center [569, 407] width 71 height 24
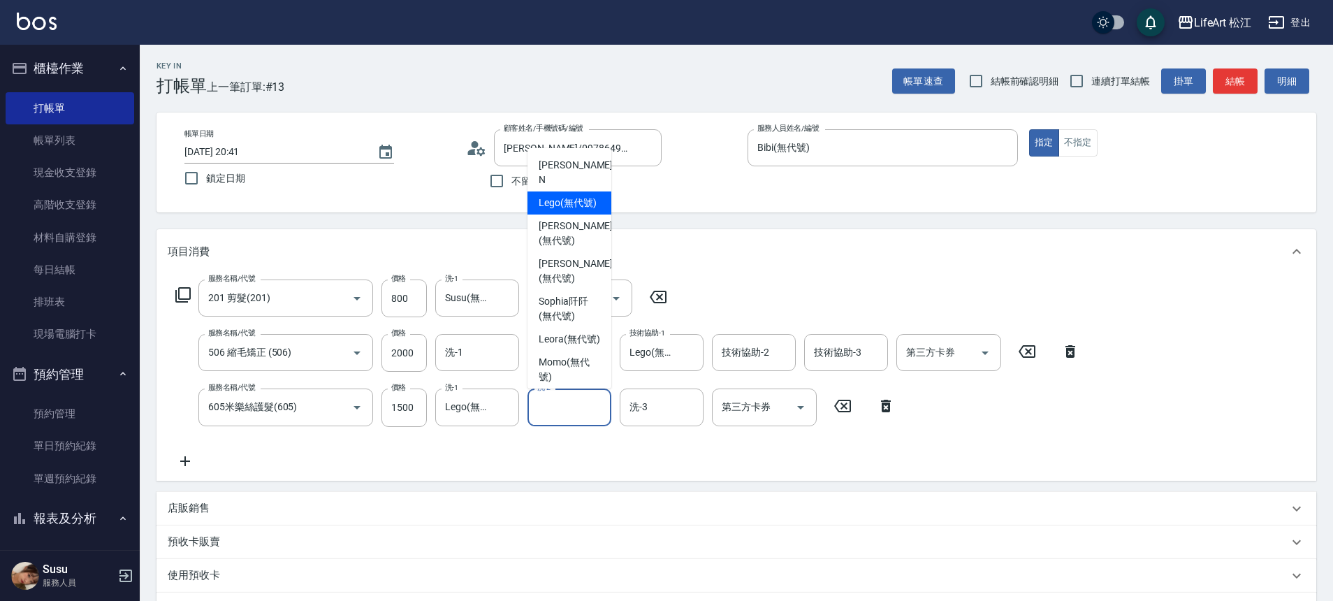
click at [583, 201] on span "Lego (無代號)" at bounding box center [568, 203] width 58 height 15
type input "Lego(無代號)"
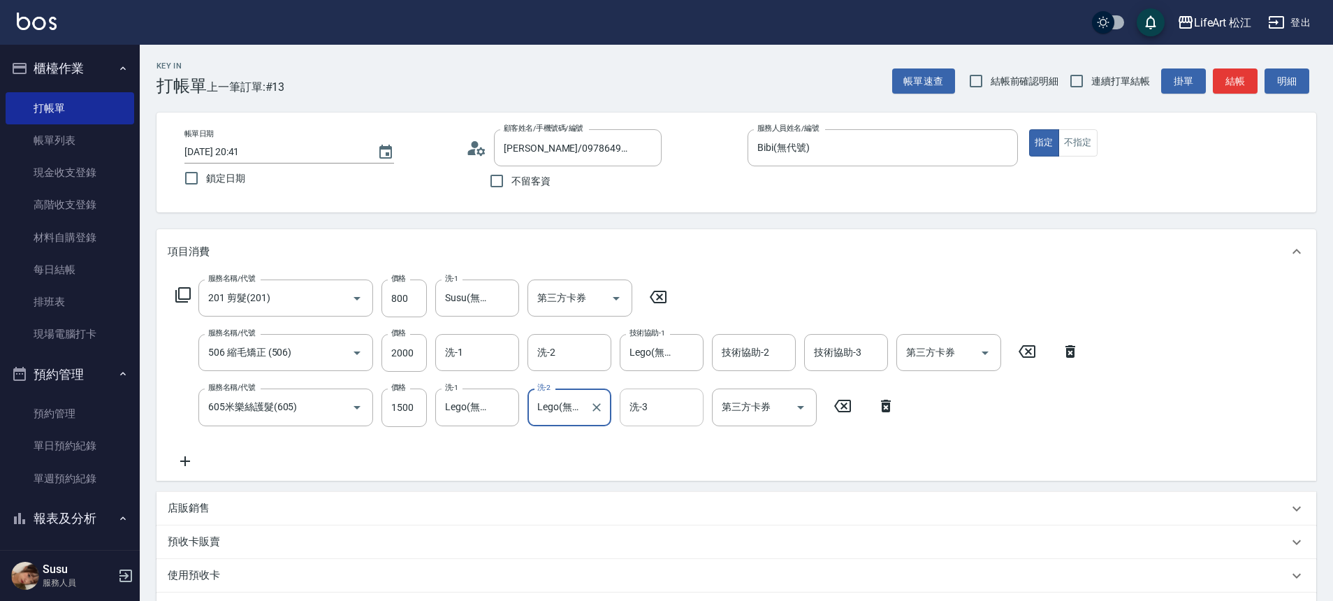
click at [669, 425] on div "洗-3" at bounding box center [662, 407] width 84 height 37
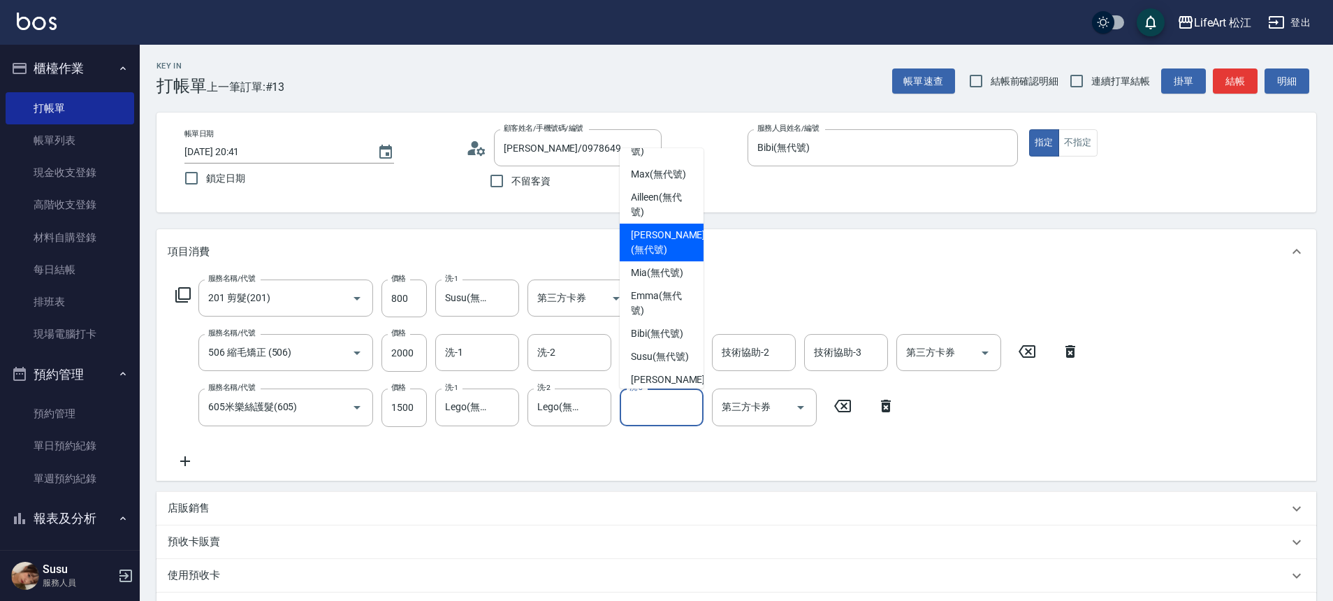
scroll to position [296, 0]
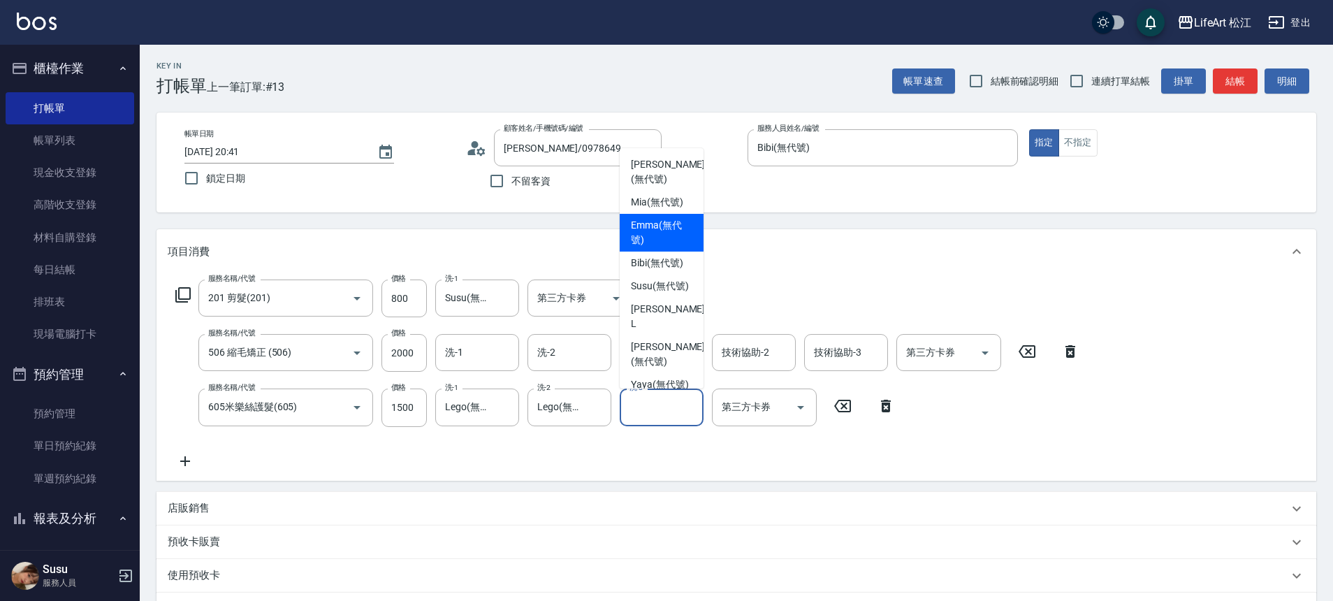
click at [678, 233] on div "[PERSON_NAME] (無代號)" at bounding box center [662, 233] width 84 height 38
type input "[PERSON_NAME](無代號)"
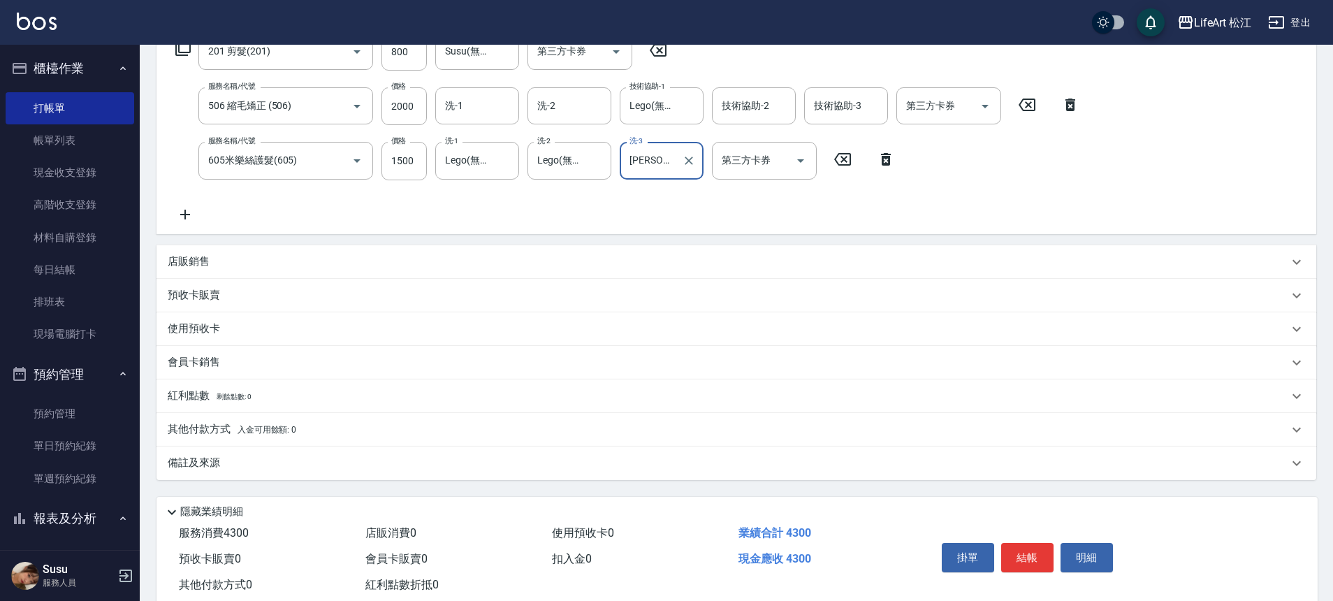
scroll to position [254, 0]
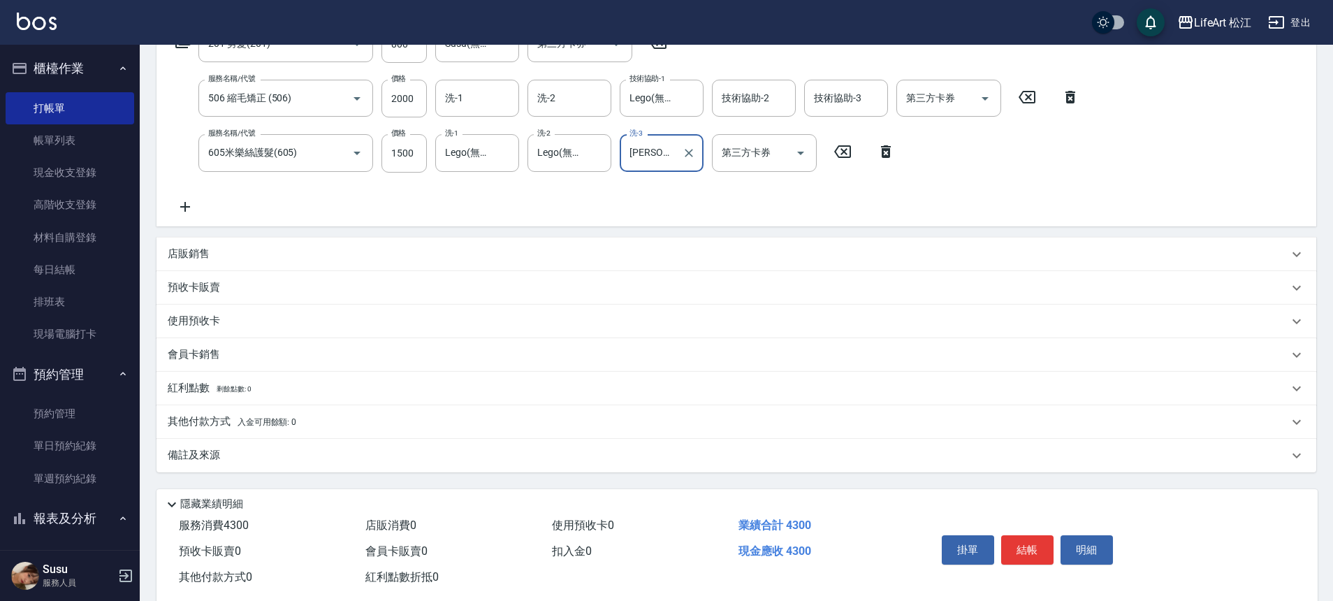
click at [277, 454] on div "備註及來源" at bounding box center [728, 455] width 1121 height 15
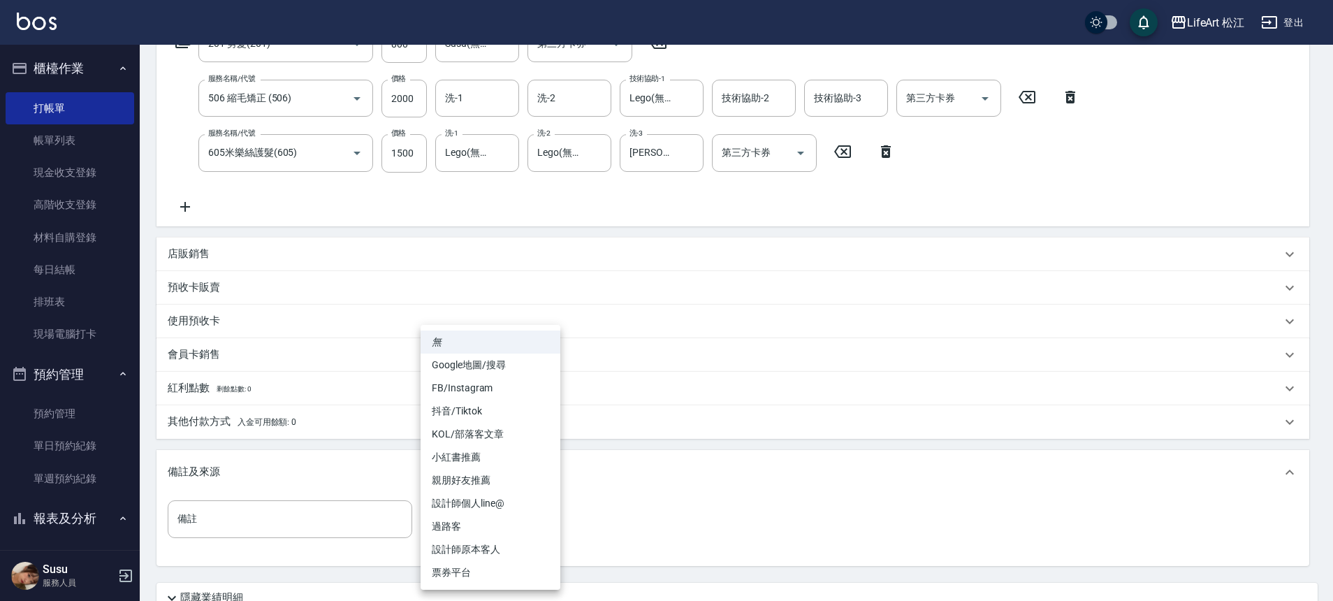
click at [475, 527] on body "LifeArt 松江 登出 櫃檯作業 打帳單 帳單列表 現金收支登錄 高階收支登錄 材料自購登錄 每日結帳 排班表 現場電腦打卡 預約管理 預約管理 單日預約…" at bounding box center [666, 232] width 1333 height 972
click at [487, 390] on li "FB/Instagram" at bounding box center [491, 388] width 140 height 23
type input "FB/Instagram"
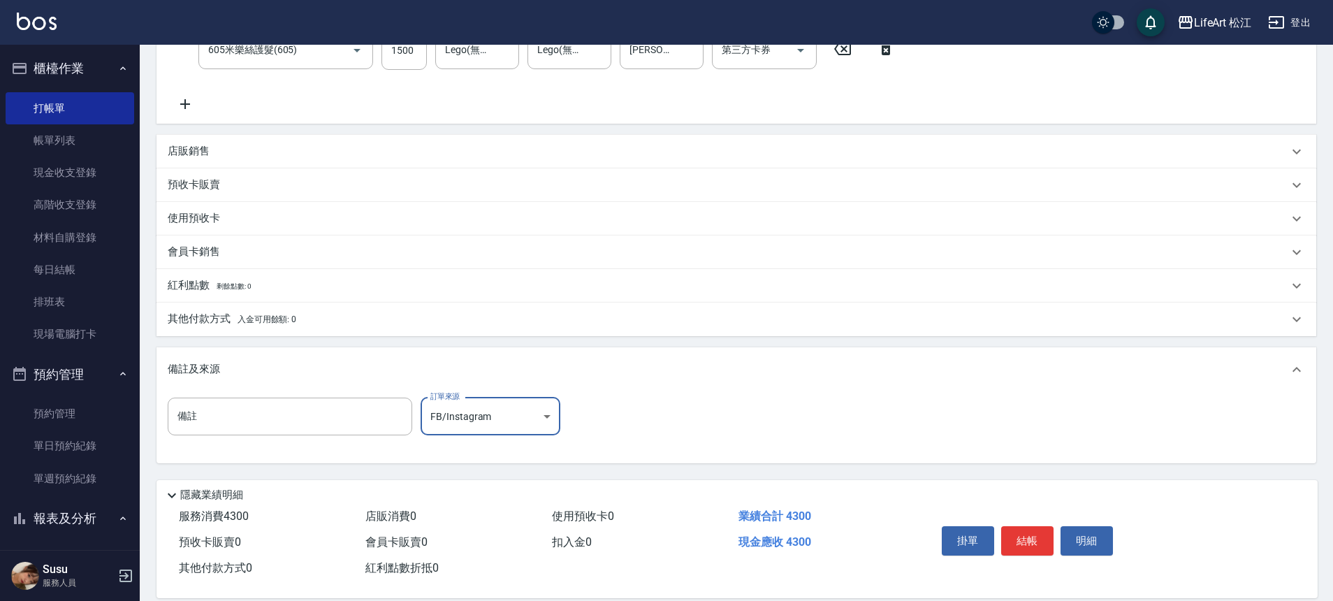
scroll to position [364, 0]
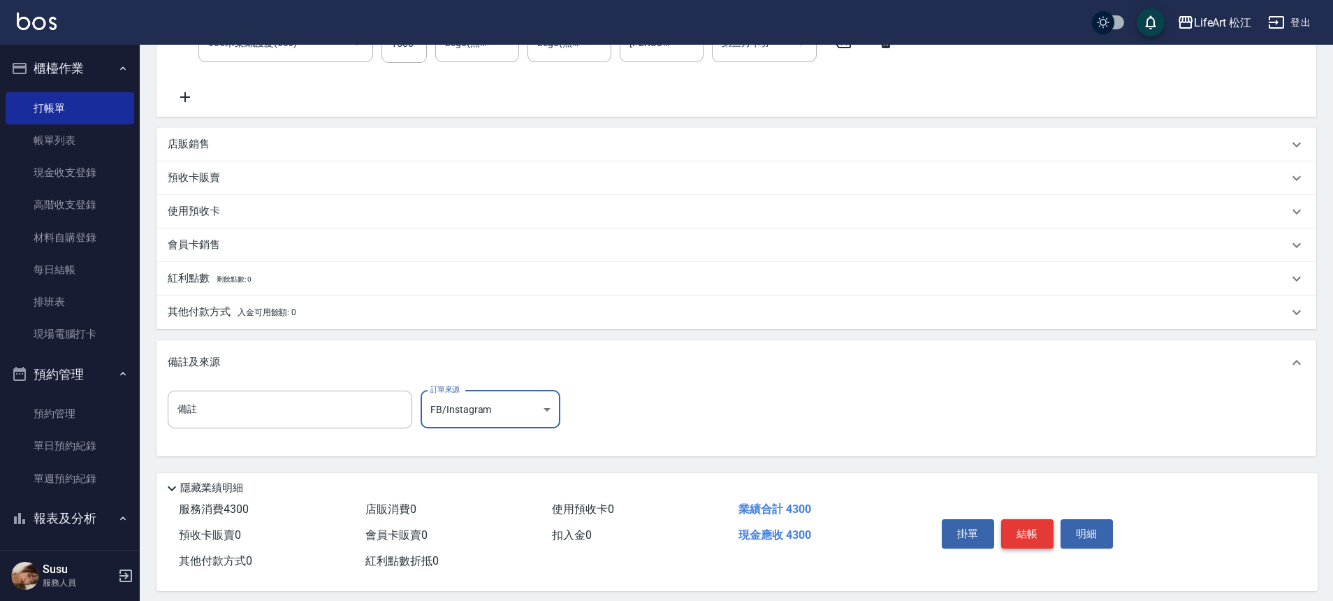
click at [1031, 530] on button "結帳" at bounding box center [1027, 533] width 52 height 29
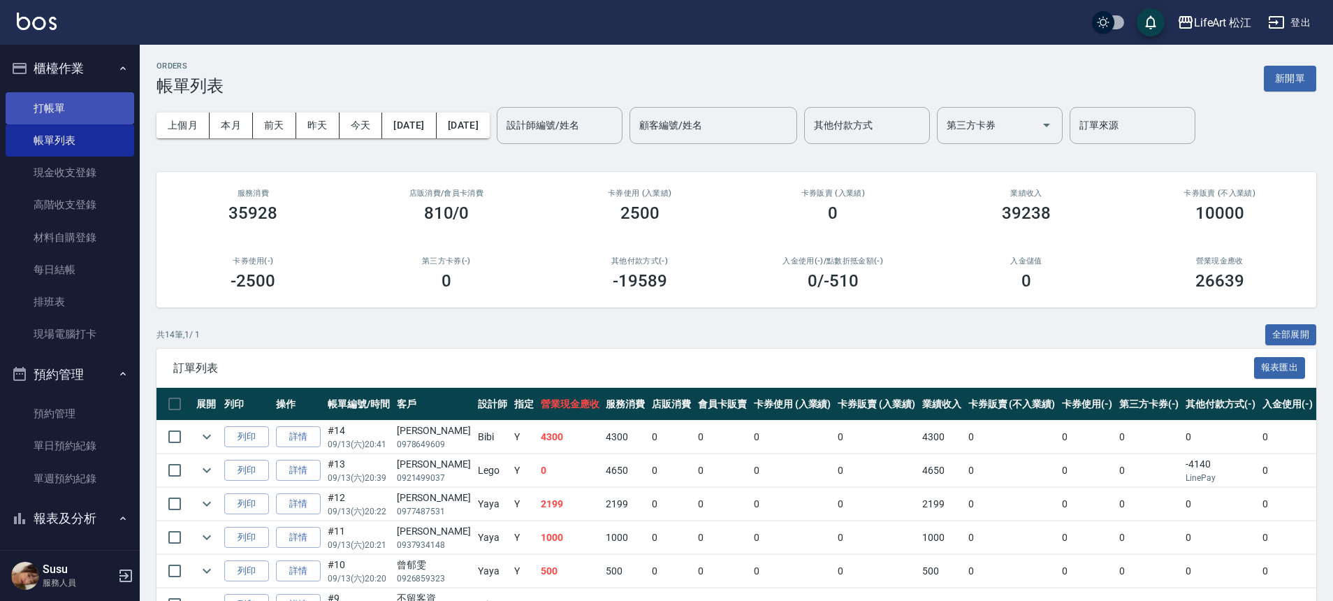
click at [64, 103] on link "打帳單" at bounding box center [70, 108] width 129 height 32
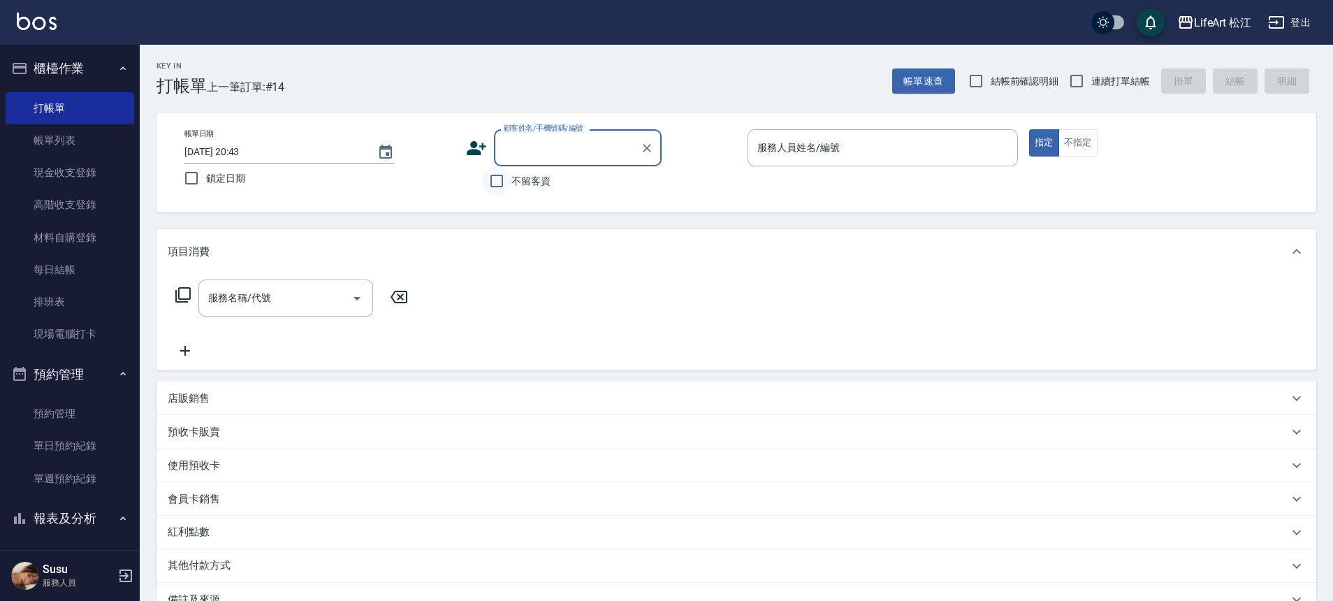
click at [506, 191] on input "不留客資" at bounding box center [496, 180] width 29 height 29
checkbox input "true"
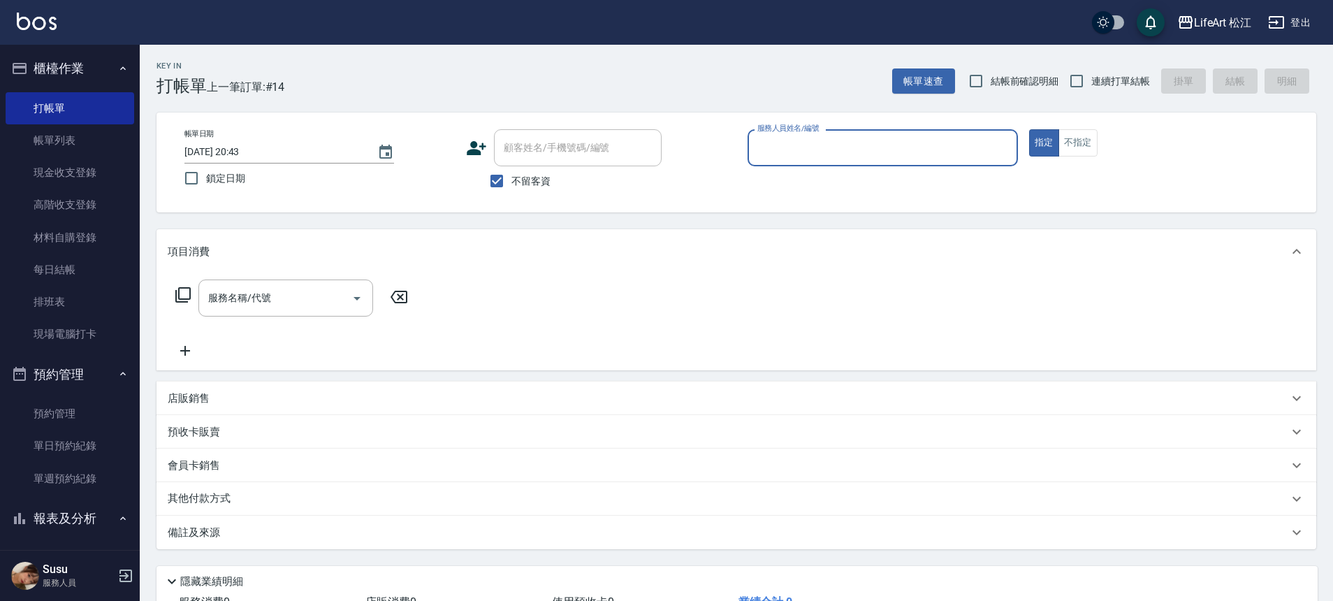
click at [844, 156] on input "服務人員姓名/編號" at bounding box center [883, 148] width 258 height 24
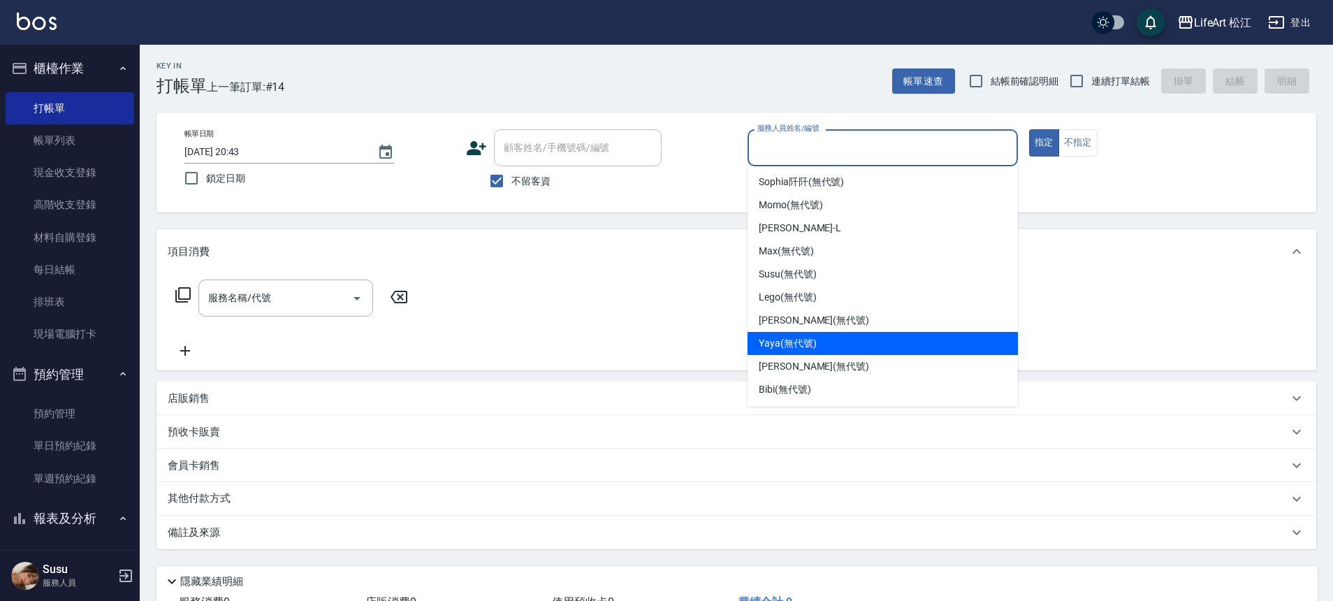
scroll to position [3, 0]
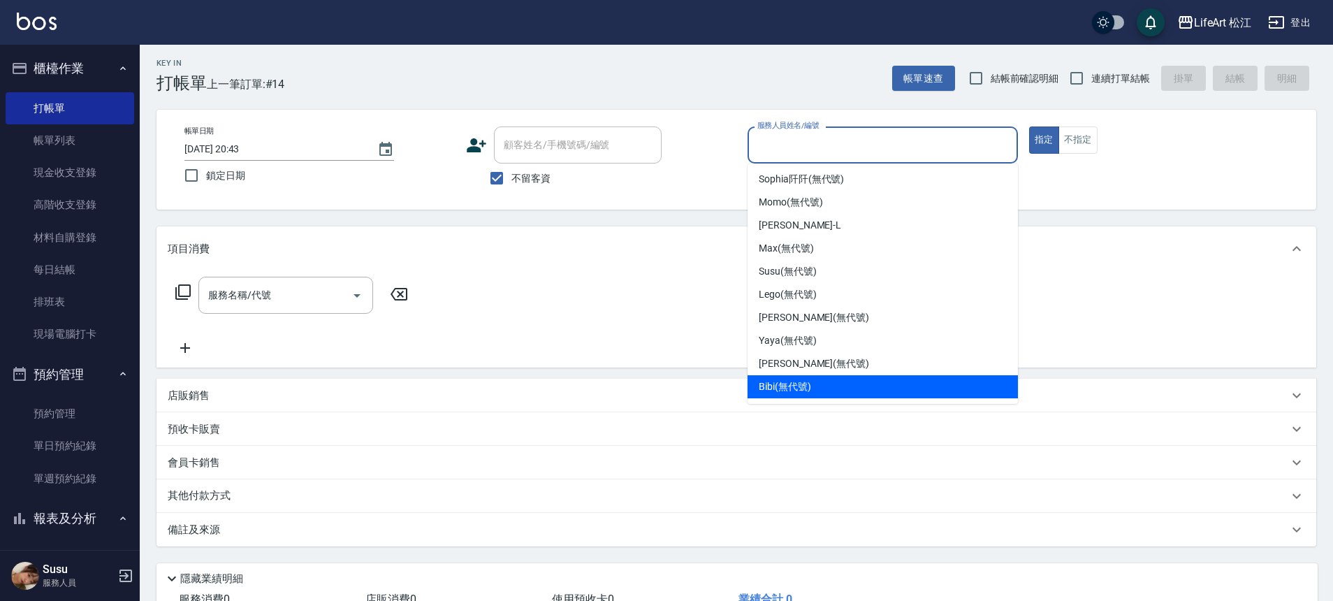
click at [822, 385] on div "Bibi (無代號)" at bounding box center [883, 386] width 270 height 23
type input "Bibi(無代號)"
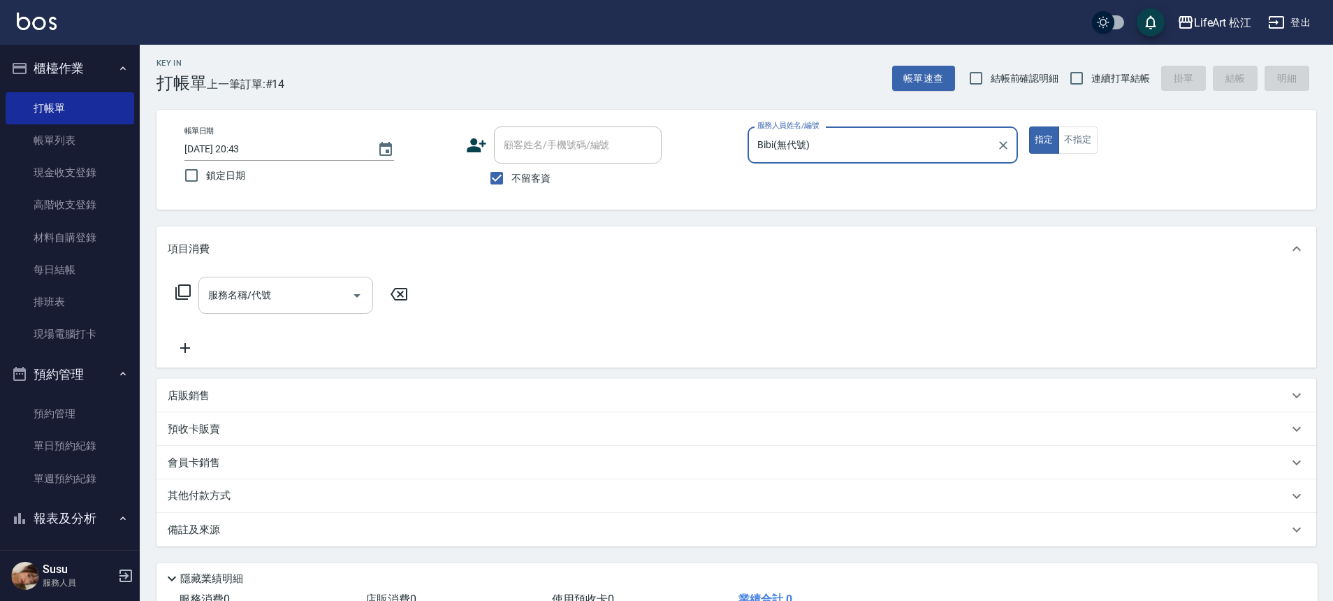
click at [286, 295] on input "服務名稱/代號" at bounding box center [275, 295] width 141 height 24
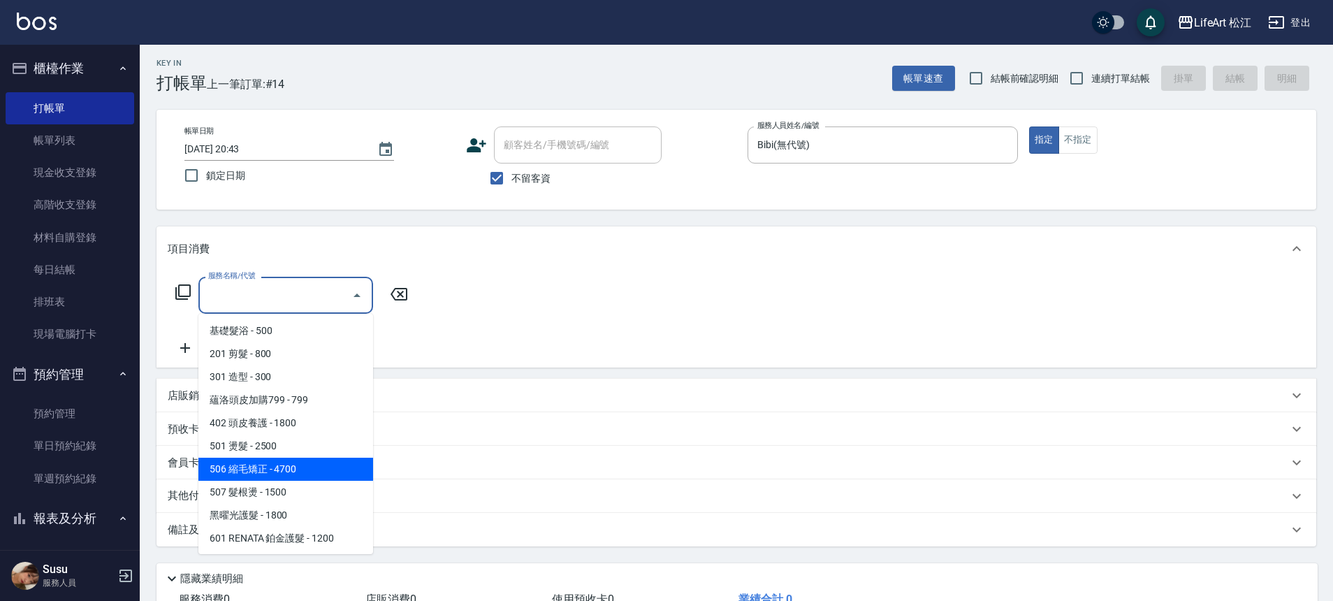
click at [292, 472] on span "506 縮毛矯正 - 4700" at bounding box center [285, 469] width 175 height 23
type input "506 縮毛矯正 (506)"
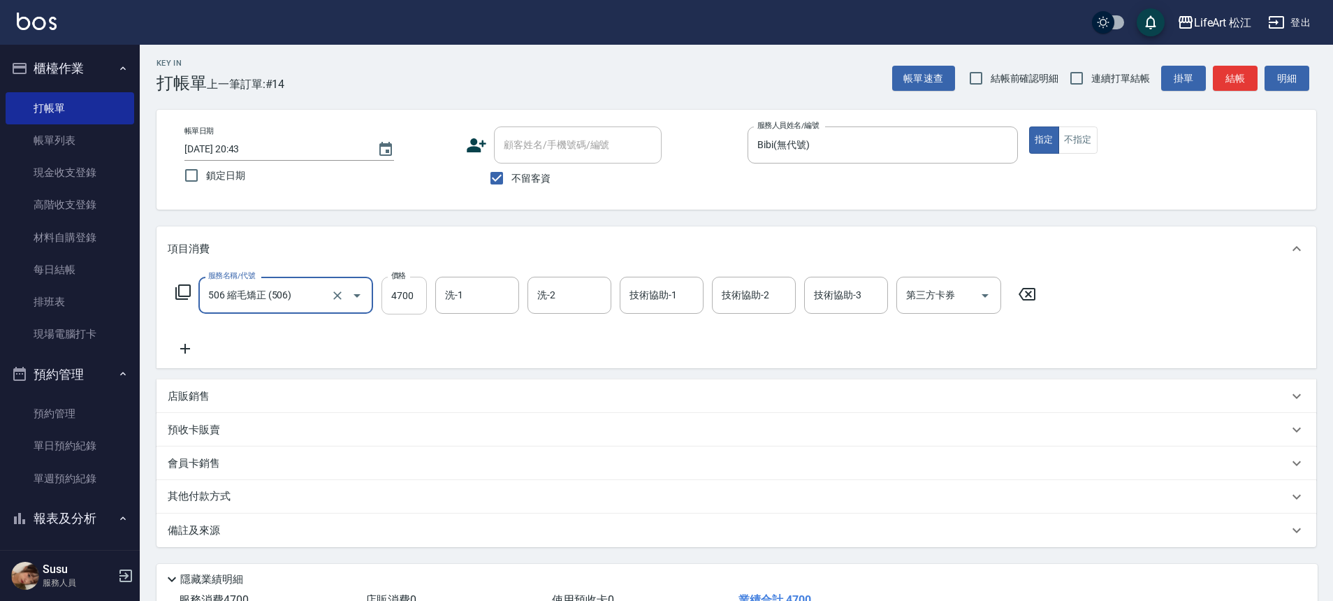
click at [417, 293] on input "4700" at bounding box center [404, 296] width 45 height 38
type input "1500"
click at [186, 347] on icon at bounding box center [185, 349] width 10 height 10
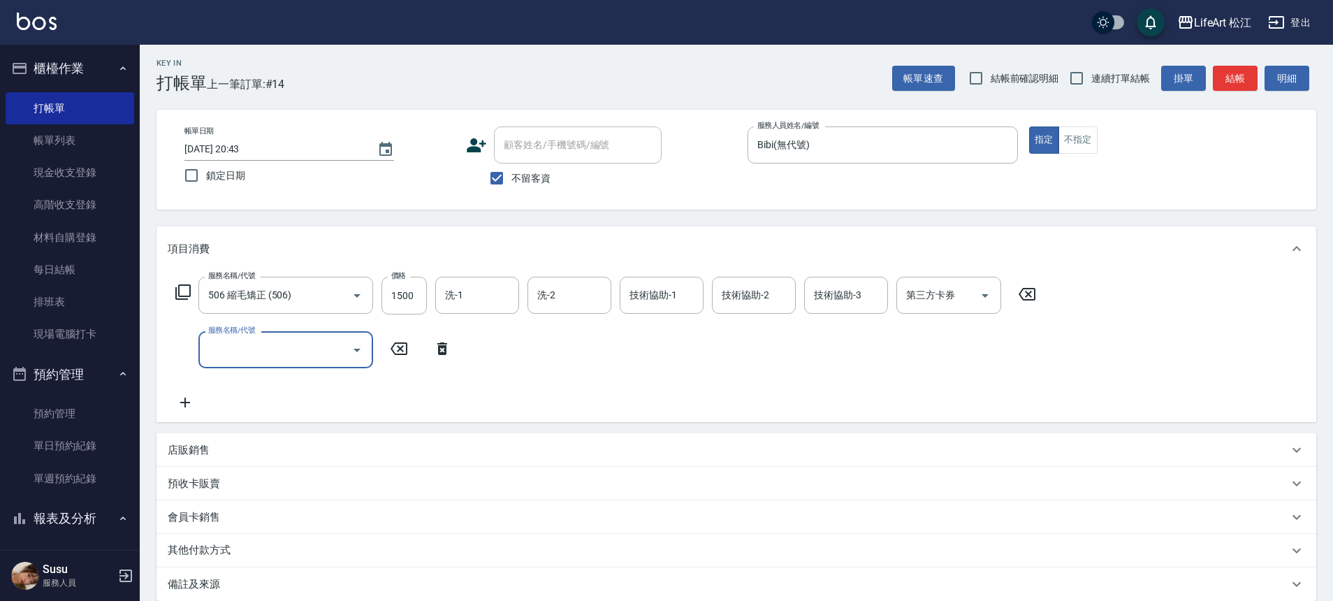
click at [277, 345] on input "服務名稱/代號" at bounding box center [275, 350] width 141 height 24
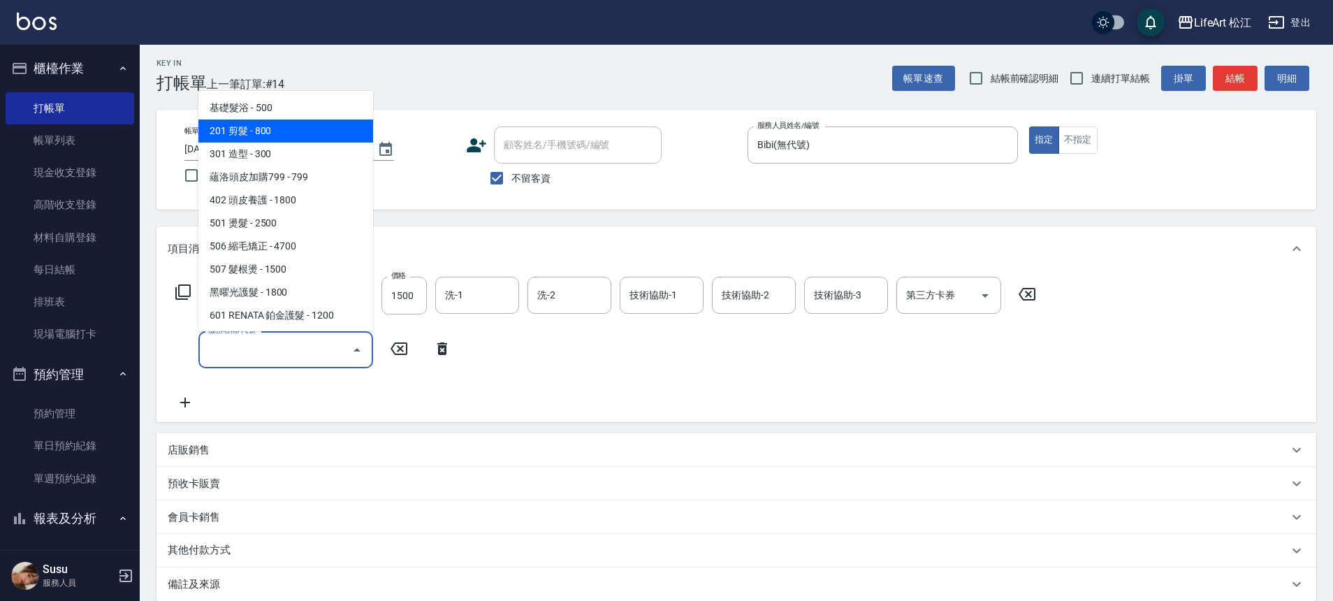
click at [297, 131] on span "201 剪髮 - 800" at bounding box center [285, 130] width 175 height 23
type input "201 剪髮(201)"
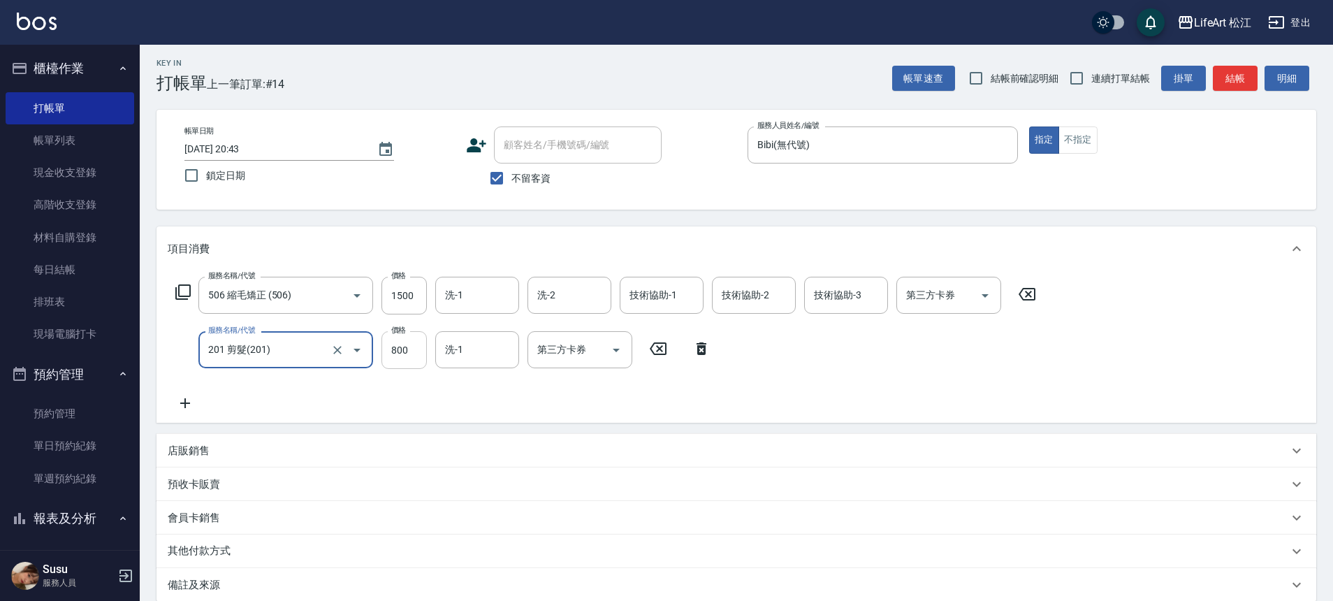
click at [406, 350] on input "800" at bounding box center [404, 350] width 45 height 38
type input "500"
click at [187, 405] on icon at bounding box center [185, 403] width 35 height 17
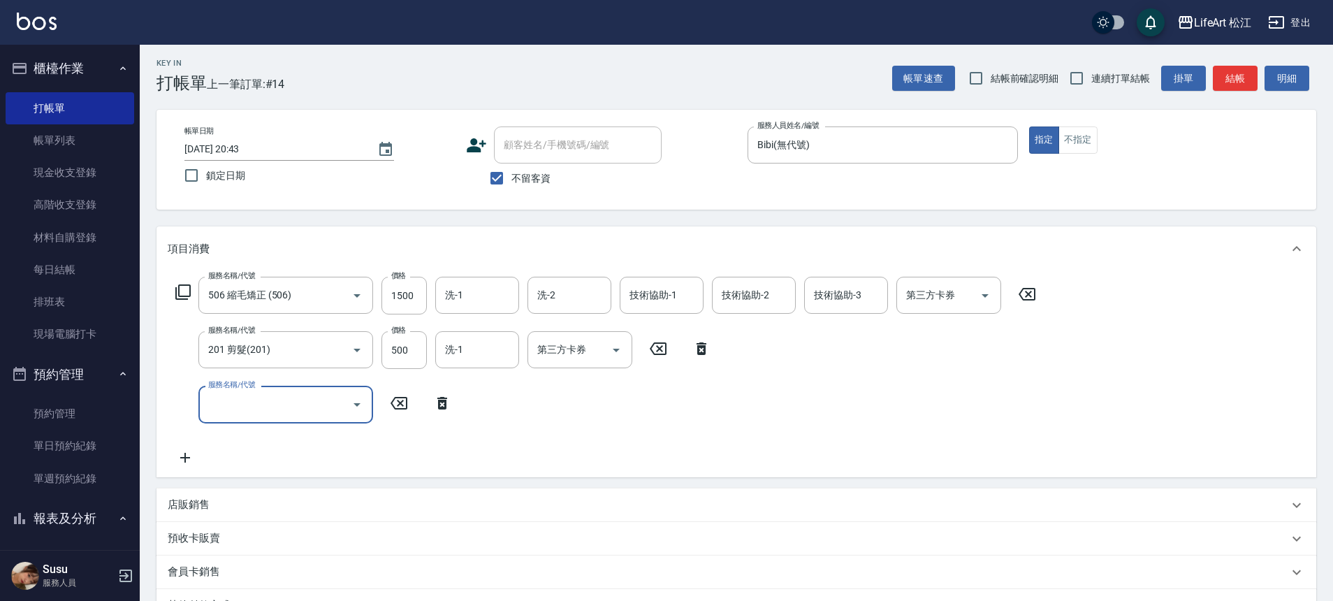
click at [247, 398] on input "服務名稱/代號" at bounding box center [275, 404] width 141 height 24
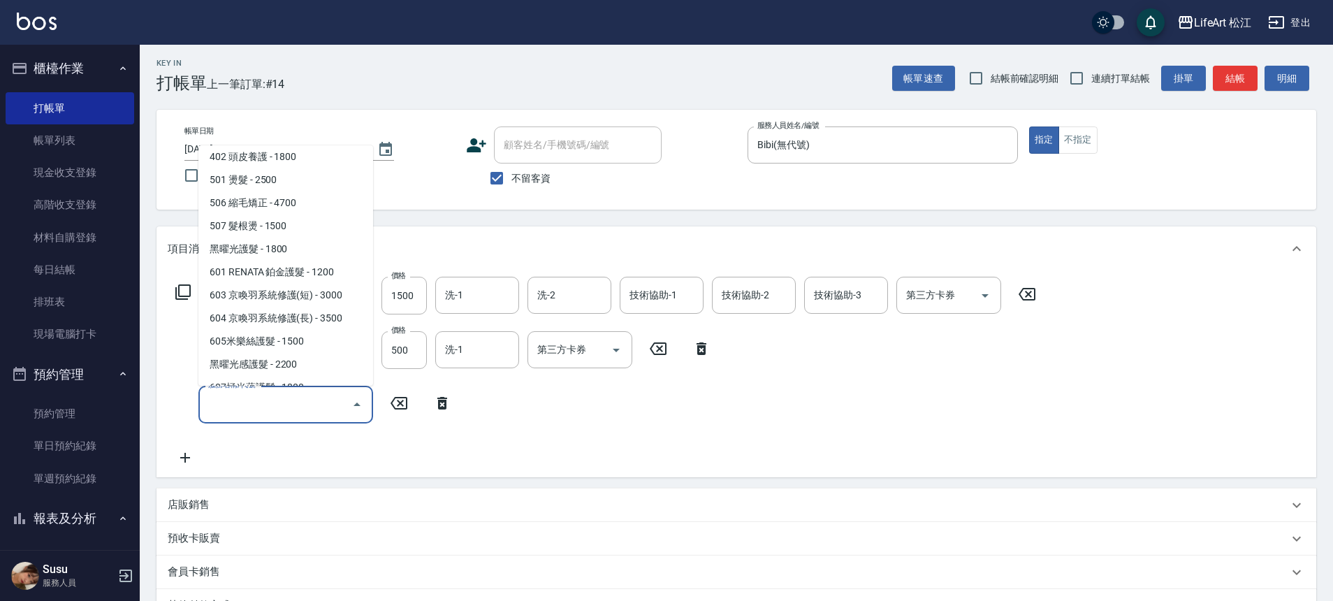
scroll to position [186, 0]
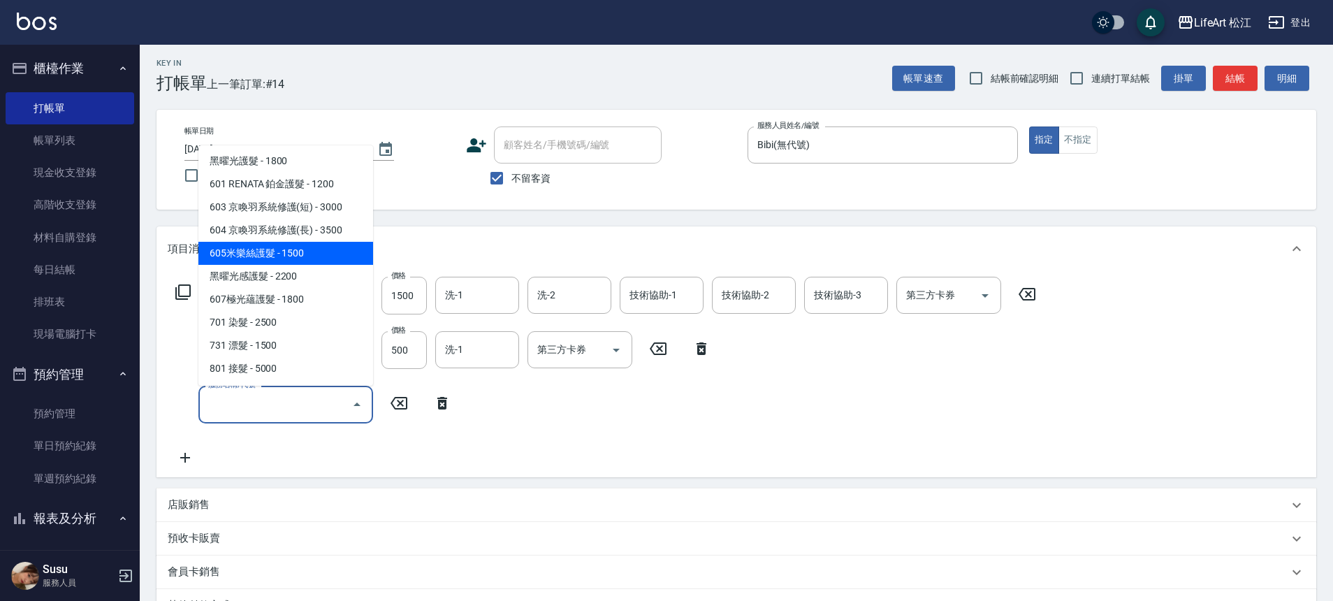
click at [279, 243] on span "605米樂絲護髮 - 1500" at bounding box center [285, 253] width 175 height 23
type input "605米樂絲護髮(605)"
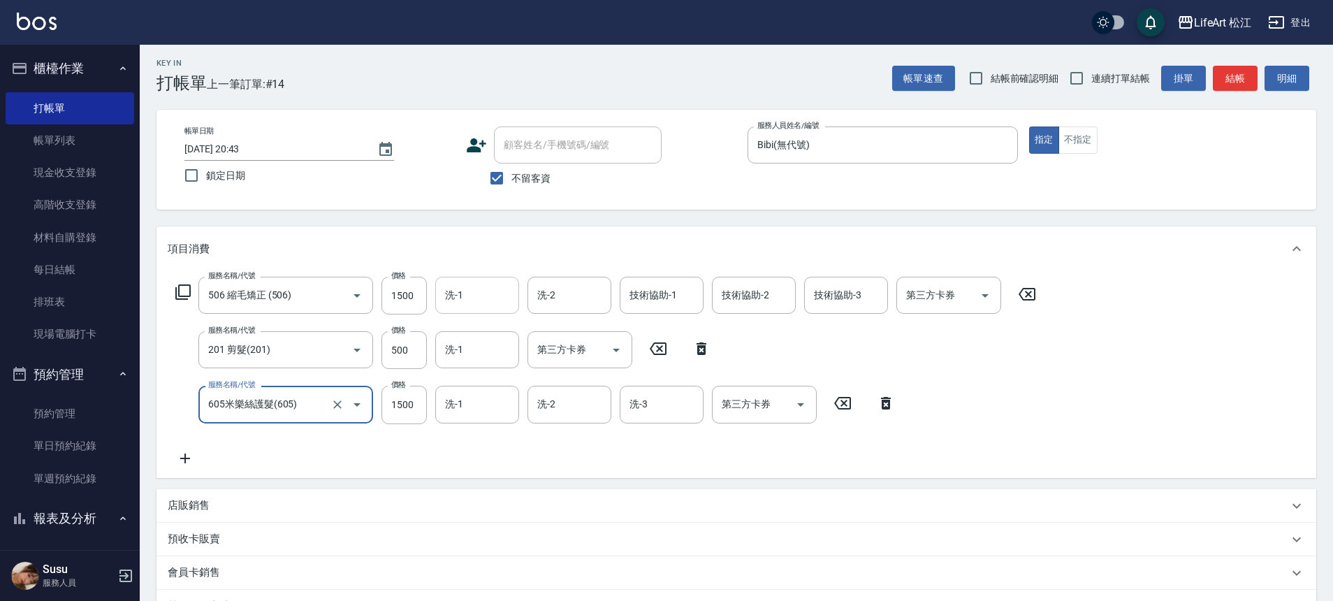
click at [467, 303] on input "洗-1" at bounding box center [477, 295] width 71 height 24
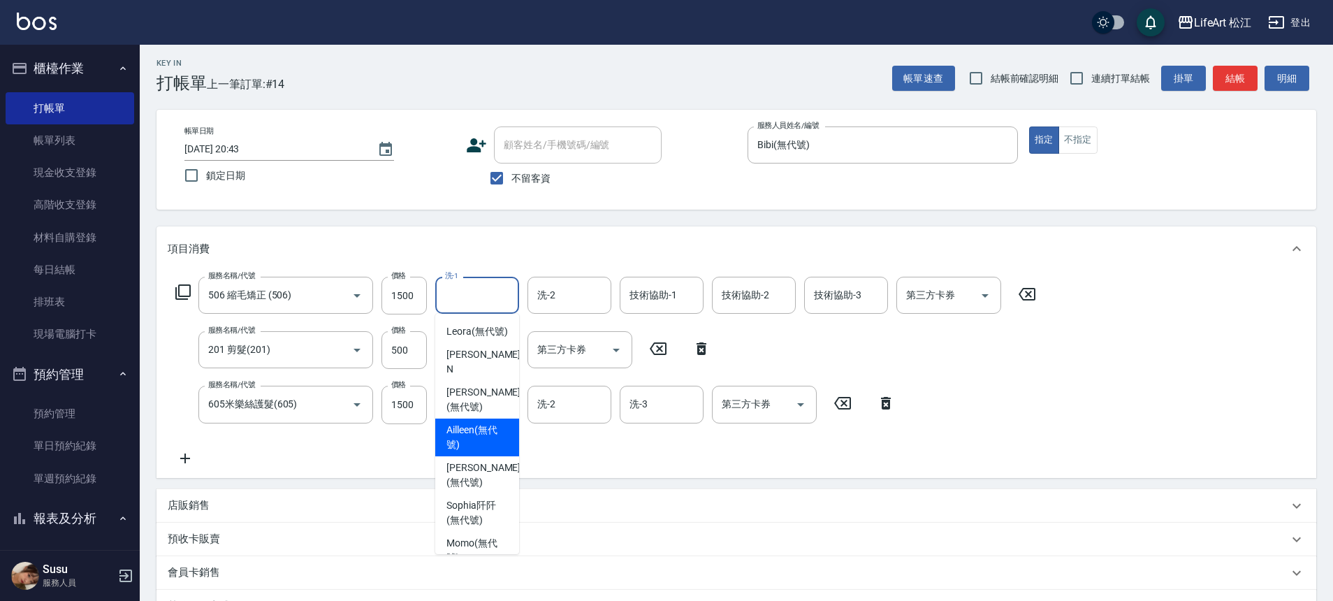
scroll to position [0, 0]
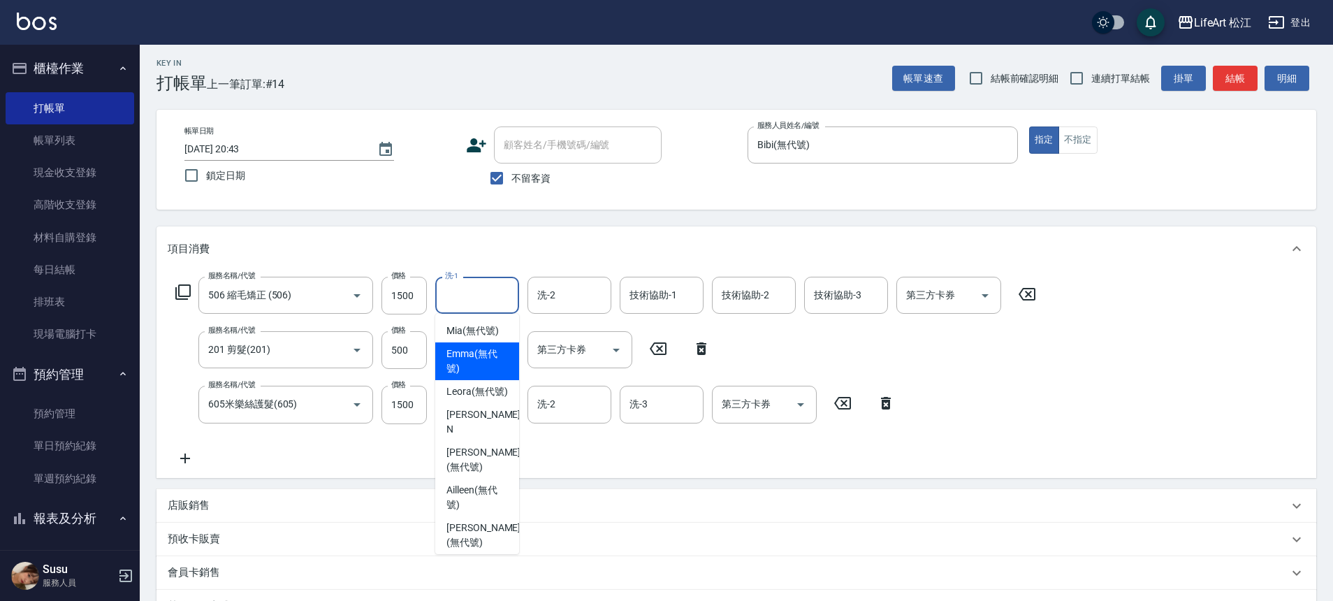
click at [475, 355] on span "[PERSON_NAME] (無代號)" at bounding box center [477, 361] width 61 height 29
type input "[PERSON_NAME](無代號)"
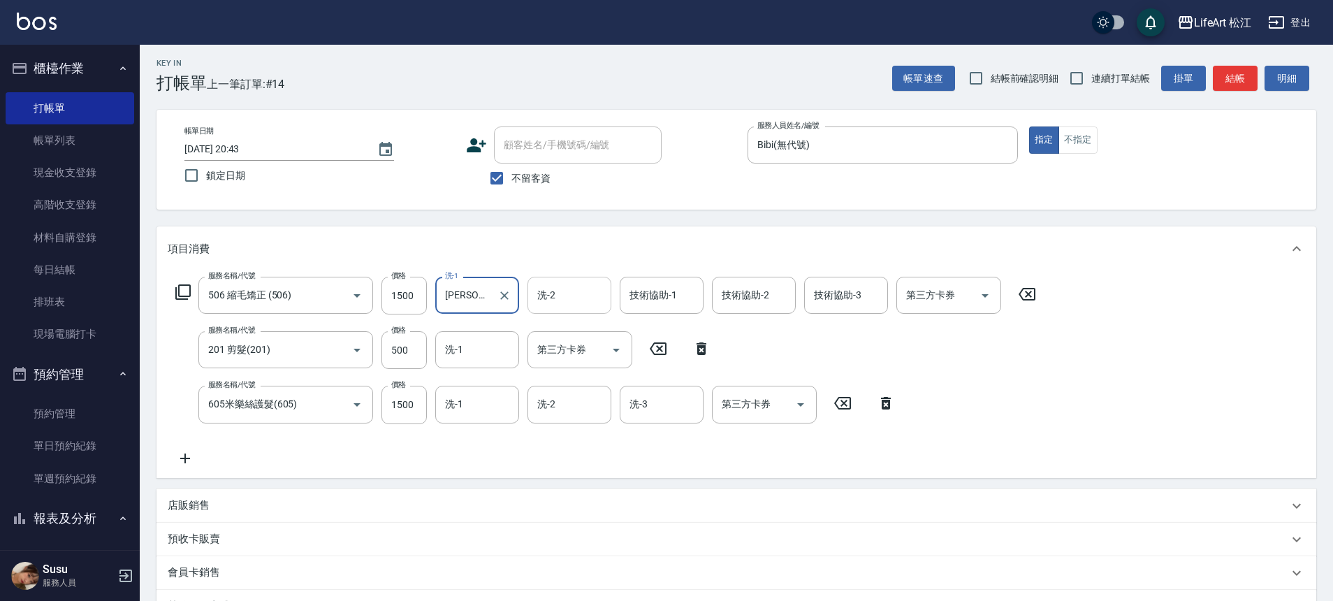
click at [543, 299] on div "洗-2 洗-2" at bounding box center [570, 295] width 84 height 37
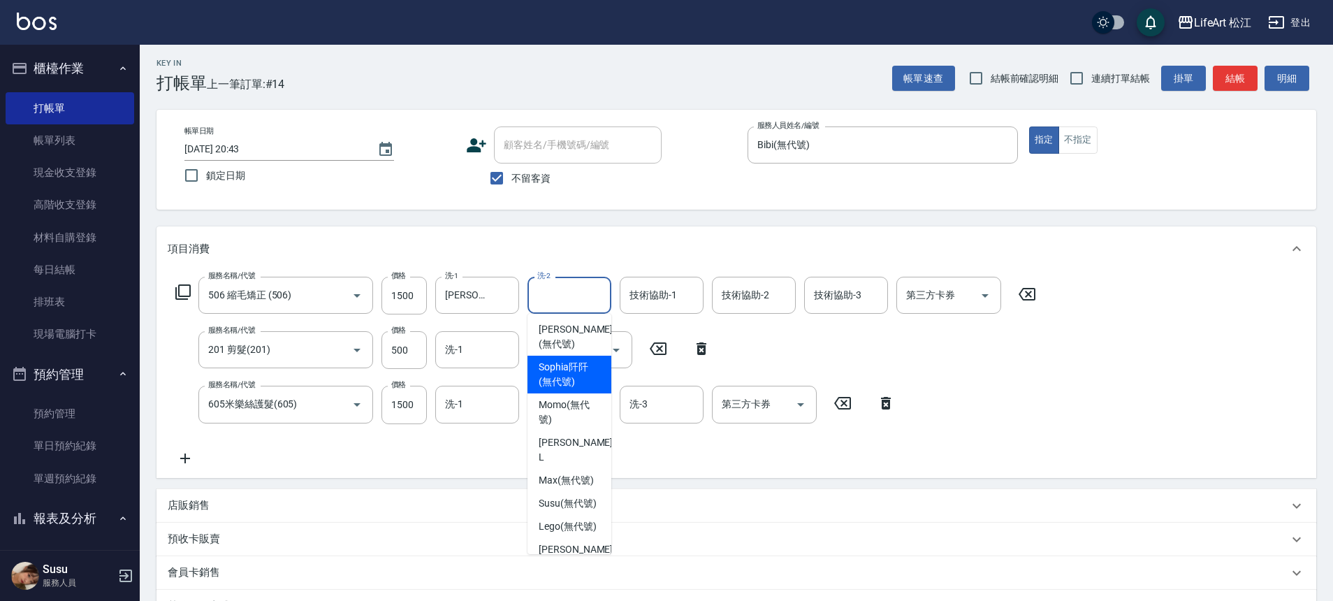
scroll to position [208, 0]
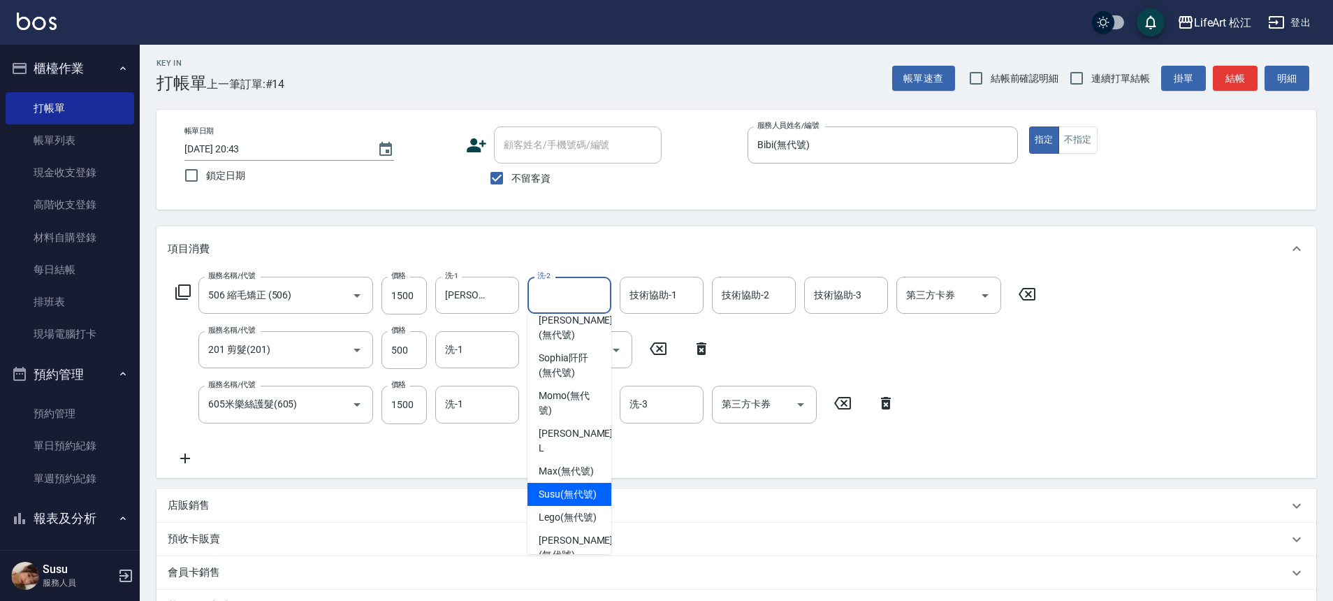
click at [556, 502] on span "Susu (無代號)" at bounding box center [568, 494] width 58 height 15
type input "Susu(無代號)"
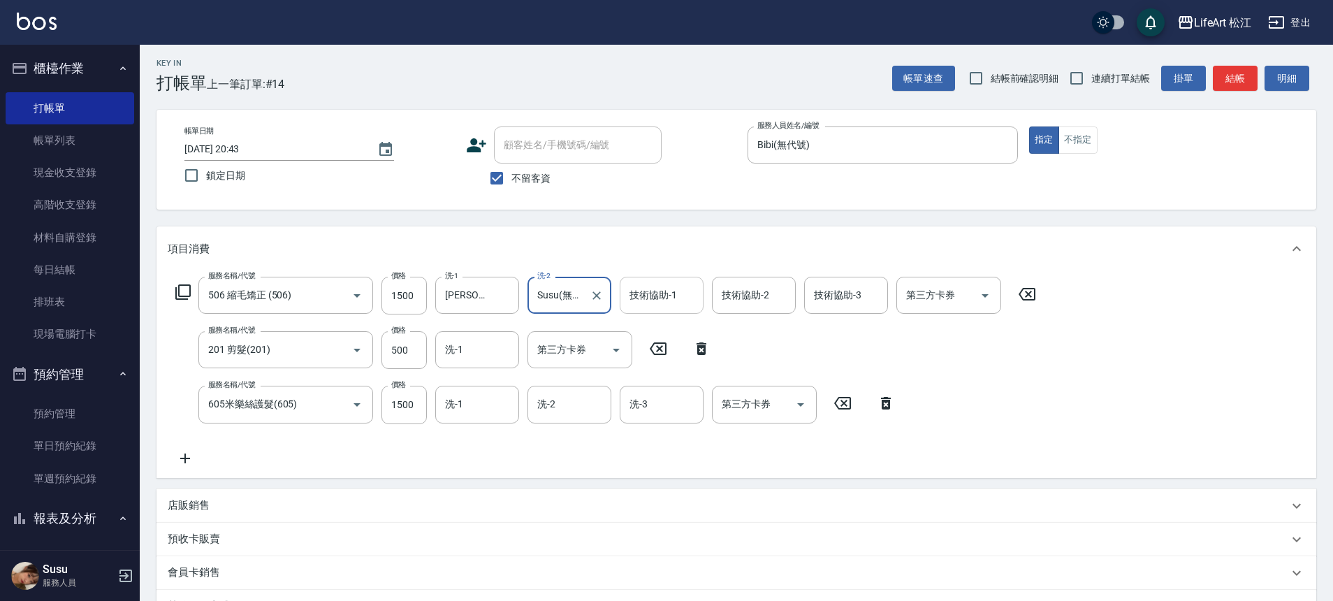
click at [647, 299] on div "技術協助-1 技術協助-1" at bounding box center [662, 295] width 84 height 37
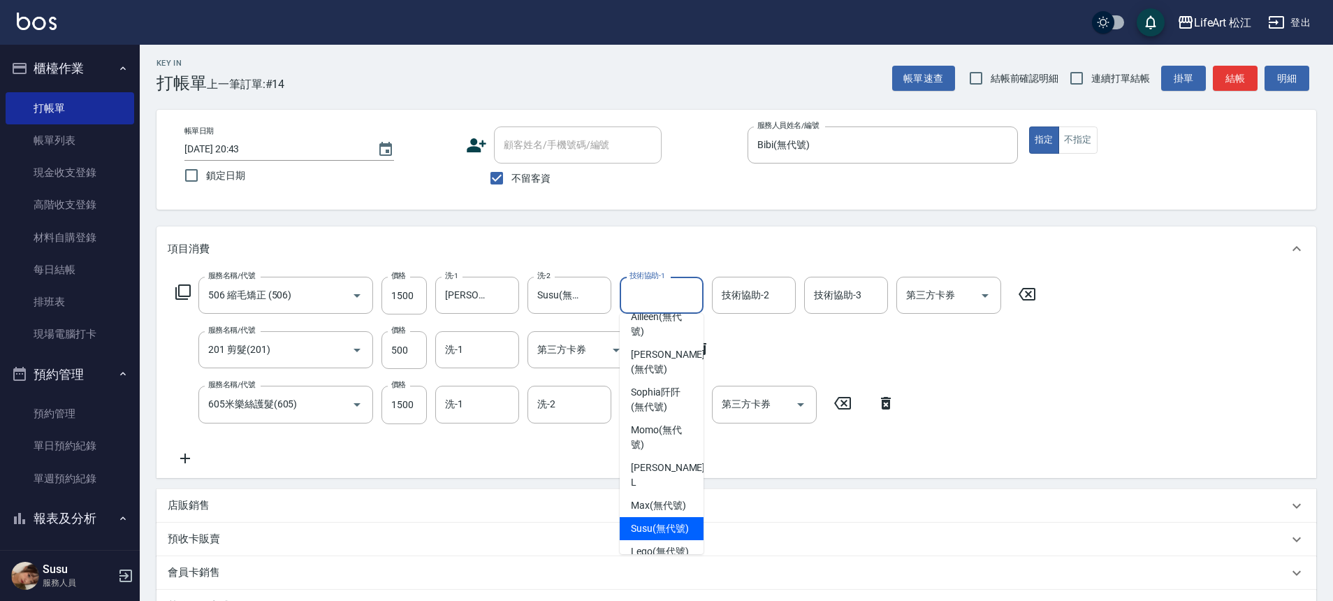
scroll to position [233, 0]
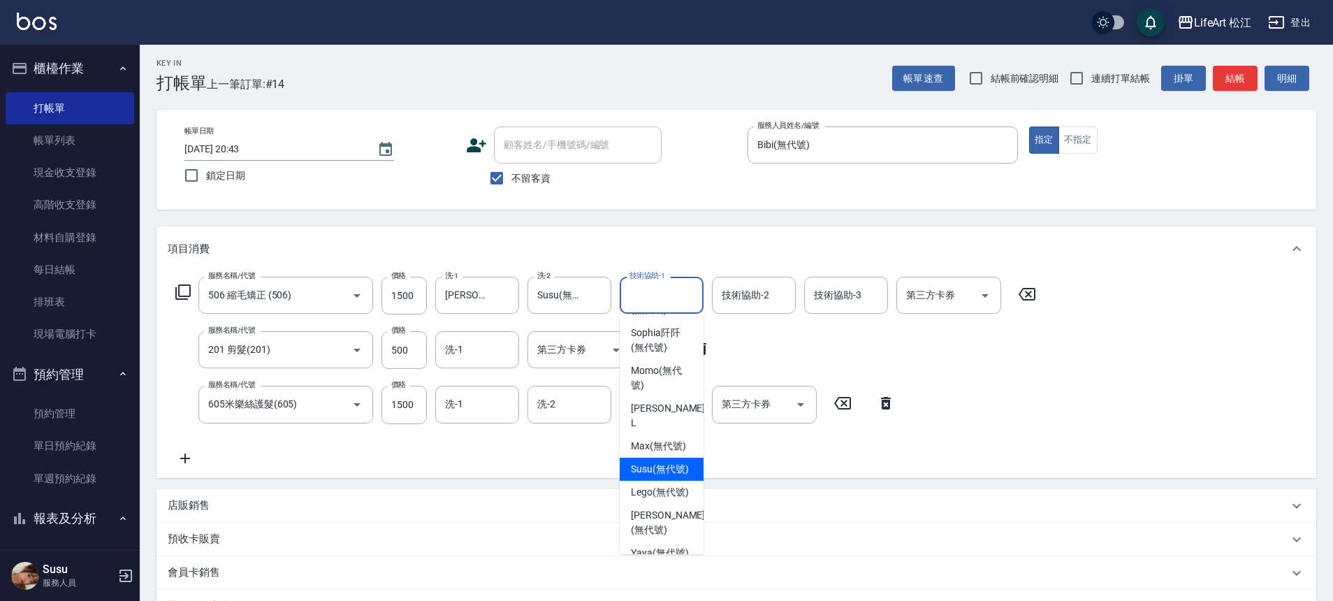
click at [655, 477] on span "Susu (無代號)" at bounding box center [660, 469] width 58 height 15
type input "Susu(無代號)"
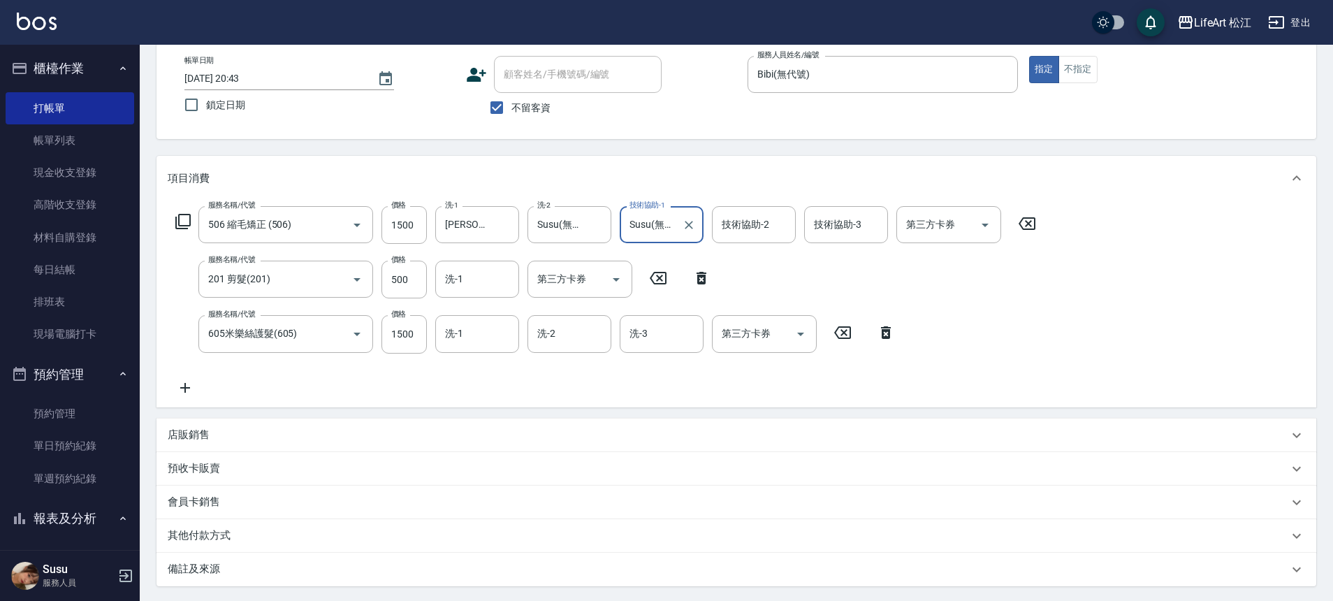
scroll to position [131, 0]
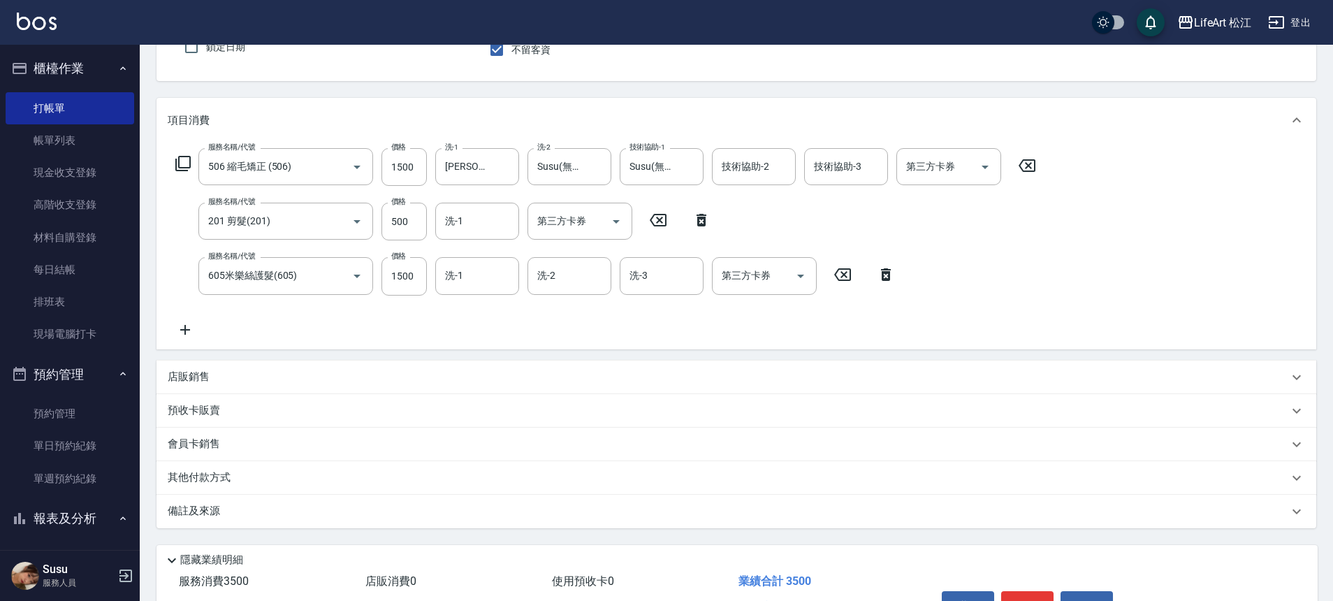
click at [190, 514] on p "備註及來源" at bounding box center [194, 511] width 52 height 15
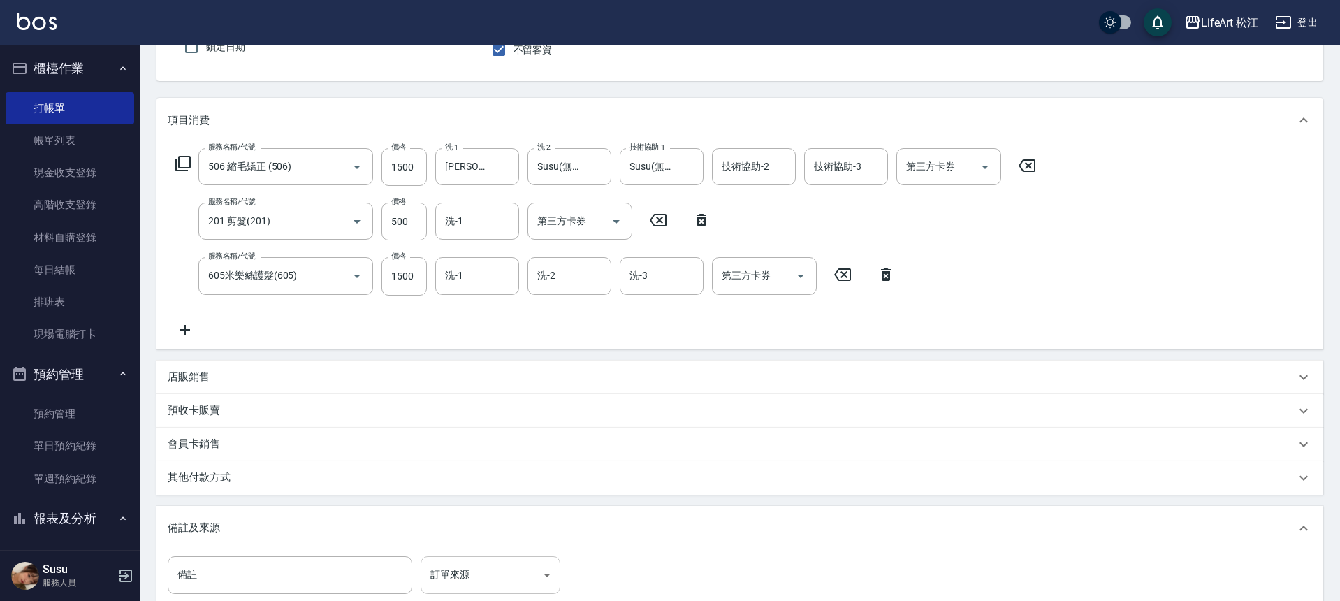
click at [479, 562] on body "LifeArt 松江 登出 櫃檯作業 打帳單 帳單列表 現金收支登錄 高階收支登錄 材料自購登錄 每日結帳 排班表 現場電腦打卡 預約管理 預約管理 單日預約…" at bounding box center [670, 321] width 1340 height 905
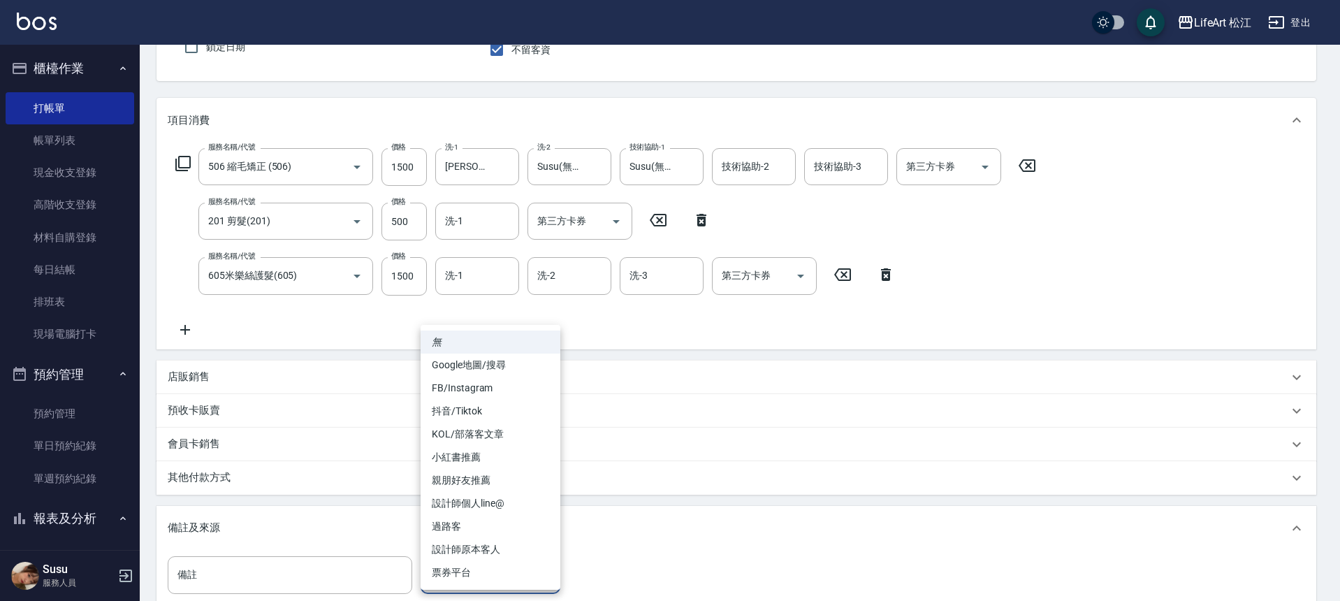
click at [475, 544] on li "設計師原本客人" at bounding box center [491, 549] width 140 height 23
type input "設計師原本客人"
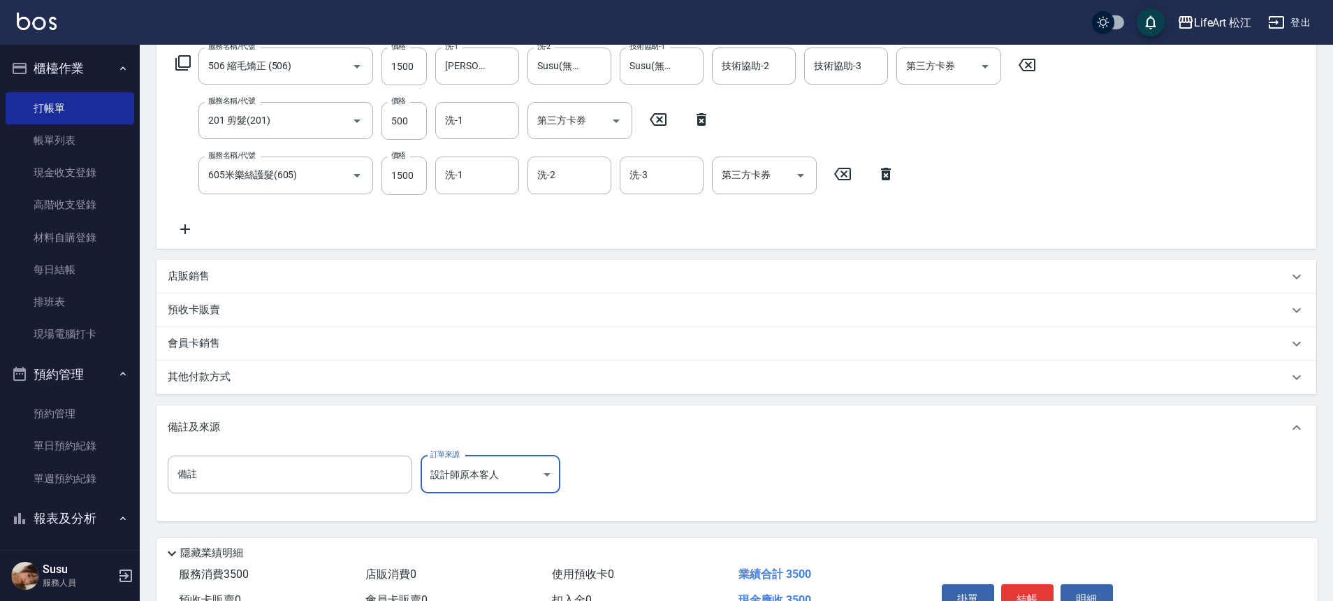
scroll to position [310, 0]
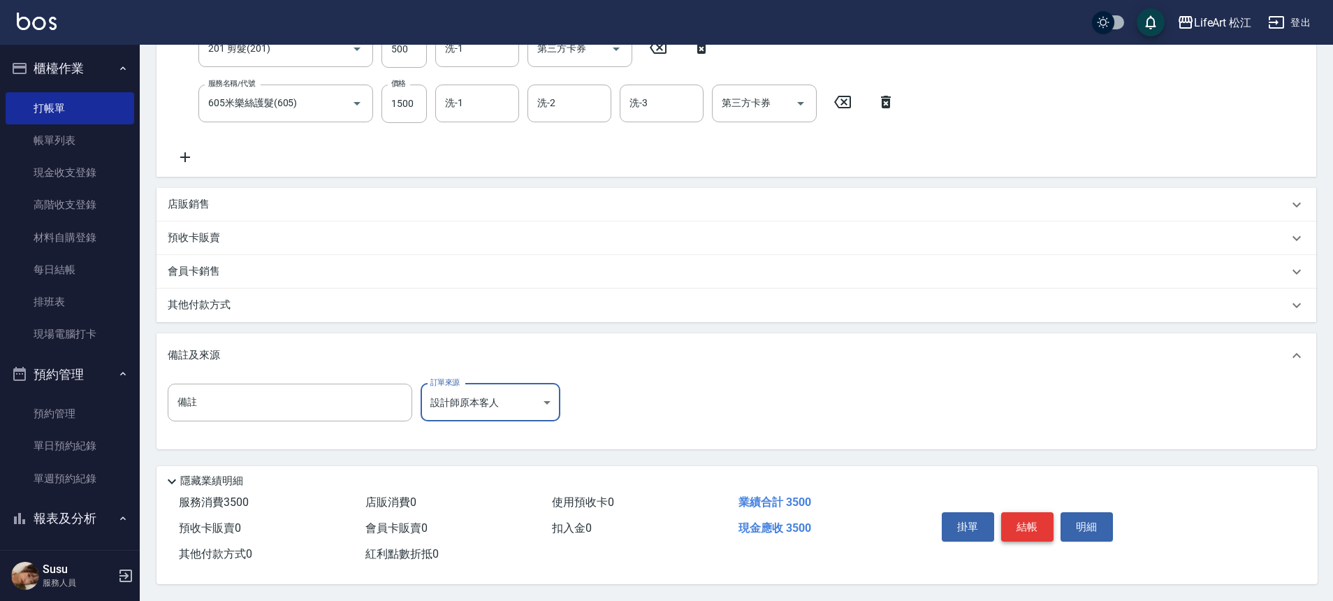
click at [1014, 524] on button "結帳" at bounding box center [1027, 526] width 52 height 29
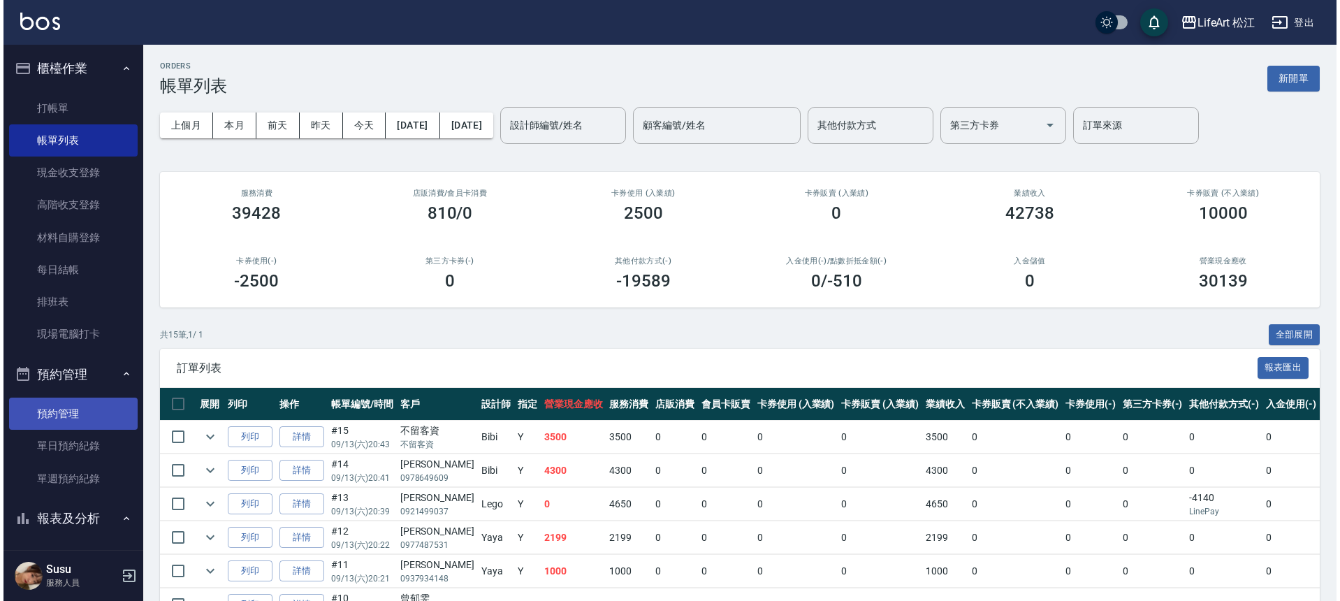
scroll to position [261, 0]
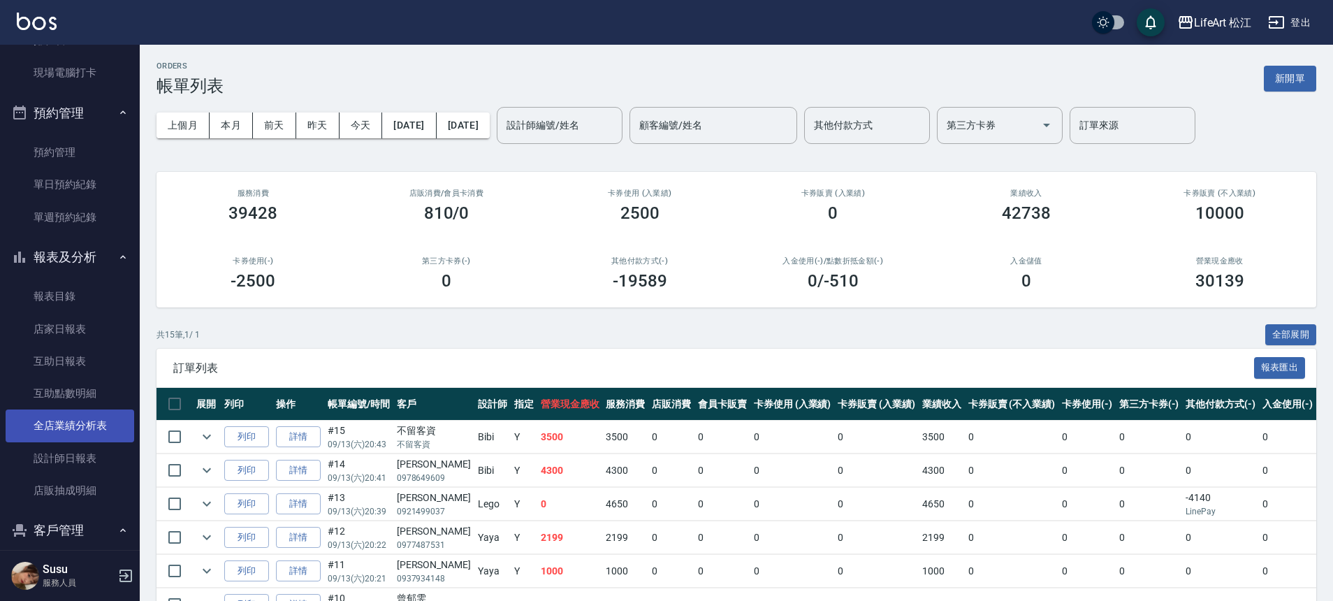
click at [73, 417] on link "全店業績分析表" at bounding box center [70, 425] width 129 height 32
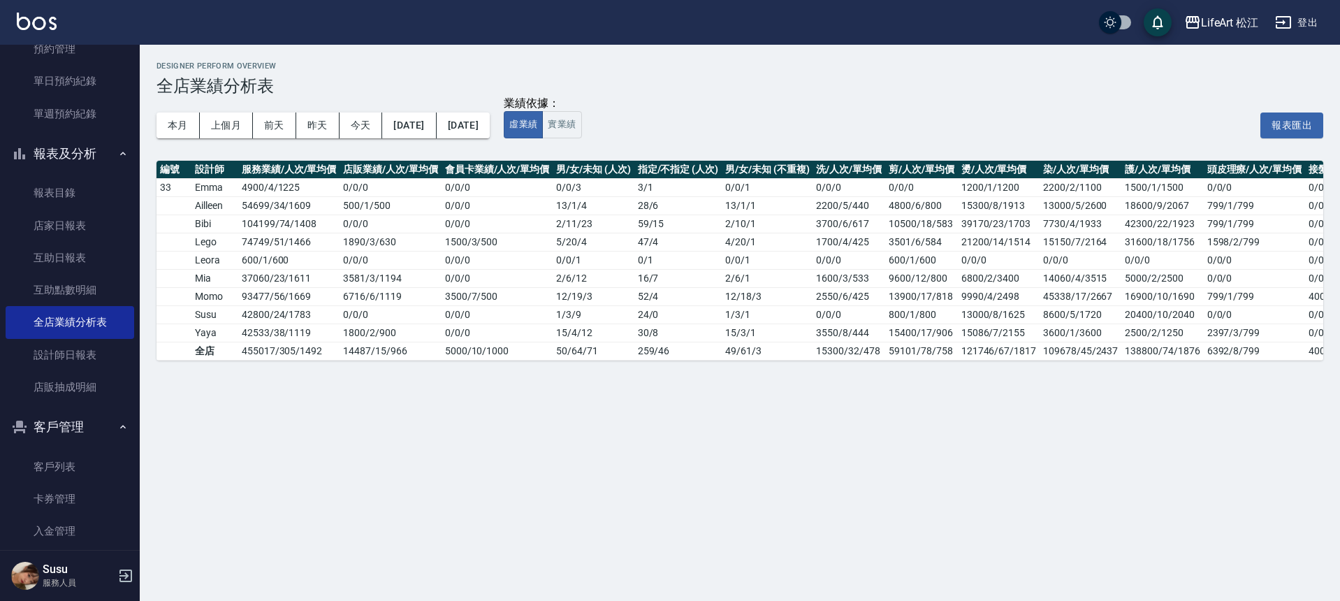
scroll to position [493, 0]
